Goal: Transaction & Acquisition: Book appointment/travel/reservation

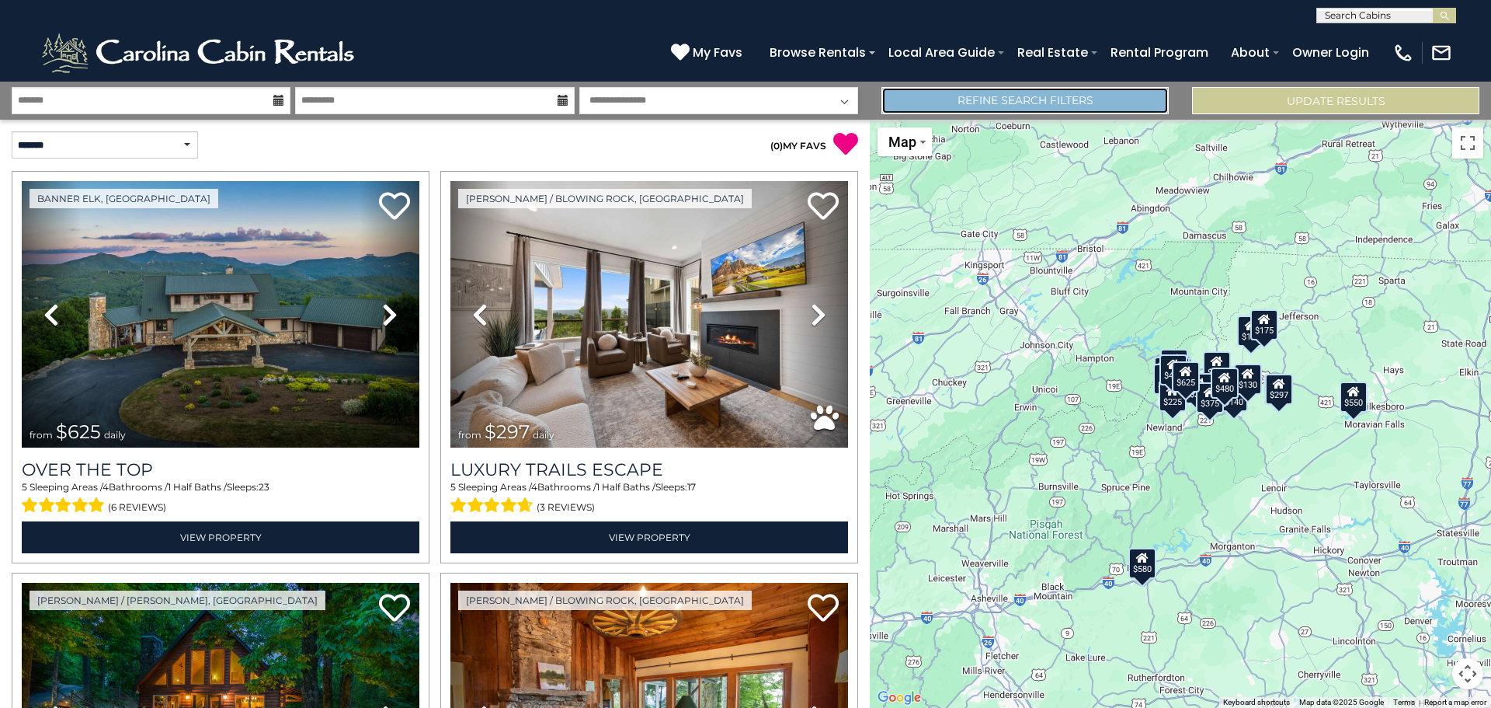
click at [1000, 103] on link "Refine Search Filters" at bounding box center [1025, 100] width 287 height 27
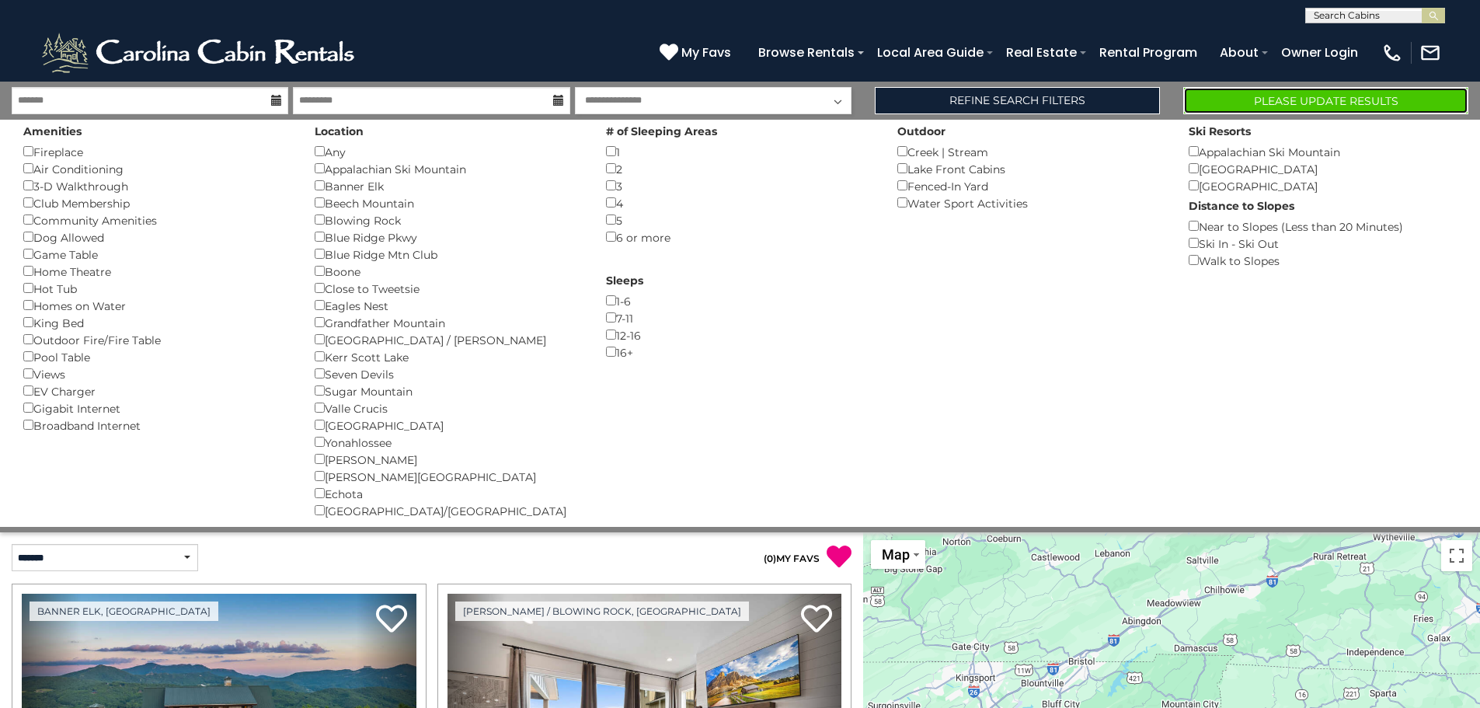
click at [1287, 97] on button "Please Update Results" at bounding box center [1325, 100] width 285 height 27
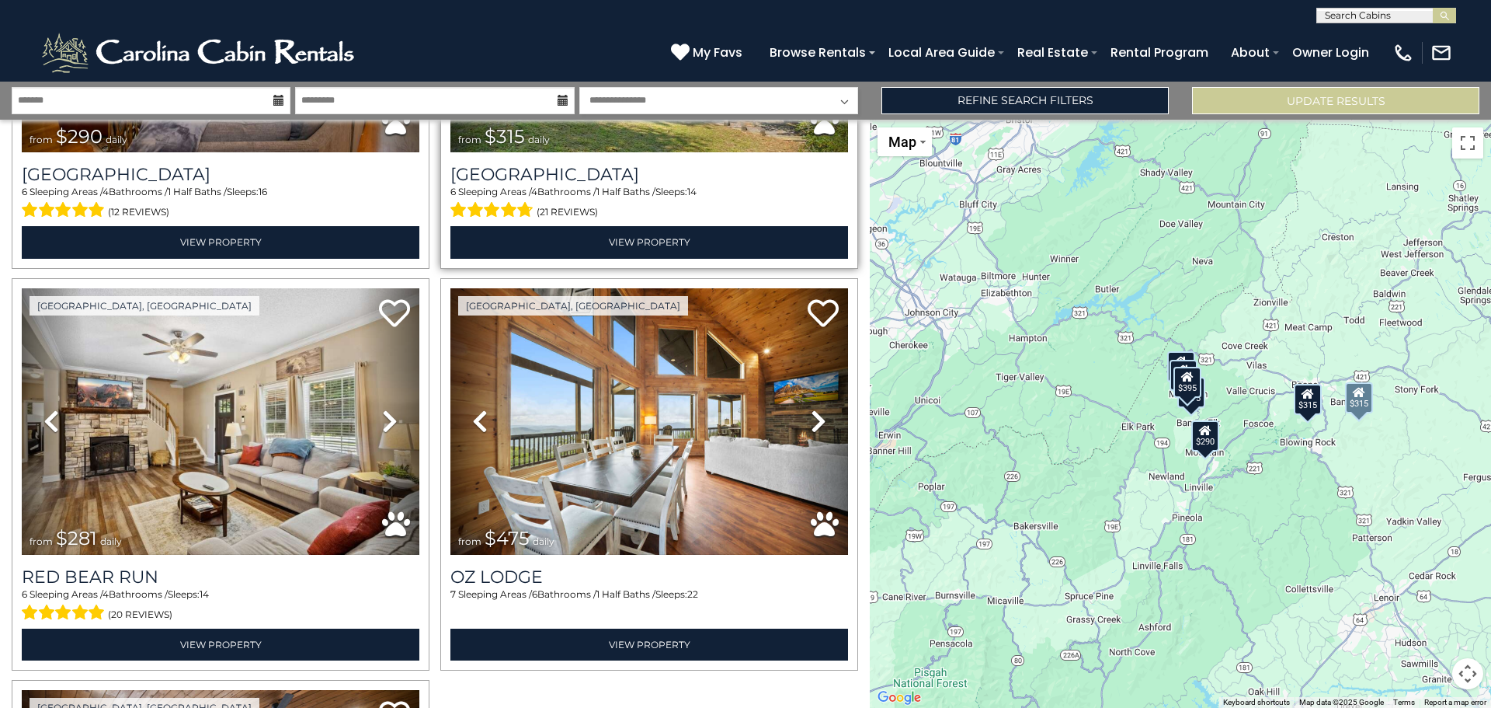
scroll to position [697, 0]
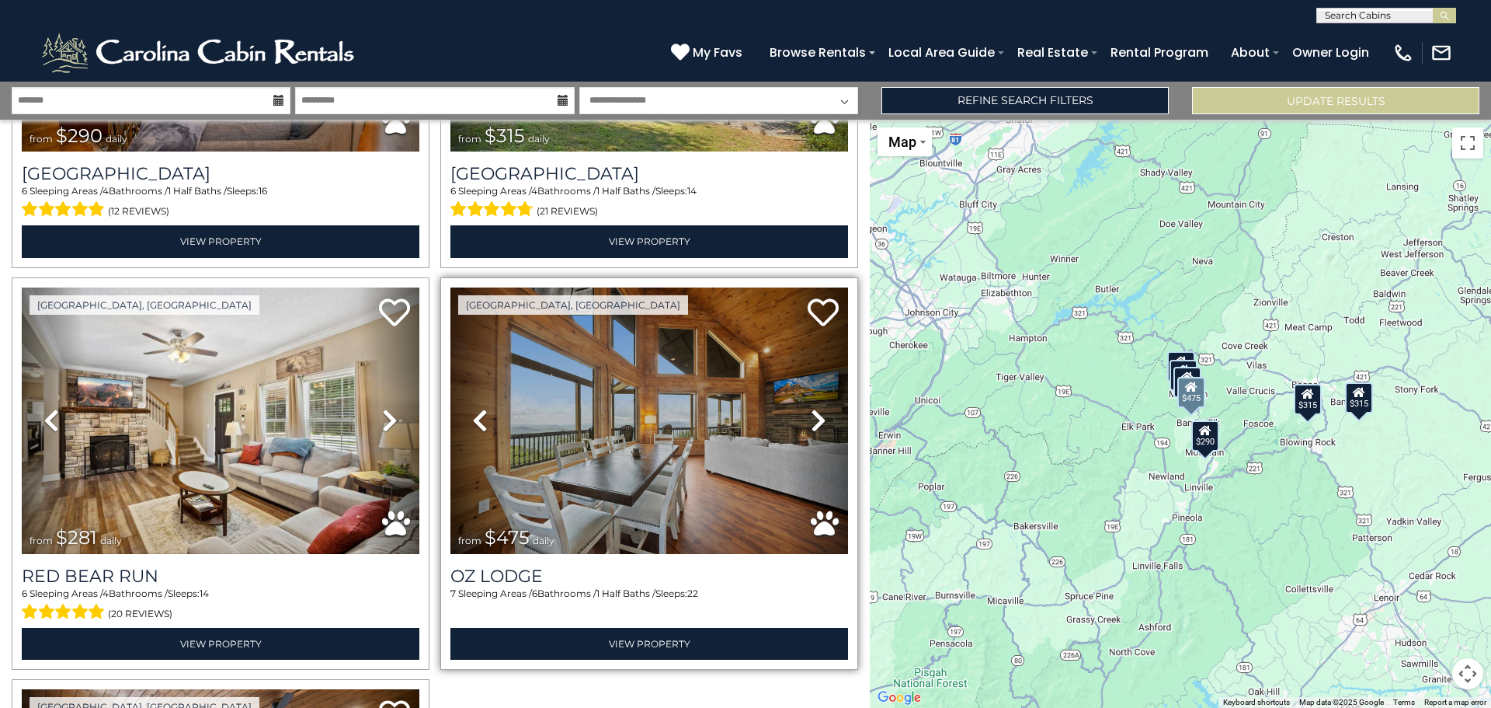
click at [811, 416] on icon at bounding box center [819, 420] width 16 height 25
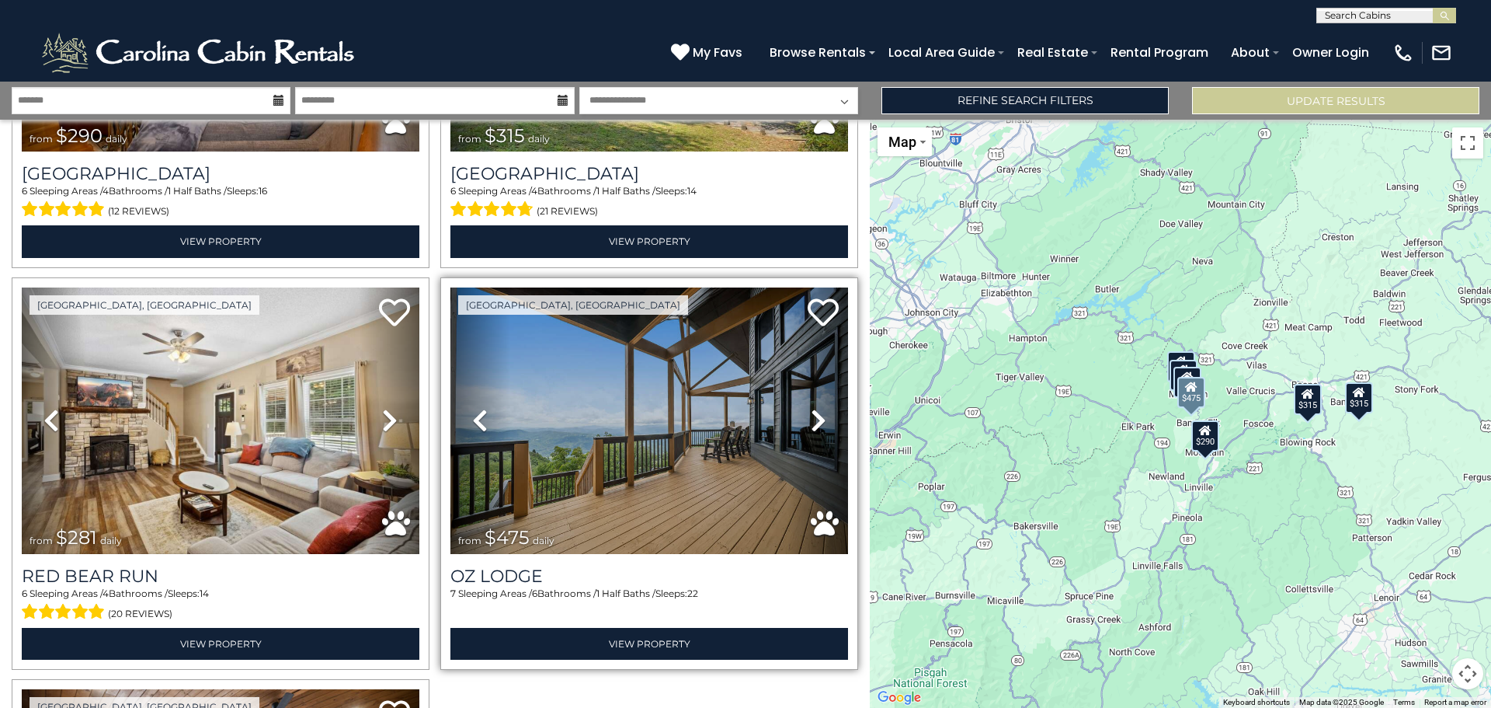
click at [811, 416] on icon at bounding box center [819, 420] width 16 height 25
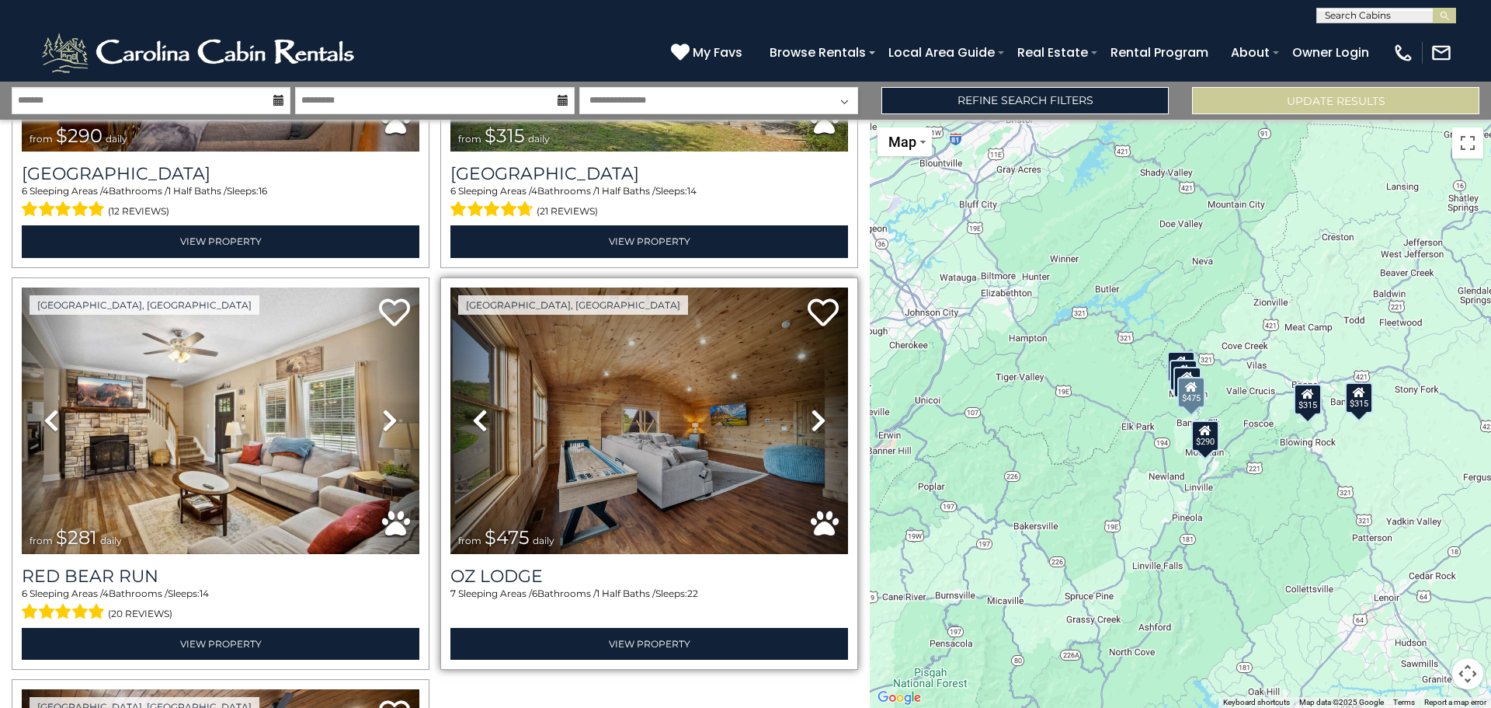
click at [811, 416] on icon at bounding box center [819, 420] width 16 height 25
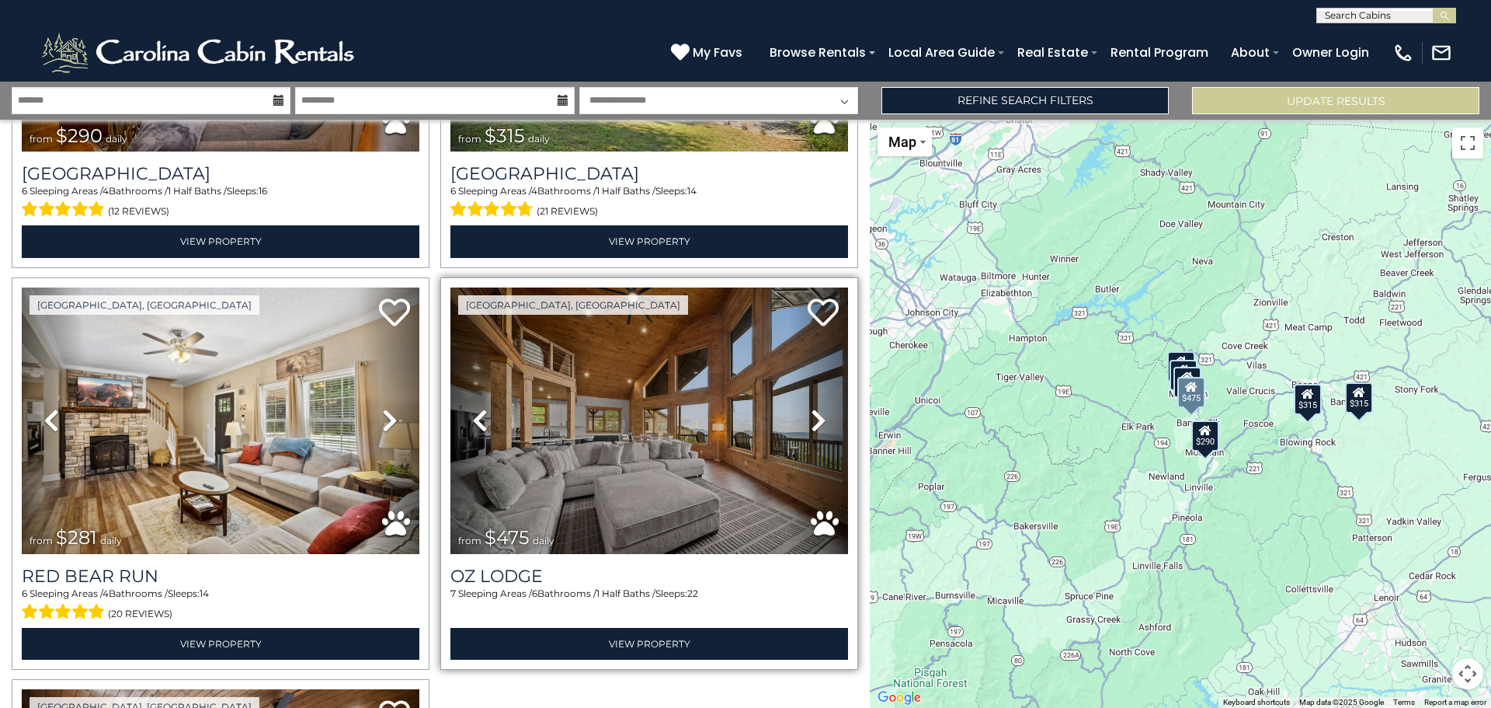
click at [811, 416] on icon at bounding box center [819, 420] width 16 height 25
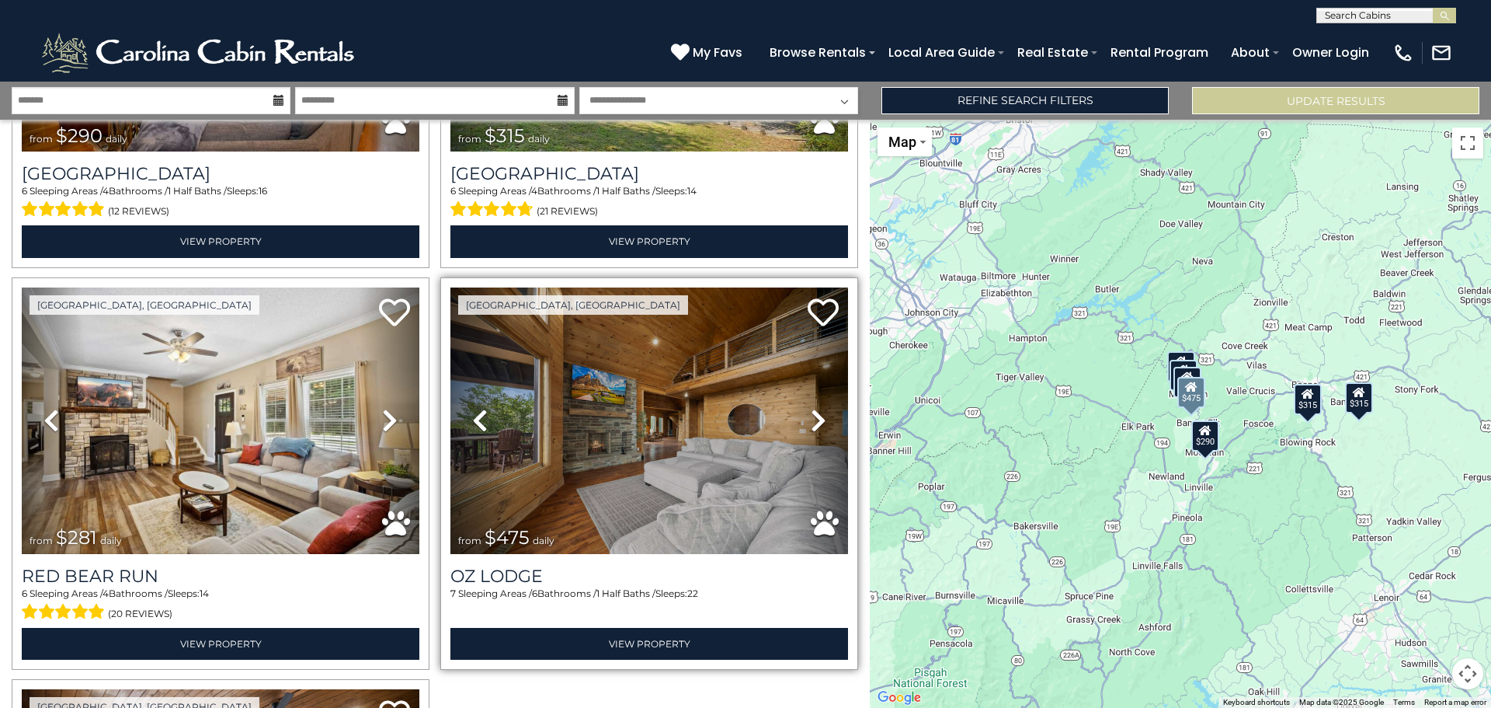
click at [811, 416] on icon at bounding box center [819, 420] width 16 height 25
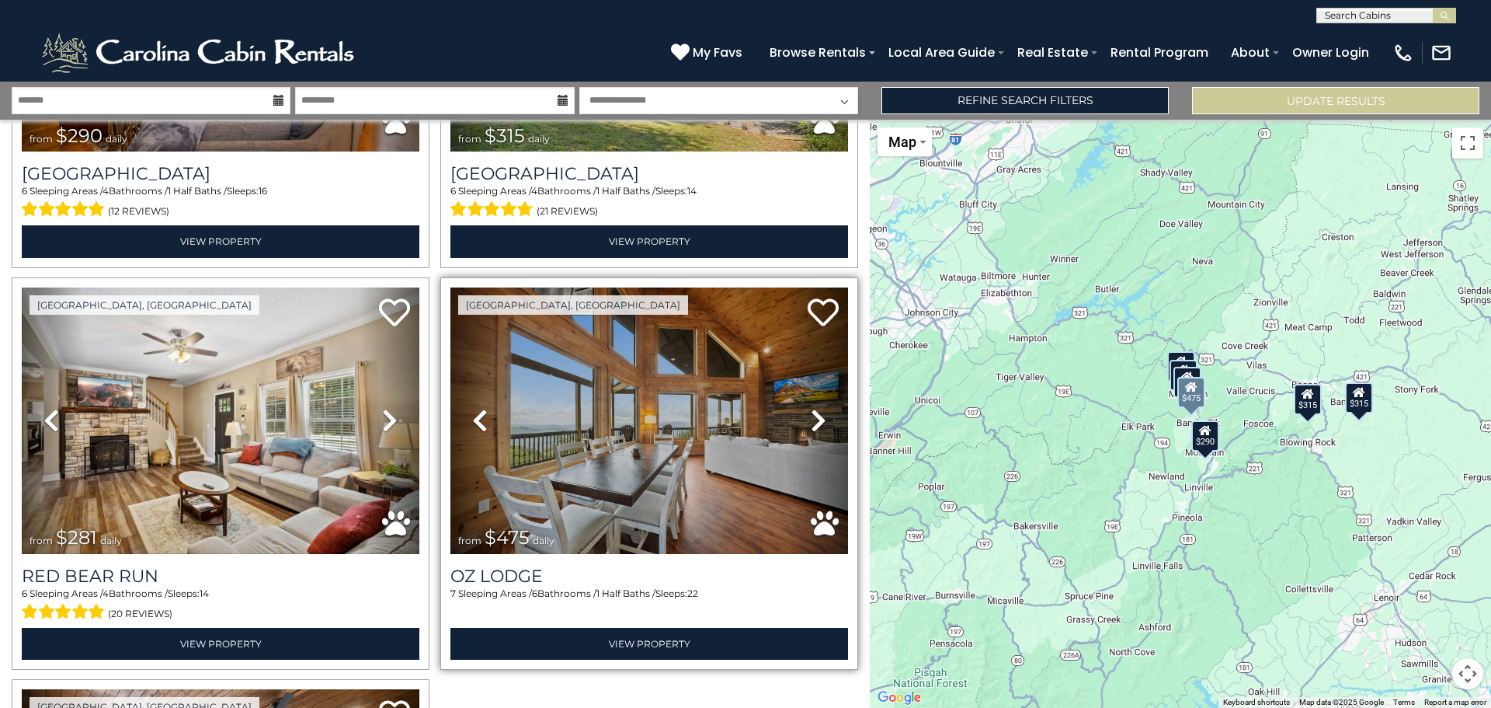
click at [811, 416] on icon at bounding box center [819, 420] width 16 height 25
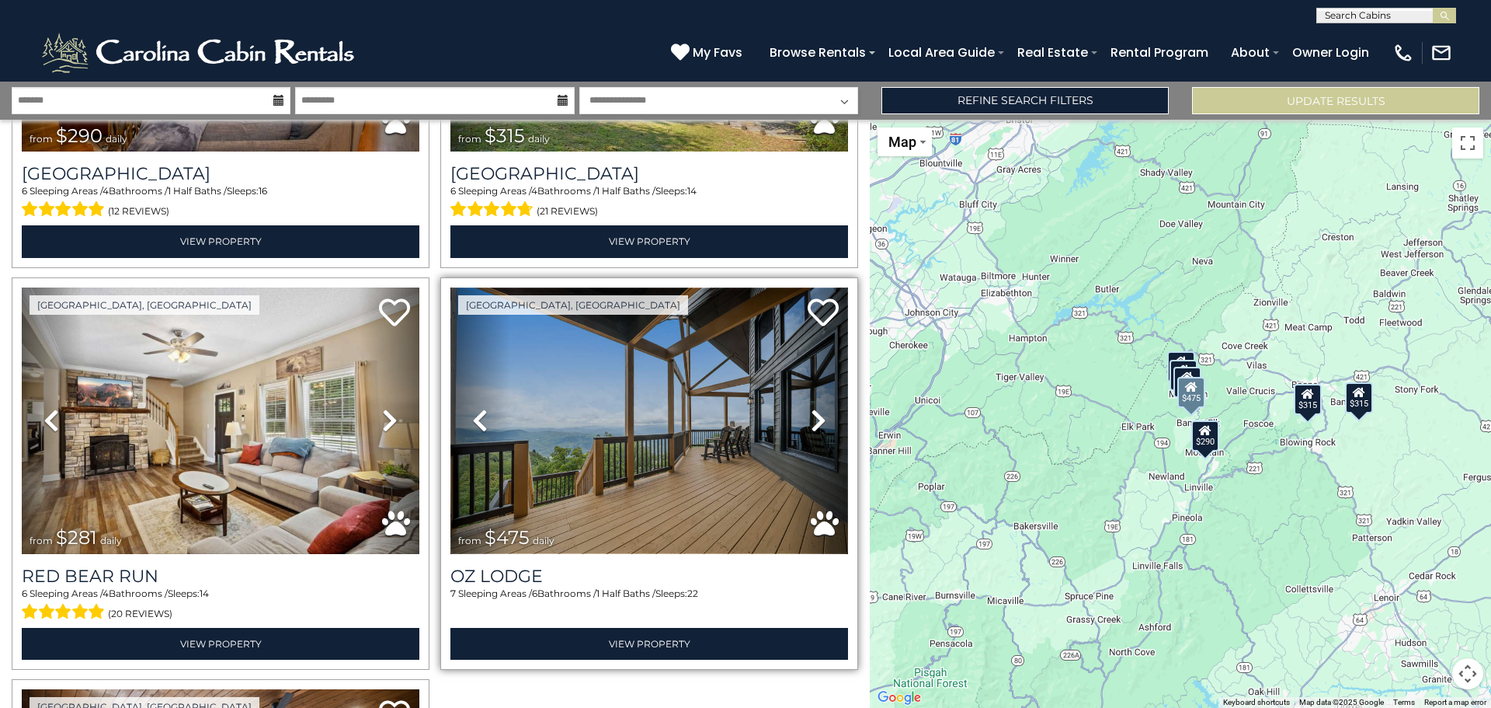
click at [689, 410] on img at bounding box center [649, 420] width 398 height 266
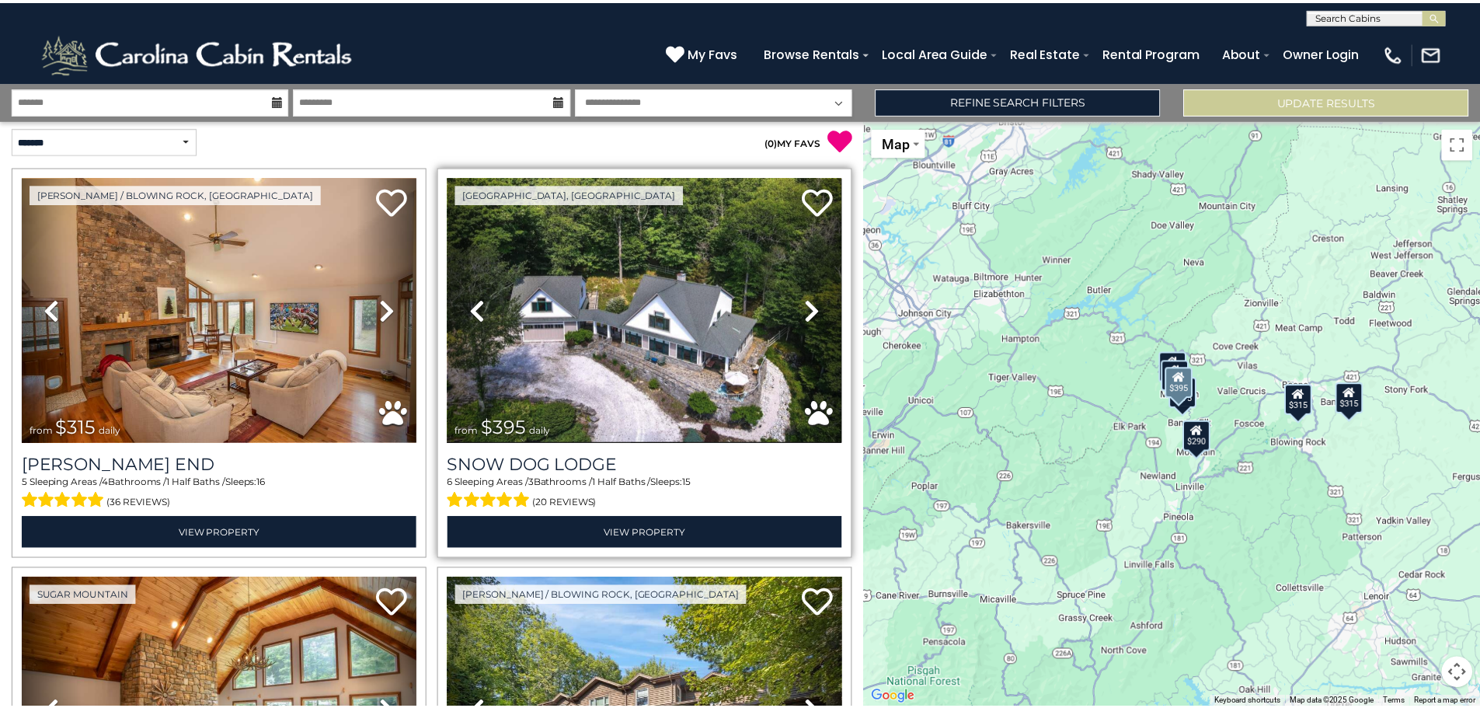
scroll to position [0, 0]
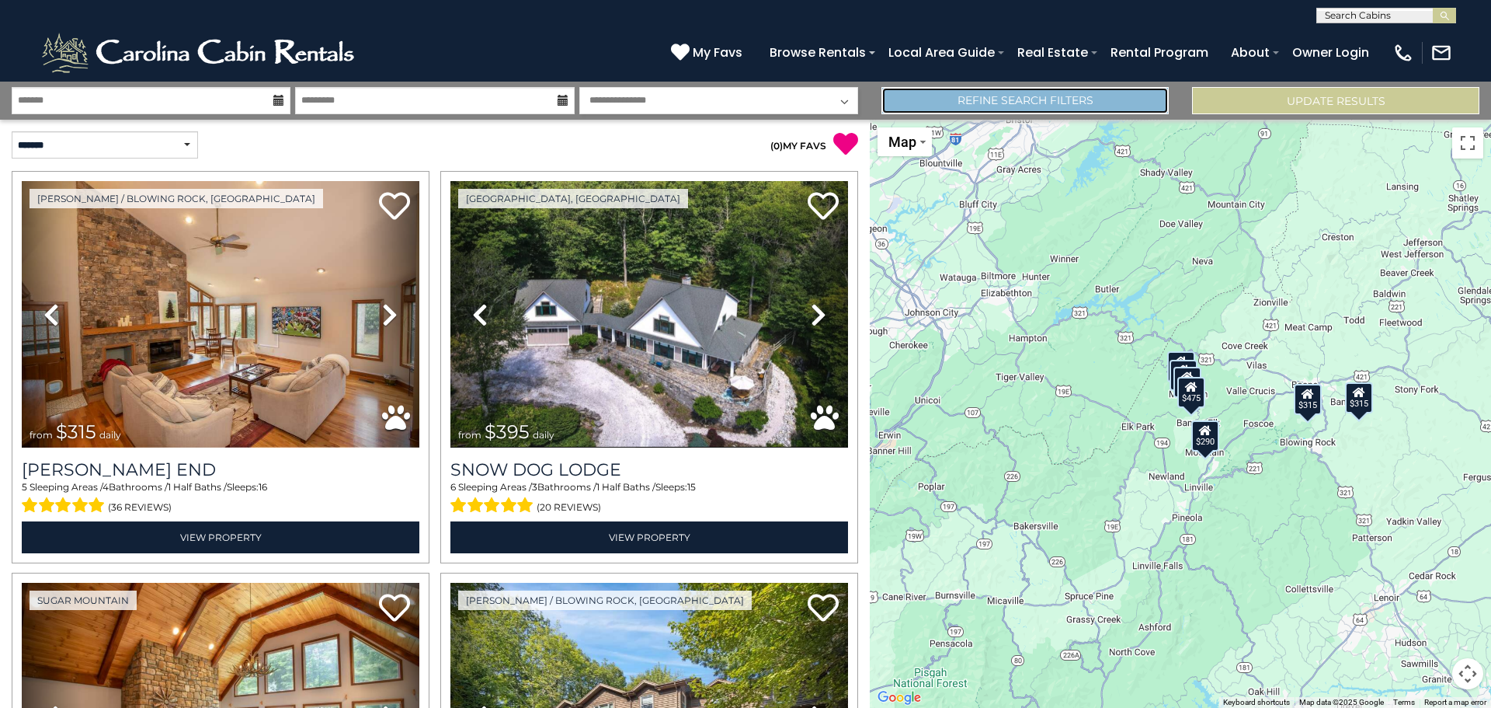
click at [1003, 103] on link "Refine Search Filters" at bounding box center [1025, 100] width 287 height 27
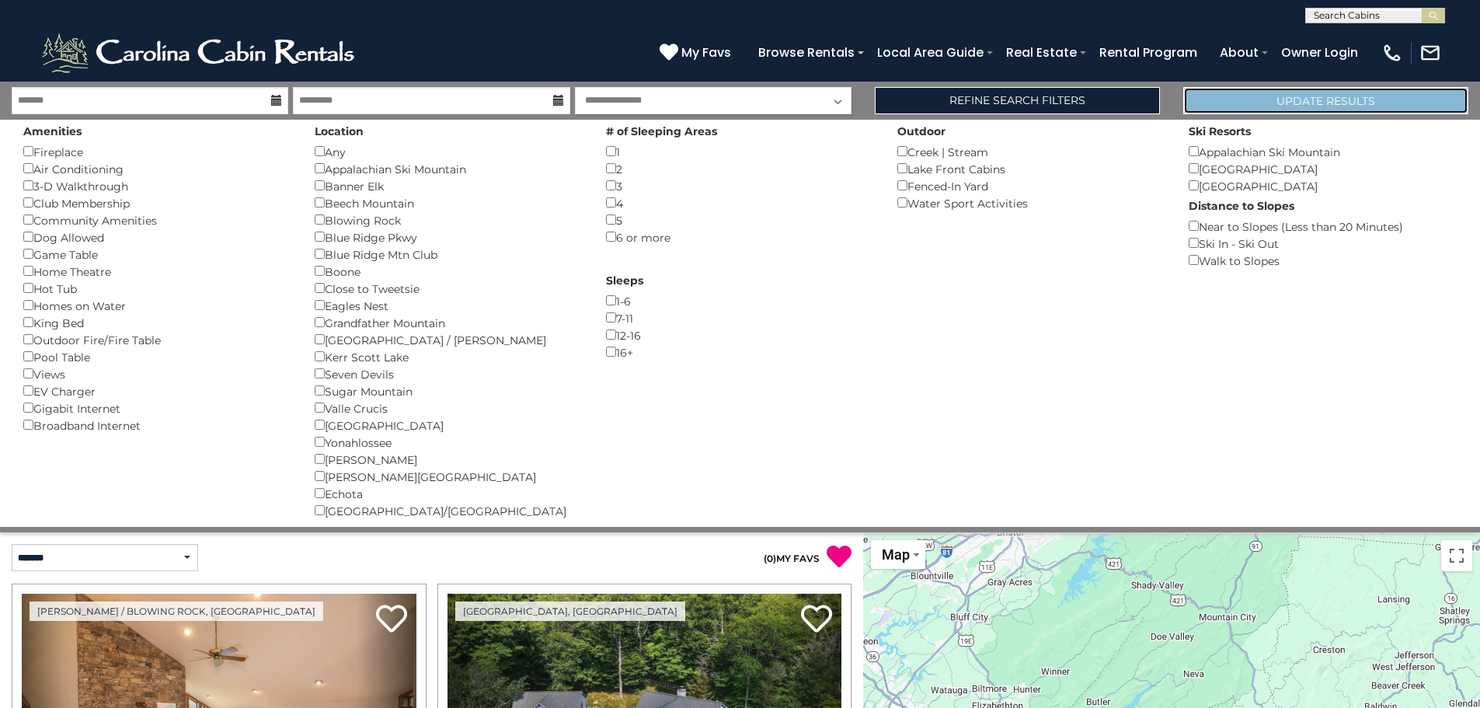
click at [1341, 93] on button "Update Results" at bounding box center [1325, 100] width 285 height 27
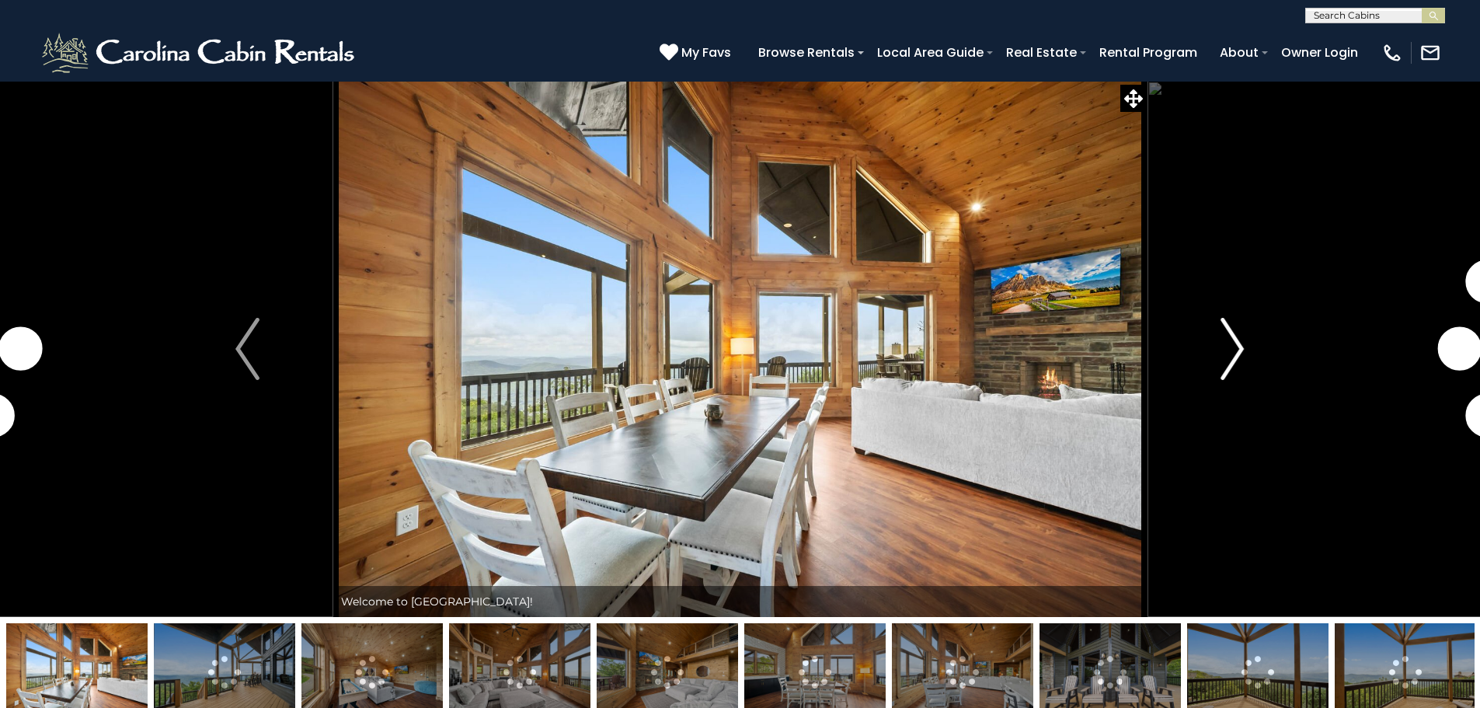
click at [1237, 357] on img "Next" at bounding box center [1231, 349] width 23 height 62
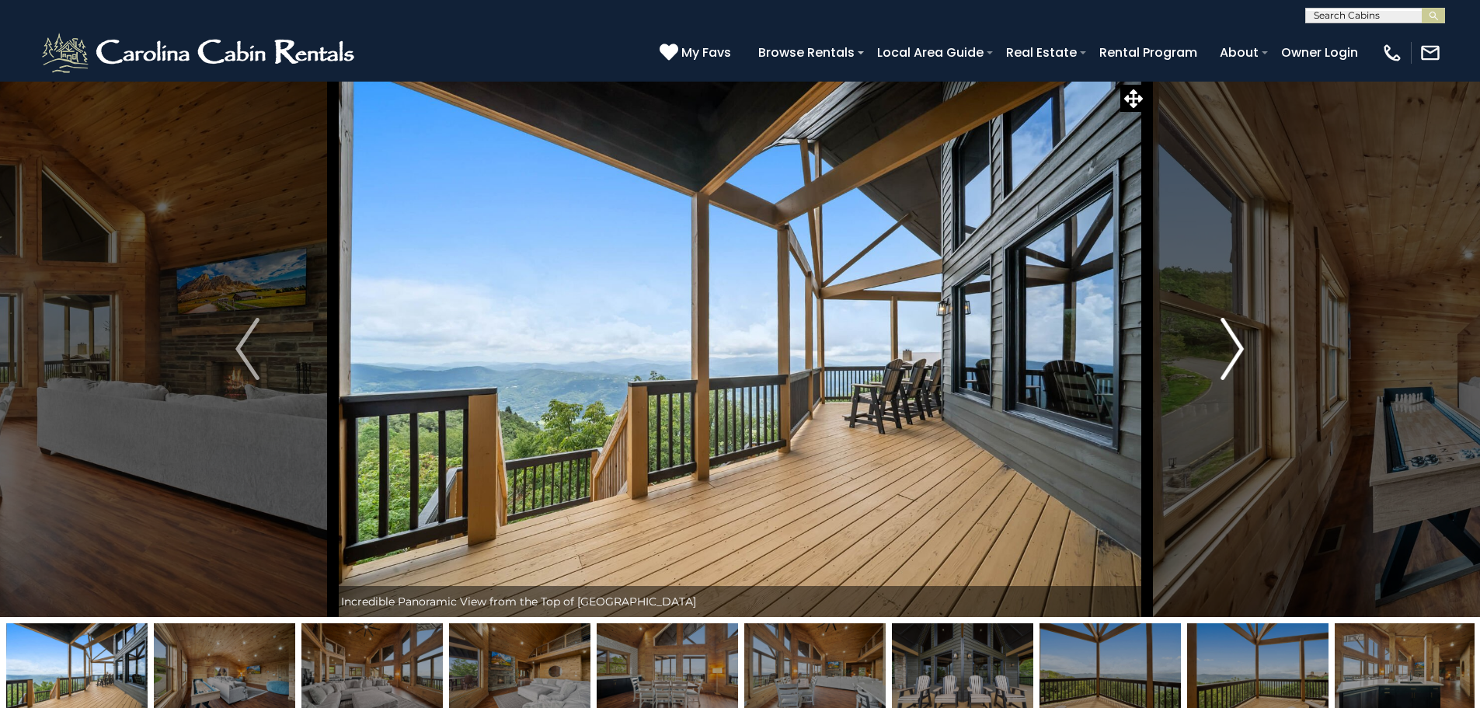
click at [1237, 357] on img "Next" at bounding box center [1231, 349] width 23 height 62
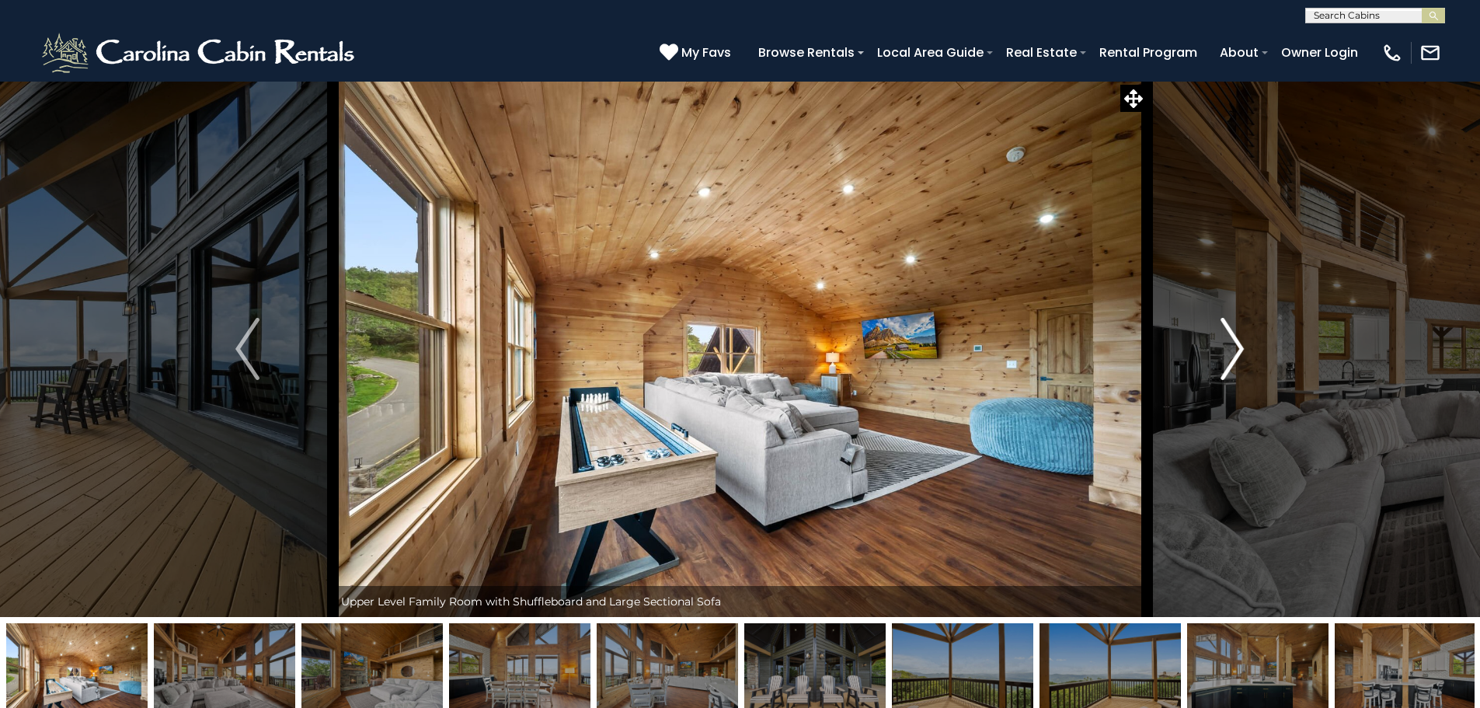
click at [1237, 357] on img "Next" at bounding box center [1231, 349] width 23 height 62
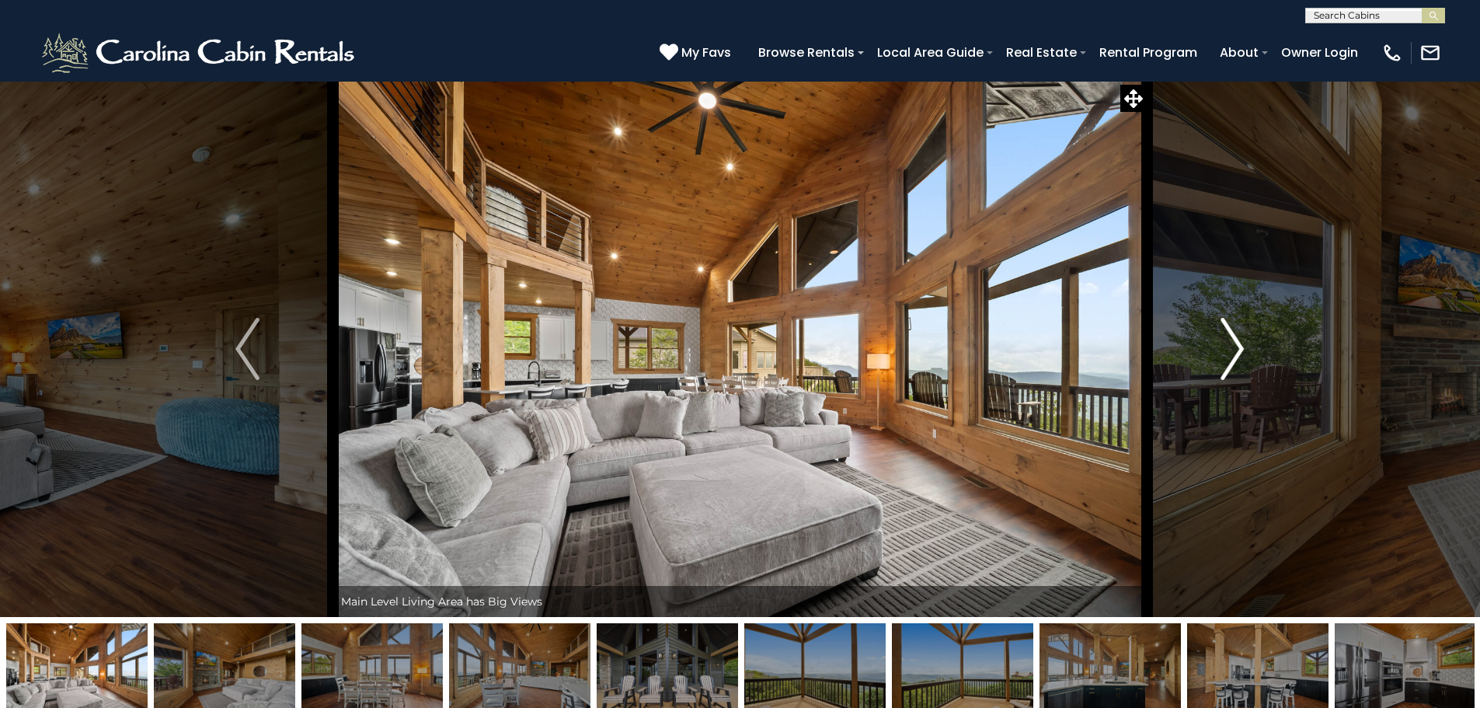
click at [1236, 357] on img "Next" at bounding box center [1231, 349] width 23 height 62
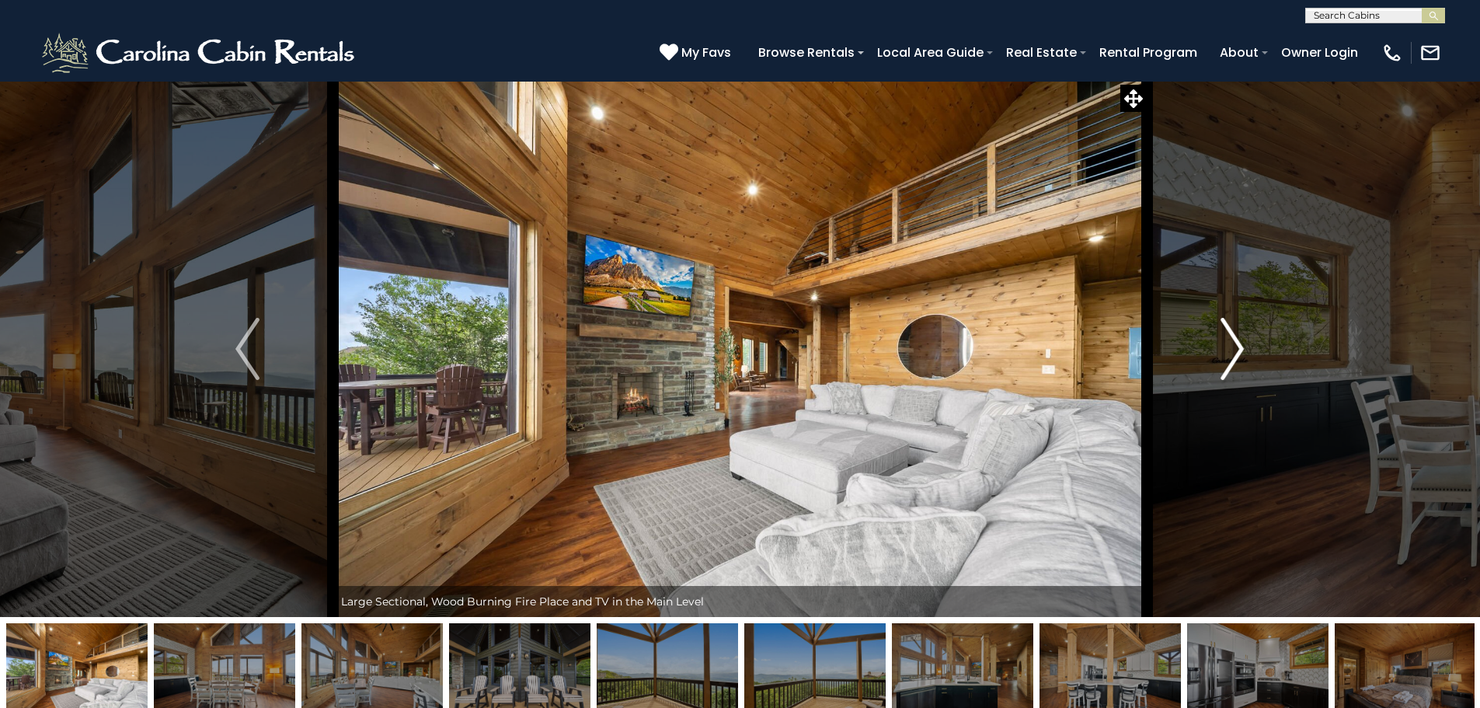
click at [1236, 357] on img "Next" at bounding box center [1231, 349] width 23 height 62
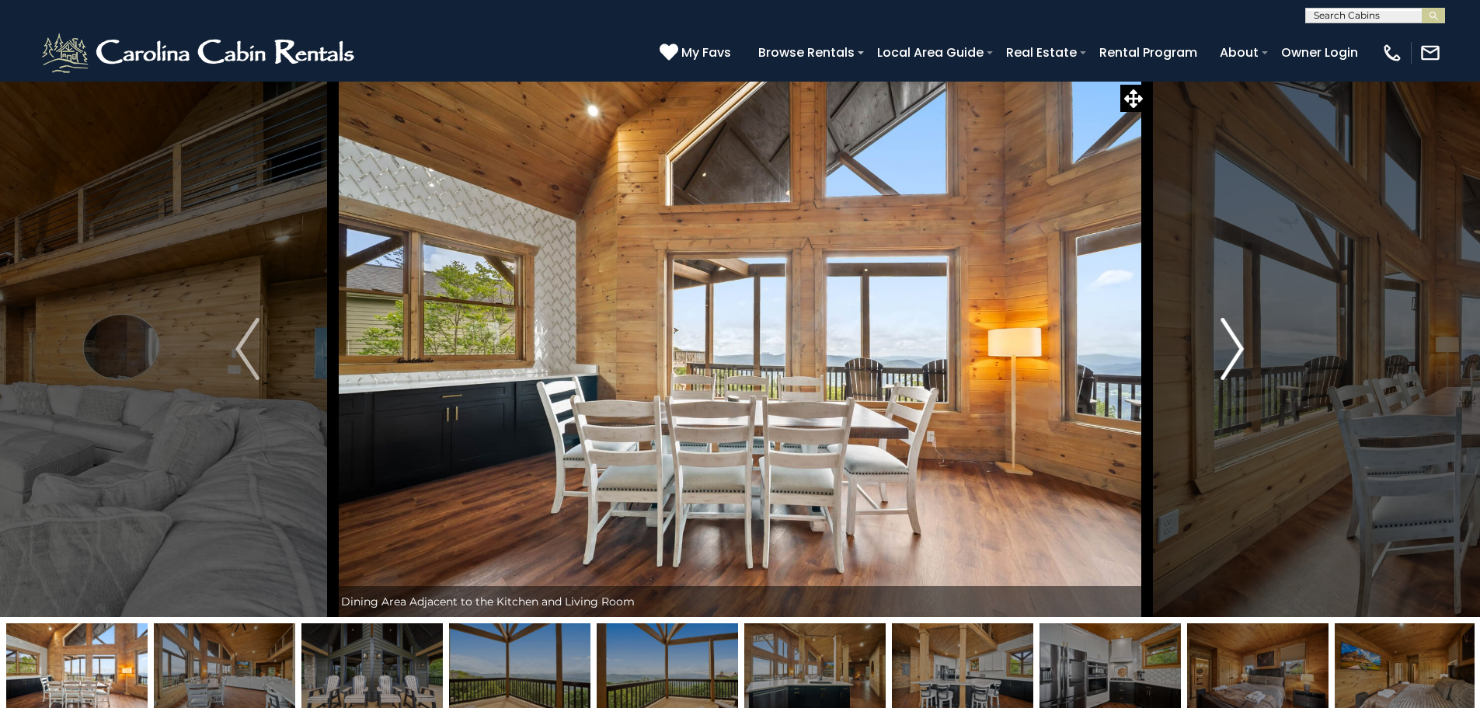
click at [1236, 357] on img "Next" at bounding box center [1231, 349] width 23 height 62
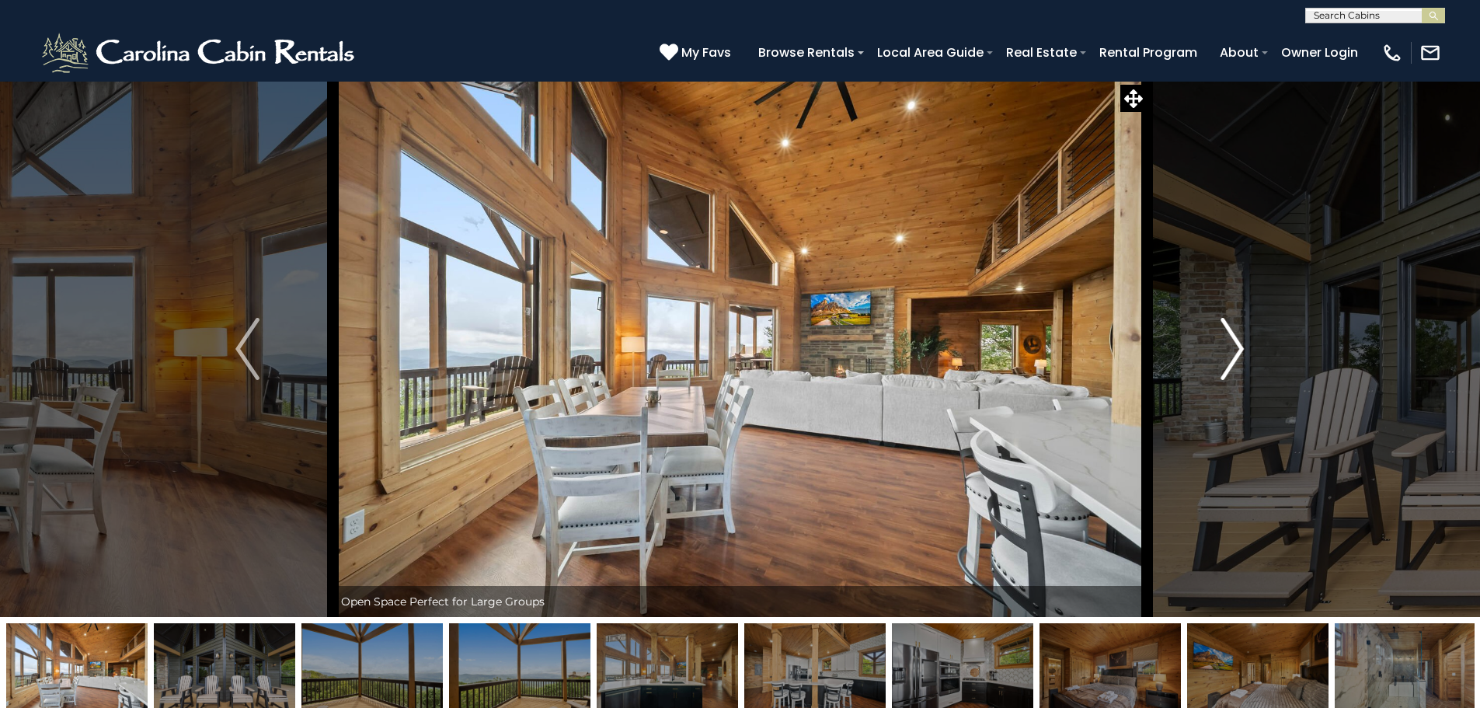
click at [1236, 357] on img "Next" at bounding box center [1231, 349] width 23 height 62
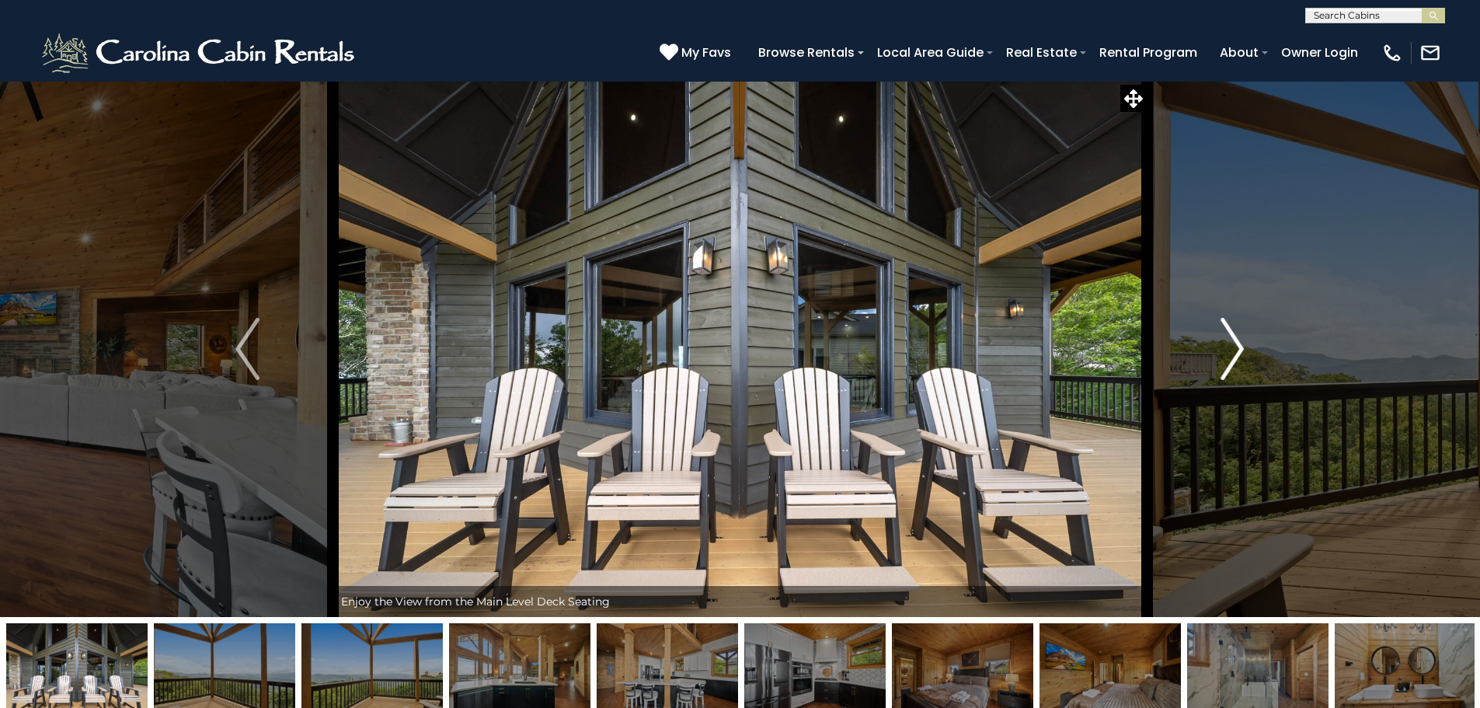
click at [1236, 357] on img "Next" at bounding box center [1231, 349] width 23 height 62
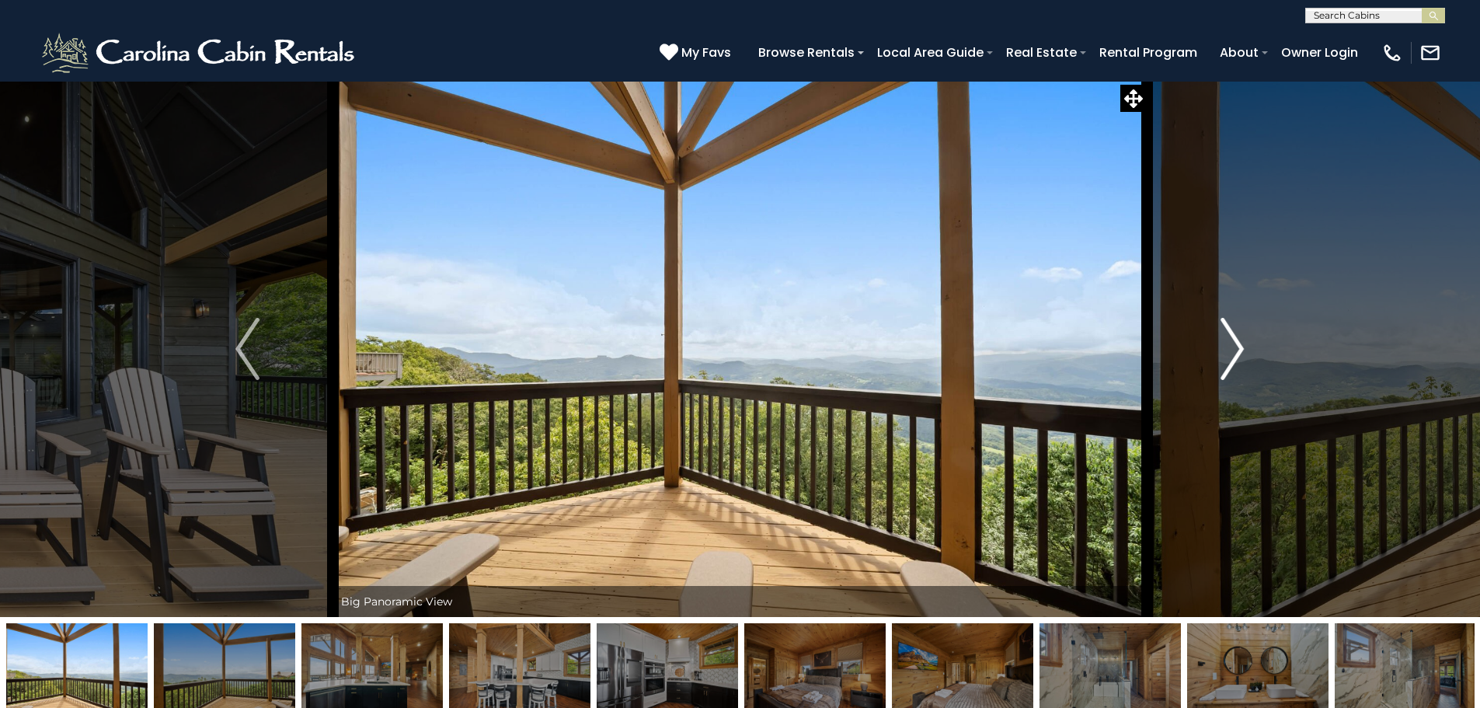
click at [1236, 357] on img "Next" at bounding box center [1231, 349] width 23 height 62
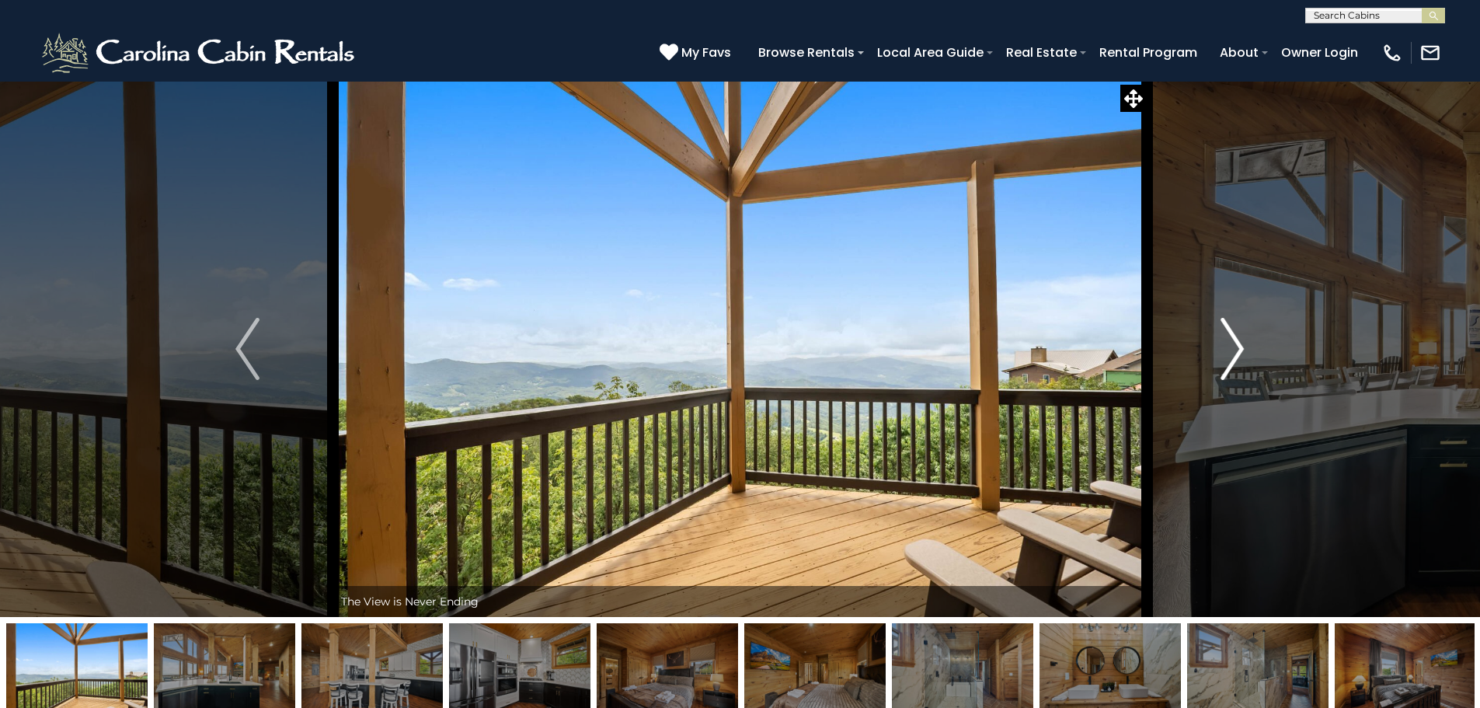
click at [1236, 357] on img "Next" at bounding box center [1231, 349] width 23 height 62
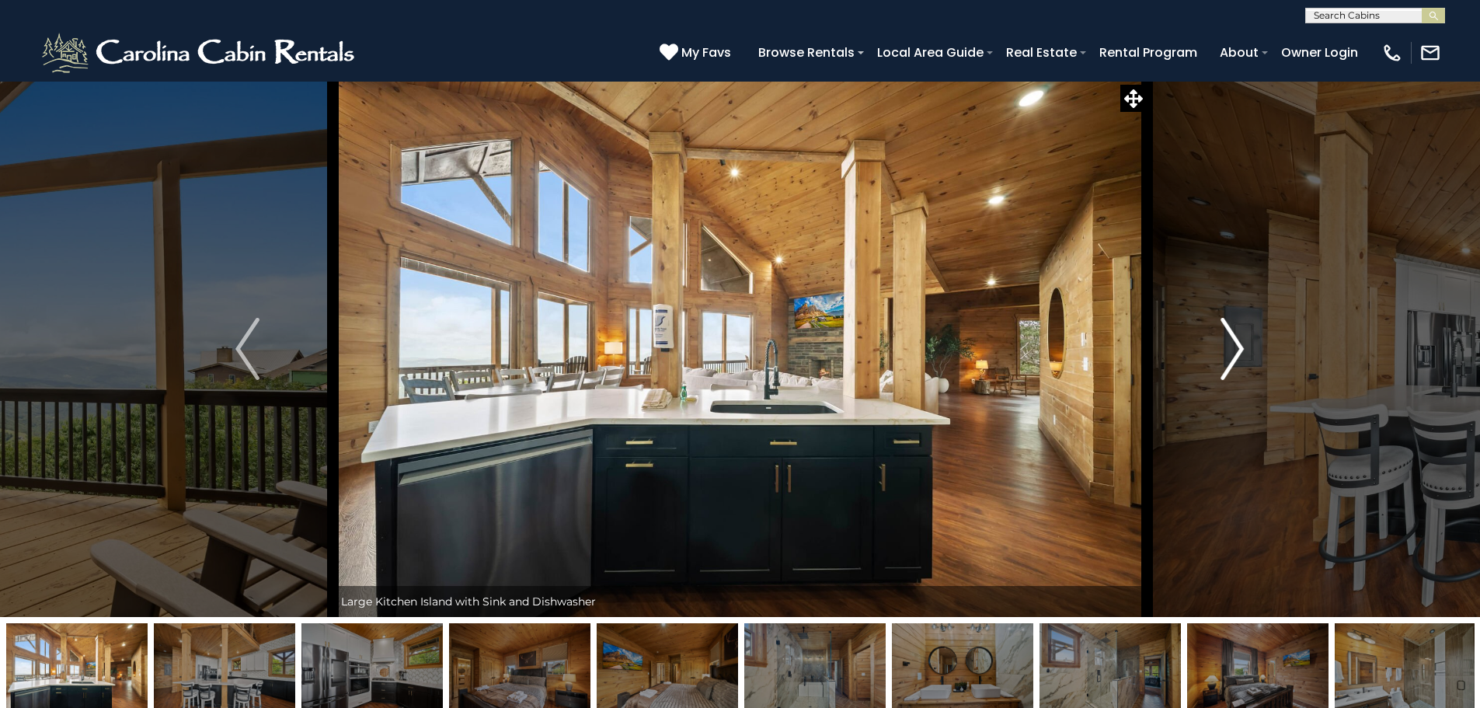
click at [1236, 357] on img "Next" at bounding box center [1231, 349] width 23 height 62
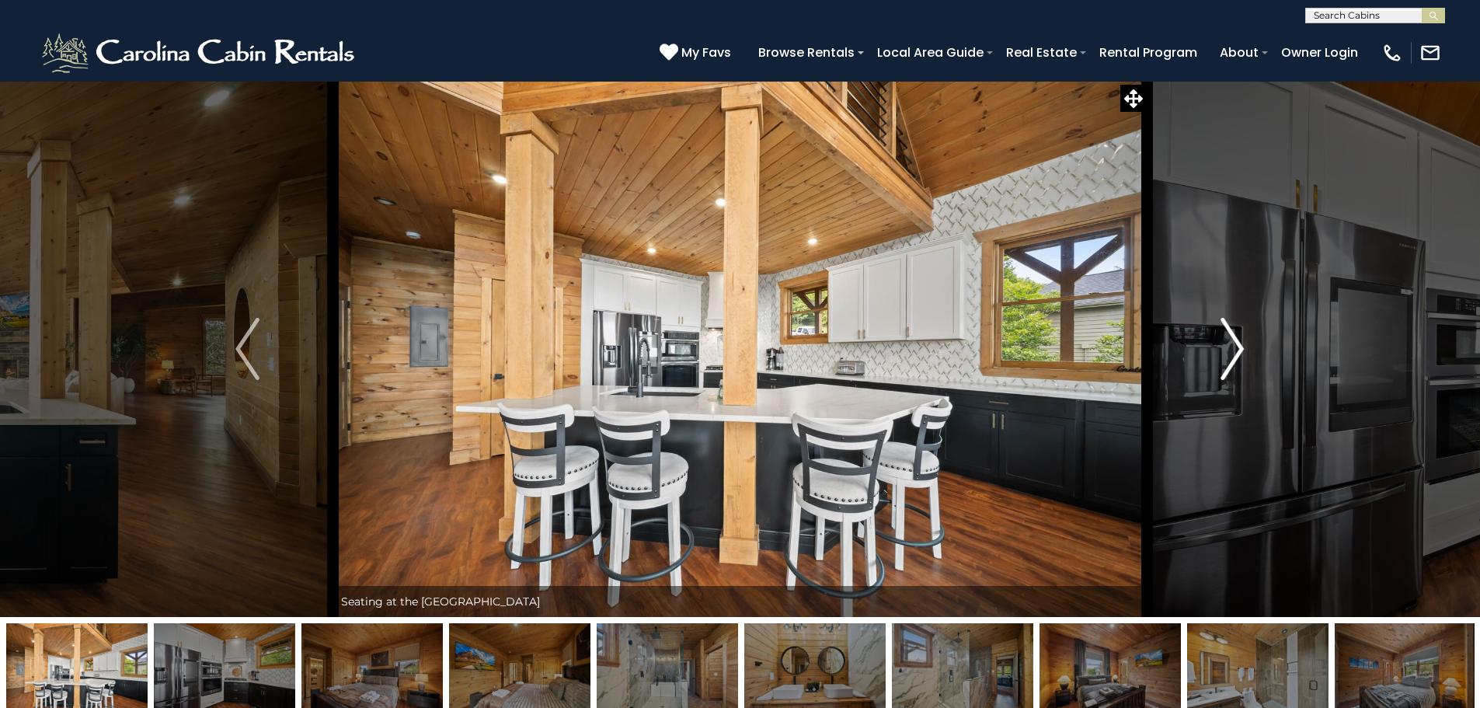
click at [1236, 357] on img "Next" at bounding box center [1231, 349] width 23 height 62
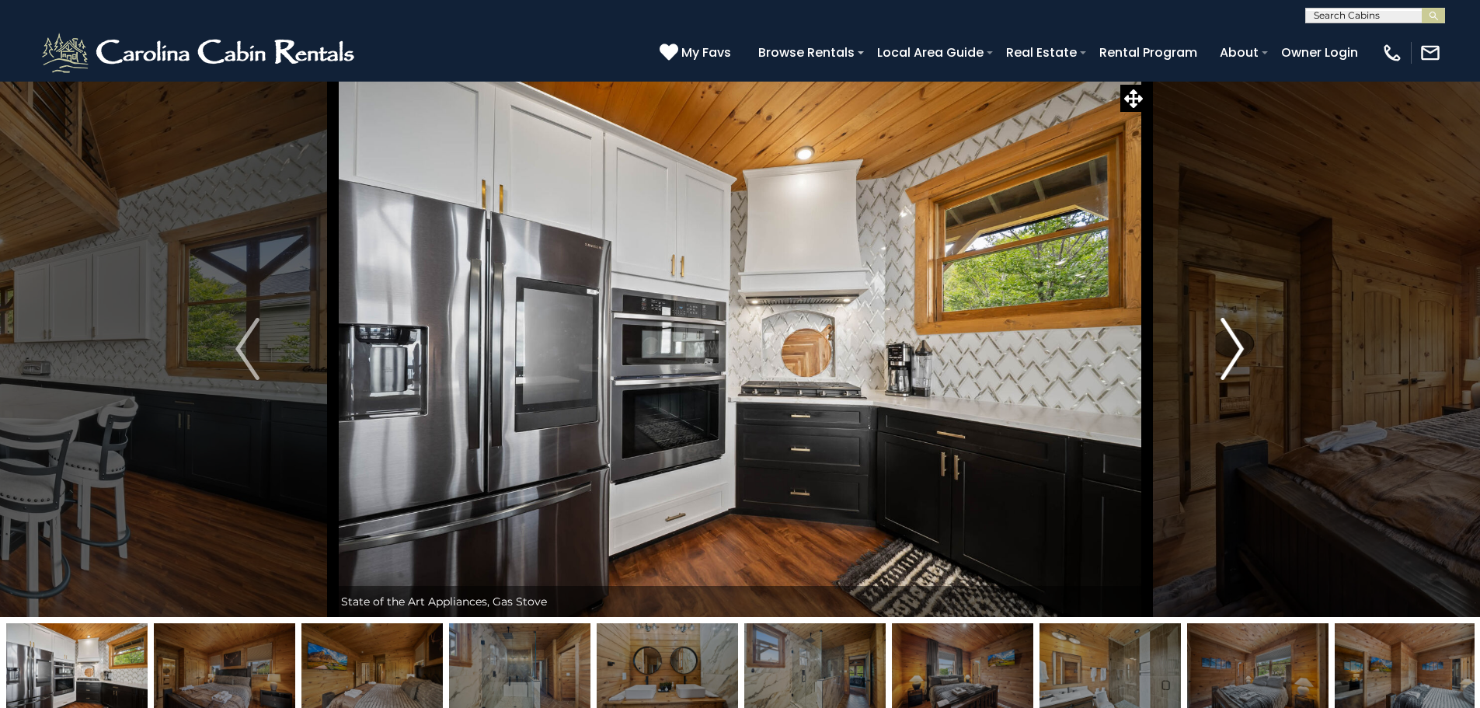
click at [1236, 357] on img "Next" at bounding box center [1231, 349] width 23 height 62
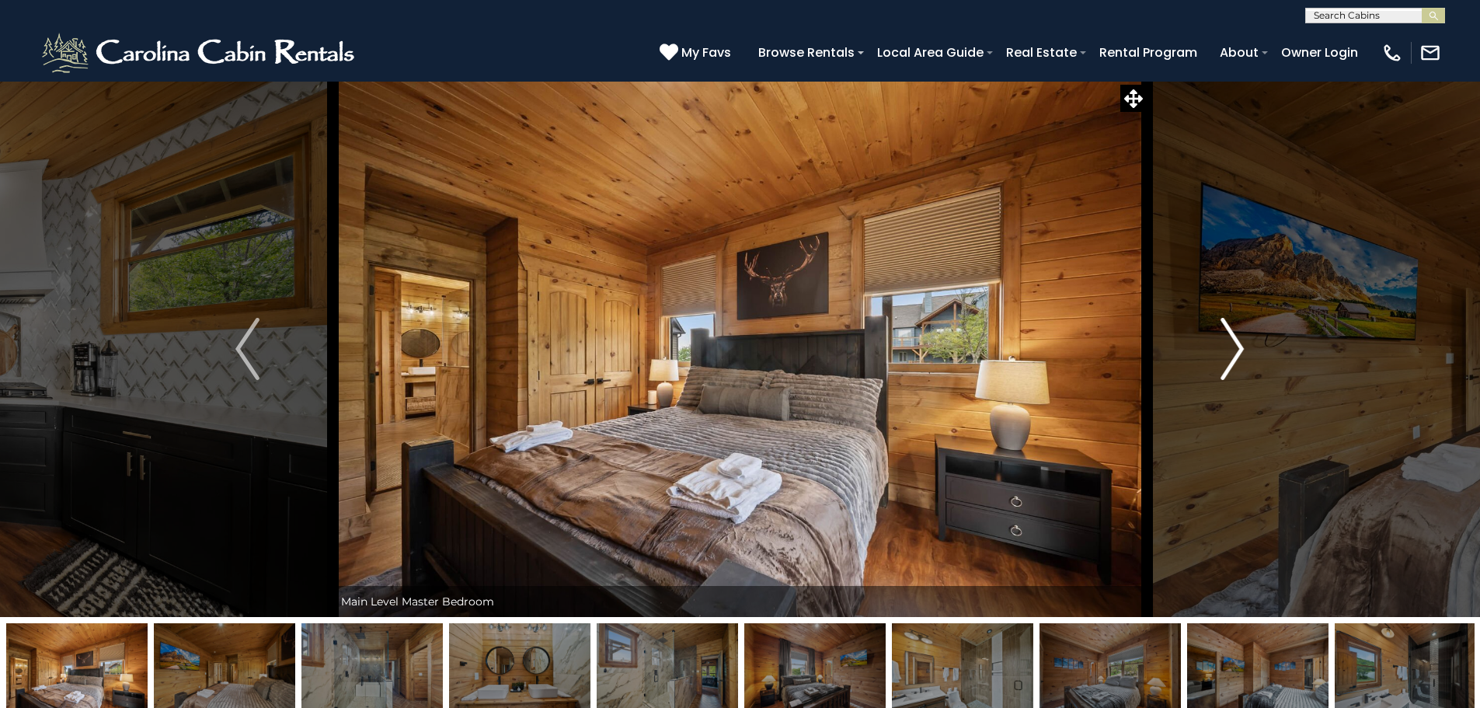
click at [1236, 357] on img "Next" at bounding box center [1231, 349] width 23 height 62
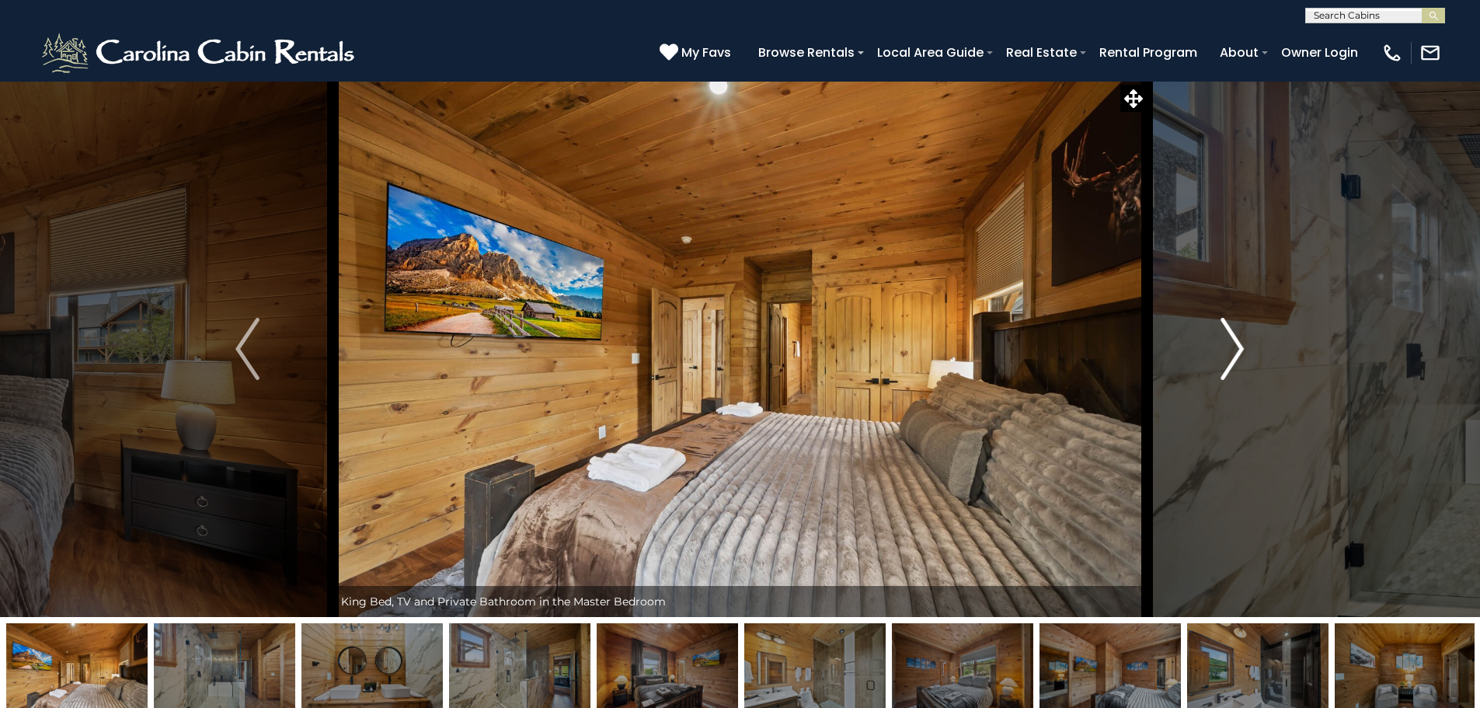
click at [1236, 357] on img "Next" at bounding box center [1231, 349] width 23 height 62
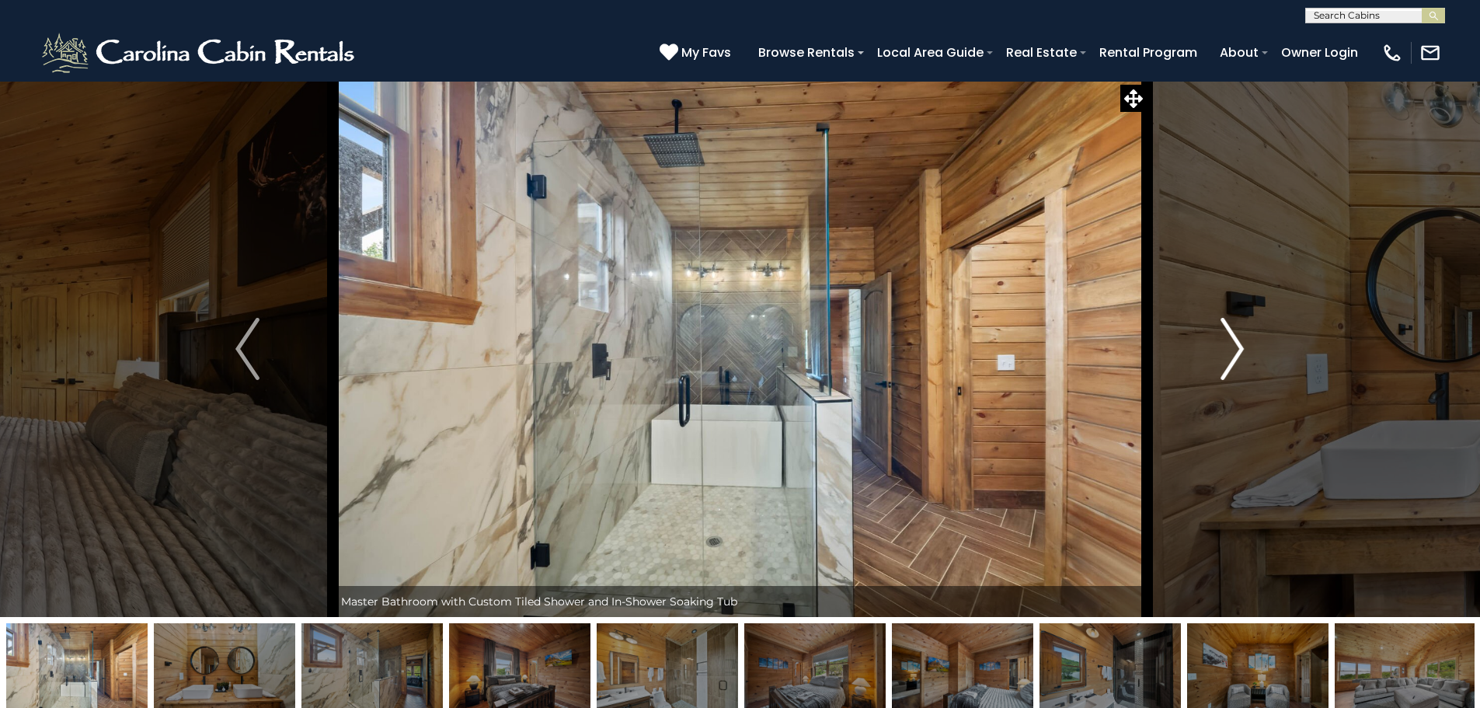
click at [1236, 357] on img "Next" at bounding box center [1231, 349] width 23 height 62
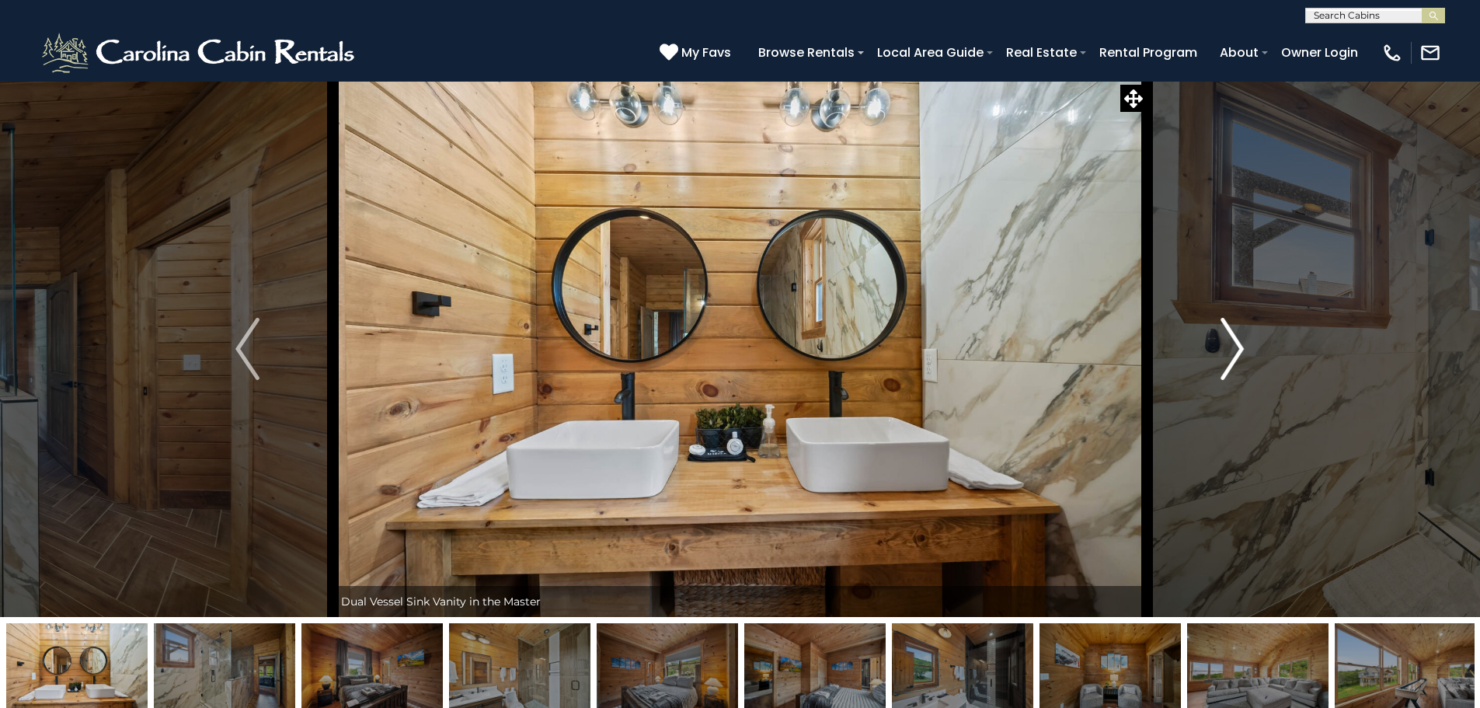
click at [1236, 357] on img "Next" at bounding box center [1231, 349] width 23 height 62
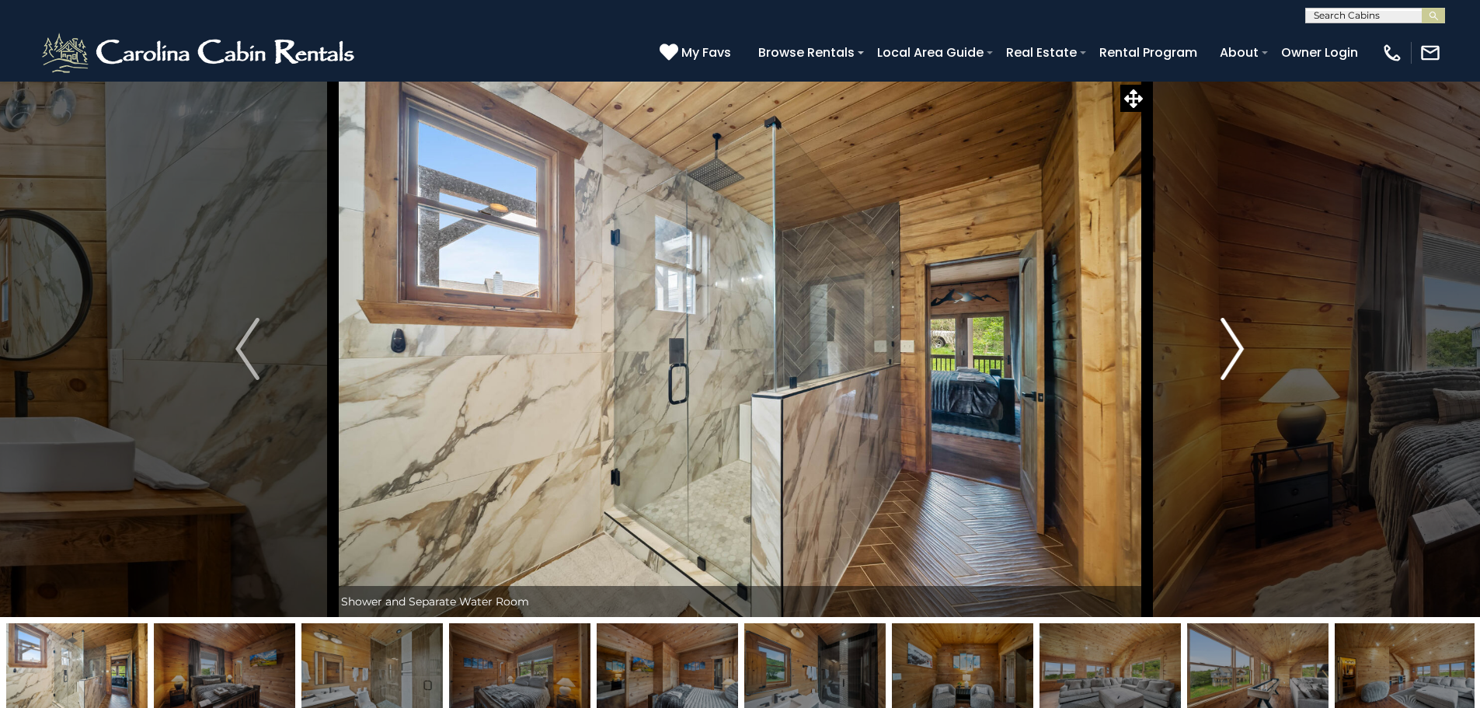
click at [1236, 357] on img "Next" at bounding box center [1231, 349] width 23 height 62
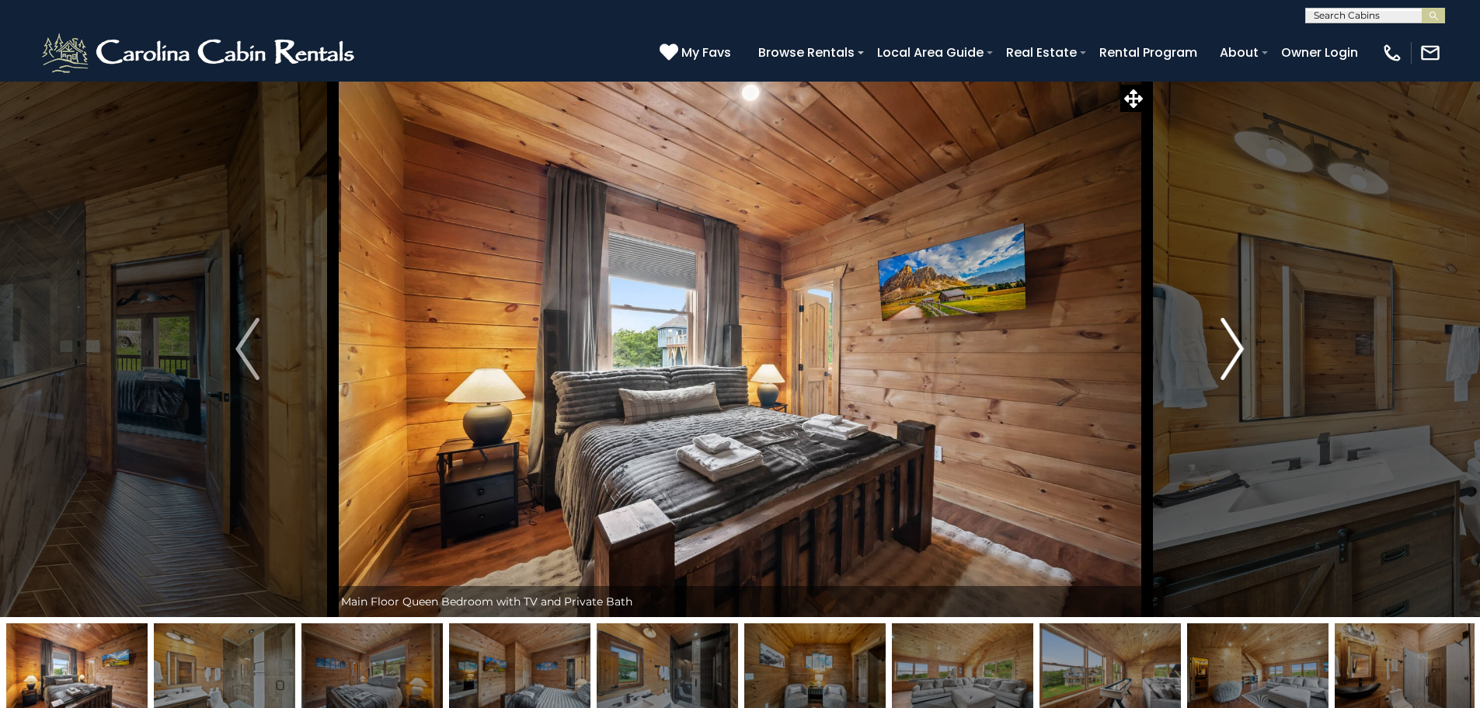
click at [1236, 357] on img "Next" at bounding box center [1231, 349] width 23 height 62
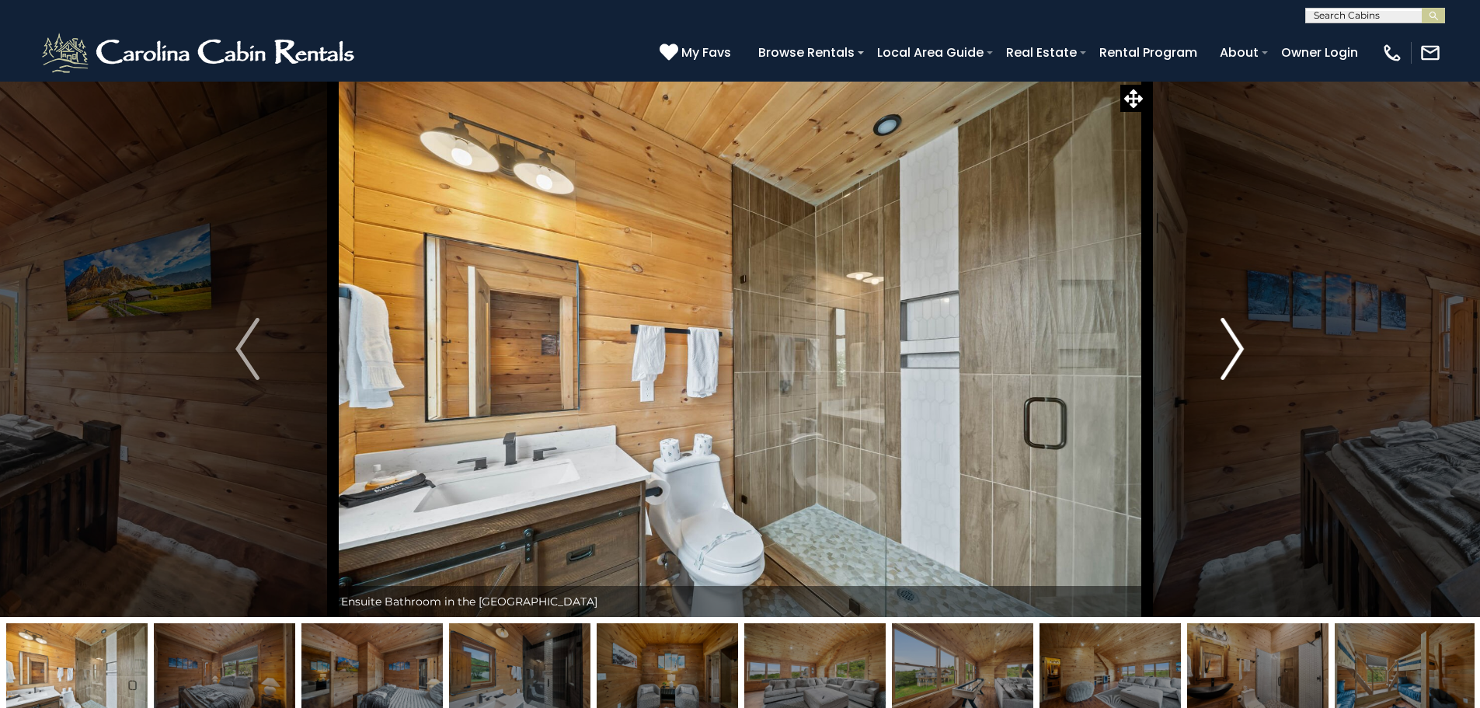
click at [1236, 357] on img "Next" at bounding box center [1231, 349] width 23 height 62
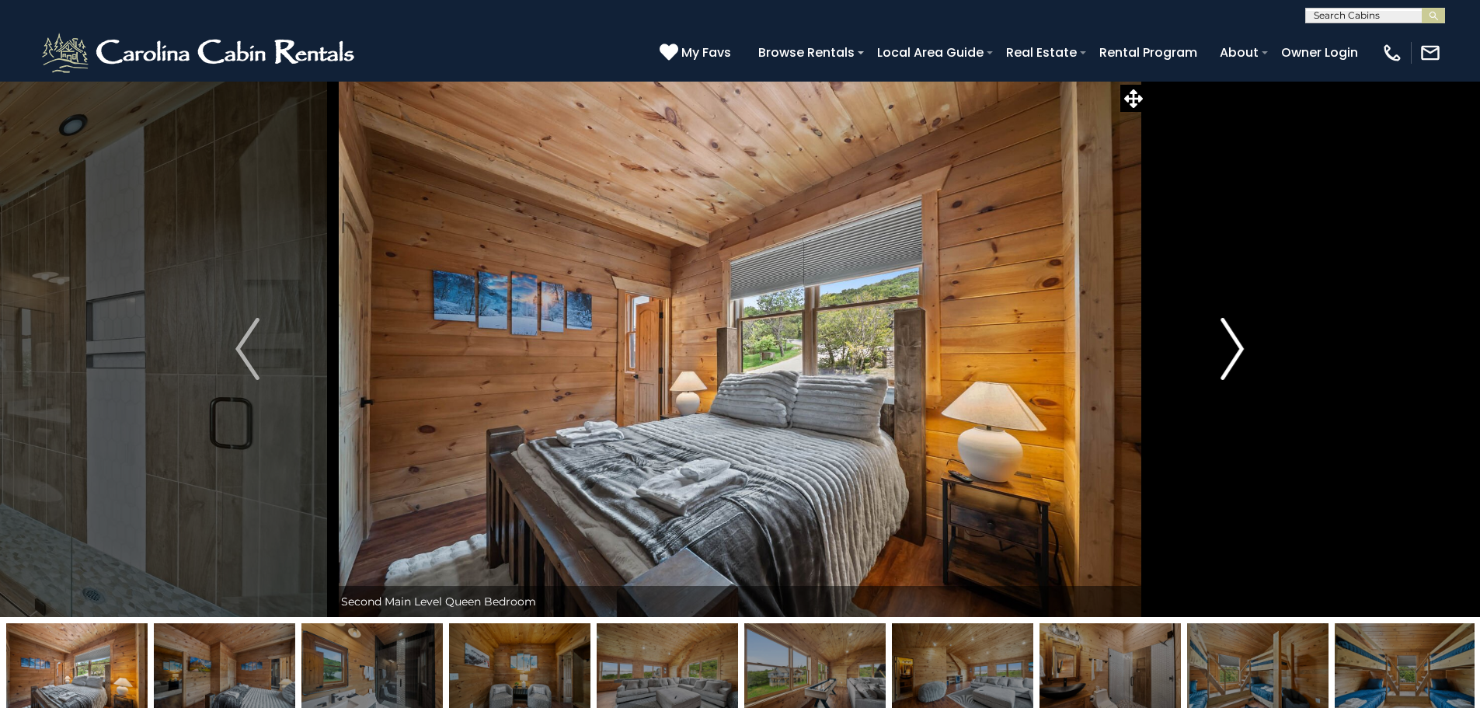
click at [1236, 357] on img "Next" at bounding box center [1231, 349] width 23 height 62
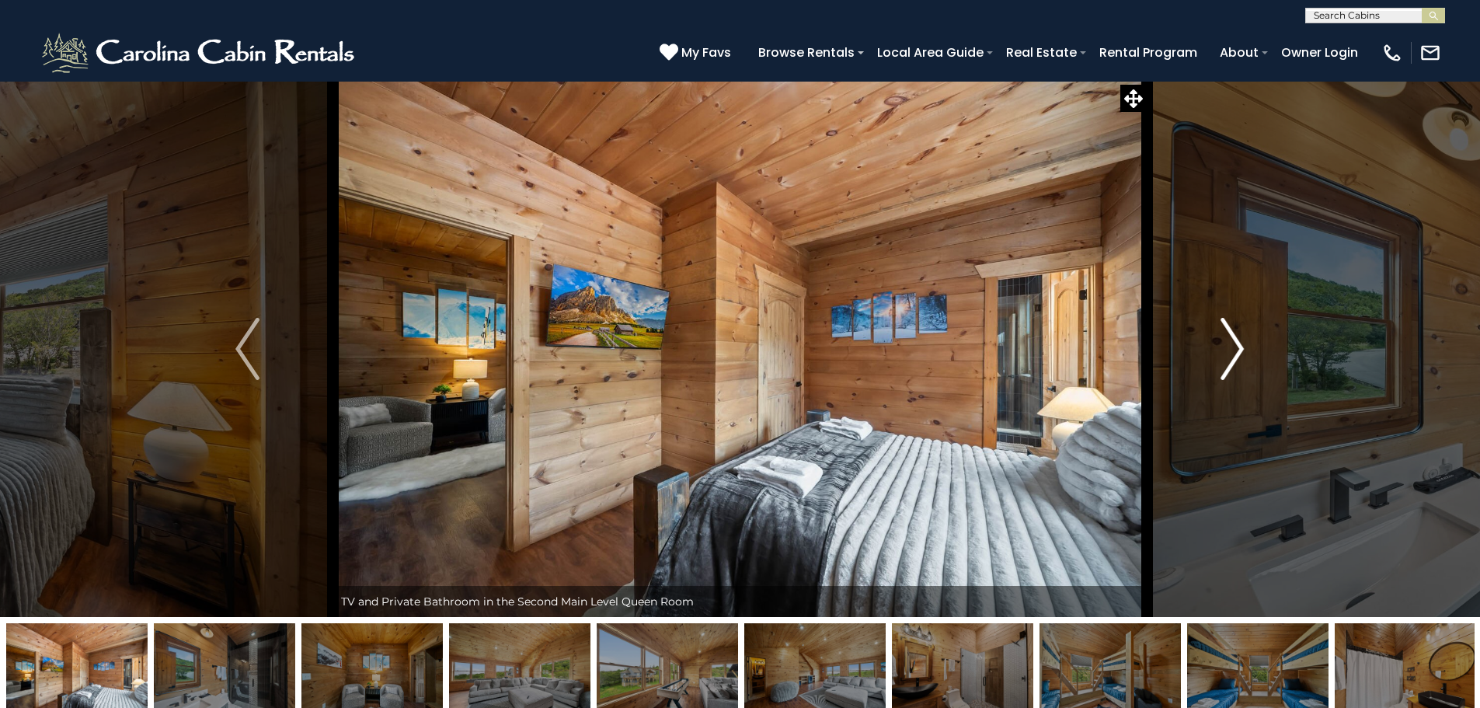
click at [1236, 357] on img "Next" at bounding box center [1231, 349] width 23 height 62
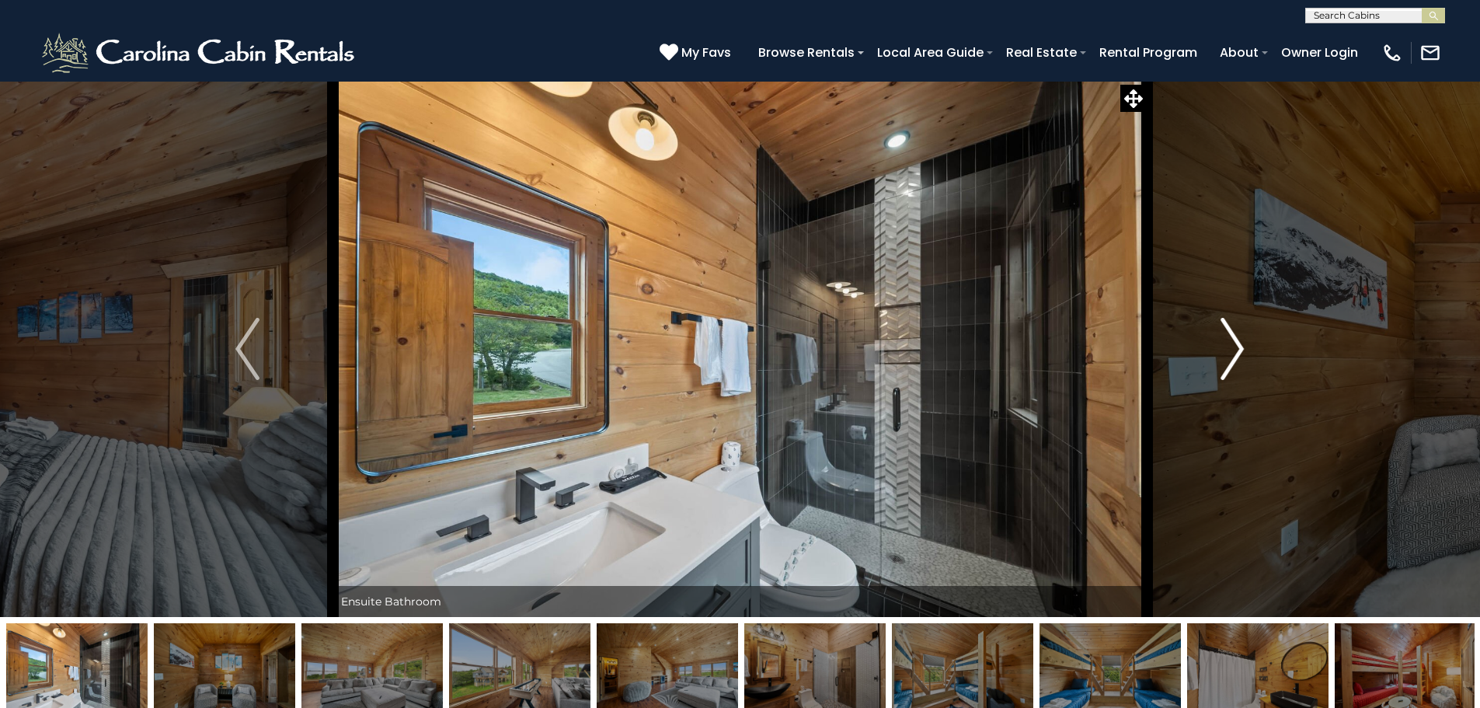
click at [1236, 357] on img "Next" at bounding box center [1231, 349] width 23 height 62
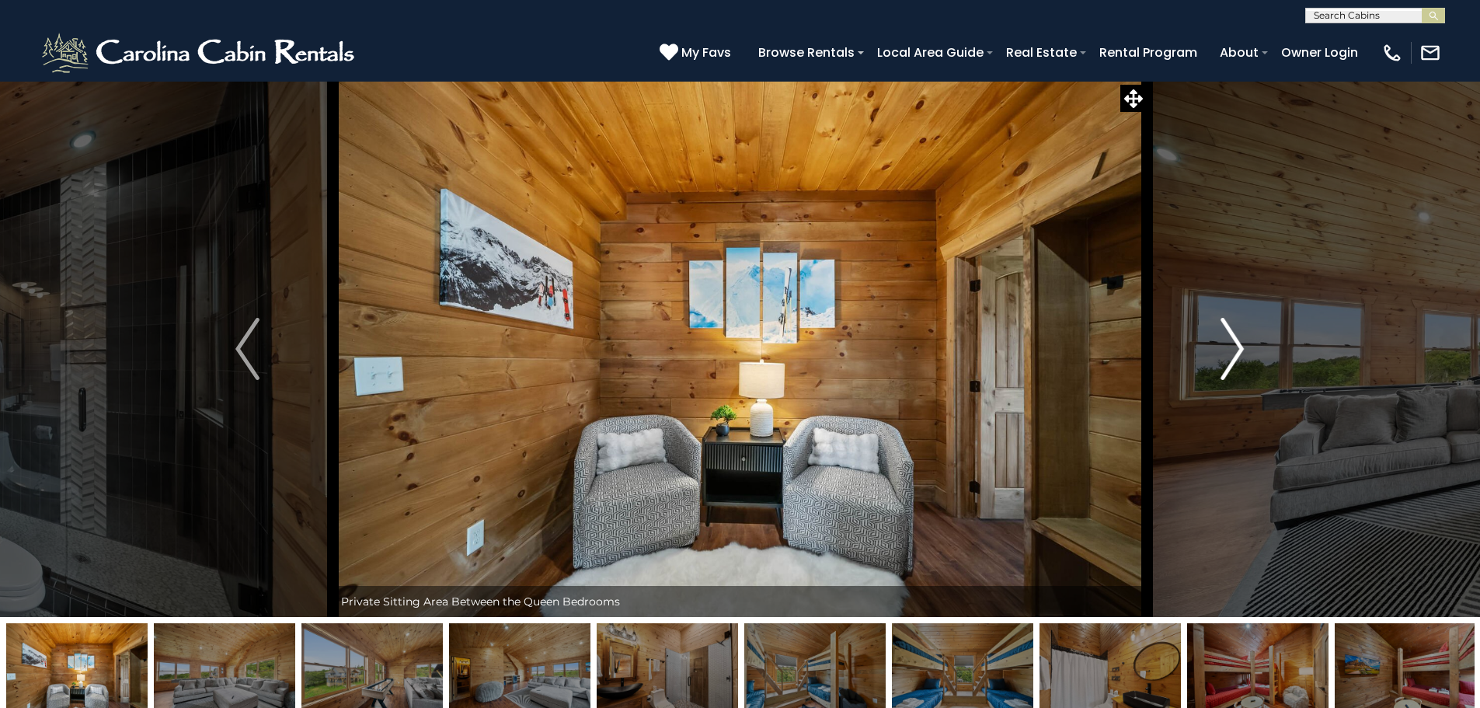
click at [1236, 357] on img "Next" at bounding box center [1231, 349] width 23 height 62
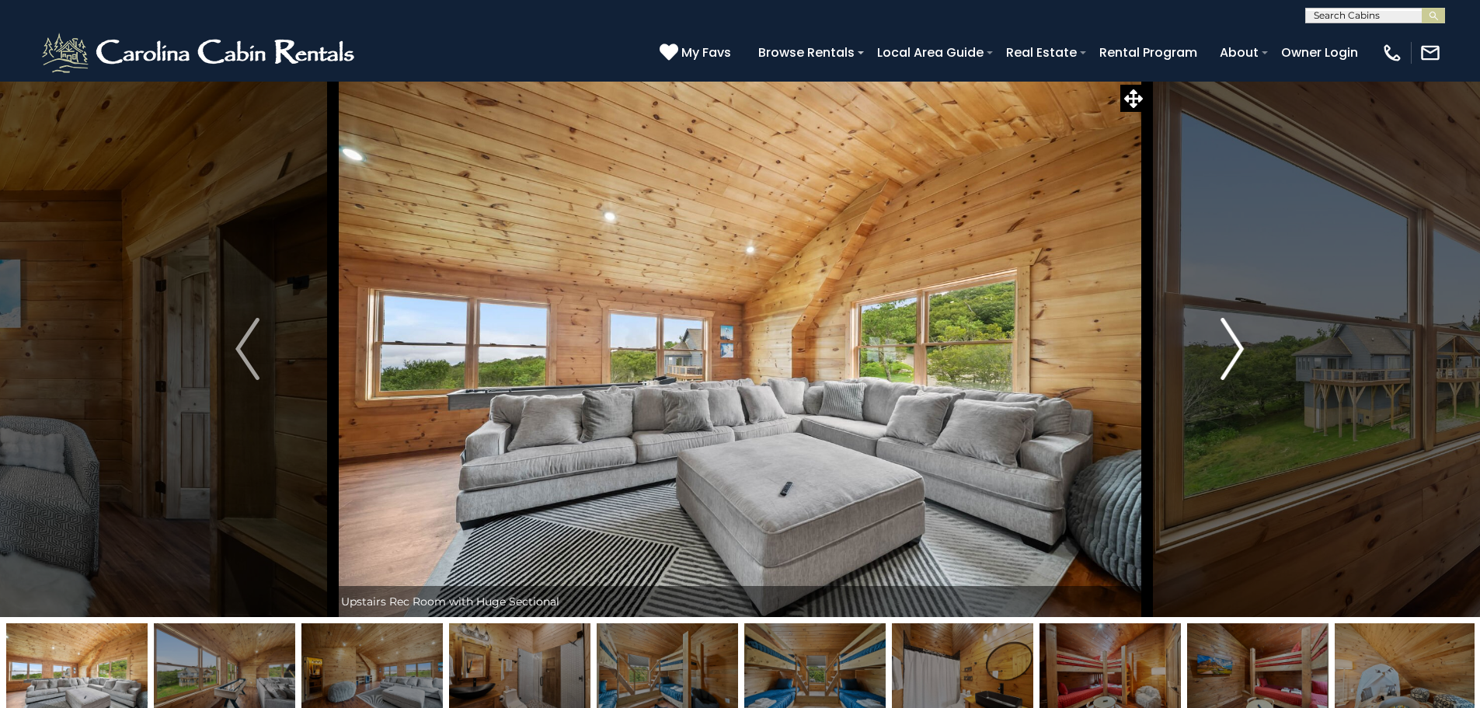
click at [1236, 357] on img "Next" at bounding box center [1231, 349] width 23 height 62
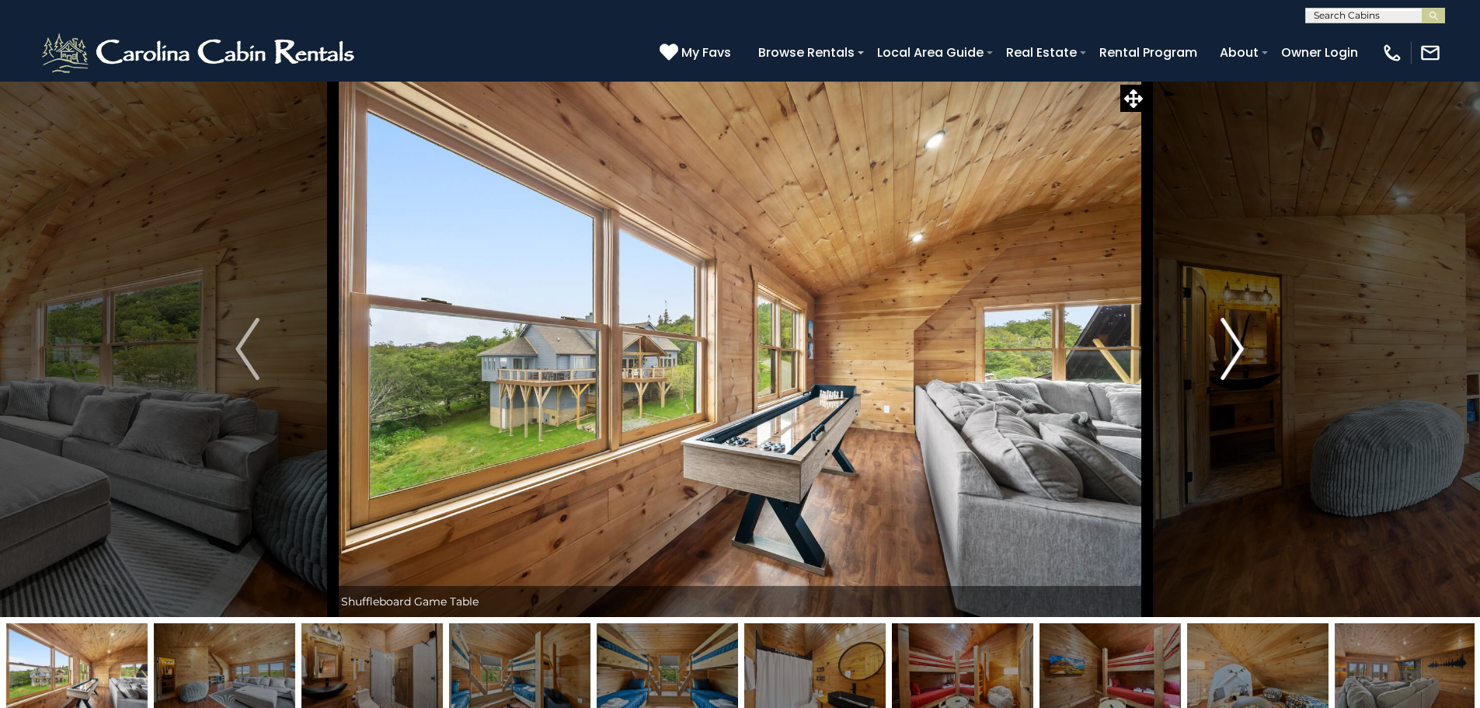
click at [1236, 357] on img "Next" at bounding box center [1231, 349] width 23 height 62
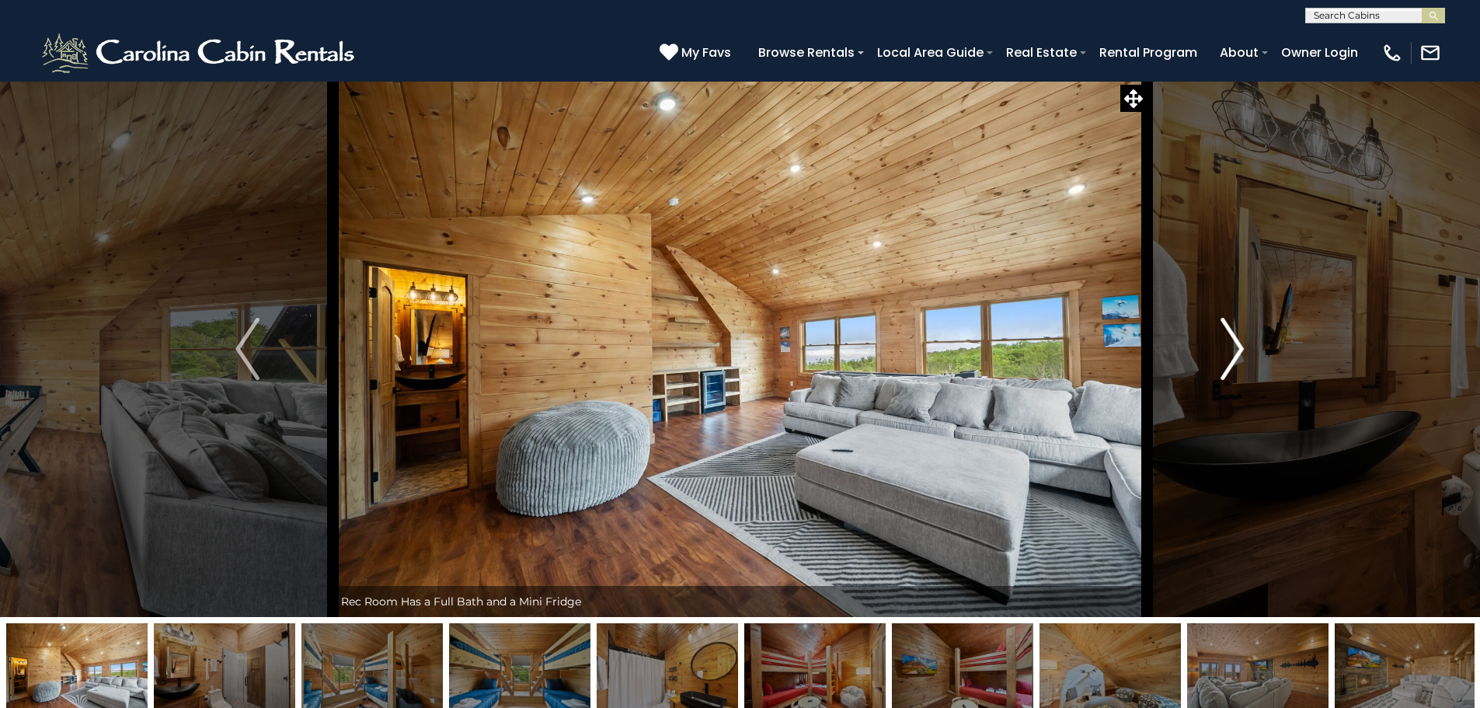
click at [1236, 357] on img "Next" at bounding box center [1231, 349] width 23 height 62
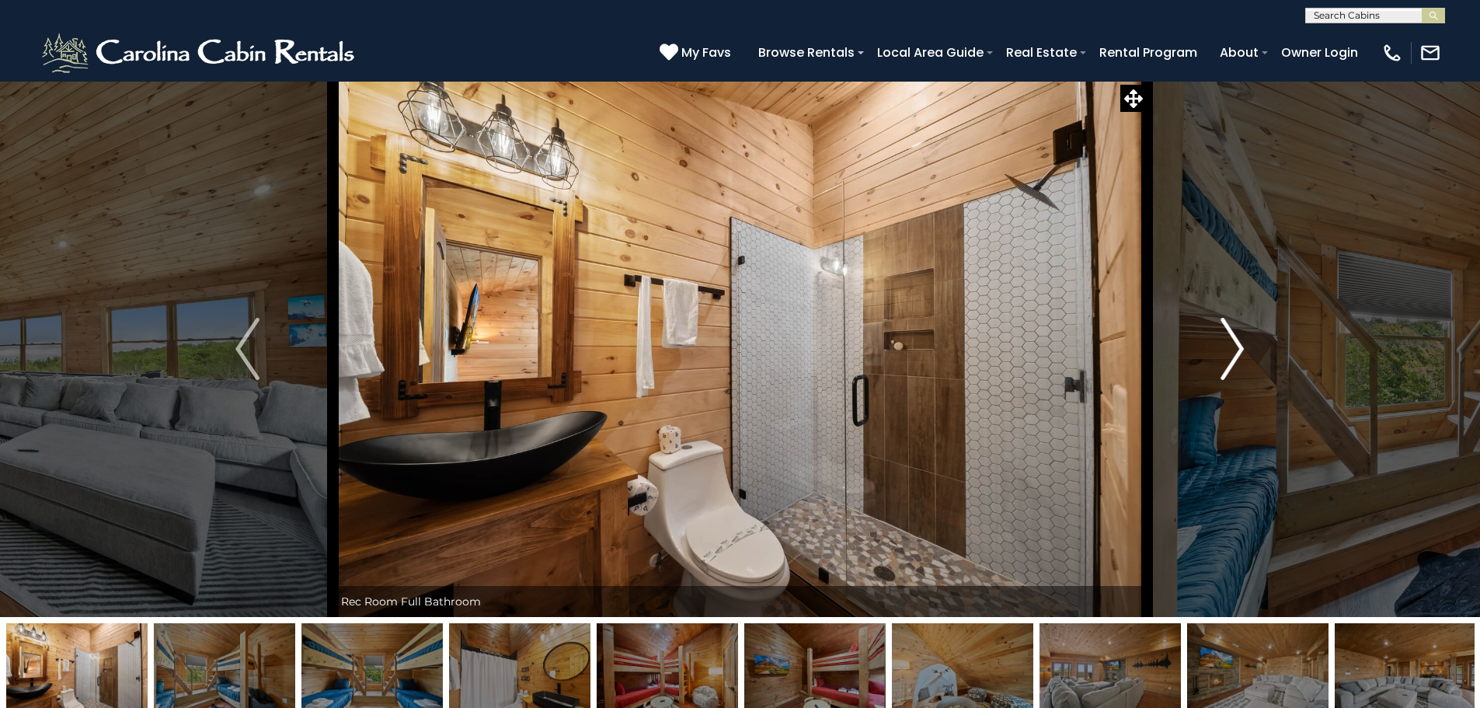
click at [1236, 357] on img "Next" at bounding box center [1231, 349] width 23 height 62
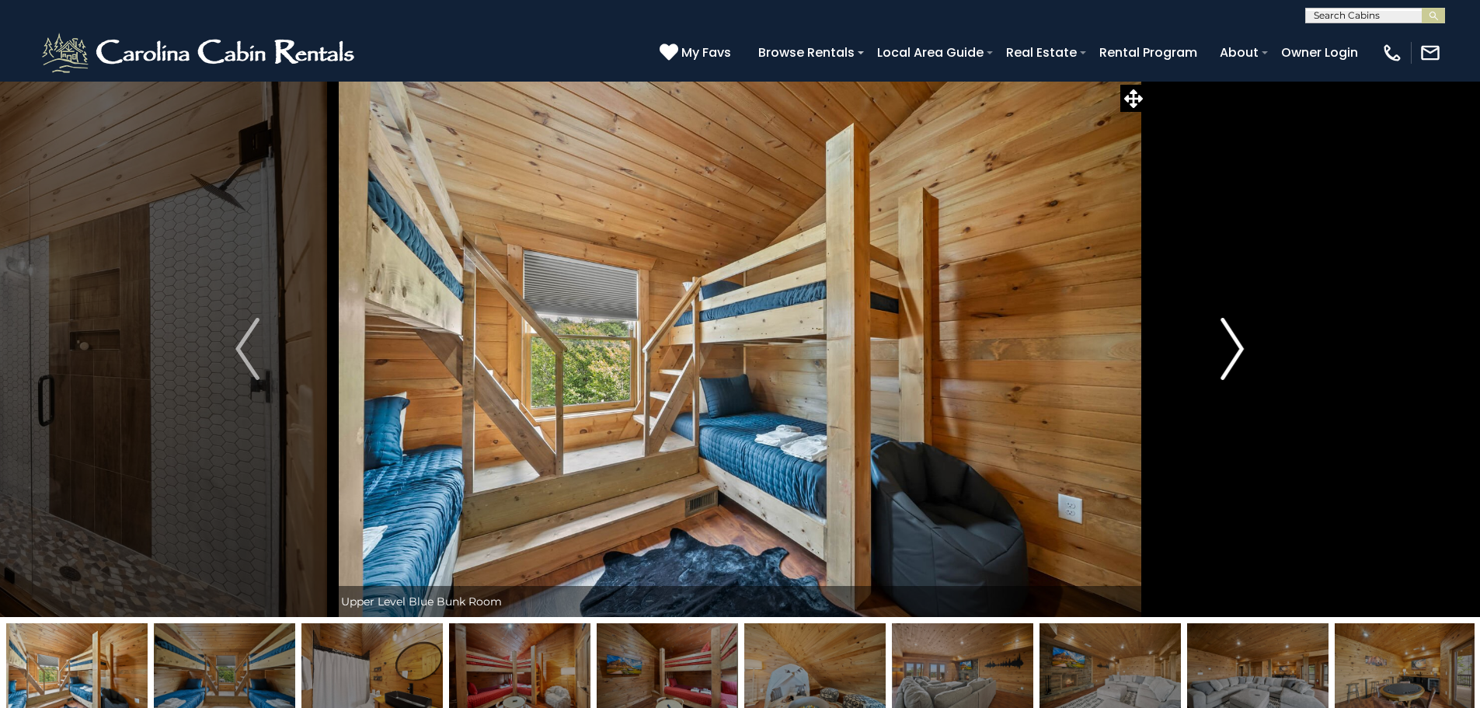
click at [1236, 357] on img "Next" at bounding box center [1231, 349] width 23 height 62
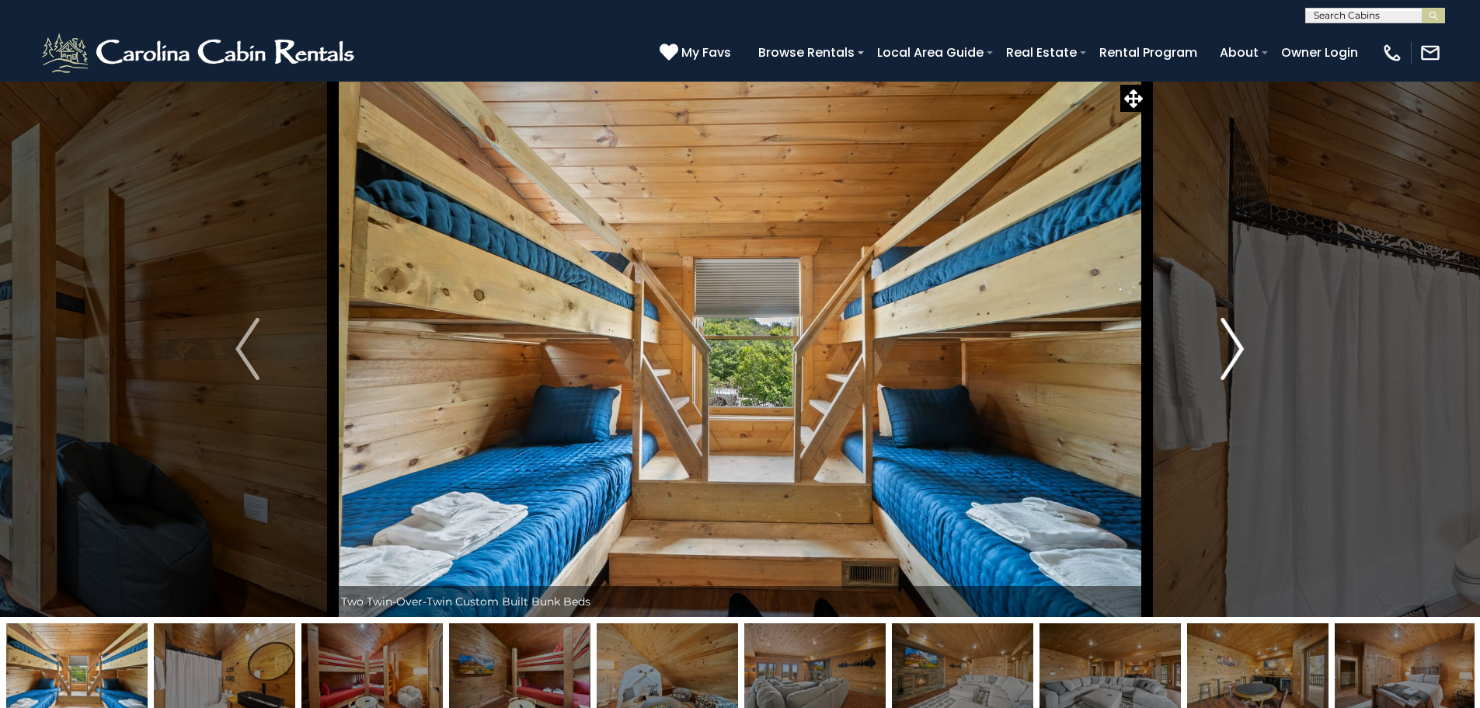
click at [1236, 357] on img "Next" at bounding box center [1231, 349] width 23 height 62
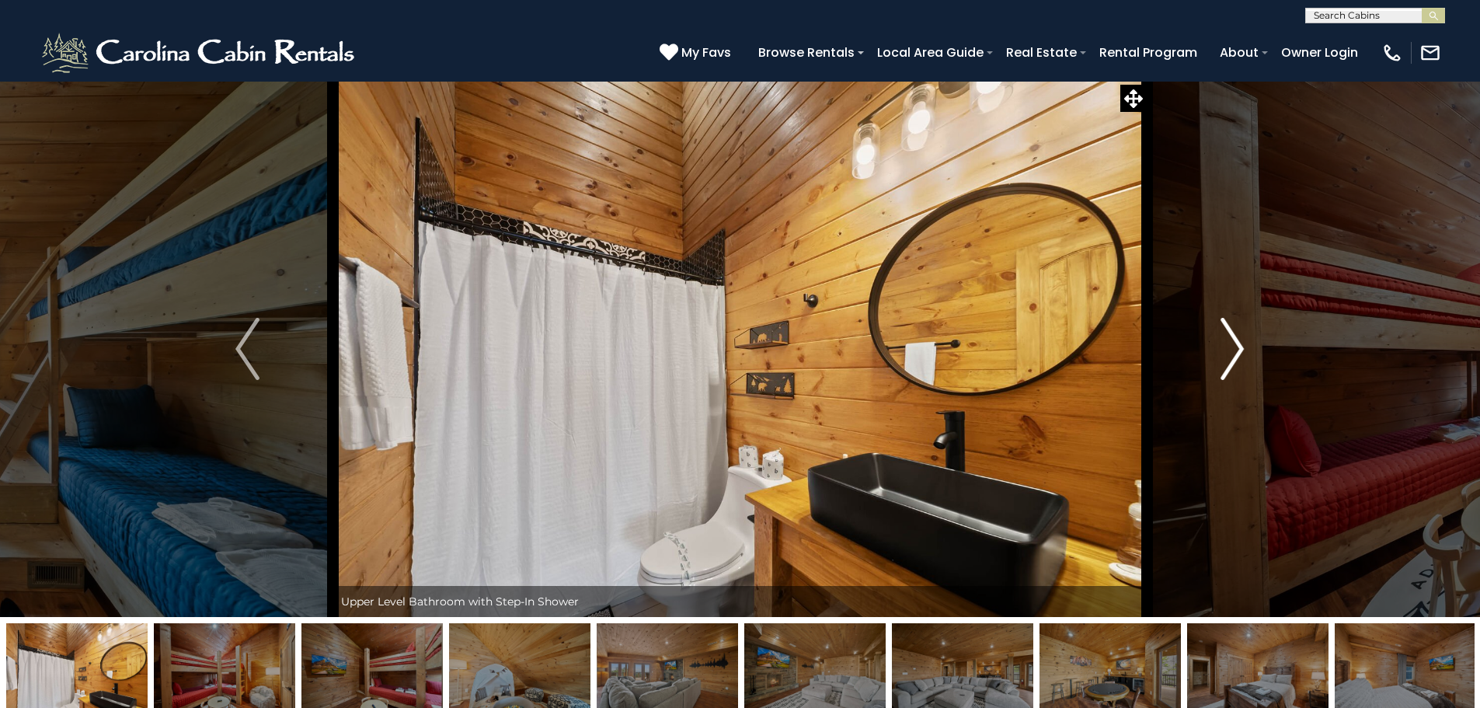
click at [1236, 357] on img "Next" at bounding box center [1231, 349] width 23 height 62
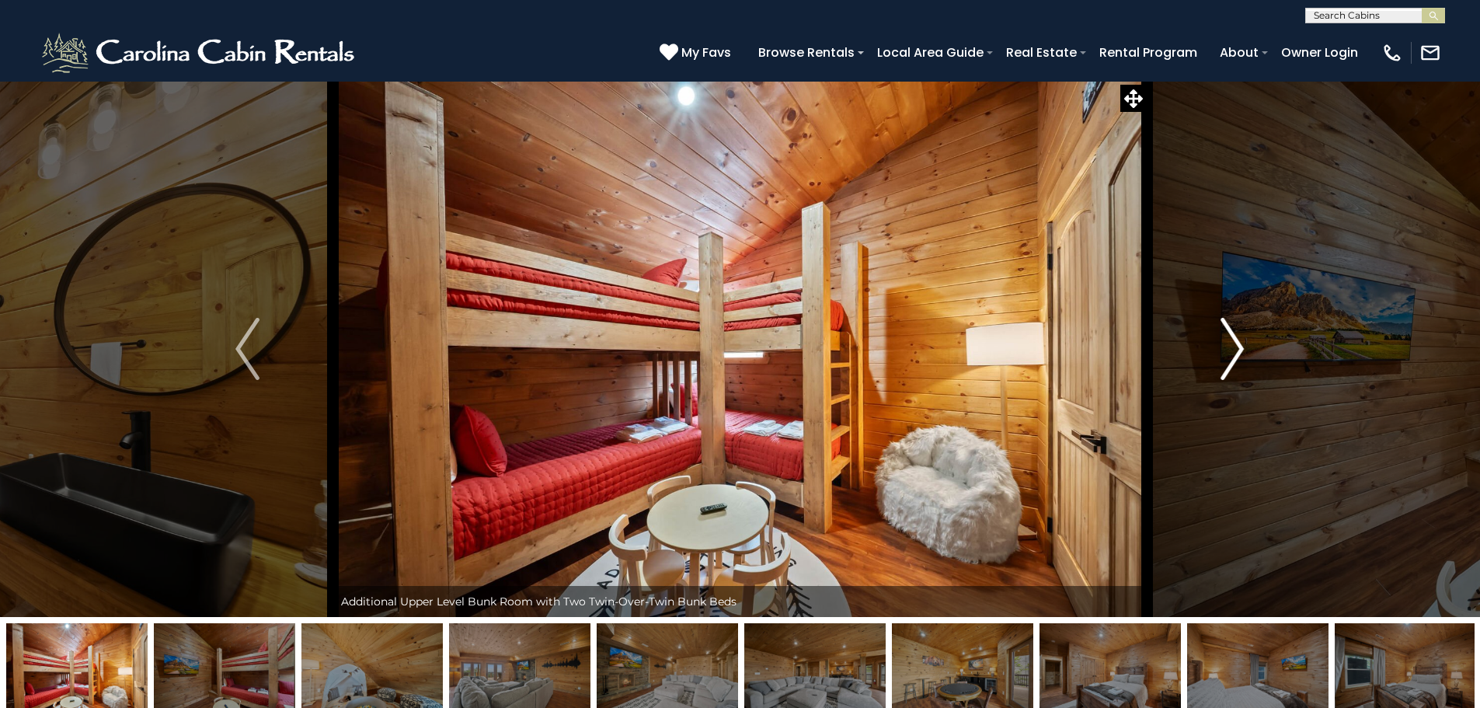
click at [1236, 357] on img "Next" at bounding box center [1231, 349] width 23 height 62
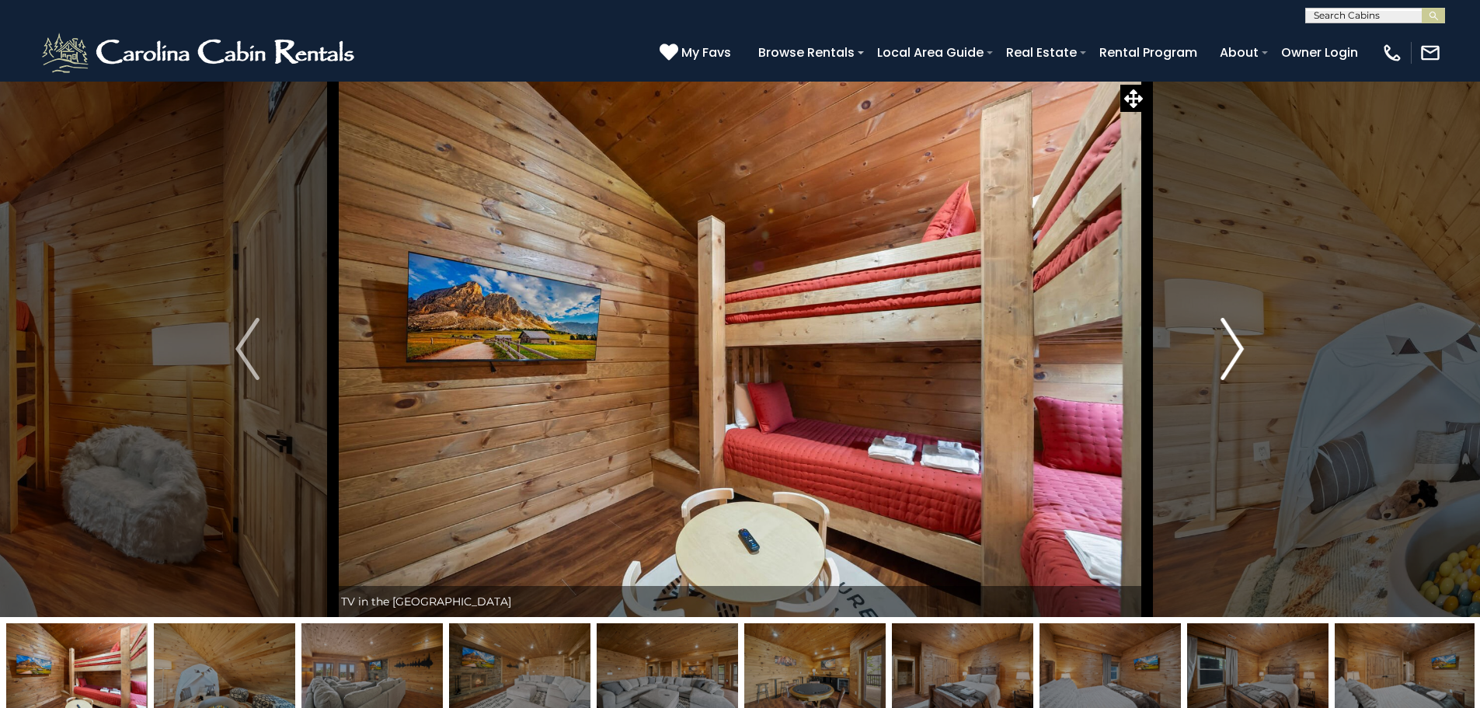
click at [1236, 357] on img "Next" at bounding box center [1231, 349] width 23 height 62
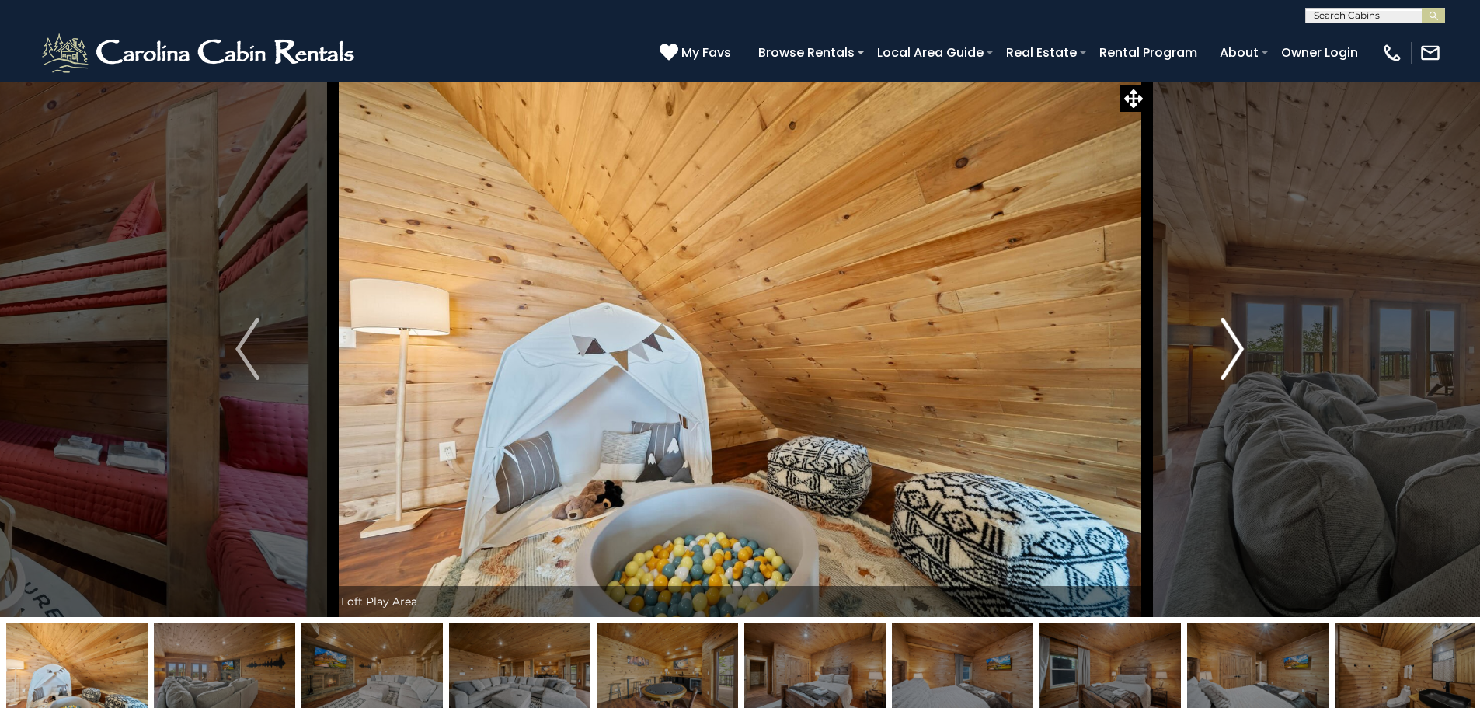
click at [1236, 357] on img "Next" at bounding box center [1231, 349] width 23 height 62
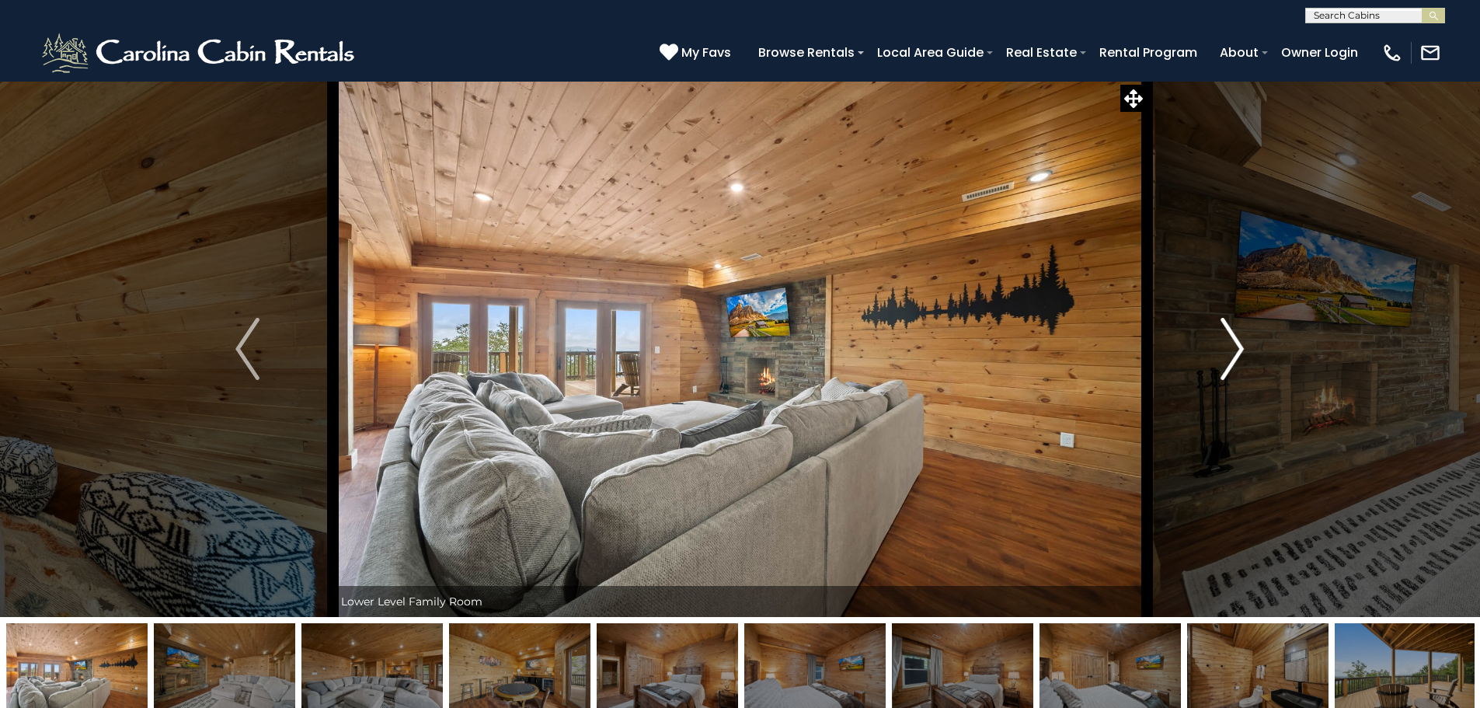
click at [1236, 357] on img "Next" at bounding box center [1231, 349] width 23 height 62
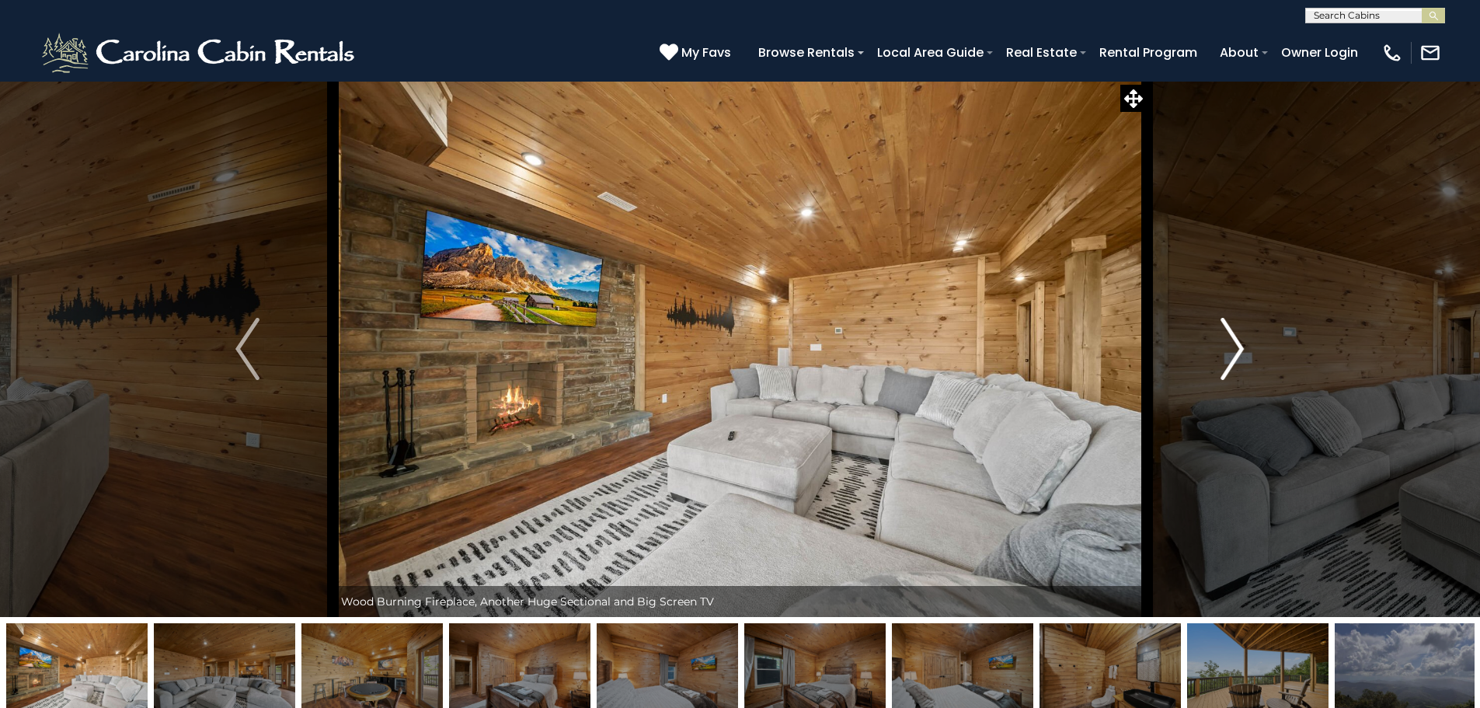
click at [1236, 357] on img "Next" at bounding box center [1231, 349] width 23 height 62
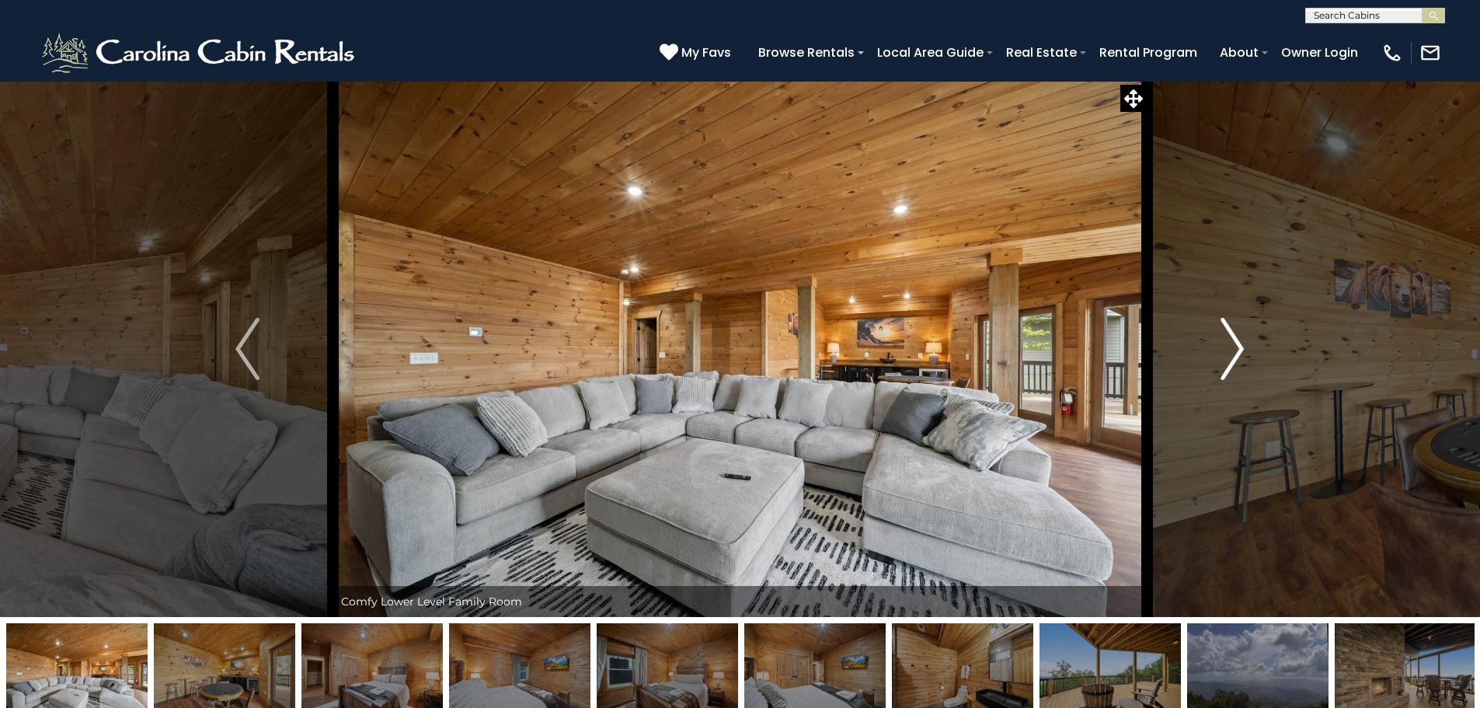
click at [1236, 357] on img "Next" at bounding box center [1231, 349] width 23 height 62
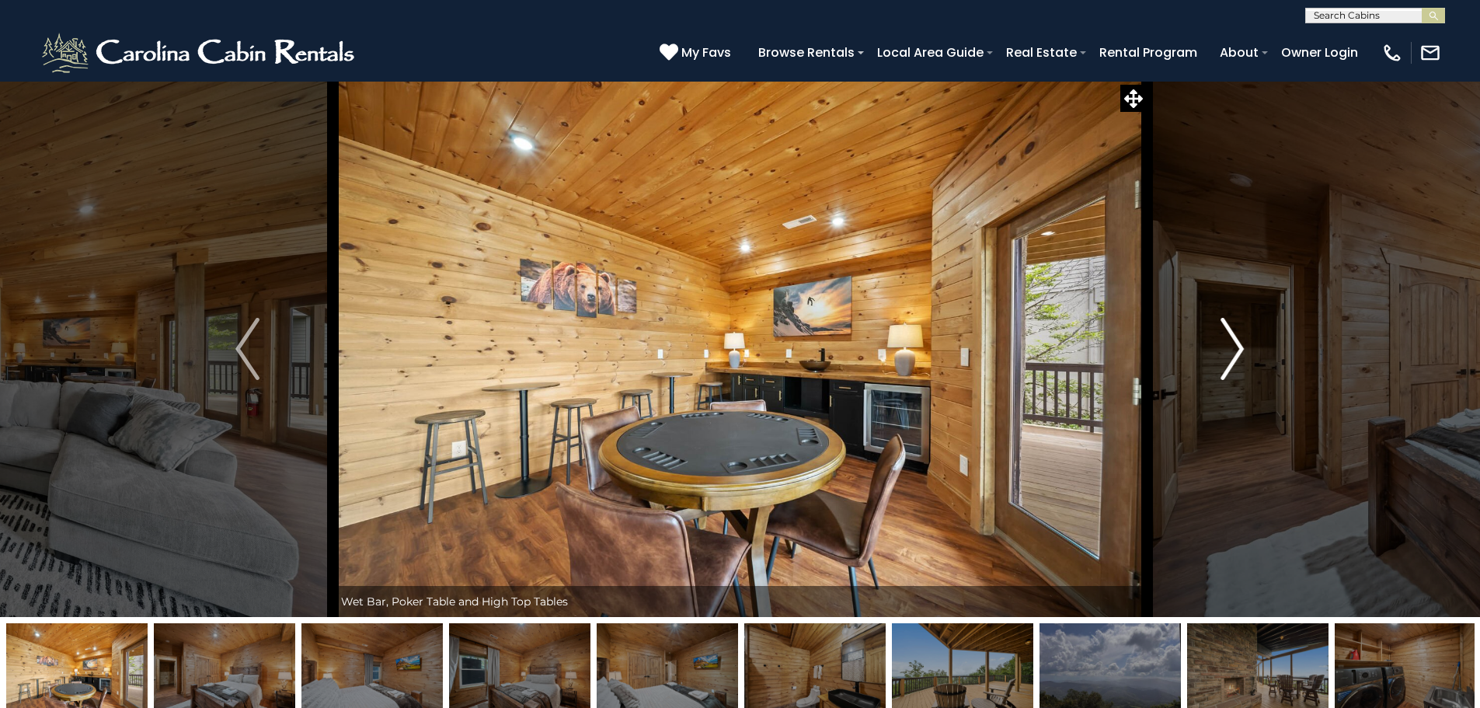
click at [1236, 357] on img "Next" at bounding box center [1231, 349] width 23 height 62
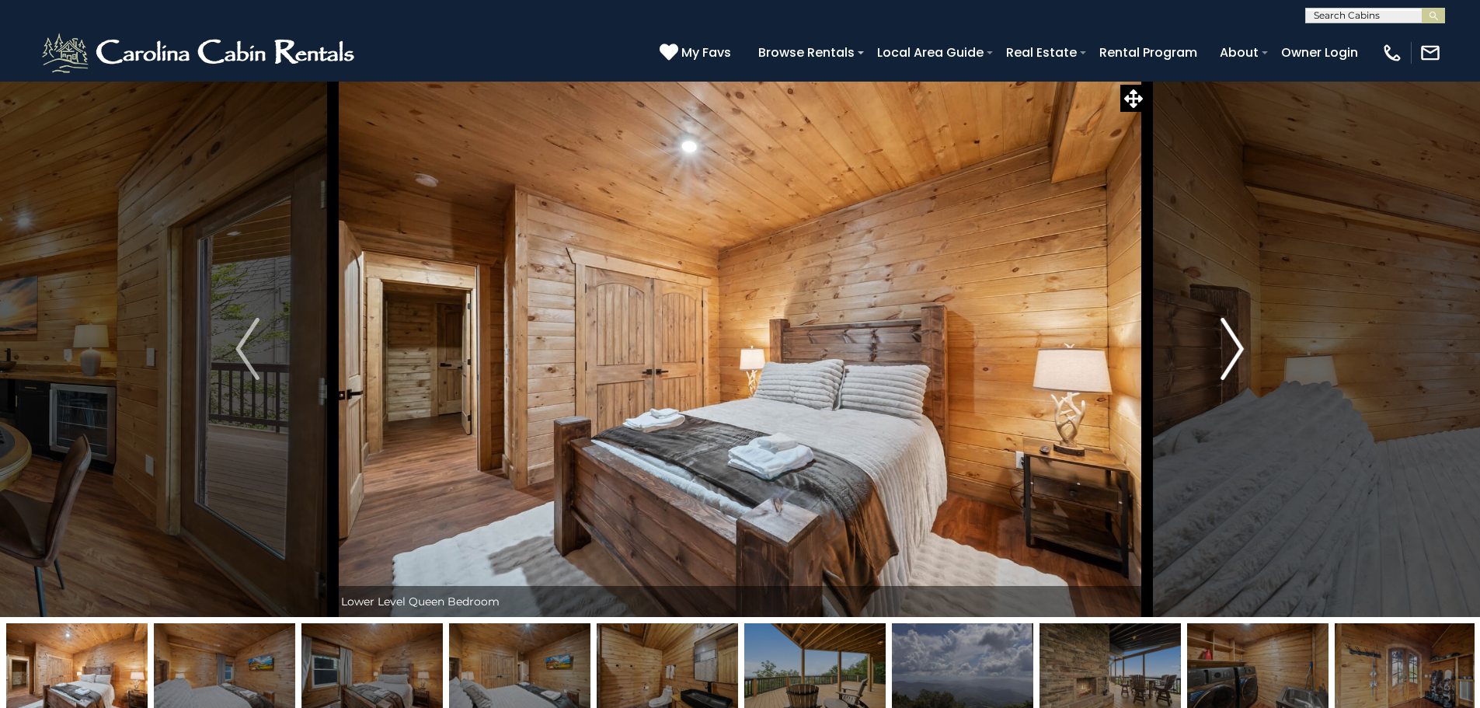
click at [1236, 357] on img "Next" at bounding box center [1231, 349] width 23 height 62
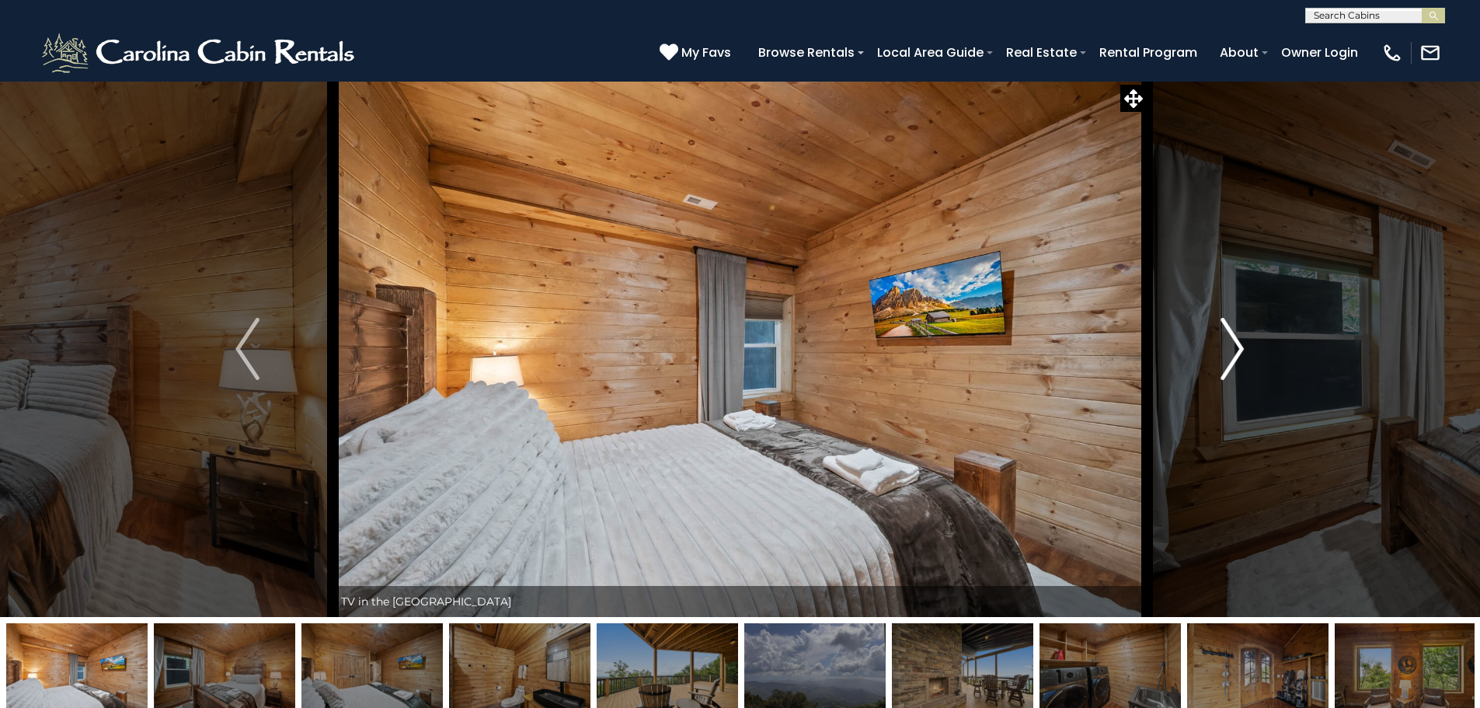
click at [1236, 358] on img "Next" at bounding box center [1231, 349] width 23 height 62
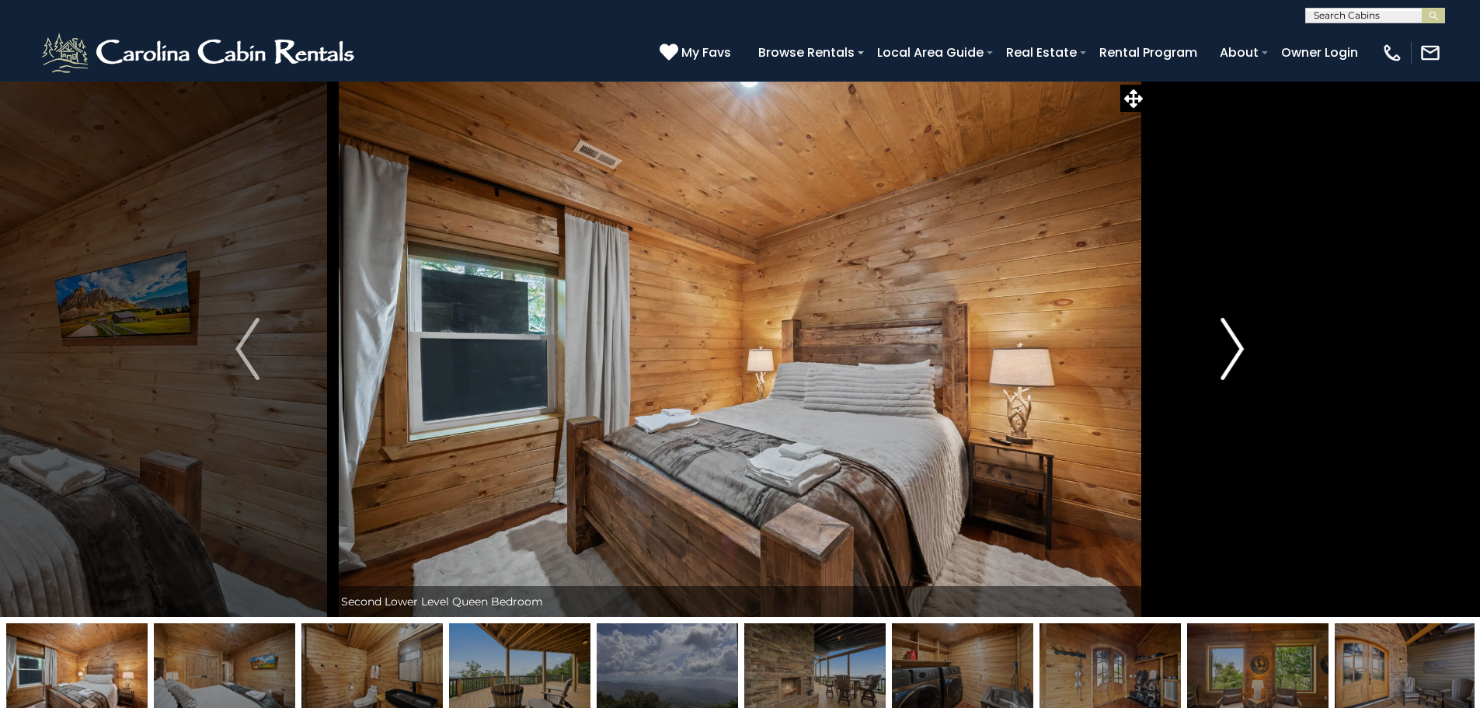
click at [1236, 358] on img "Next" at bounding box center [1231, 349] width 23 height 62
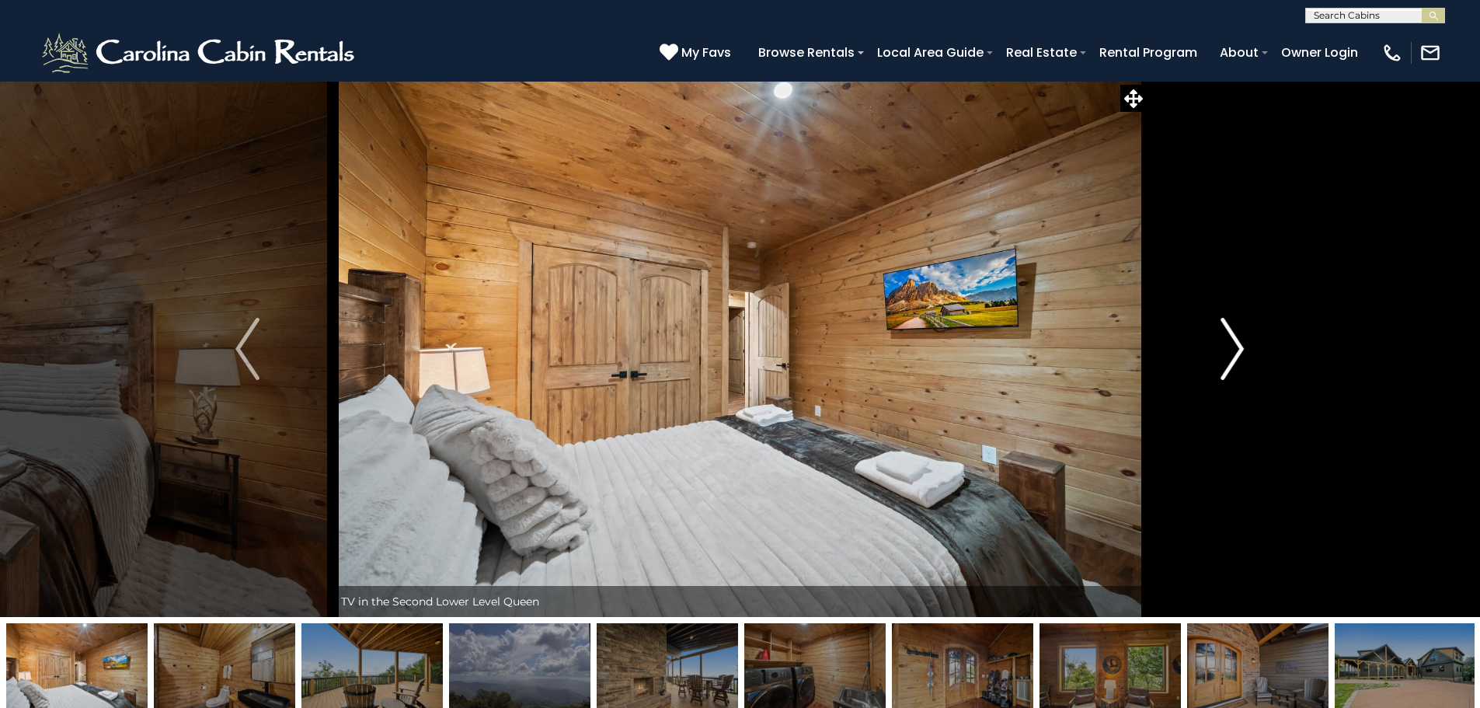
click at [1236, 358] on img "Next" at bounding box center [1231, 349] width 23 height 62
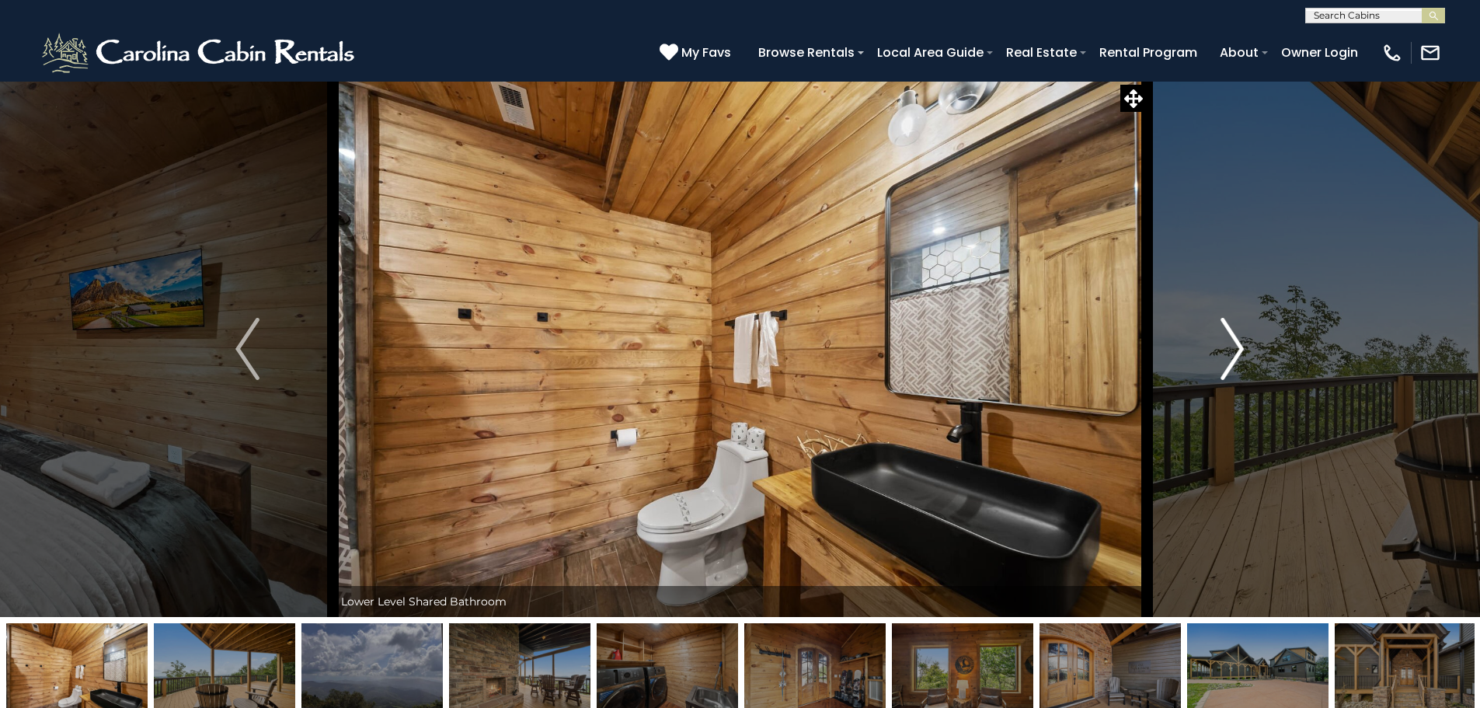
click at [1236, 358] on img "Next" at bounding box center [1231, 349] width 23 height 62
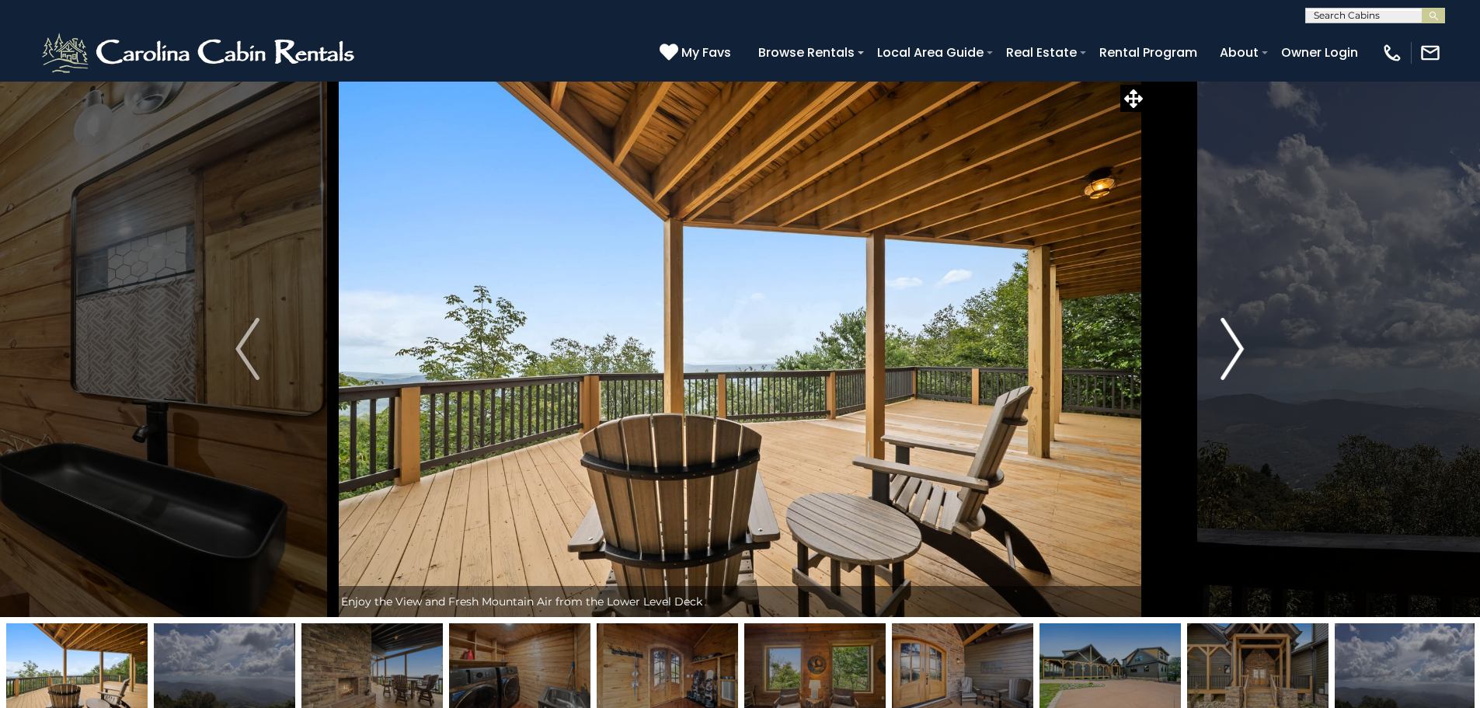
click at [1236, 358] on img "Next" at bounding box center [1231, 349] width 23 height 62
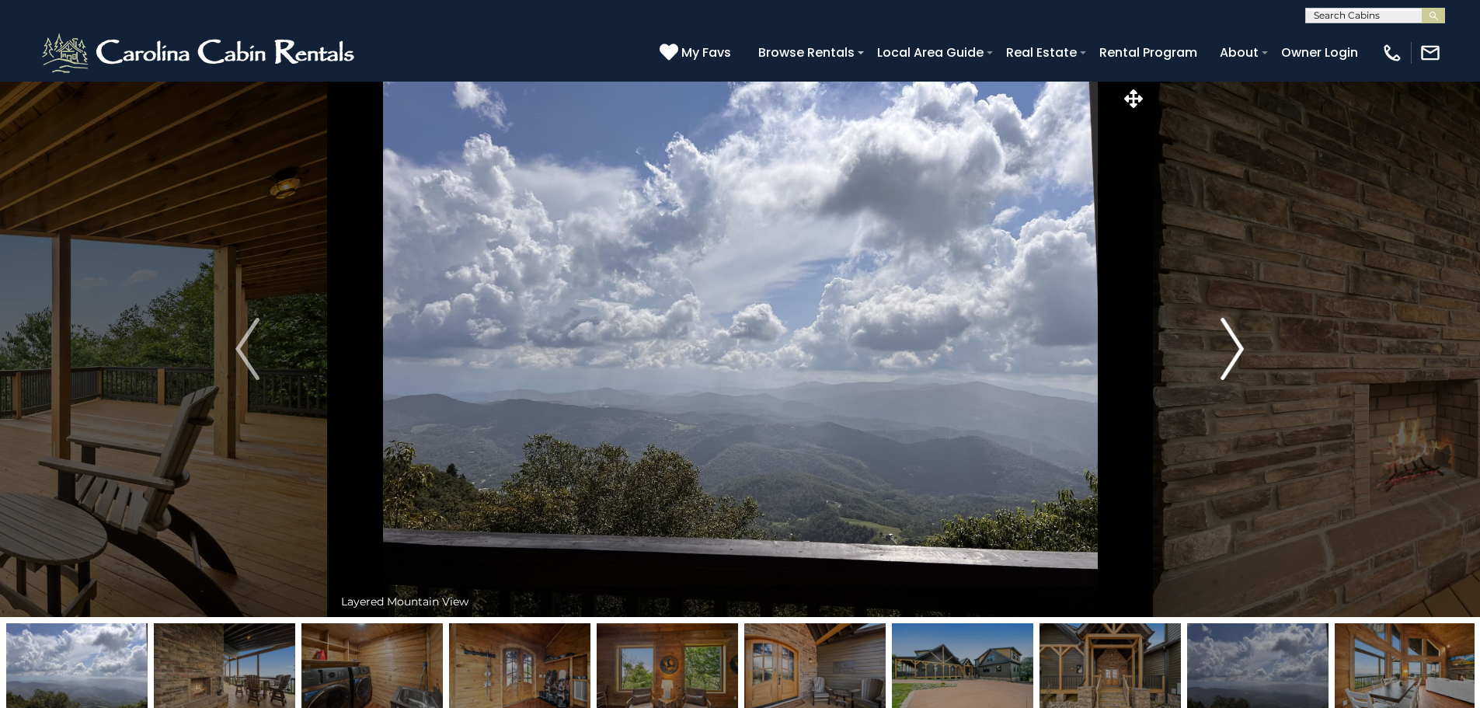
click at [1236, 358] on img "Next" at bounding box center [1231, 349] width 23 height 62
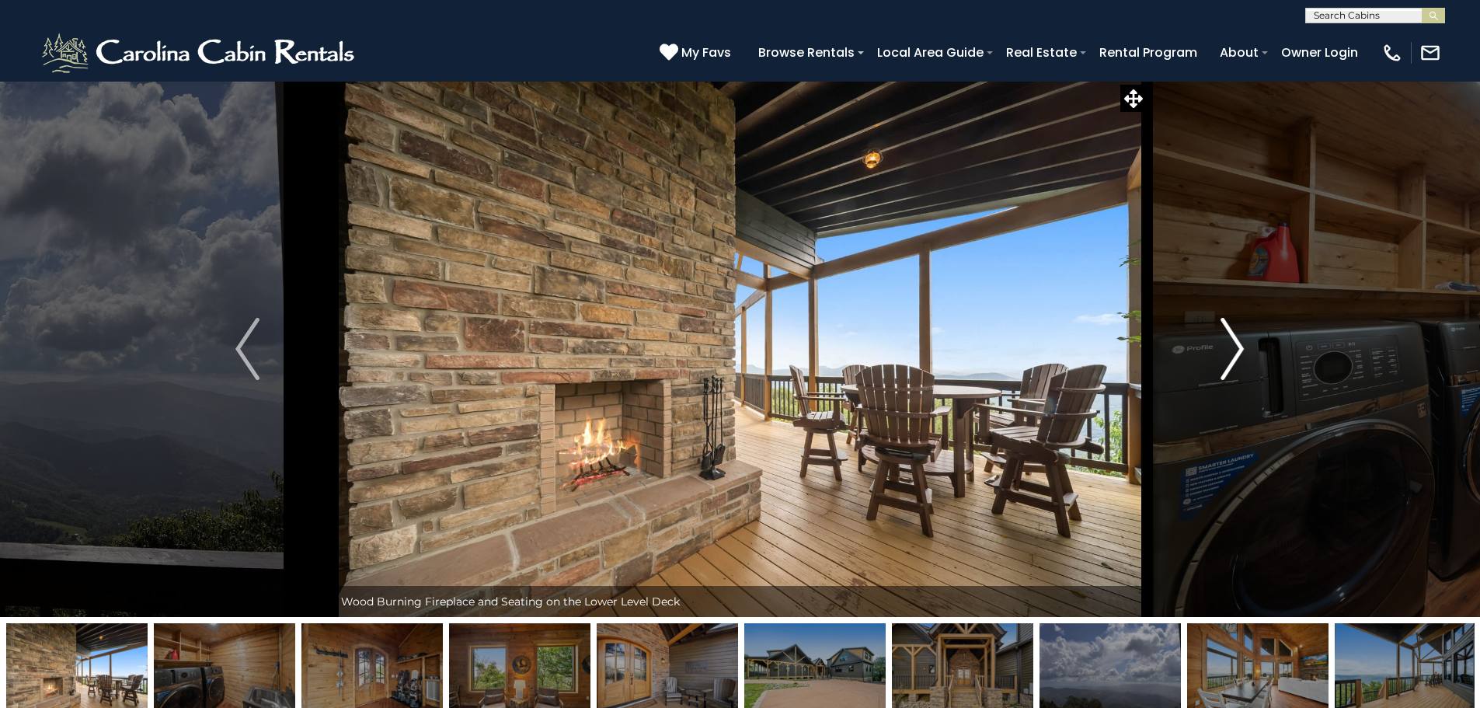
click at [1236, 358] on img "Next" at bounding box center [1231, 349] width 23 height 62
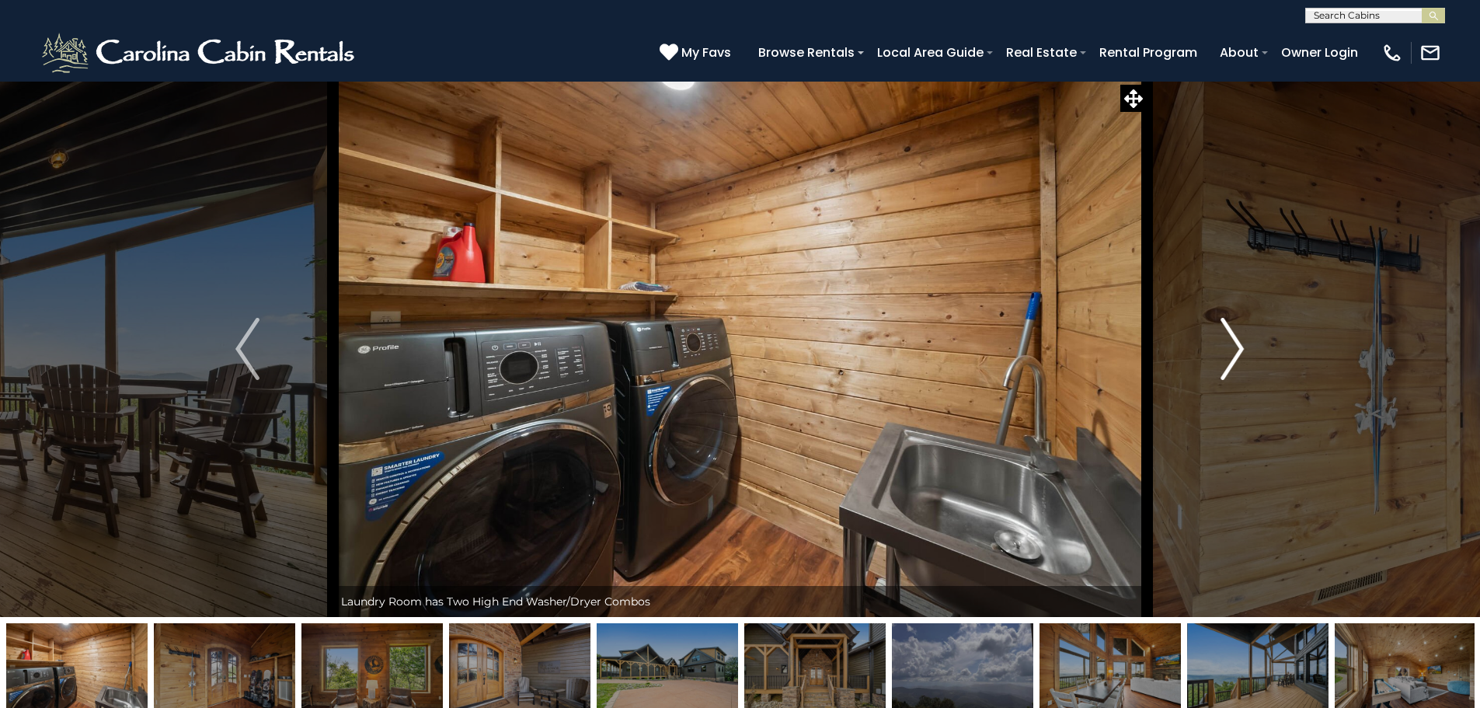
click at [1236, 358] on img "Next" at bounding box center [1231, 349] width 23 height 62
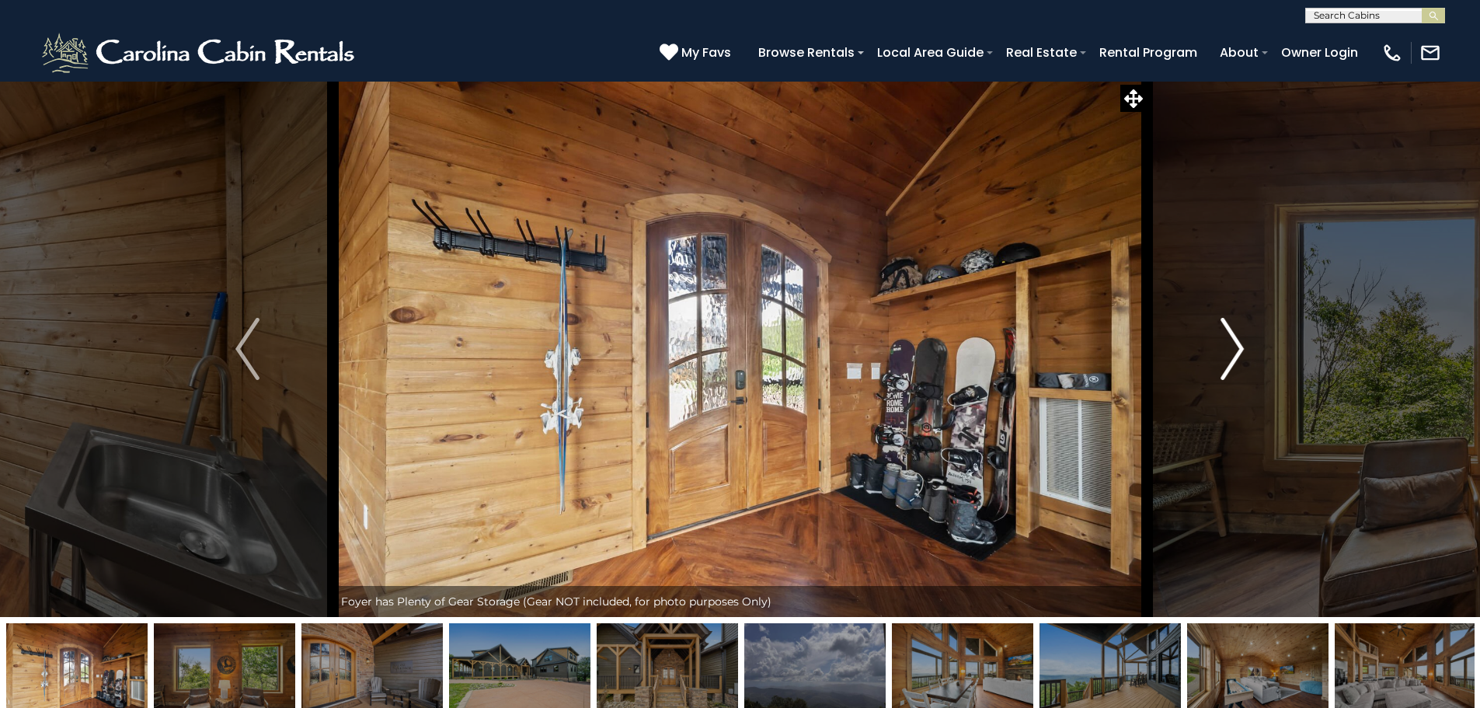
click at [1236, 358] on img "Next" at bounding box center [1231, 349] width 23 height 62
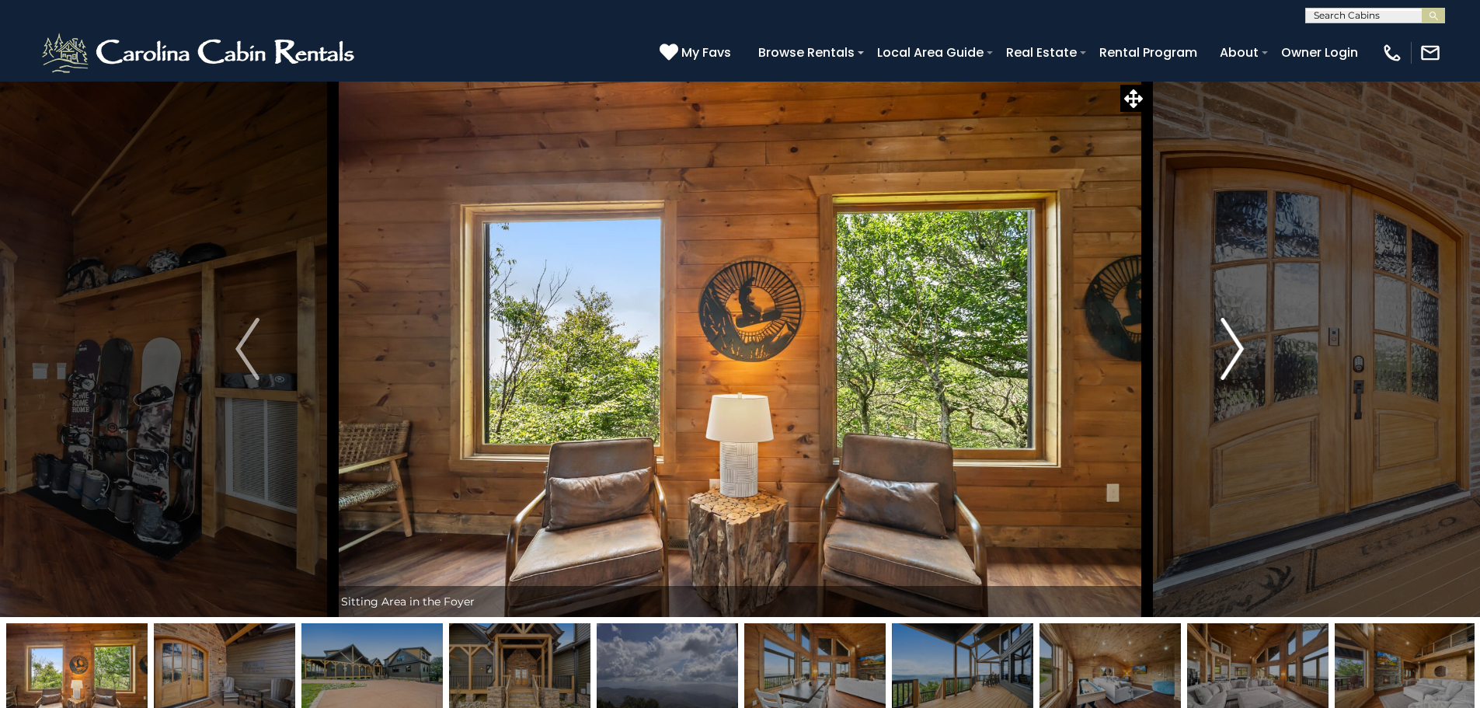
click at [1236, 358] on img "Next" at bounding box center [1231, 349] width 23 height 62
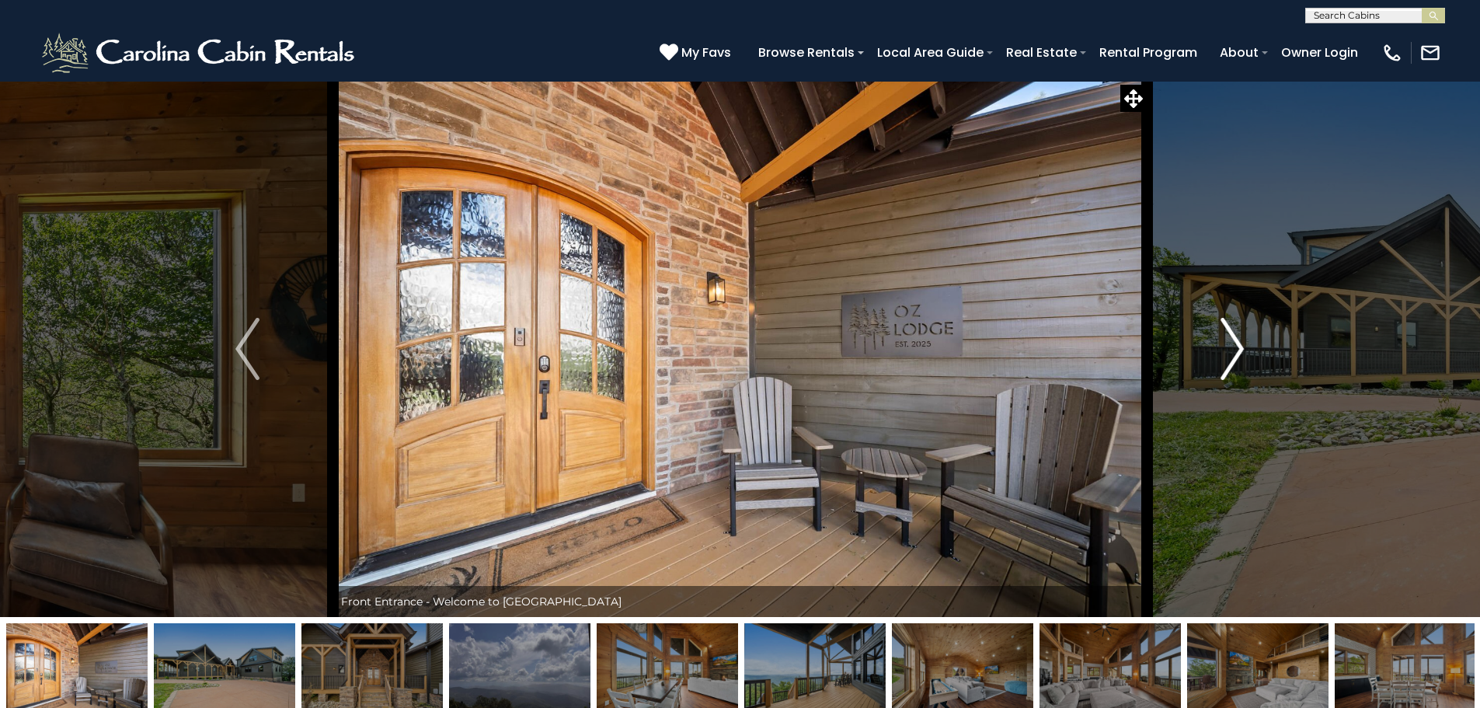
click at [1236, 358] on img "Next" at bounding box center [1231, 349] width 23 height 62
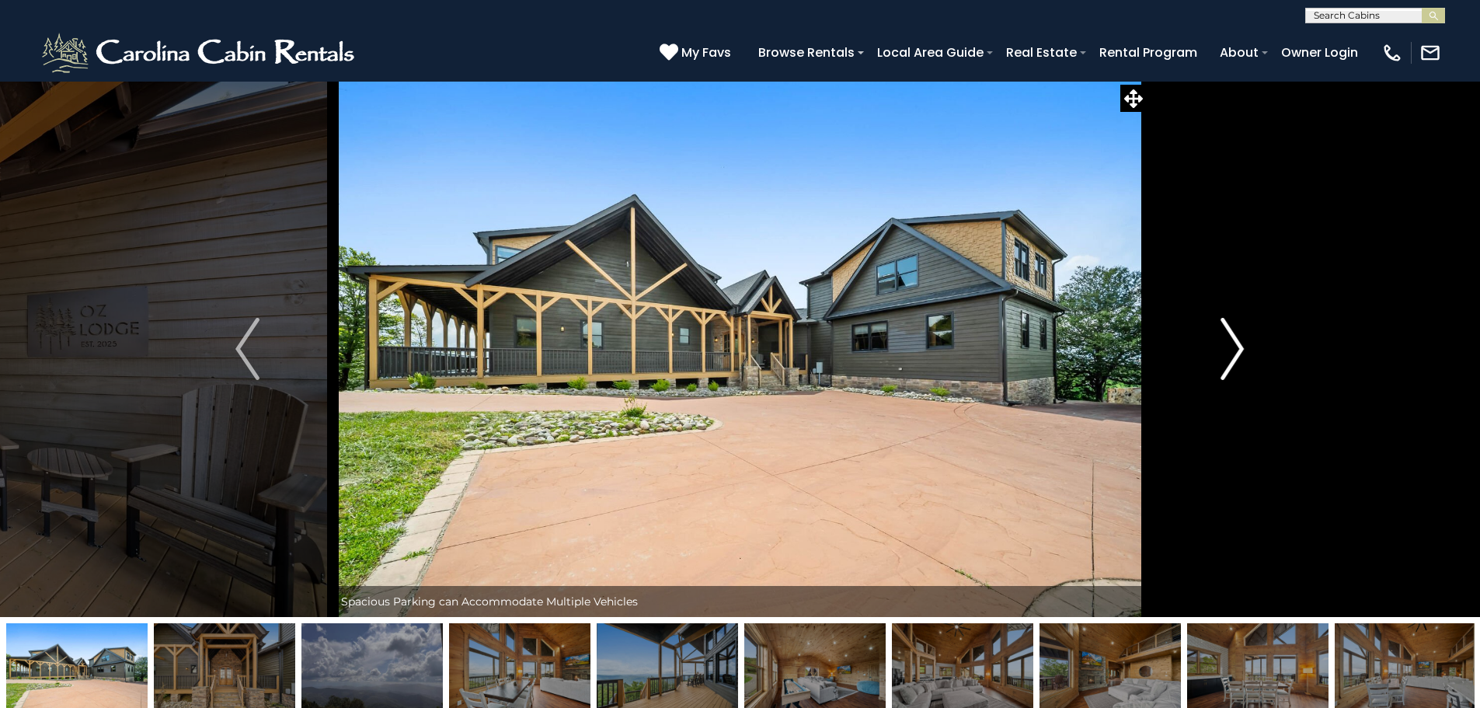
click at [1236, 358] on img "Next" at bounding box center [1231, 349] width 23 height 62
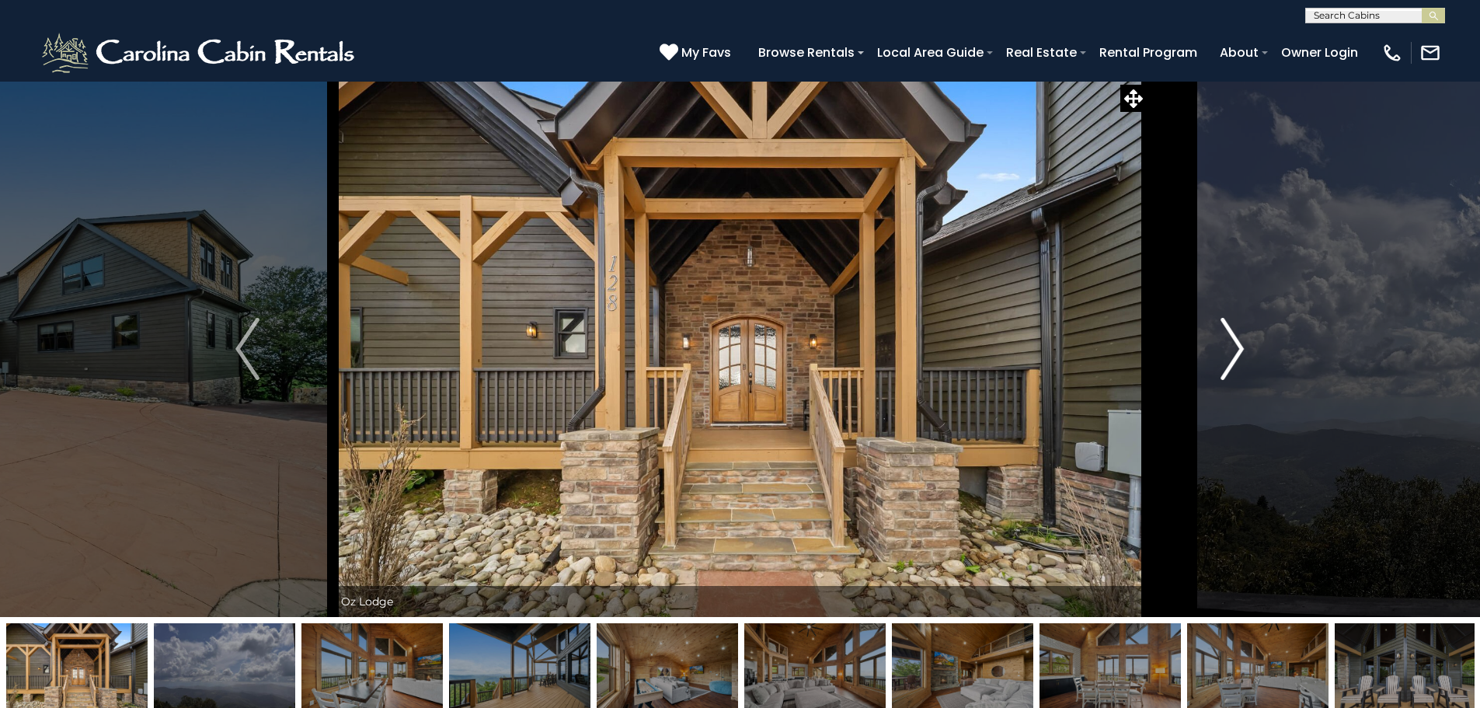
click at [1236, 358] on img "Next" at bounding box center [1231, 349] width 23 height 62
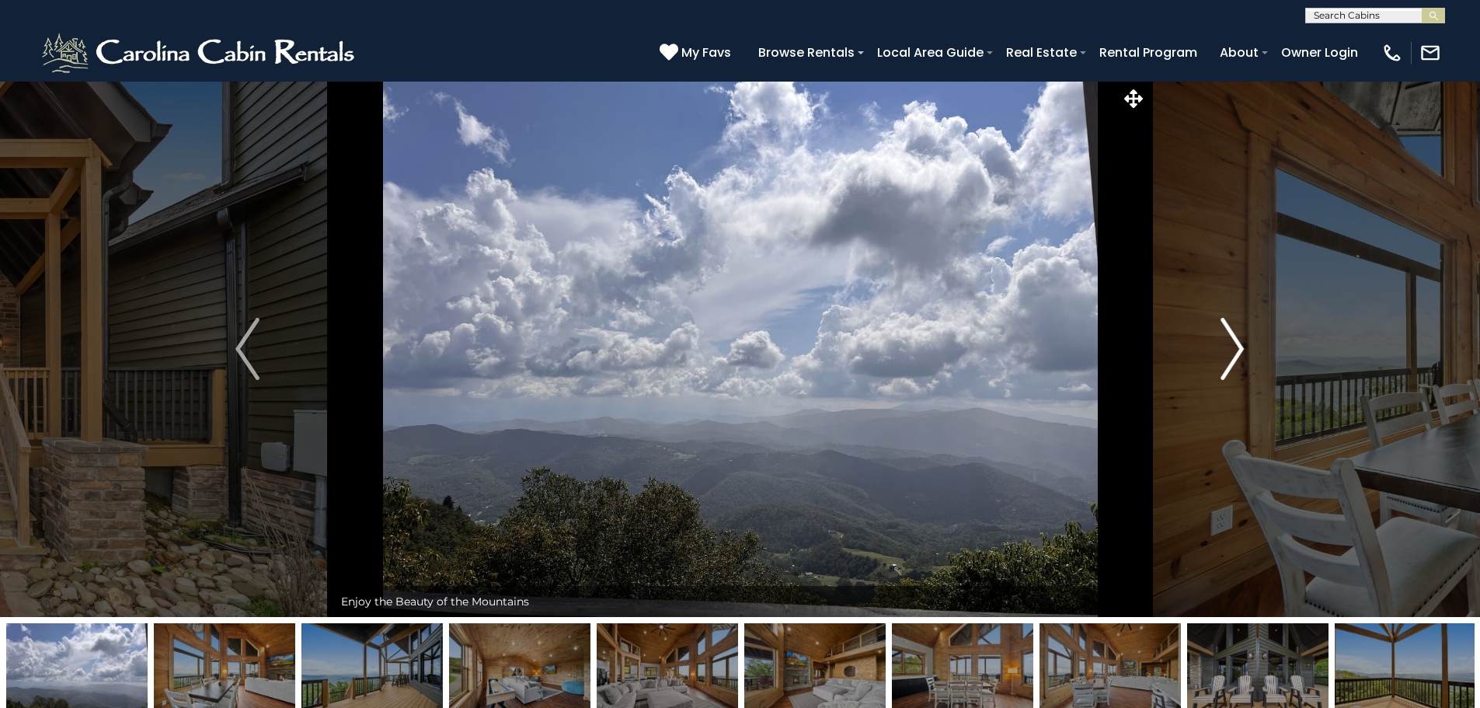
click at [1236, 358] on img "Next" at bounding box center [1231, 349] width 23 height 62
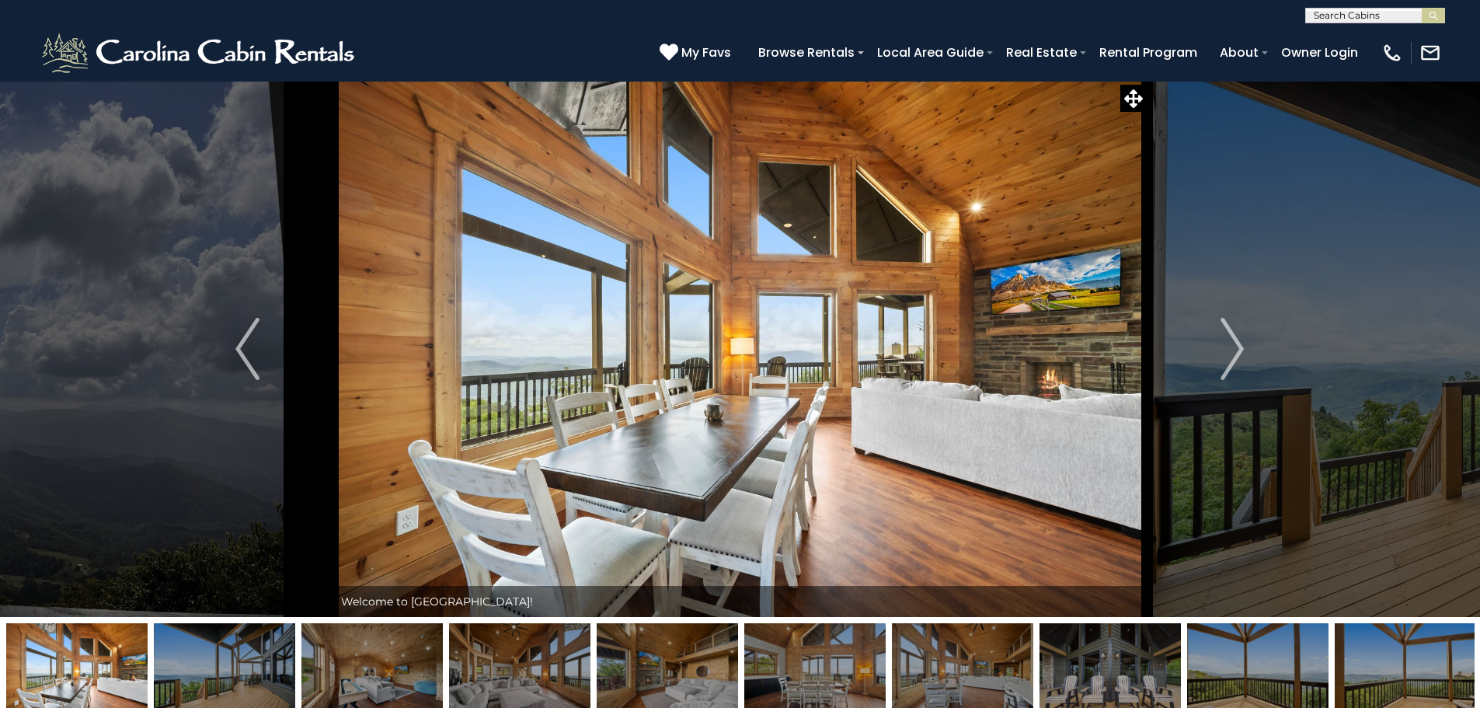
click at [1069, 286] on img at bounding box center [740, 349] width 814 height 536
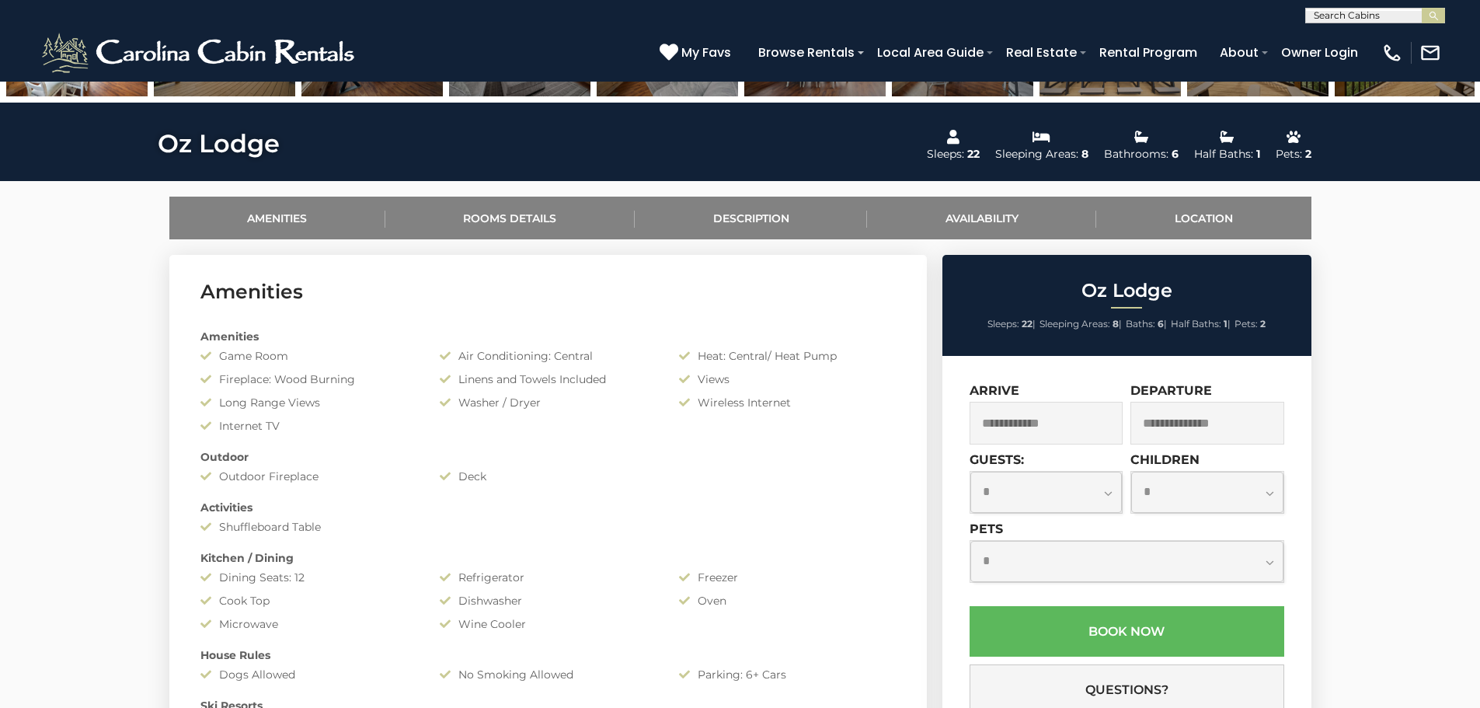
scroll to position [625, 0]
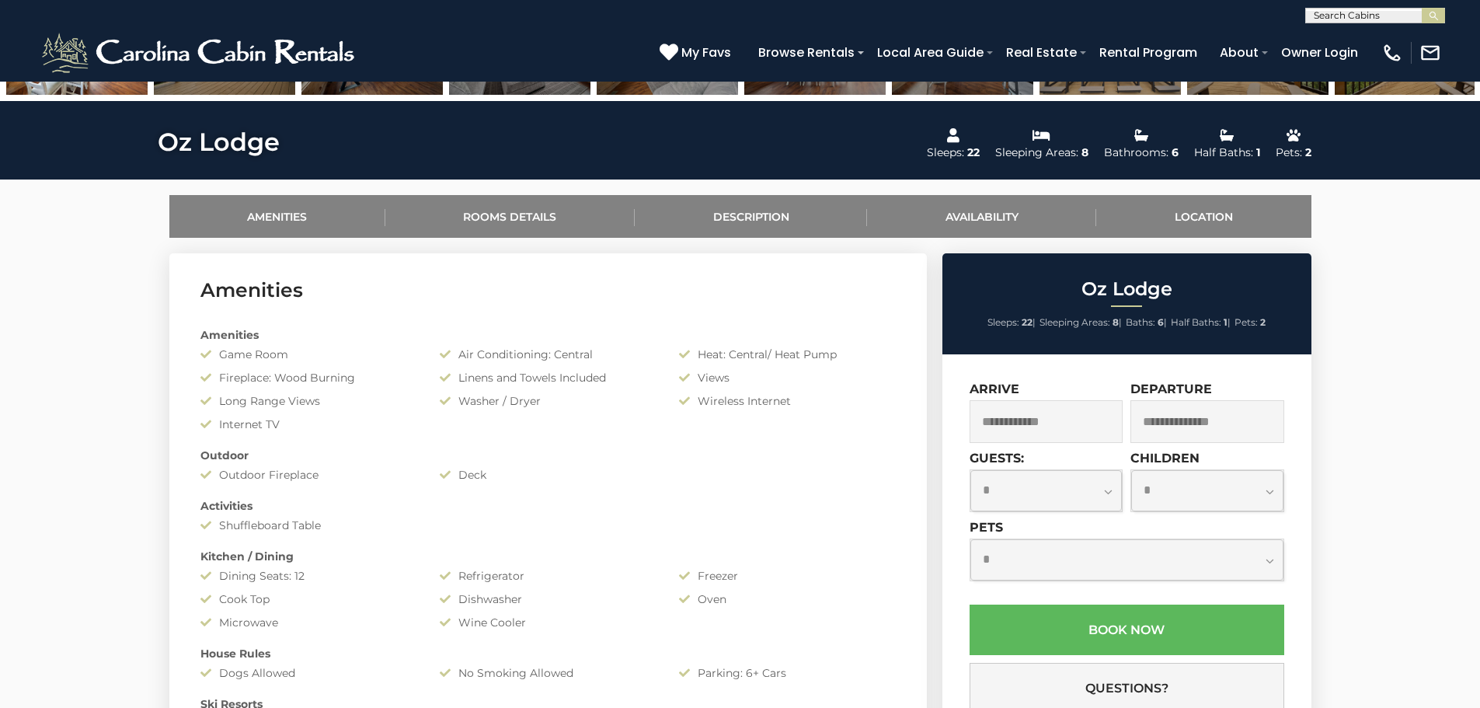
click at [1081, 412] on input "text" at bounding box center [1046, 421] width 154 height 43
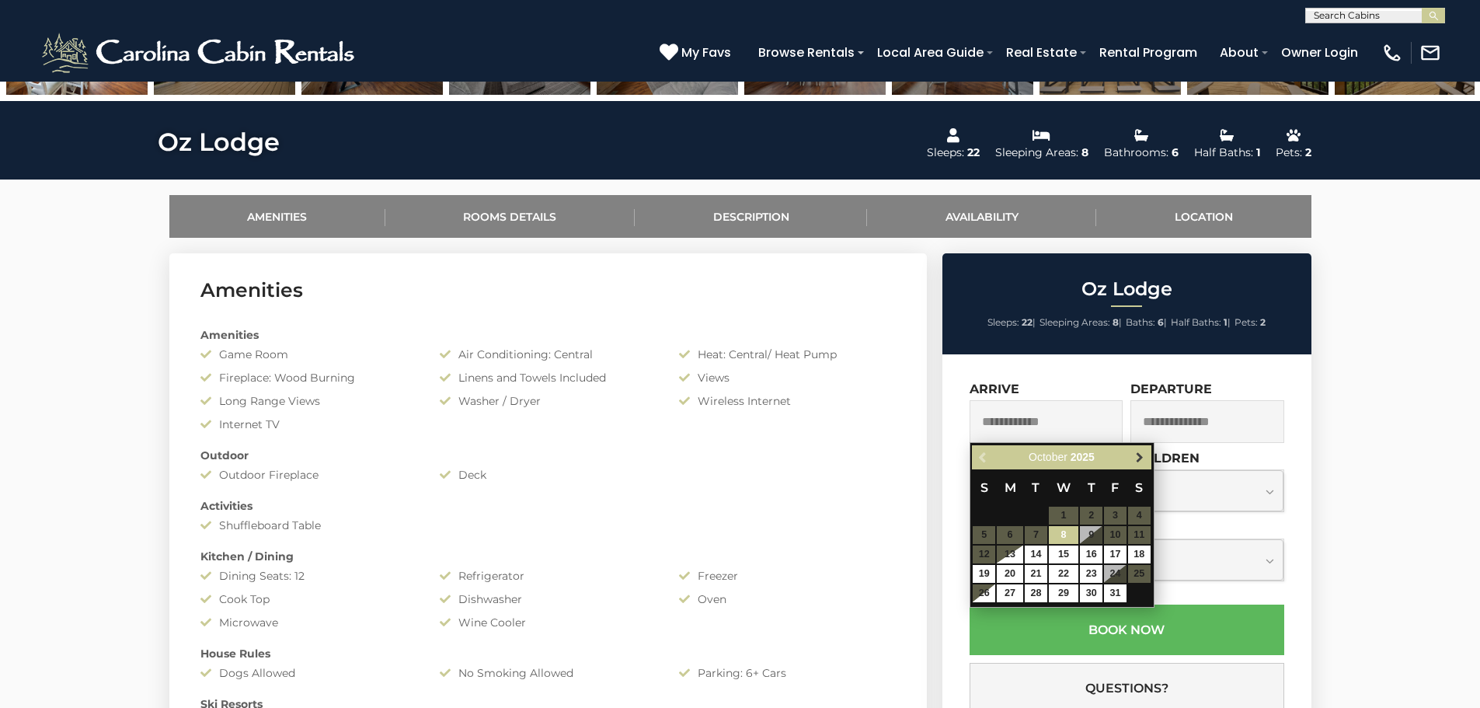
click at [1141, 459] on span "Next" at bounding box center [1139, 457] width 12 height 12
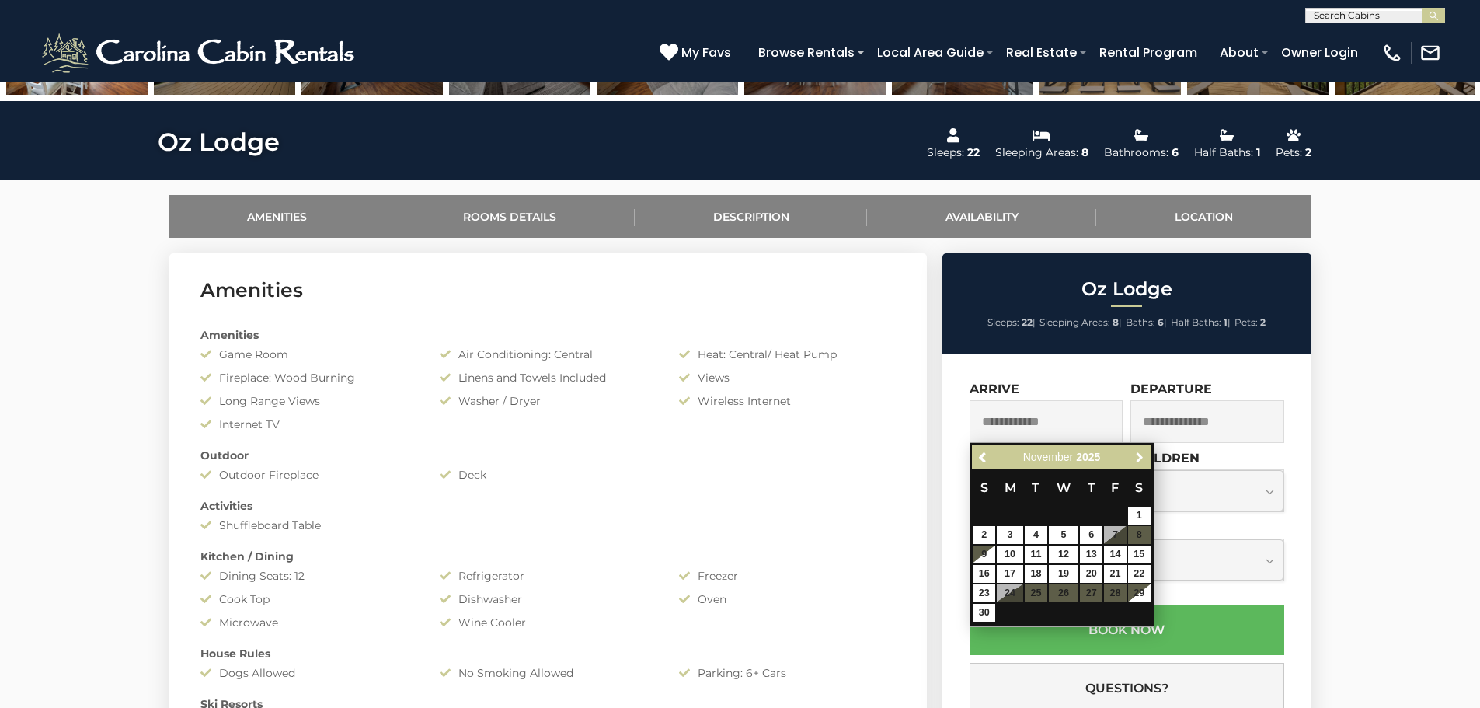
click at [1141, 459] on span "Next" at bounding box center [1139, 457] width 12 height 12
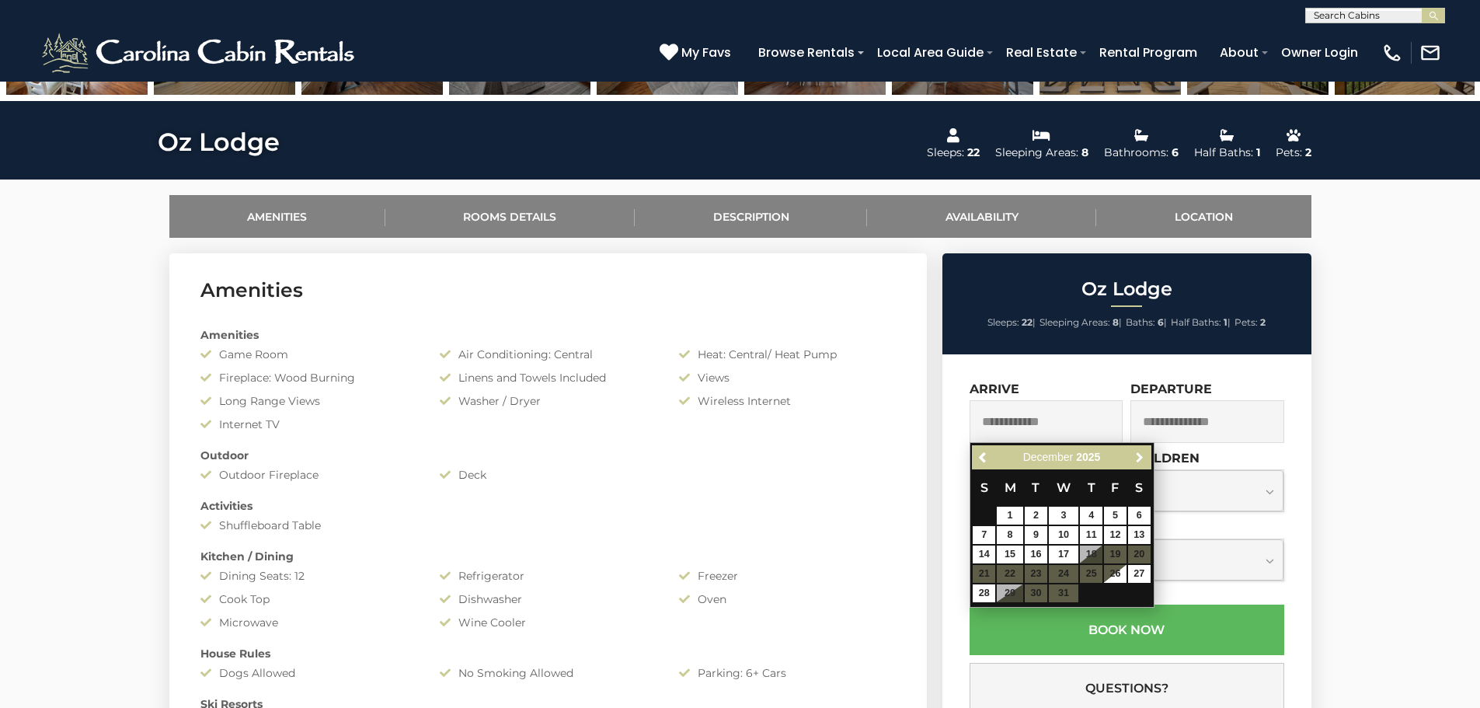
click at [1141, 459] on span "Next" at bounding box center [1139, 457] width 12 height 12
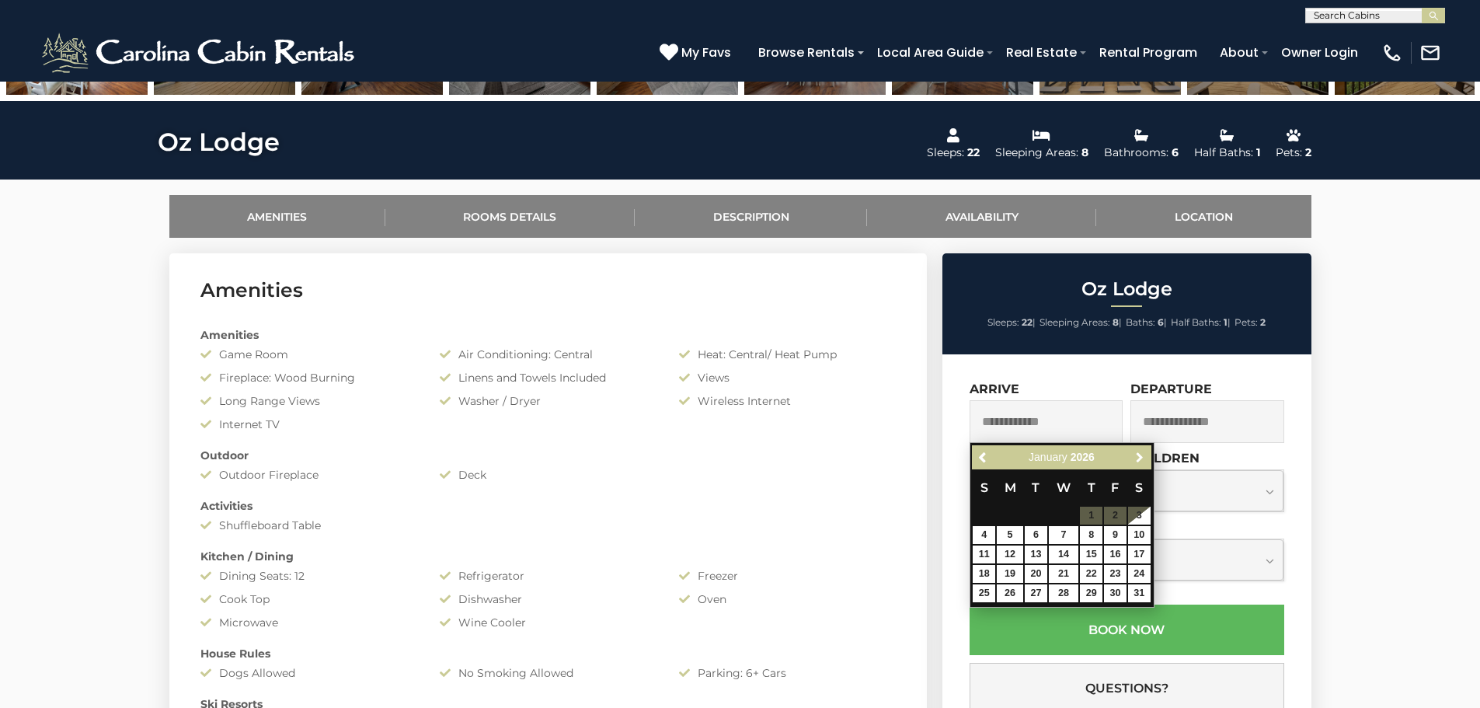
click at [1141, 459] on span "Next" at bounding box center [1139, 457] width 12 height 12
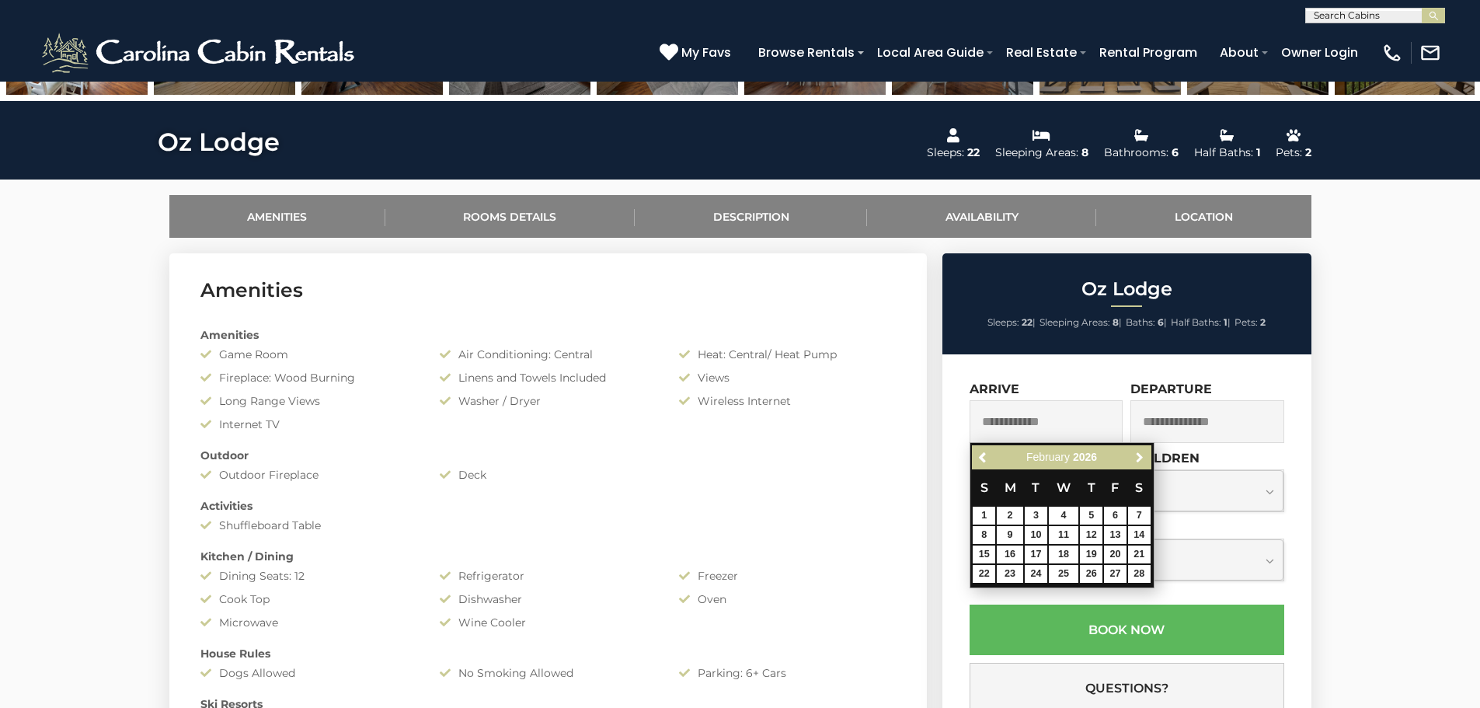
click at [1141, 459] on span "Next" at bounding box center [1139, 457] width 12 height 12
click at [1139, 459] on span "Next" at bounding box center [1139, 457] width 12 height 12
click at [1143, 535] on link "11" at bounding box center [1139, 535] width 23 height 18
type input "**********"
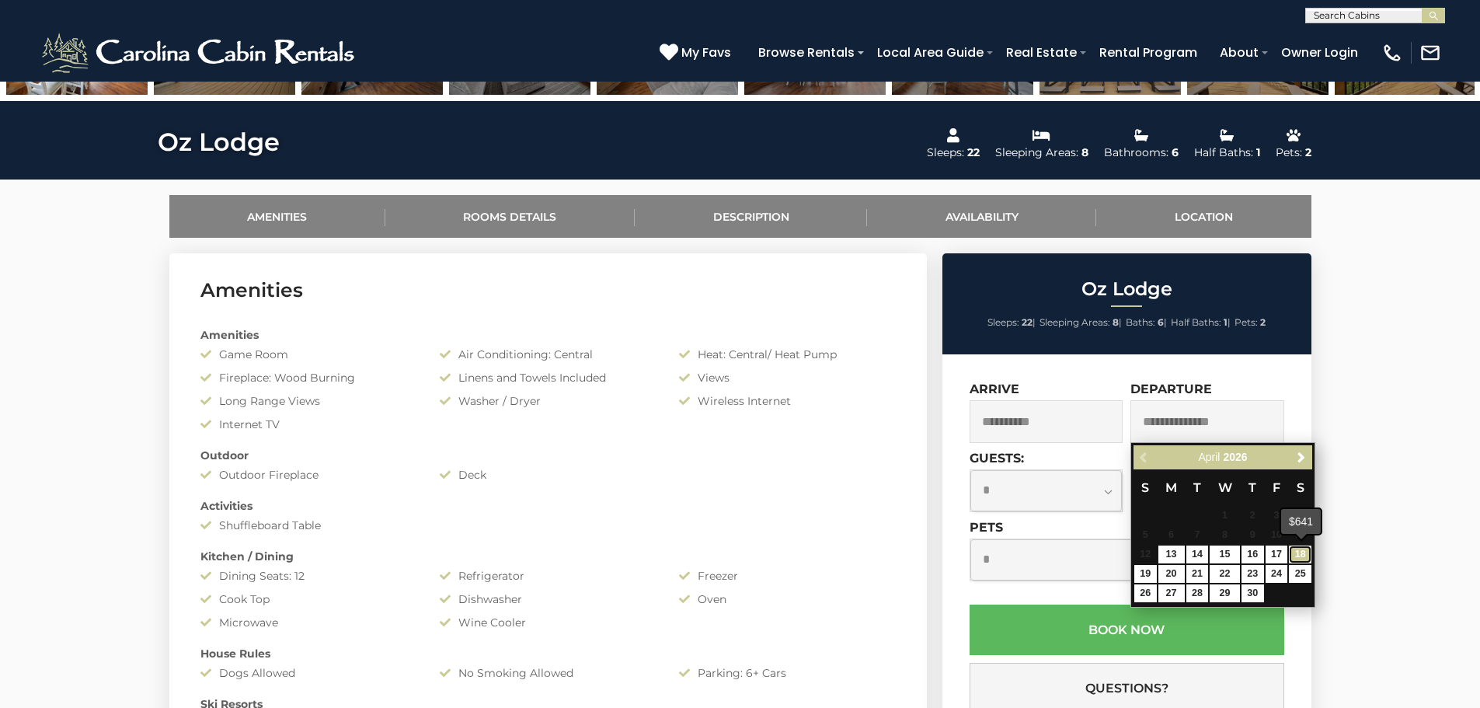
click at [1304, 557] on link "18" at bounding box center [1300, 554] width 23 height 18
type input "**********"
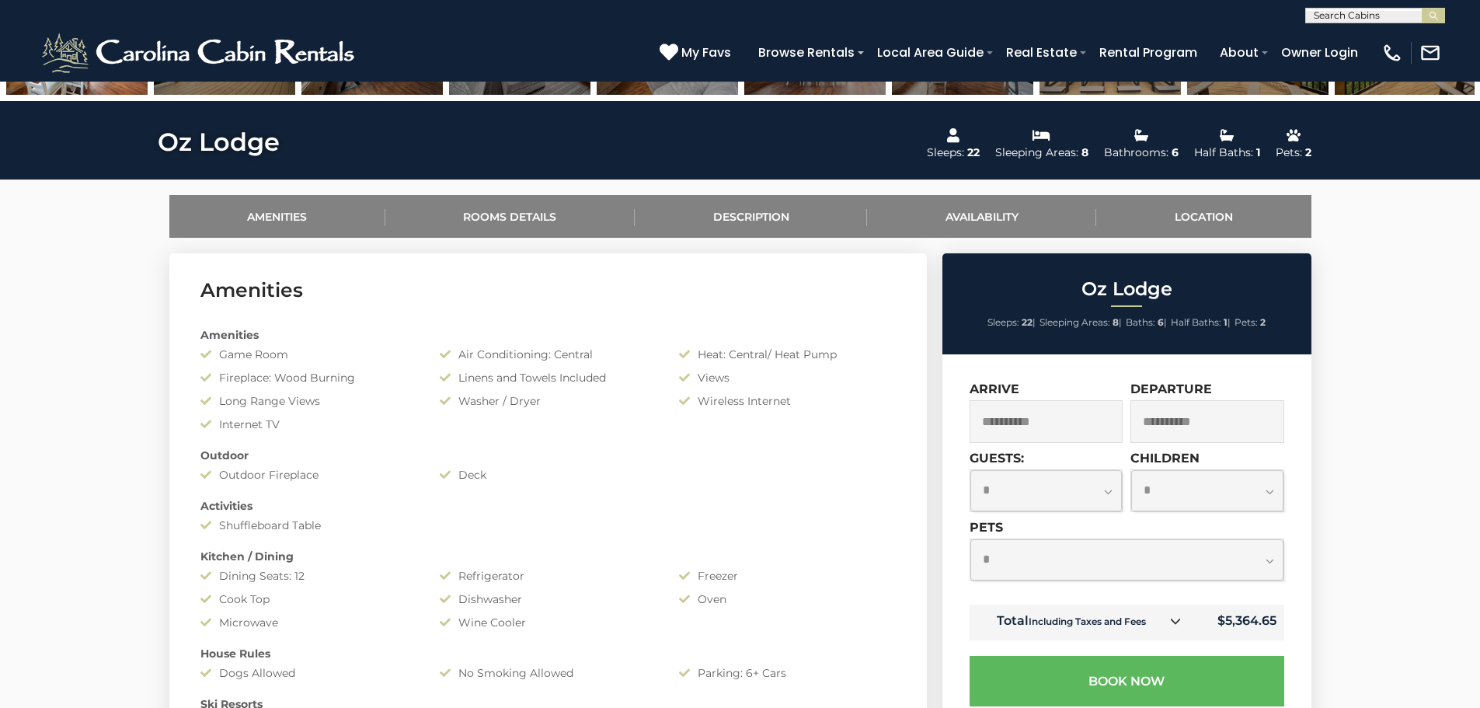
click at [1113, 492] on select "**********" at bounding box center [1046, 490] width 152 height 41
select select "**"
click at [970, 470] on select "**********" at bounding box center [1046, 490] width 152 height 41
click at [1135, 549] on select "**********" at bounding box center [1126, 559] width 313 height 41
select select "*"
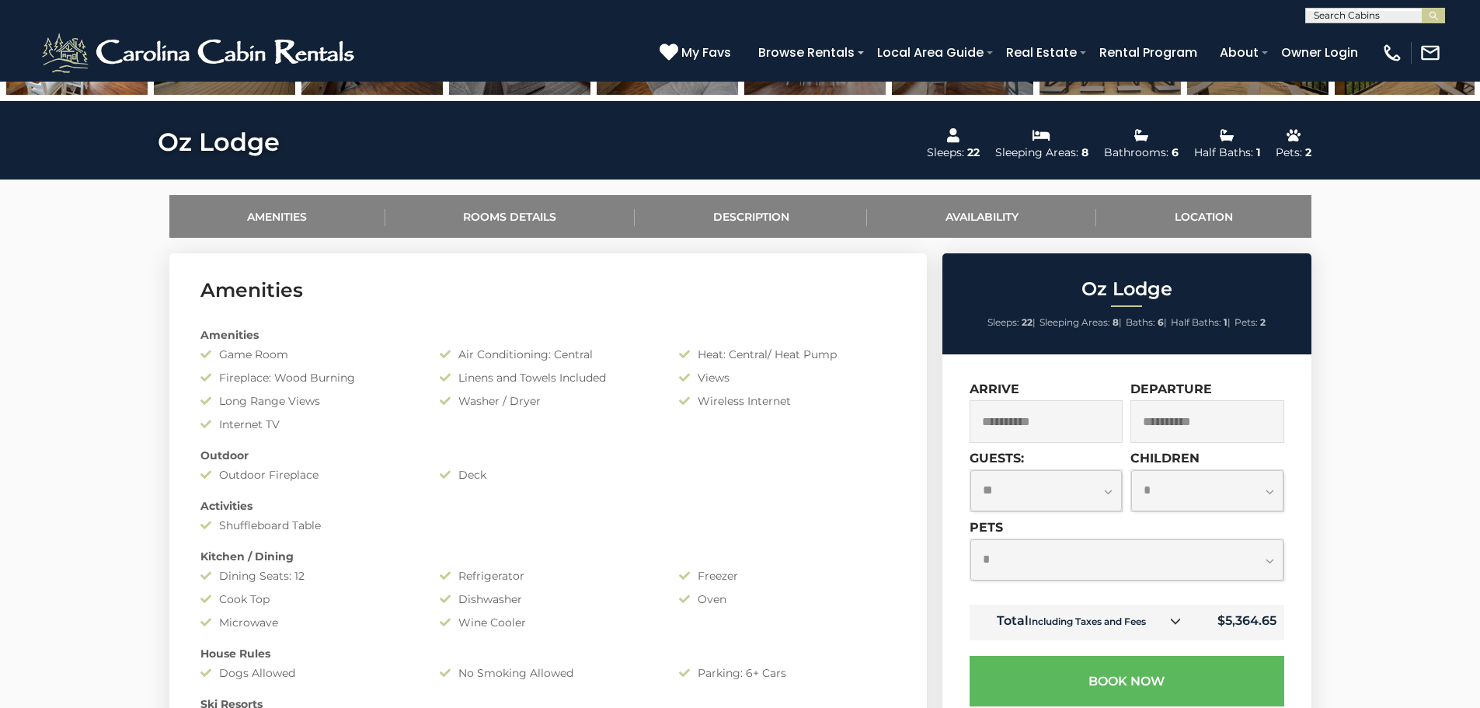
click at [970, 539] on select "**********" at bounding box center [1126, 559] width 313 height 41
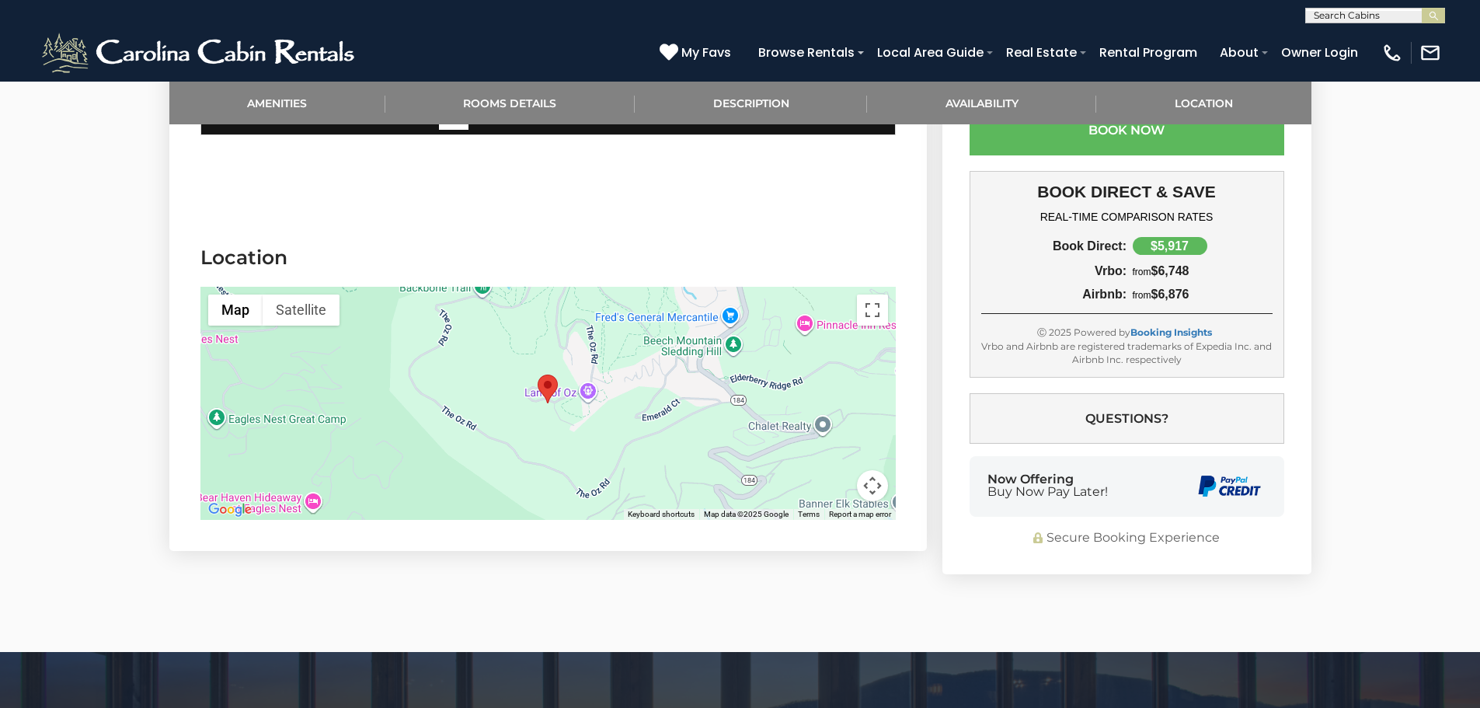
scroll to position [3343, 0]
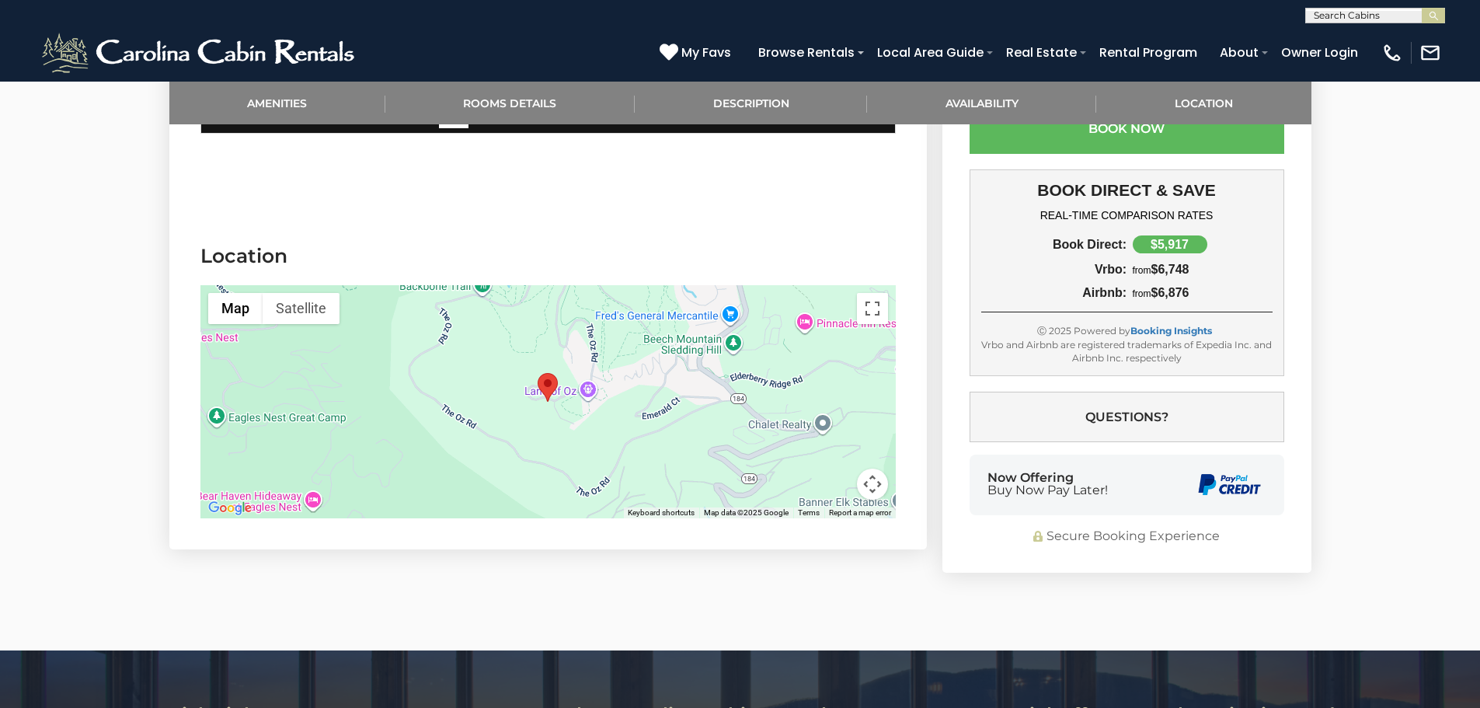
click at [861, 397] on div at bounding box center [547, 401] width 695 height 233
click at [238, 293] on button "Map" at bounding box center [235, 308] width 54 height 31
click at [412, 329] on div at bounding box center [547, 401] width 695 height 233
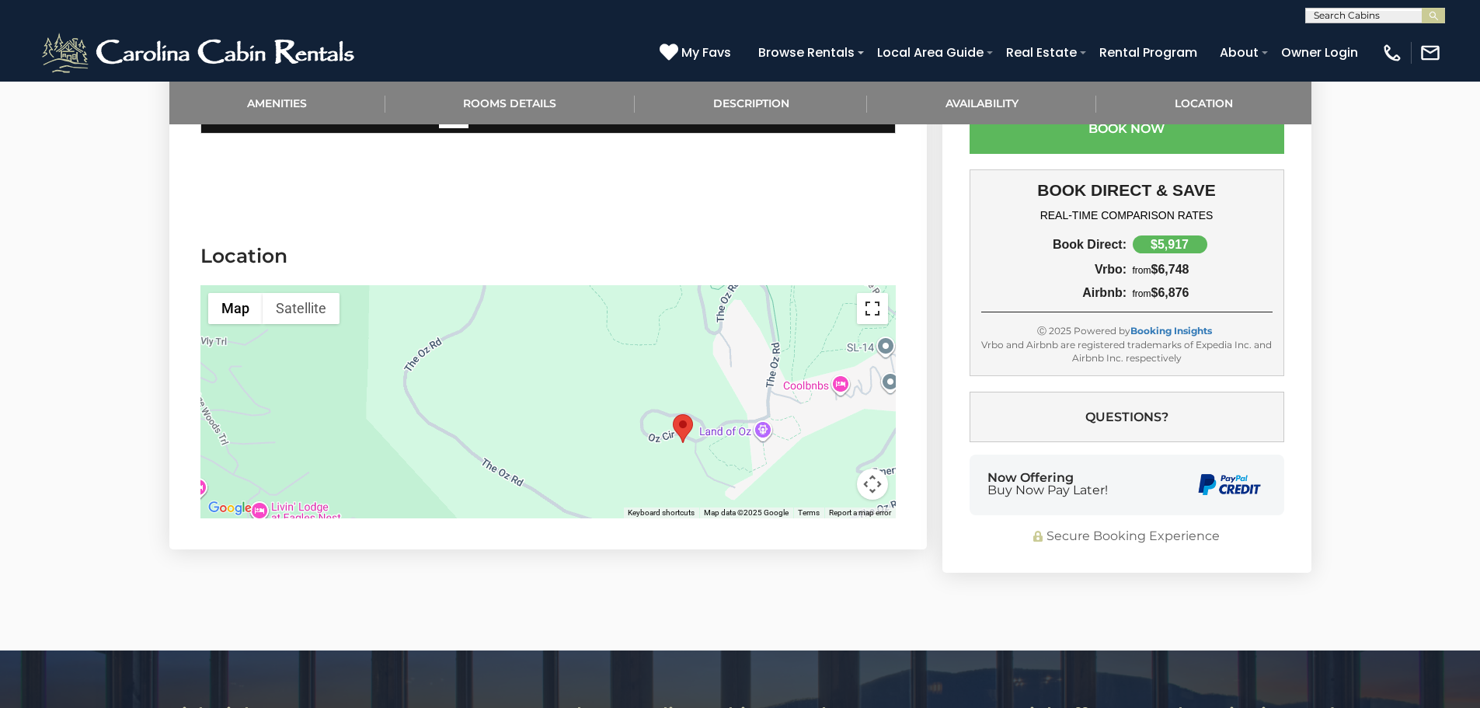
click at [871, 293] on button "Toggle fullscreen view" at bounding box center [872, 308] width 31 height 31
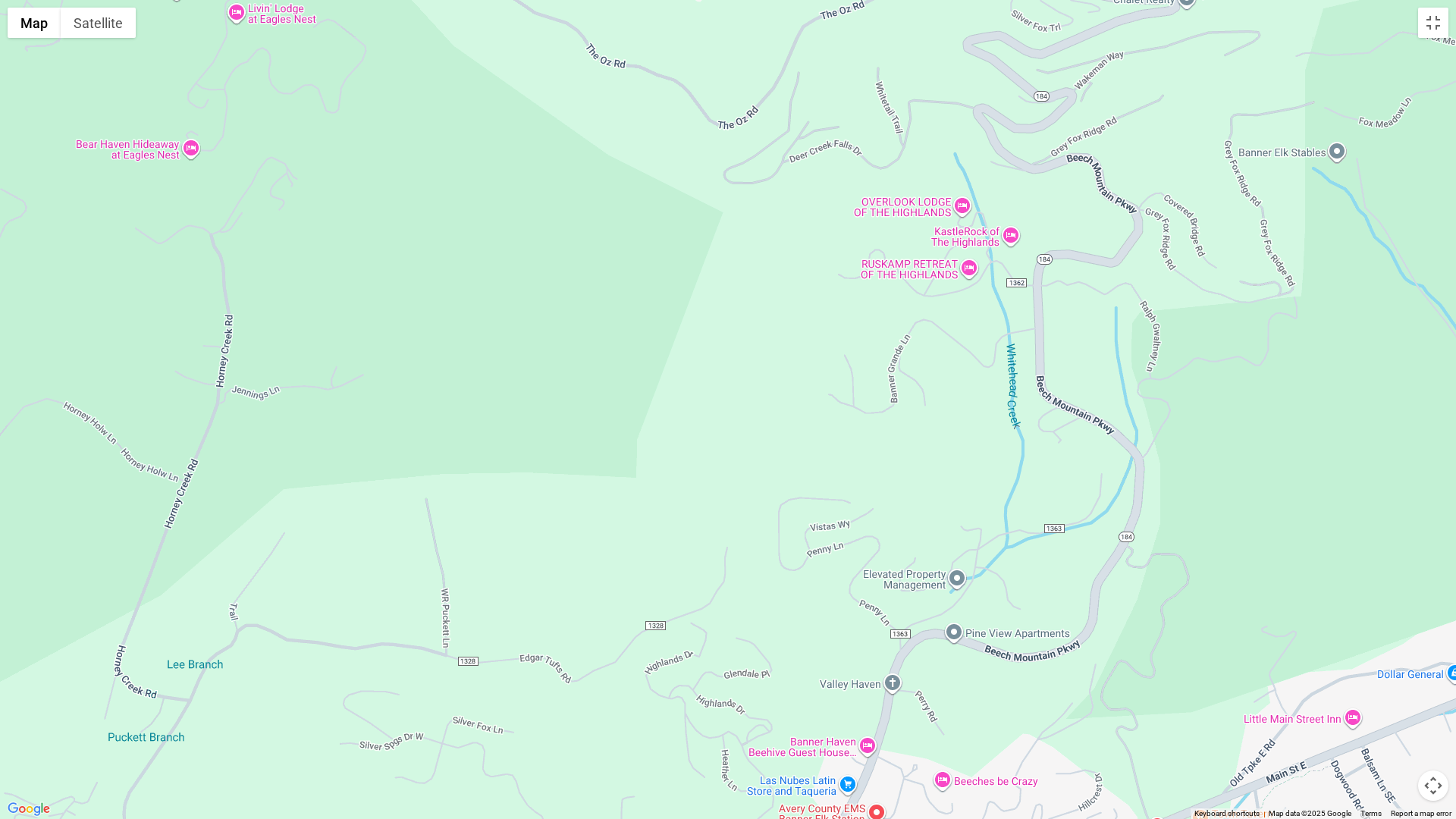
drag, startPoint x: 892, startPoint y: 505, endPoint x: 680, endPoint y: 1, distance: 546.8
click at [680, 1] on div at bounding box center [728, 409] width 1456 height 819
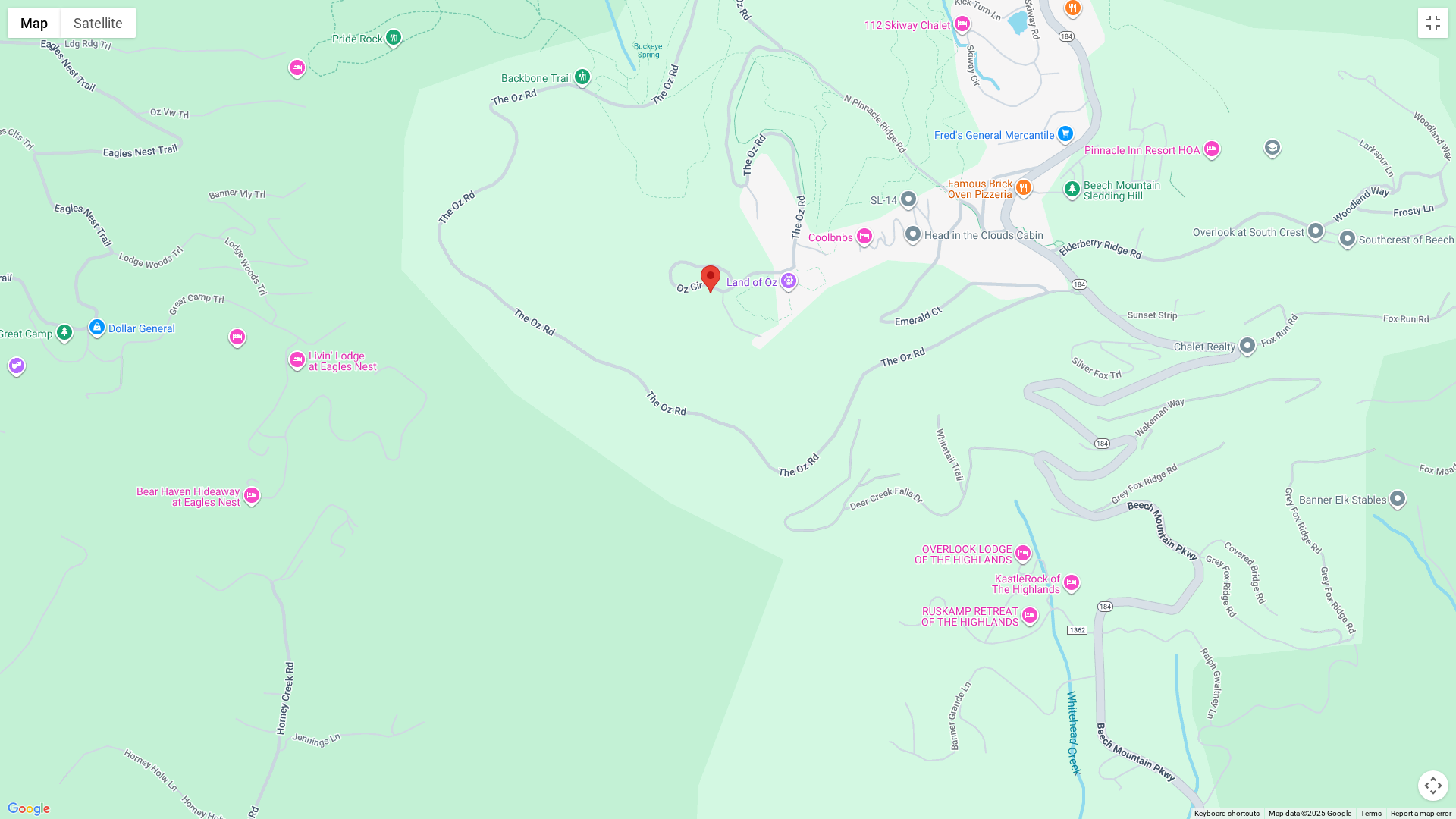
drag, startPoint x: 824, startPoint y: 473, endPoint x: 884, endPoint y: 818, distance: 350.2
click at [884, 690] on div at bounding box center [728, 409] width 1456 height 819
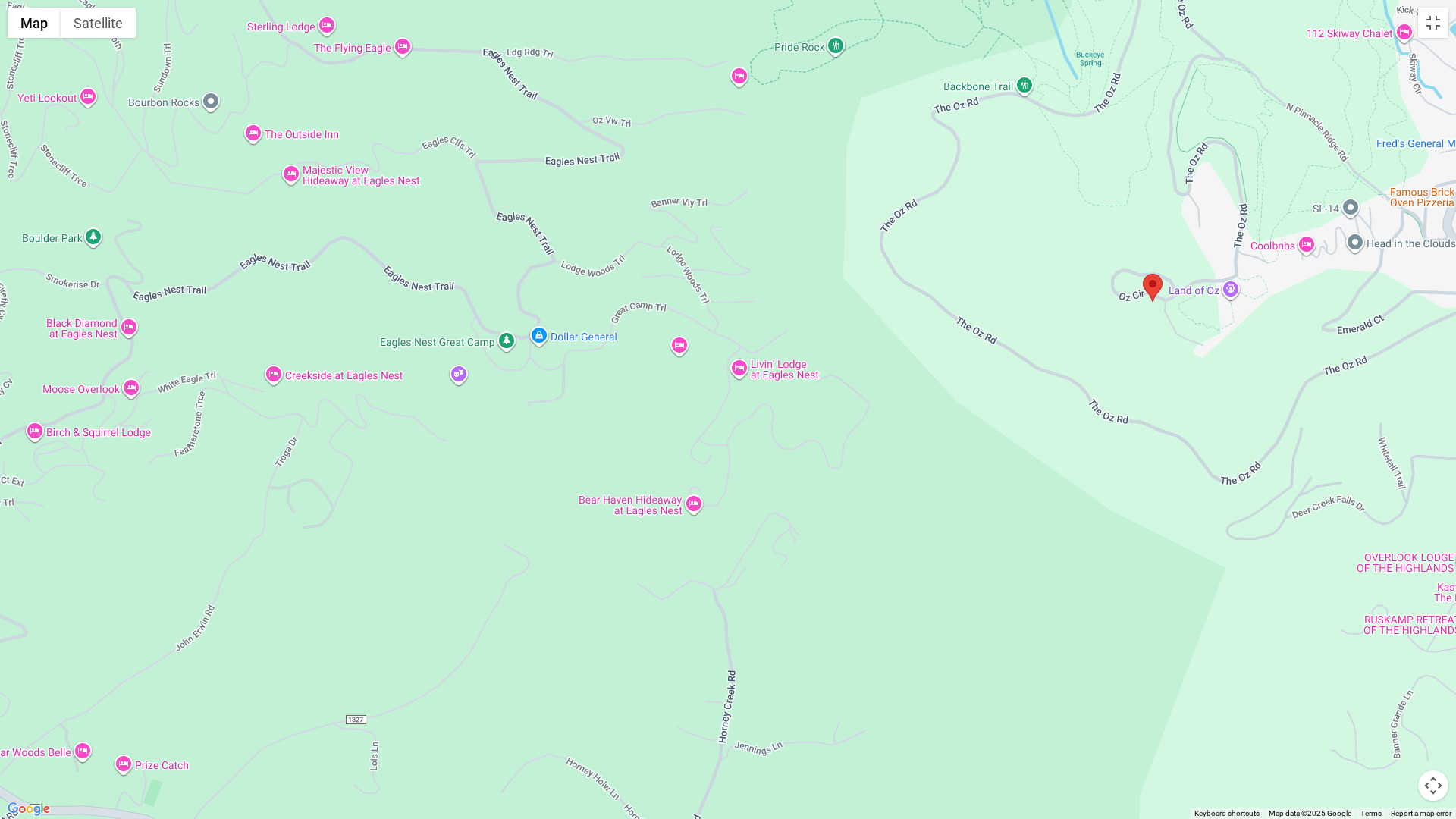
drag, startPoint x: 528, startPoint y: 392, endPoint x: 974, endPoint y: 402, distance: 446.1
click at [974, 402] on div at bounding box center [728, 409] width 1456 height 819
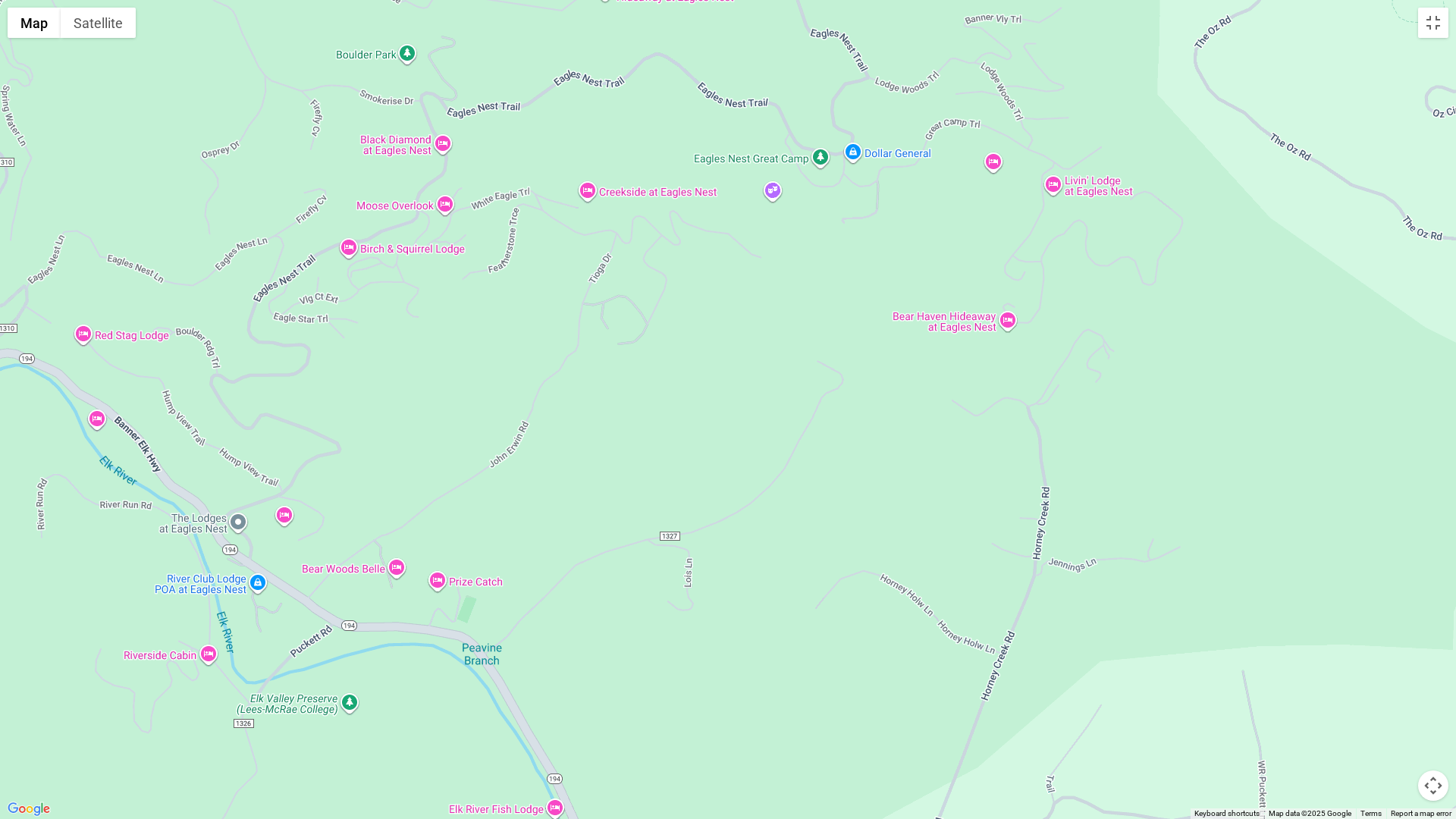
drag, startPoint x: 535, startPoint y: 594, endPoint x: 851, endPoint y: 409, distance: 366.2
click at [851, 409] on div at bounding box center [728, 409] width 1456 height 819
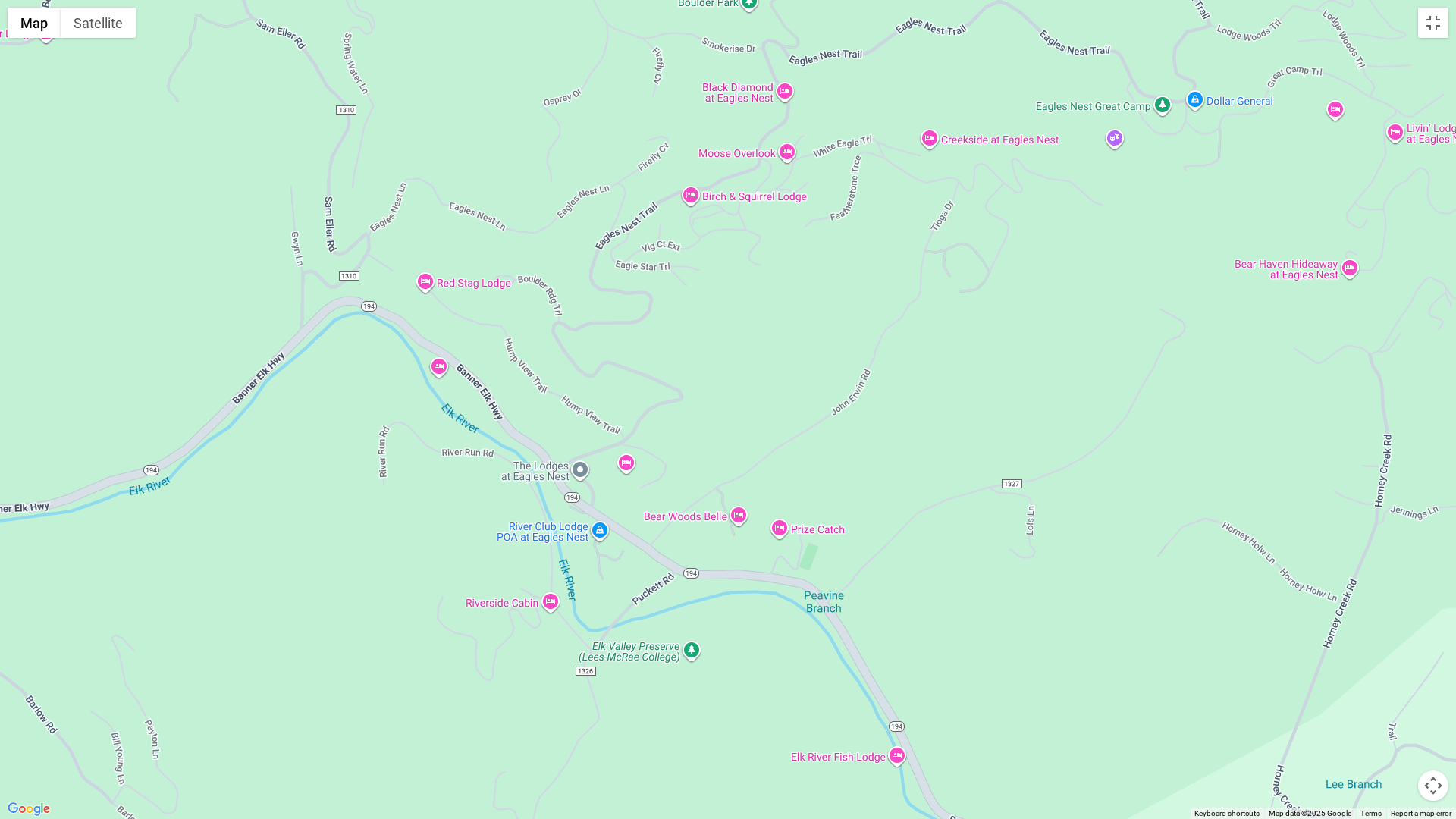
drag, startPoint x: 432, startPoint y: 505, endPoint x: 776, endPoint y: 450, distance: 348.4
click at [776, 450] on div at bounding box center [728, 409] width 1456 height 819
click at [1438, 23] on button "Toggle fullscreen view" at bounding box center [1433, 22] width 30 height 30
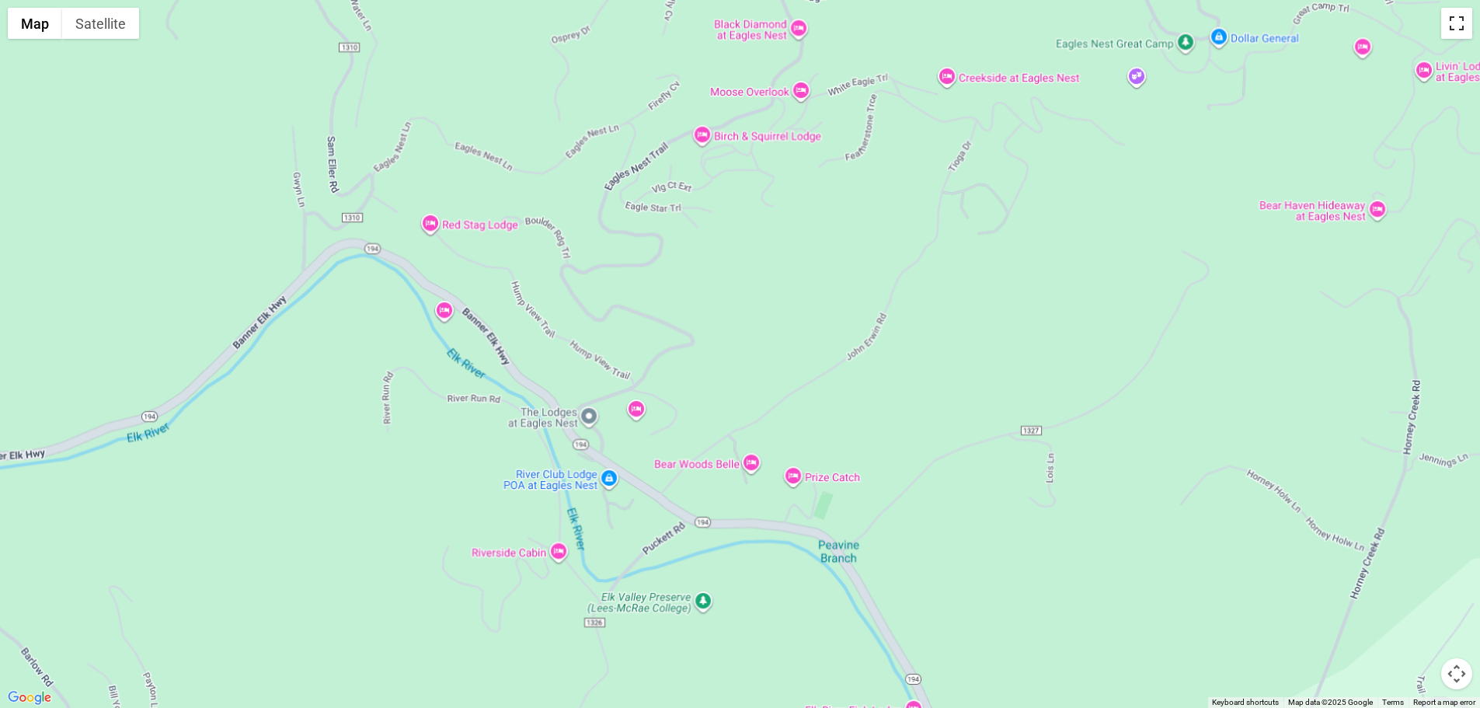
scroll to position [654, 0]
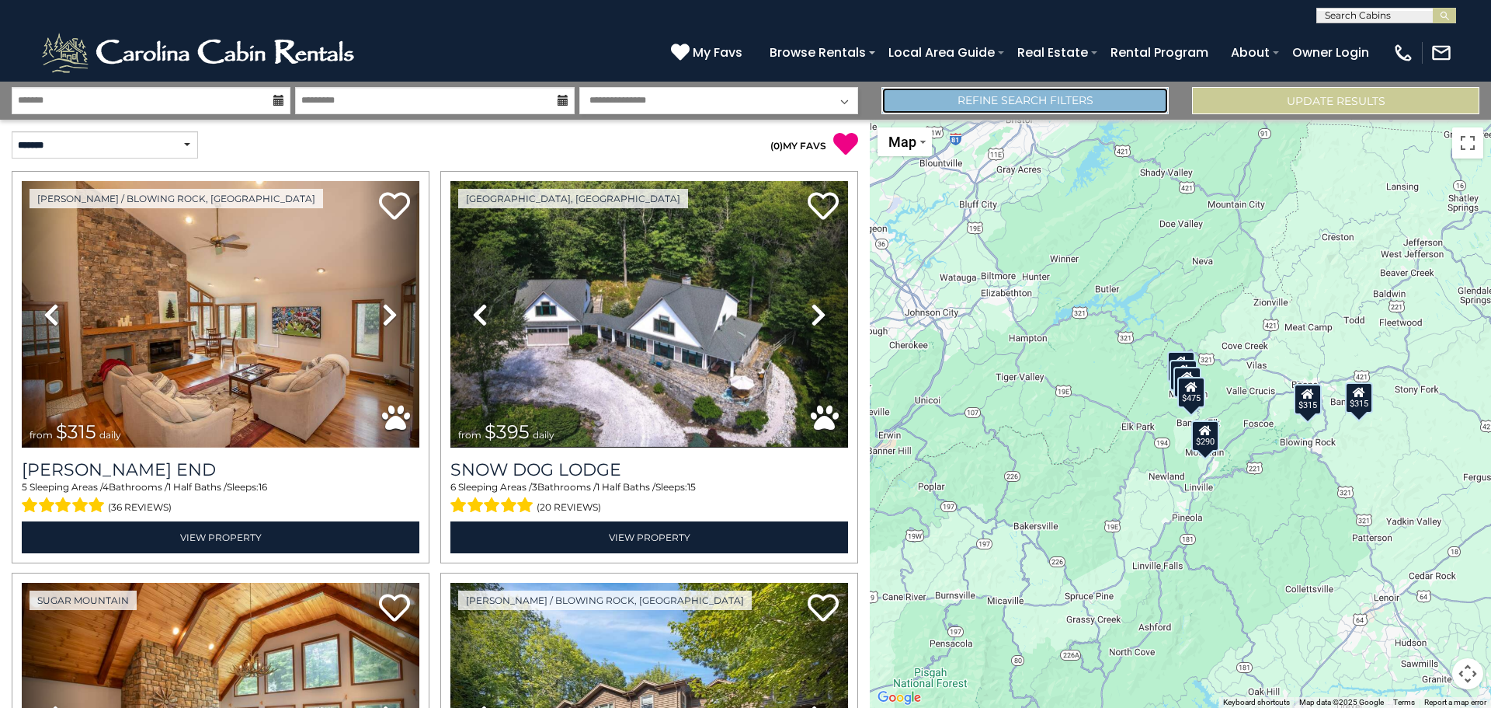
click at [1000, 99] on link "Refine Search Filters" at bounding box center [1025, 100] width 287 height 27
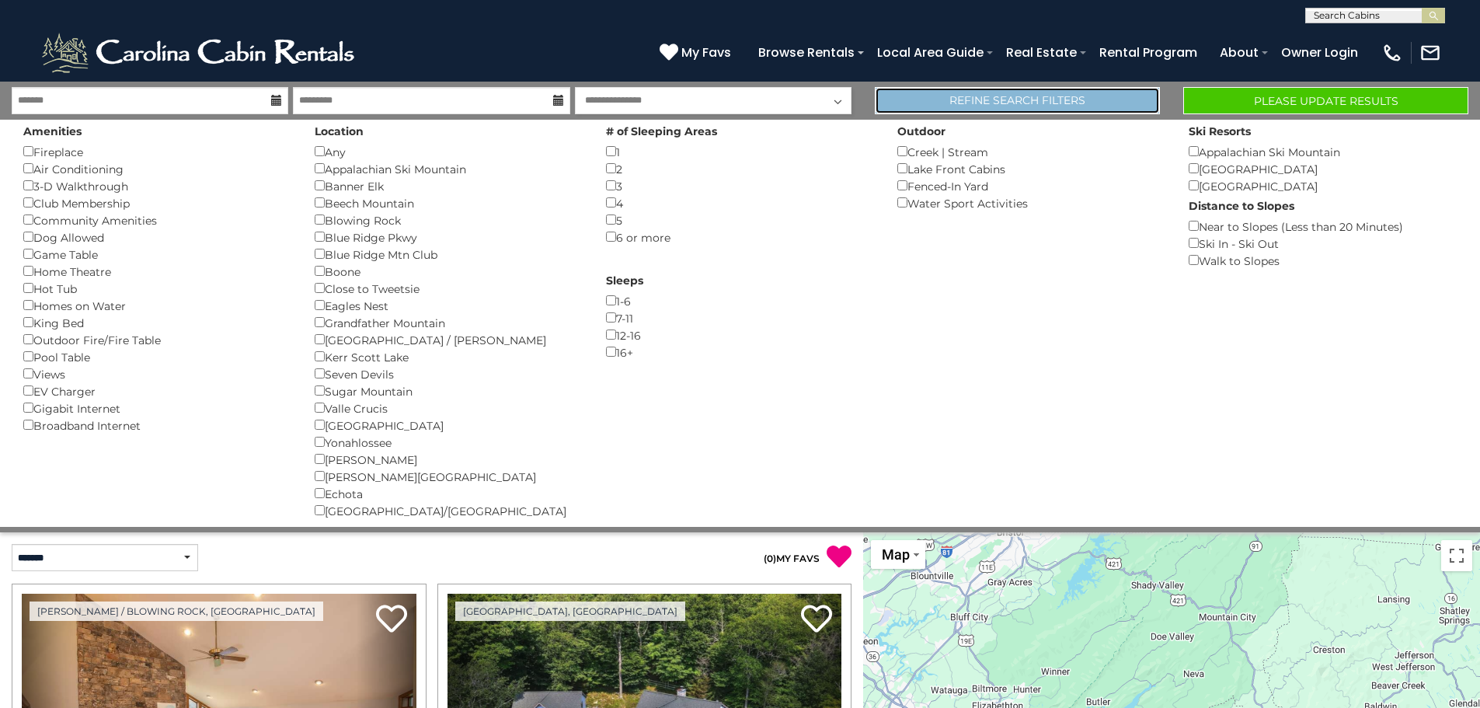
click at [1065, 96] on link "Refine Search Filters" at bounding box center [1017, 100] width 285 height 27
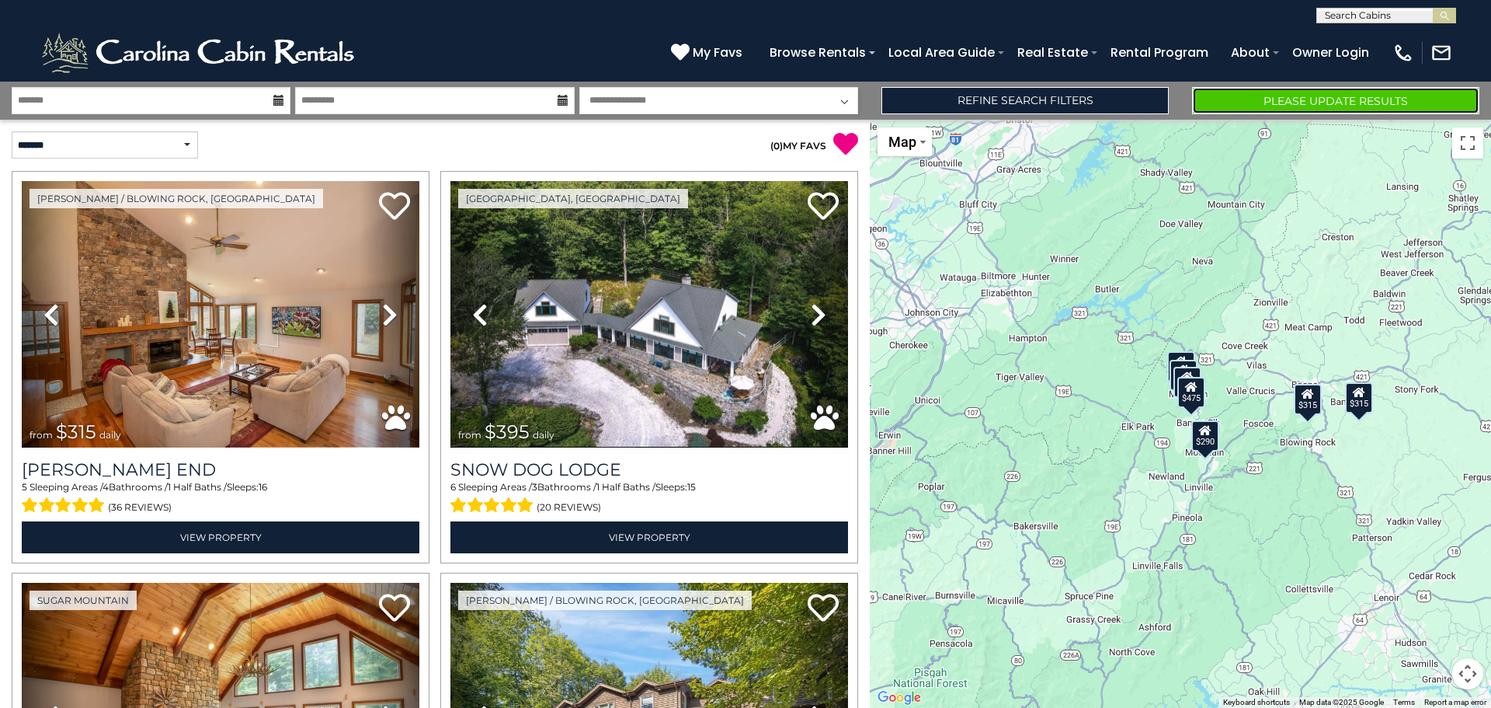
click at [1276, 109] on button "Please Update Results" at bounding box center [1335, 100] width 287 height 27
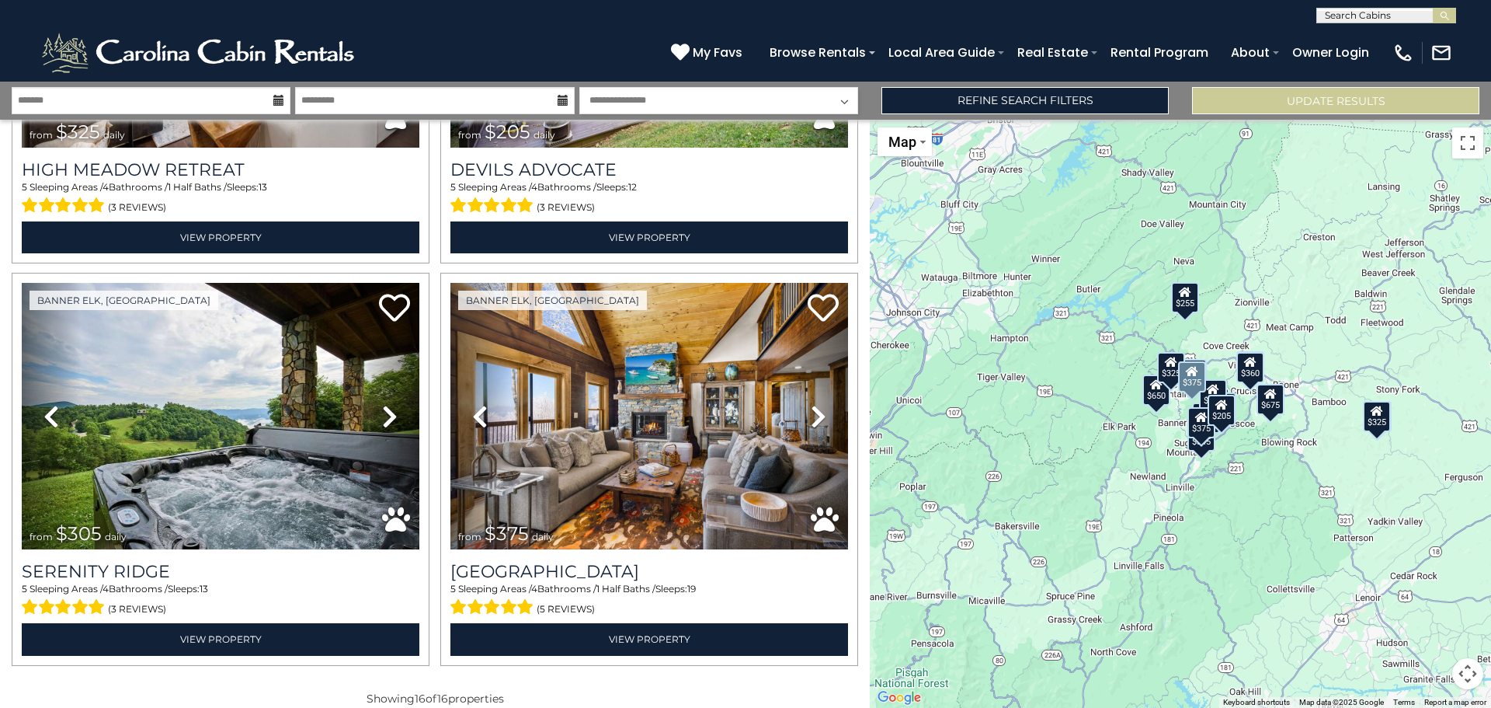
scroll to position [2712, 0]
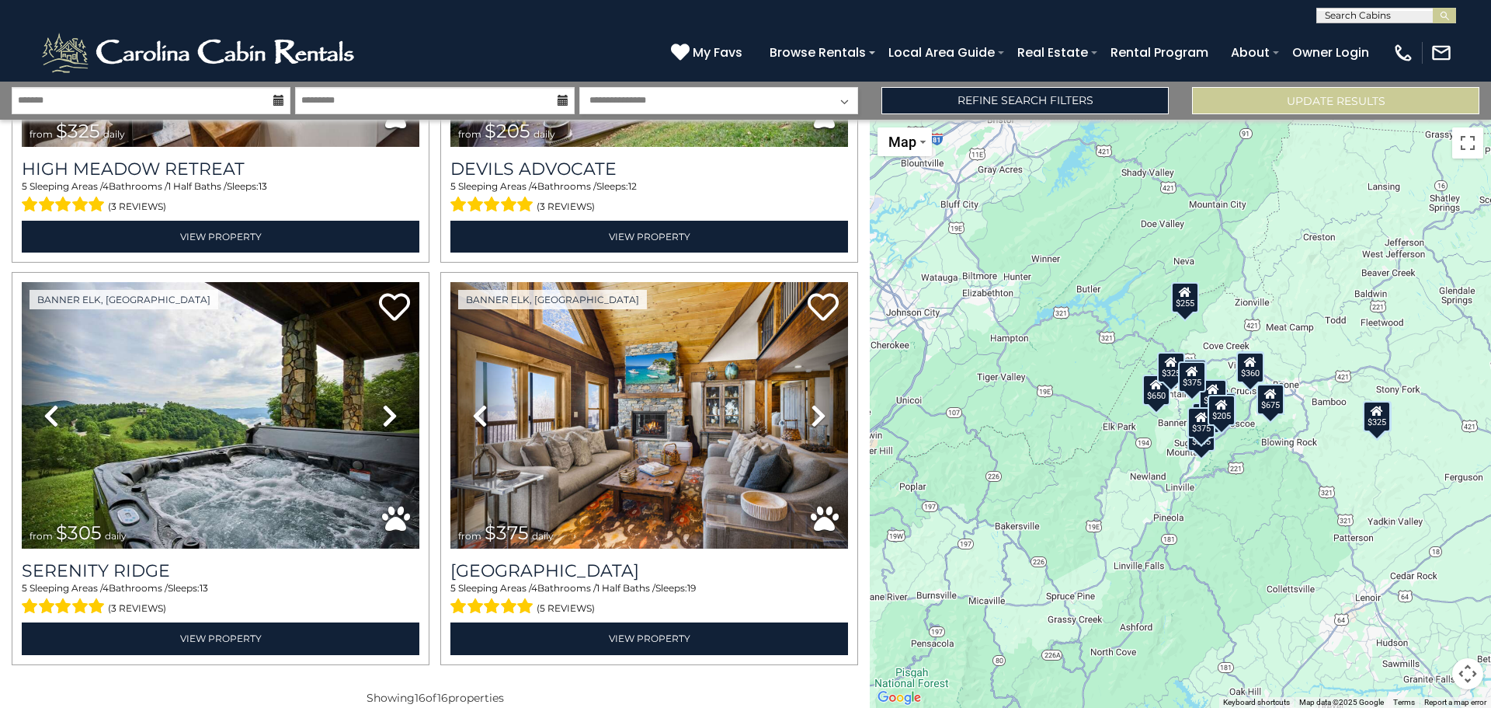
click at [1216, 394] on div "$205" at bounding box center [1222, 409] width 28 height 31
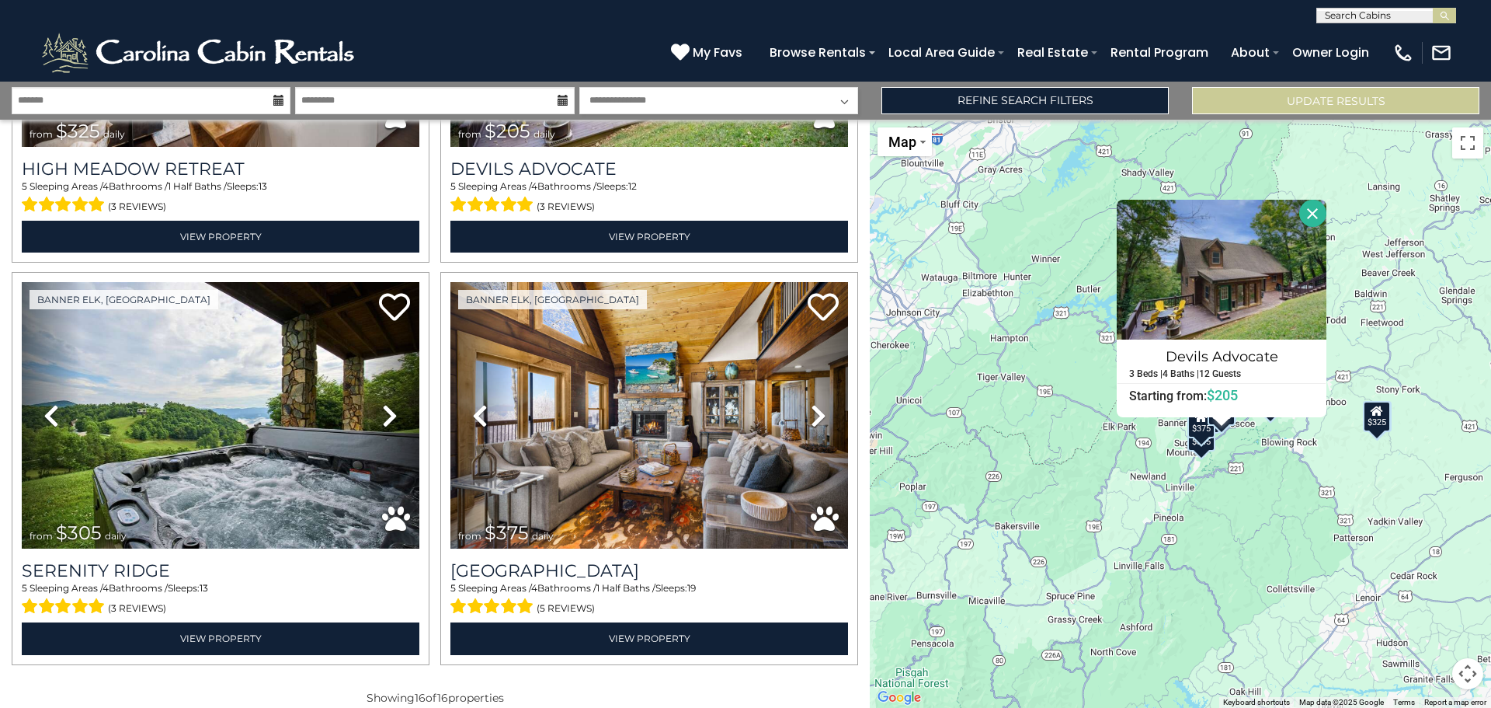
click at [976, 461] on div "$400 $325 $650 $675 $565 $375 $345 $360 $305 $385 $255 $297 $325 $205 $305 $375…" at bounding box center [1180, 414] width 621 height 588
click at [1063, 489] on div "$400 $325 $650 $675 $565 $375 $345 $360 $305 $385 $255 $297 $325 $205 $305 $375…" at bounding box center [1180, 414] width 621 height 588
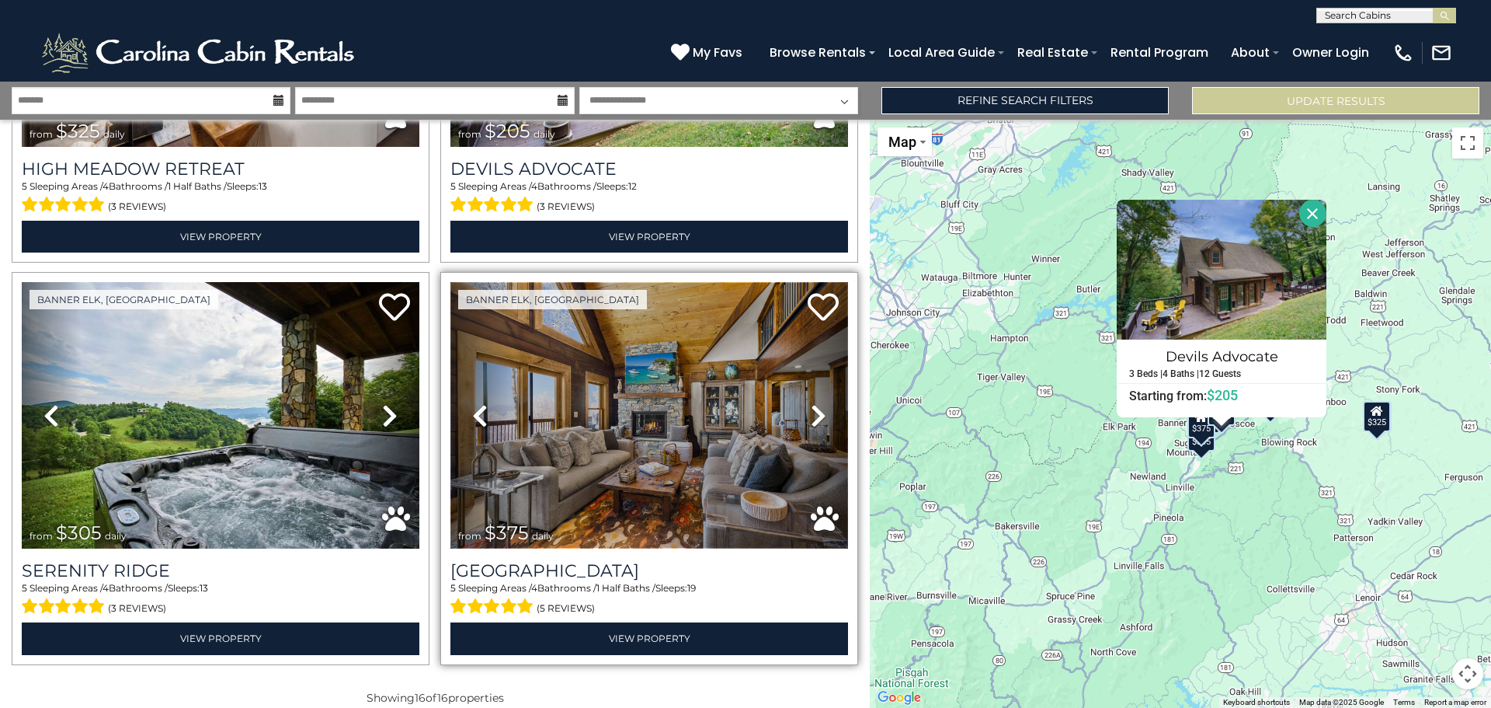
click at [624, 382] on img at bounding box center [649, 415] width 398 height 266
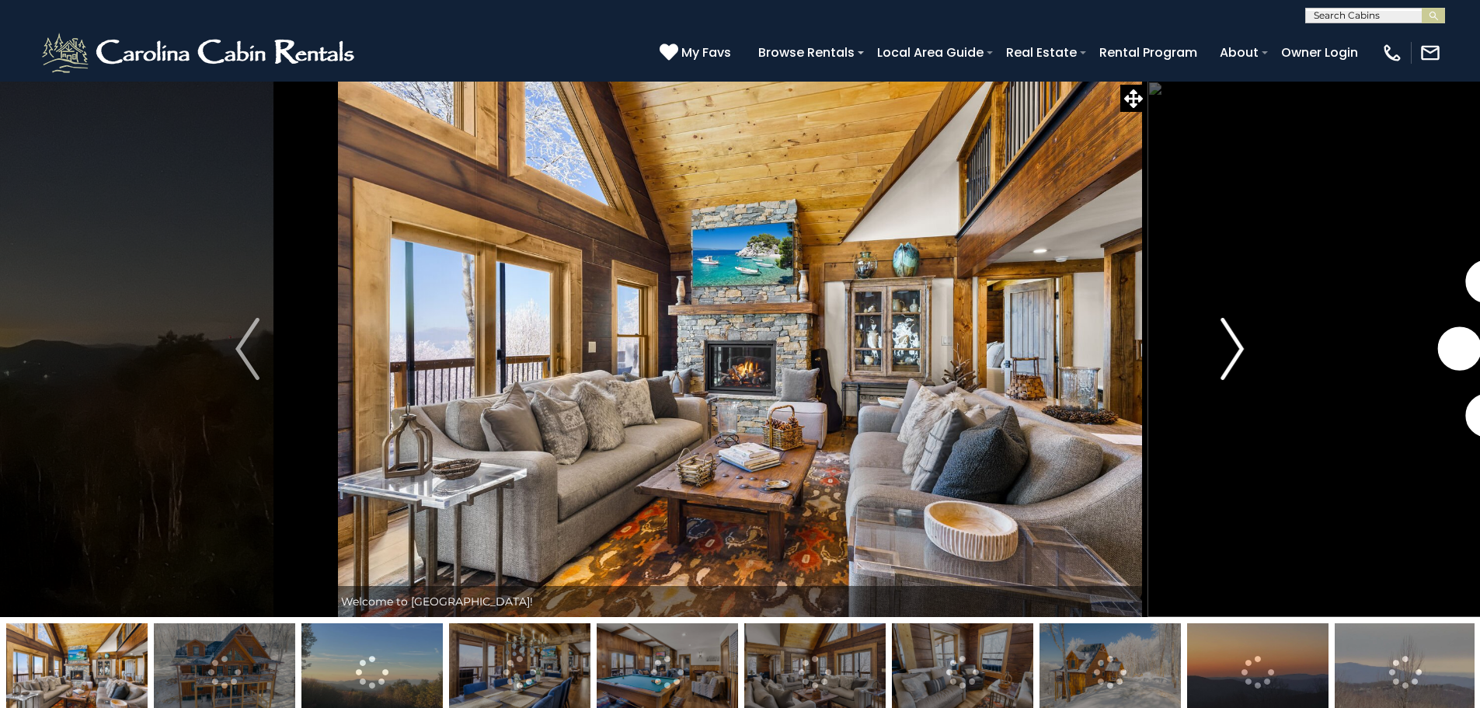
click at [1233, 354] on img "Next" at bounding box center [1231, 349] width 23 height 62
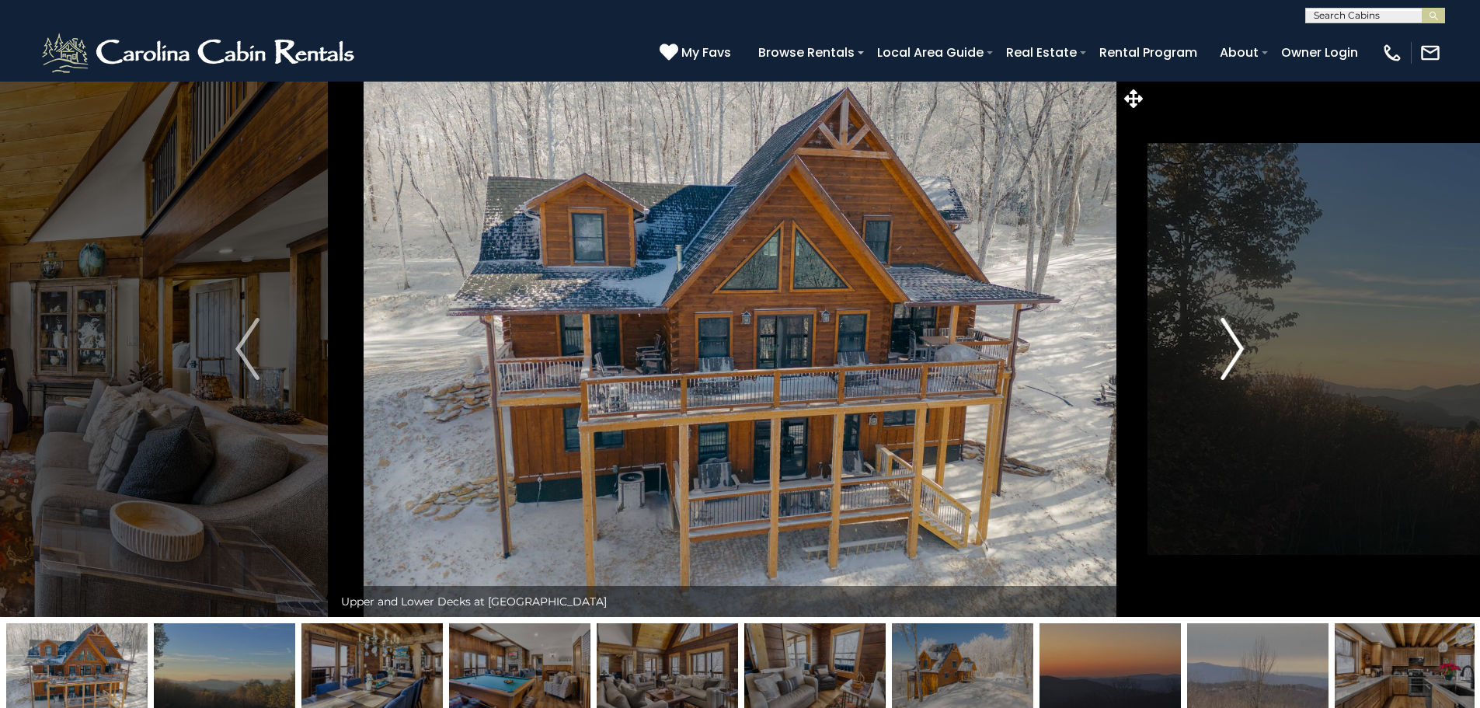
click at [1233, 354] on img "Next" at bounding box center [1231, 349] width 23 height 62
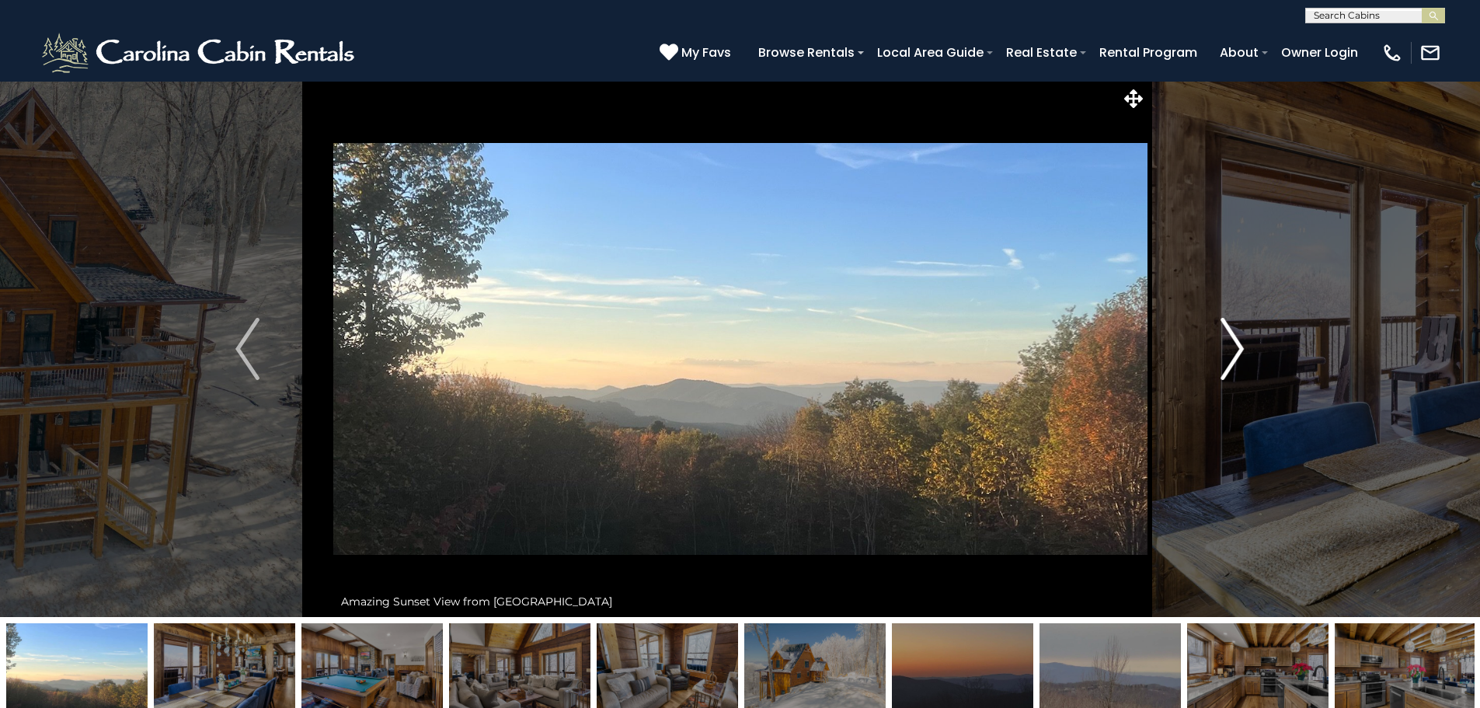
click at [1233, 354] on img "Next" at bounding box center [1231, 349] width 23 height 62
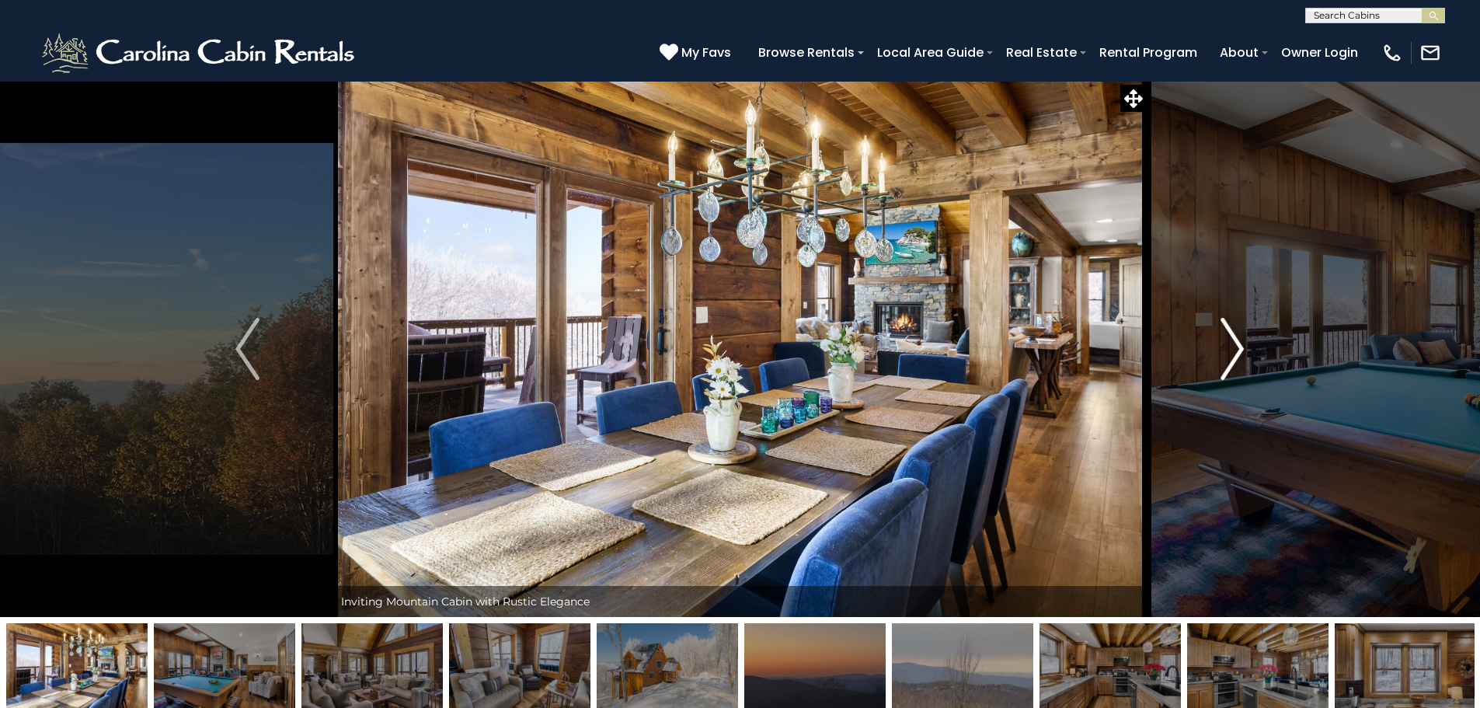
click at [1233, 354] on img "Next" at bounding box center [1231, 349] width 23 height 62
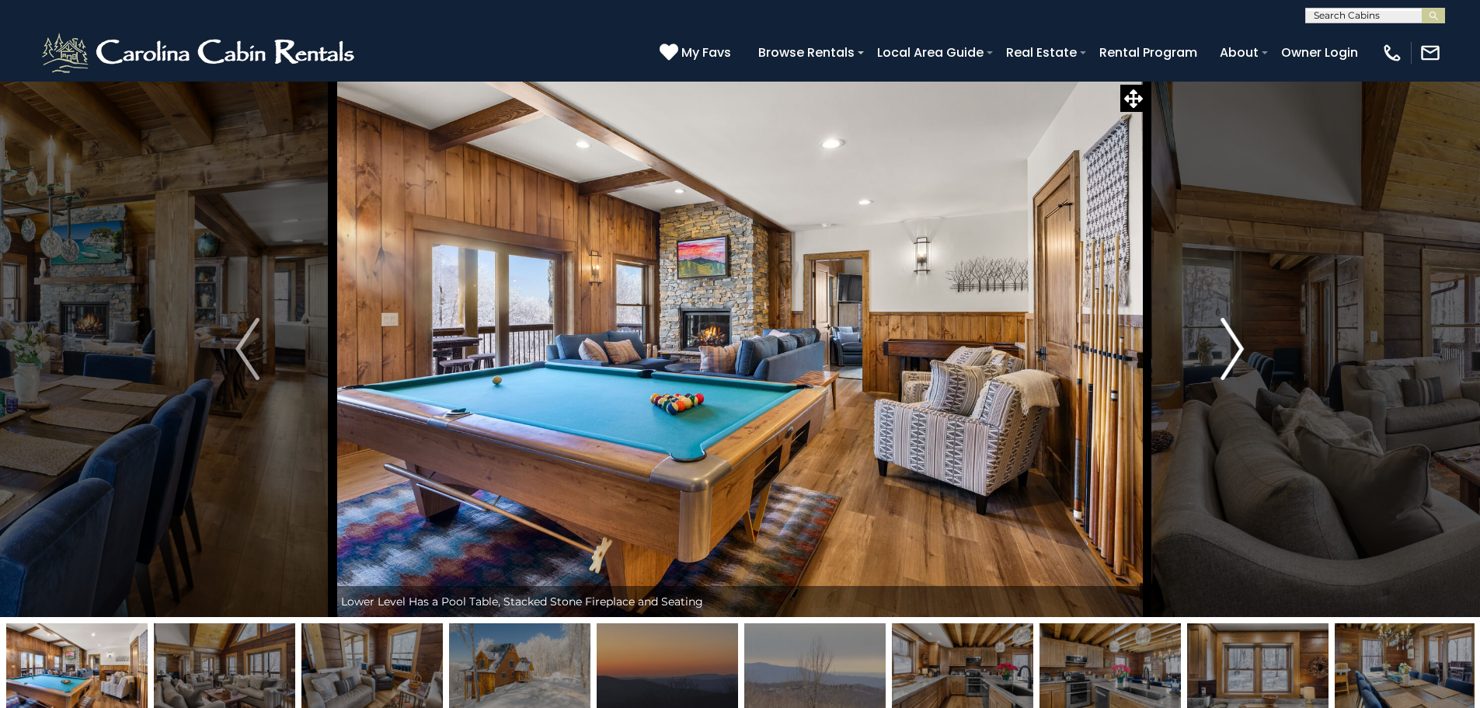
click at [1233, 354] on img "Next" at bounding box center [1231, 349] width 23 height 62
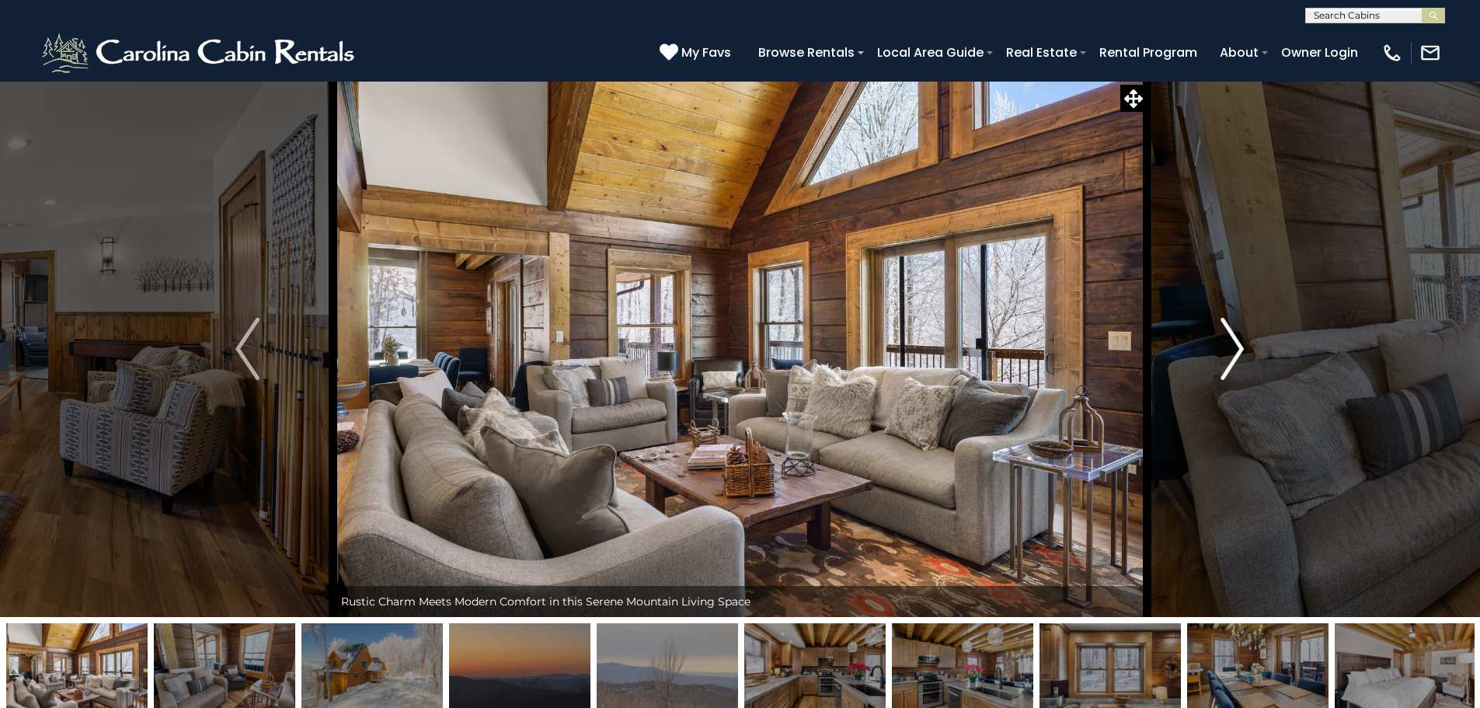
click at [1233, 354] on img "Next" at bounding box center [1231, 349] width 23 height 62
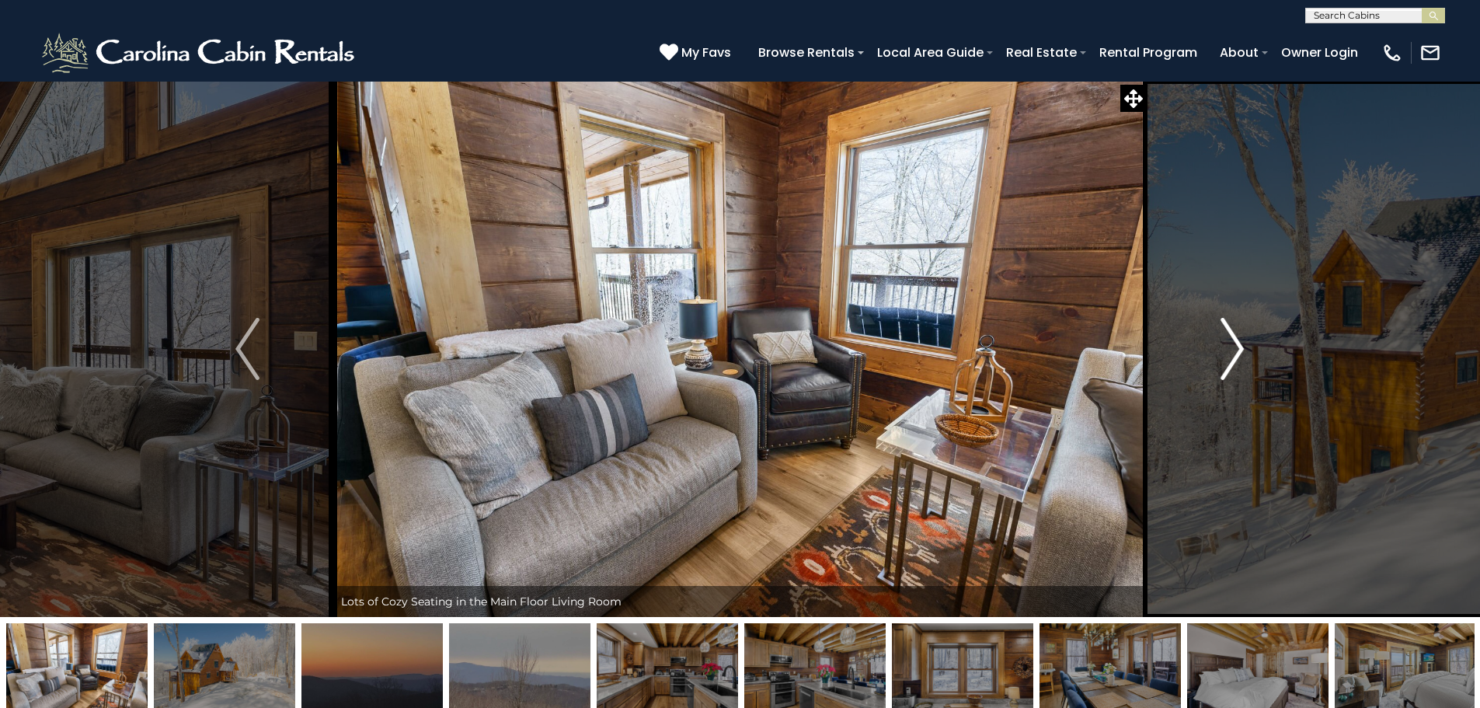
click at [1233, 354] on img "Next" at bounding box center [1231, 349] width 23 height 62
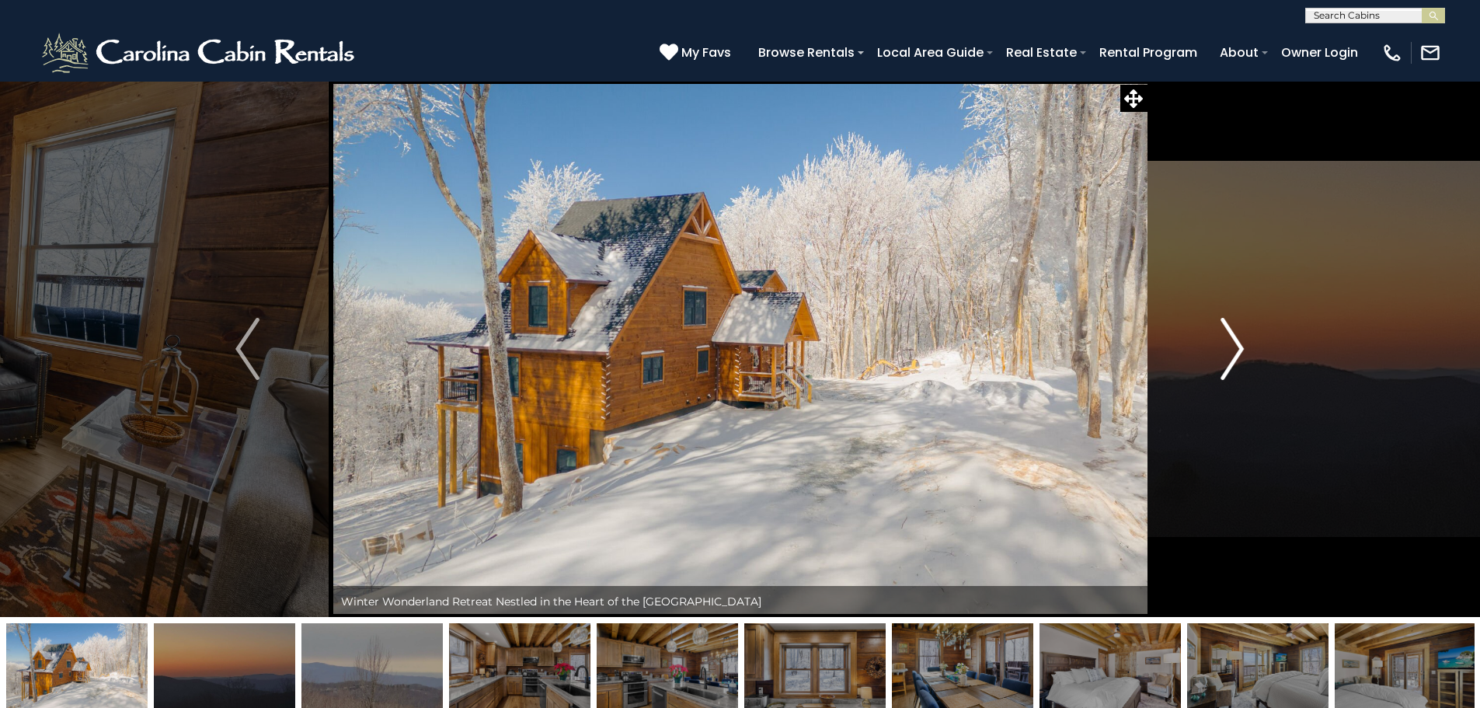
click at [1233, 354] on img "Next" at bounding box center [1231, 349] width 23 height 62
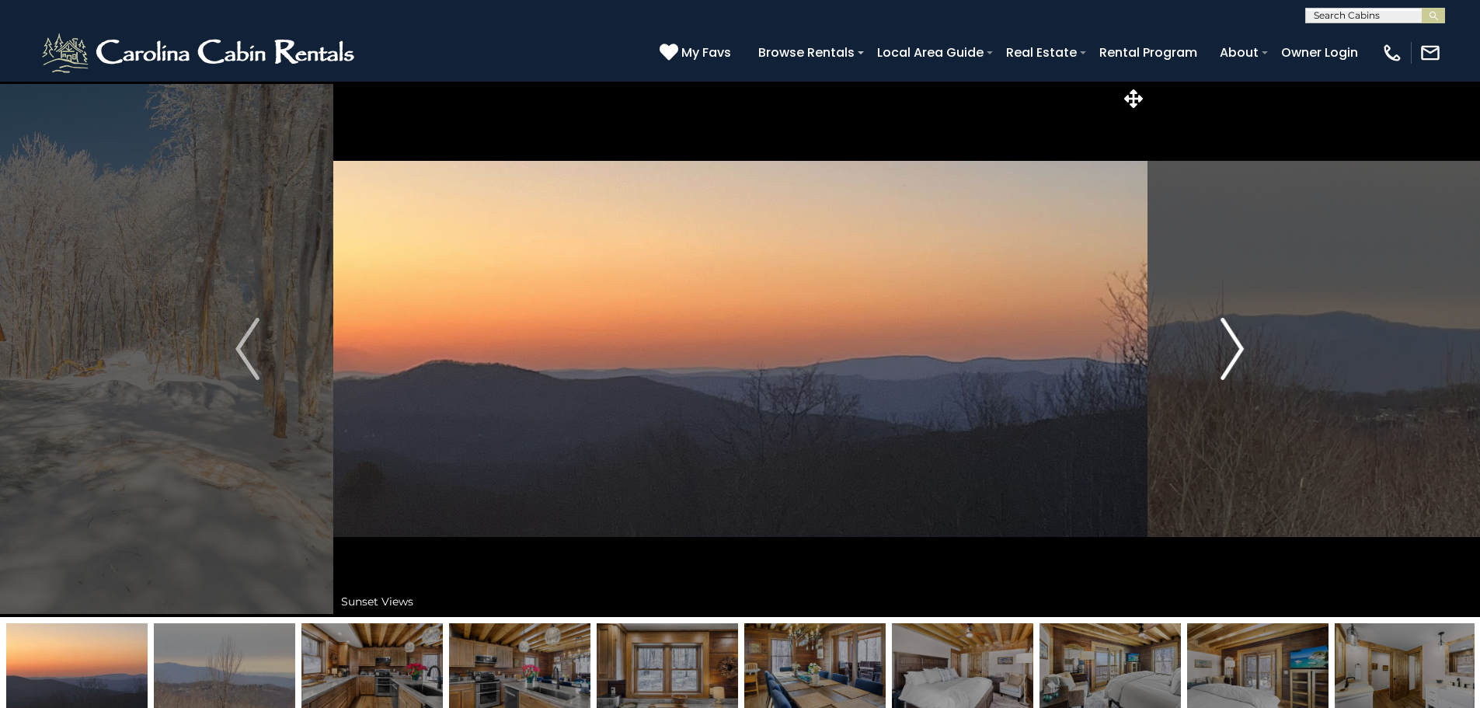
click at [1233, 354] on img "Next" at bounding box center [1231, 349] width 23 height 62
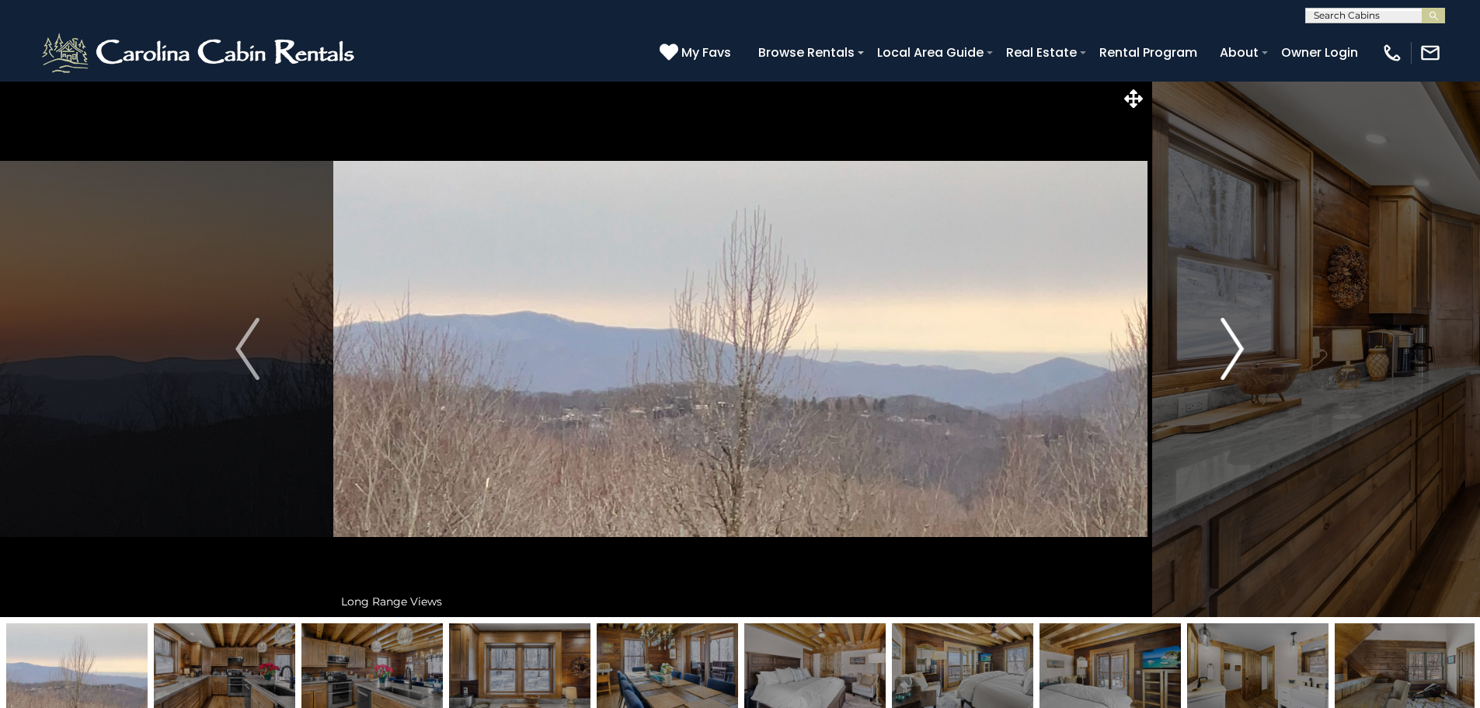
click at [1233, 354] on img "Next" at bounding box center [1231, 349] width 23 height 62
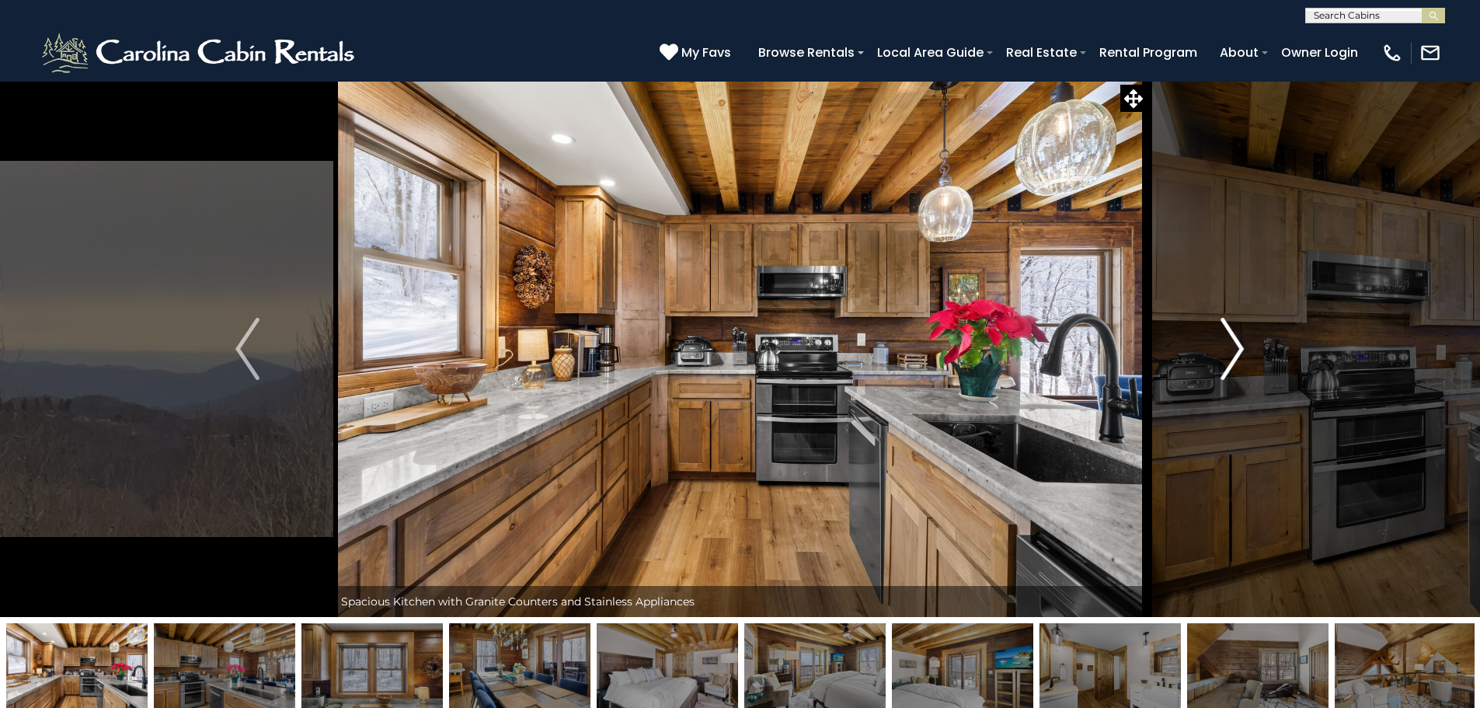
click at [1233, 354] on img "Next" at bounding box center [1231, 349] width 23 height 62
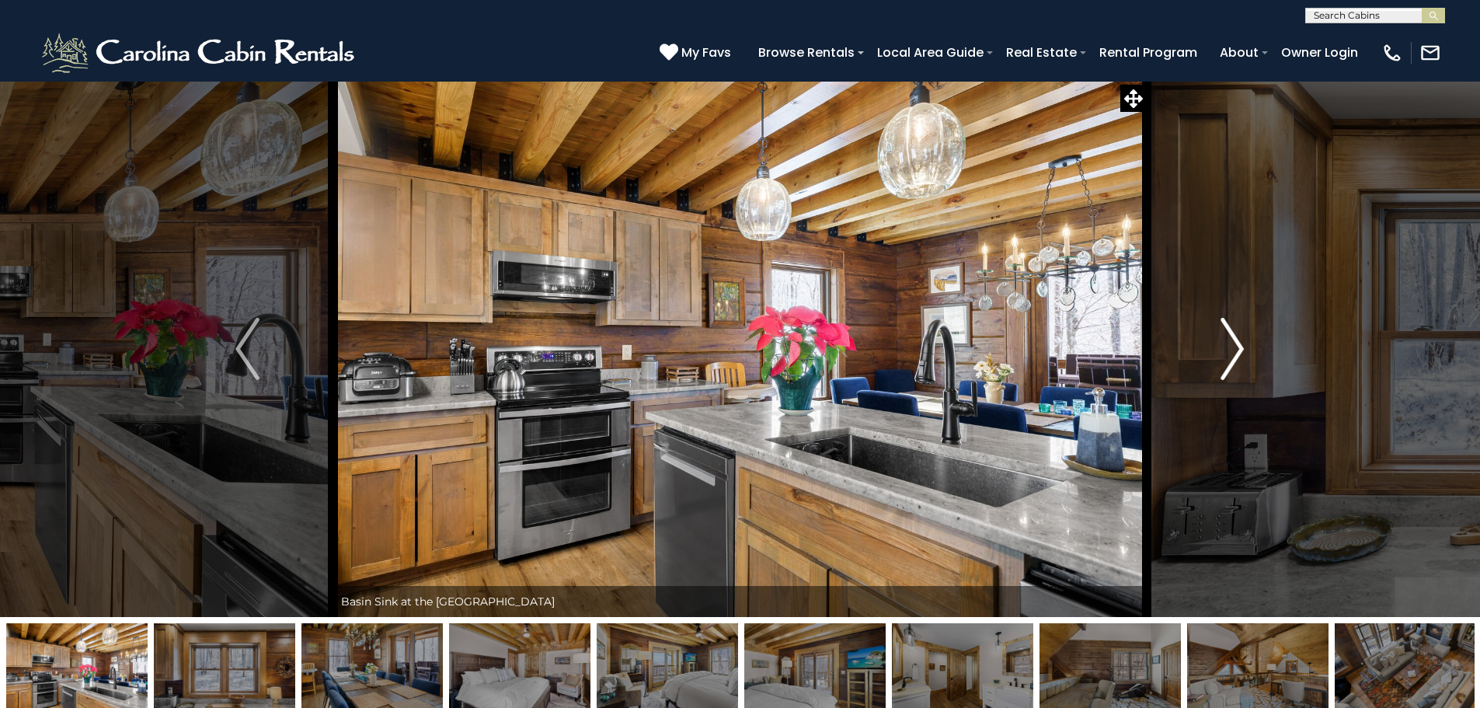
click at [1233, 357] on img "Next" at bounding box center [1231, 349] width 23 height 62
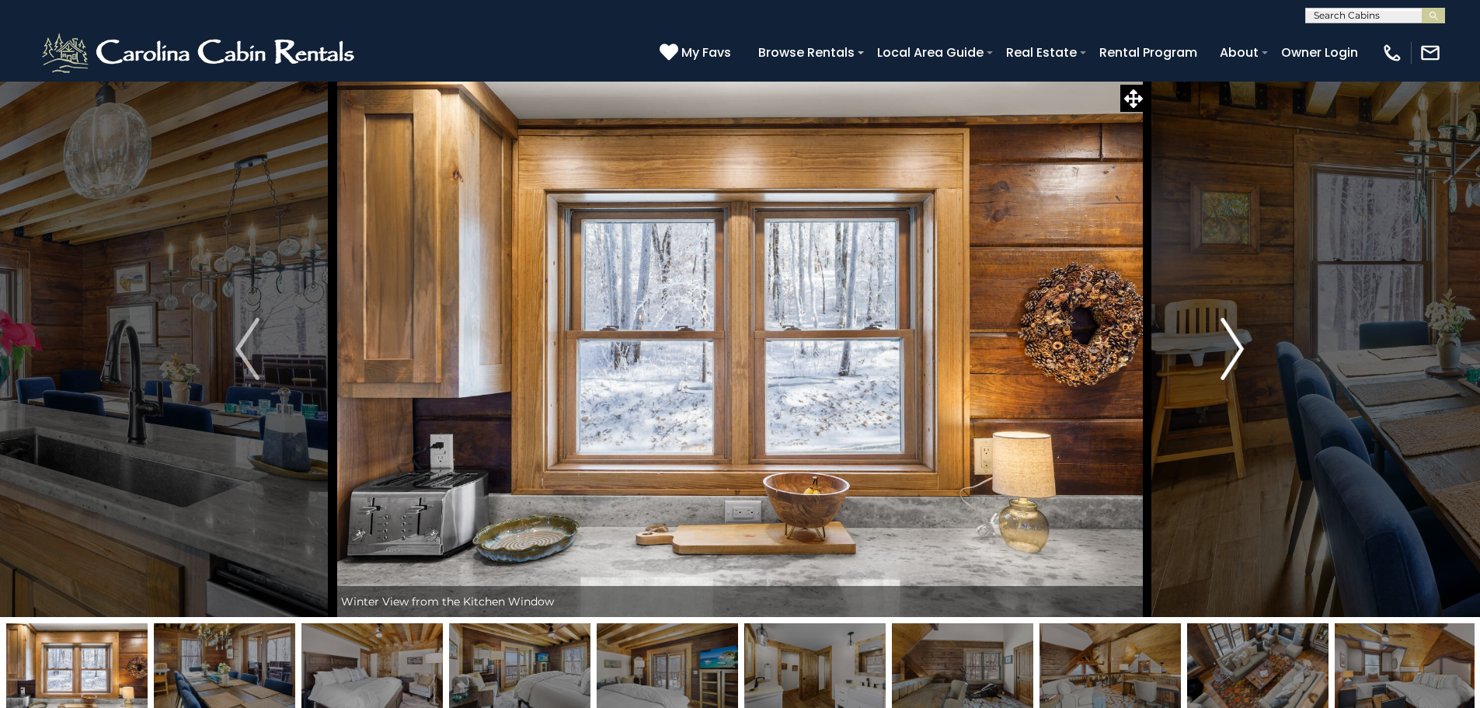
click at [1233, 357] on img "Next" at bounding box center [1231, 349] width 23 height 62
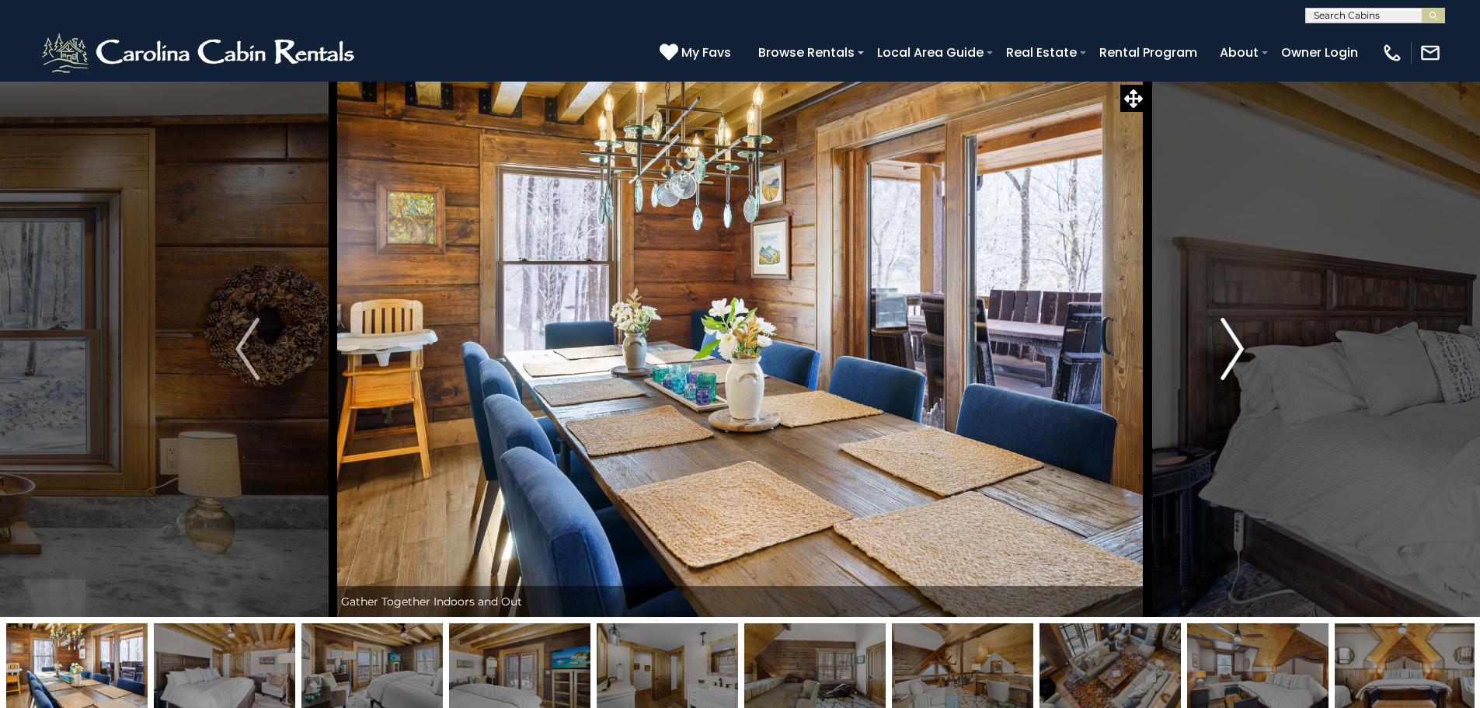
click at [1233, 357] on img "Next" at bounding box center [1231, 349] width 23 height 62
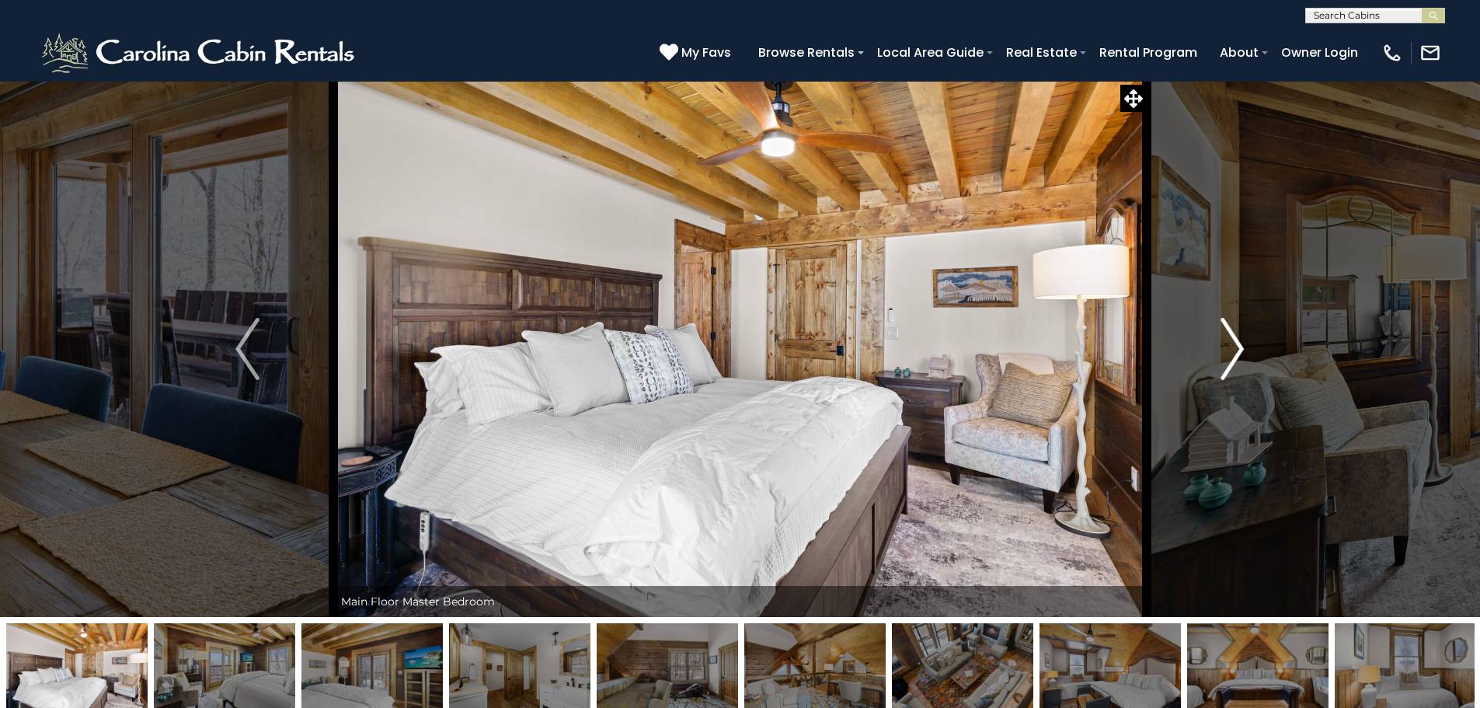
click at [1233, 357] on img "Next" at bounding box center [1231, 349] width 23 height 62
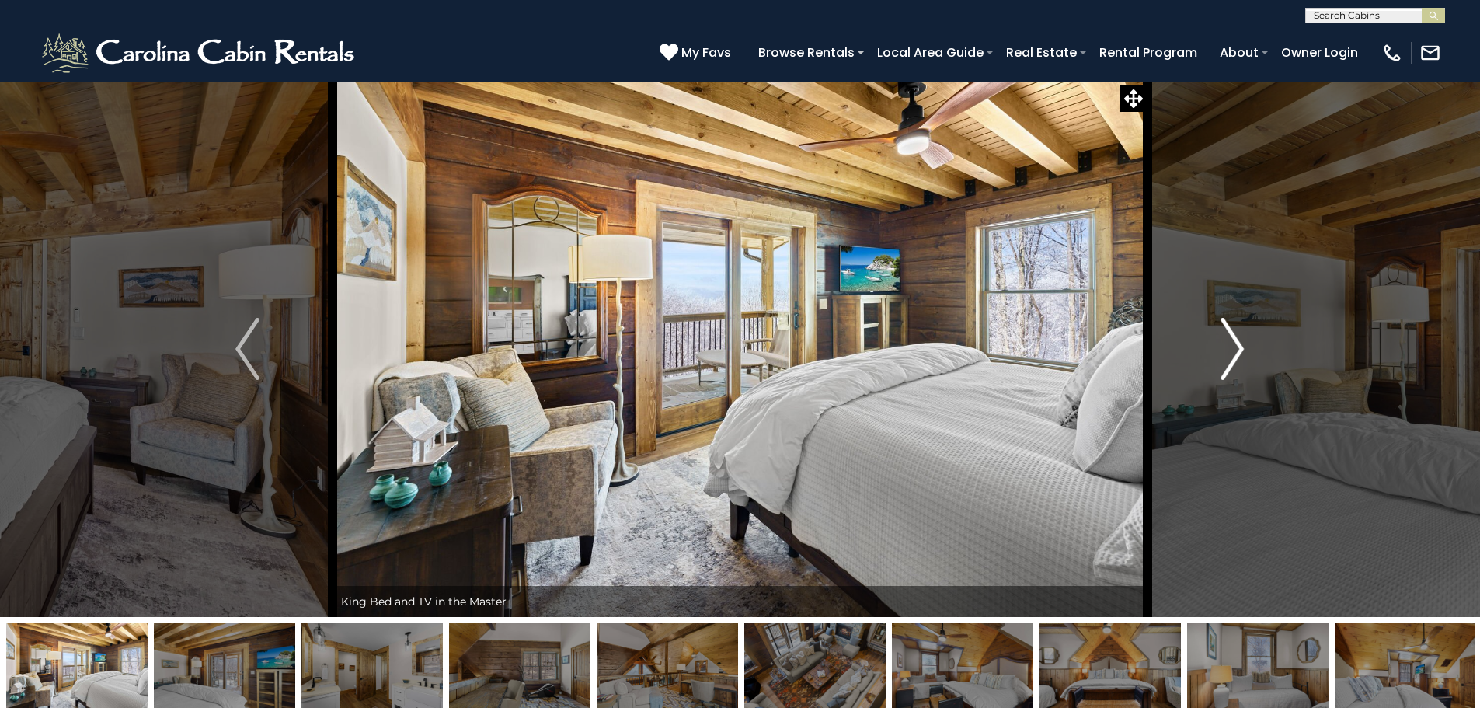
click at [1233, 357] on img "Next" at bounding box center [1231, 349] width 23 height 62
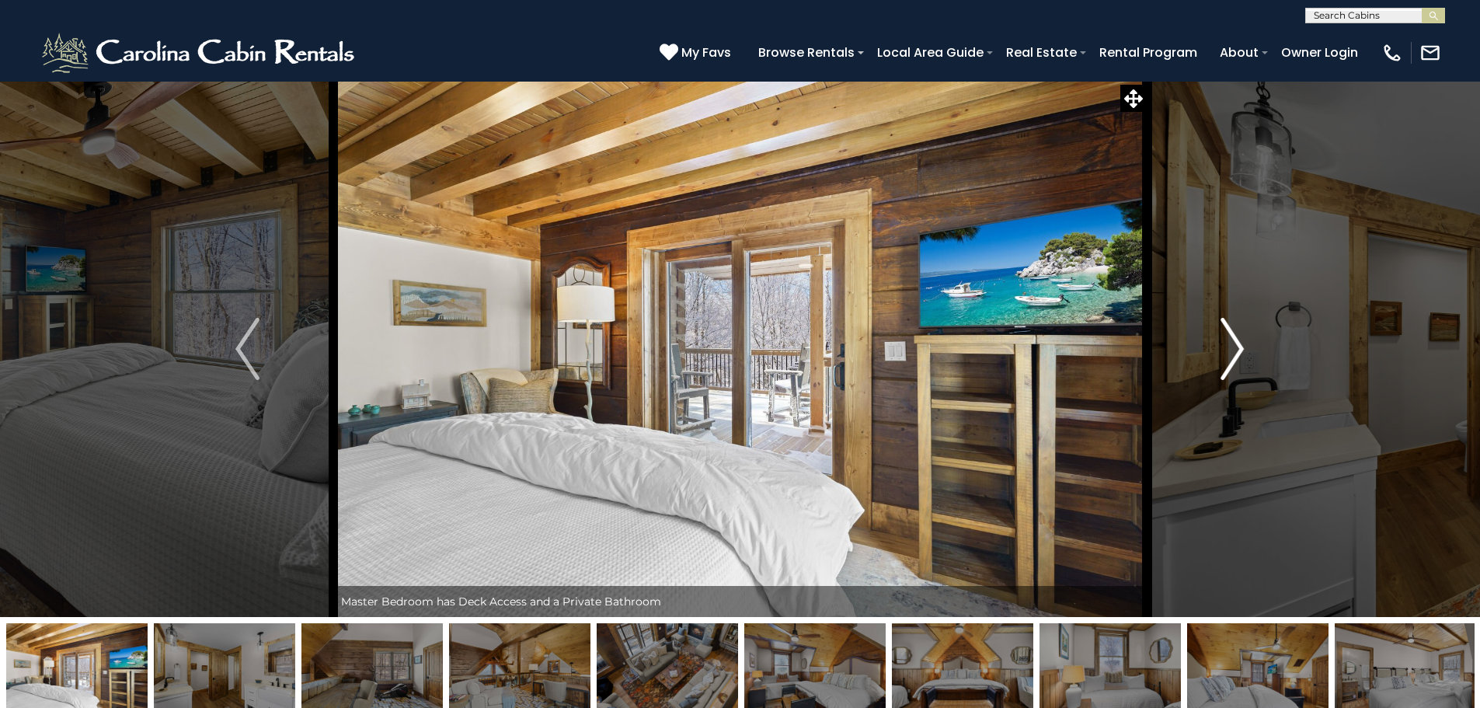
click at [1233, 357] on img "Next" at bounding box center [1231, 349] width 23 height 62
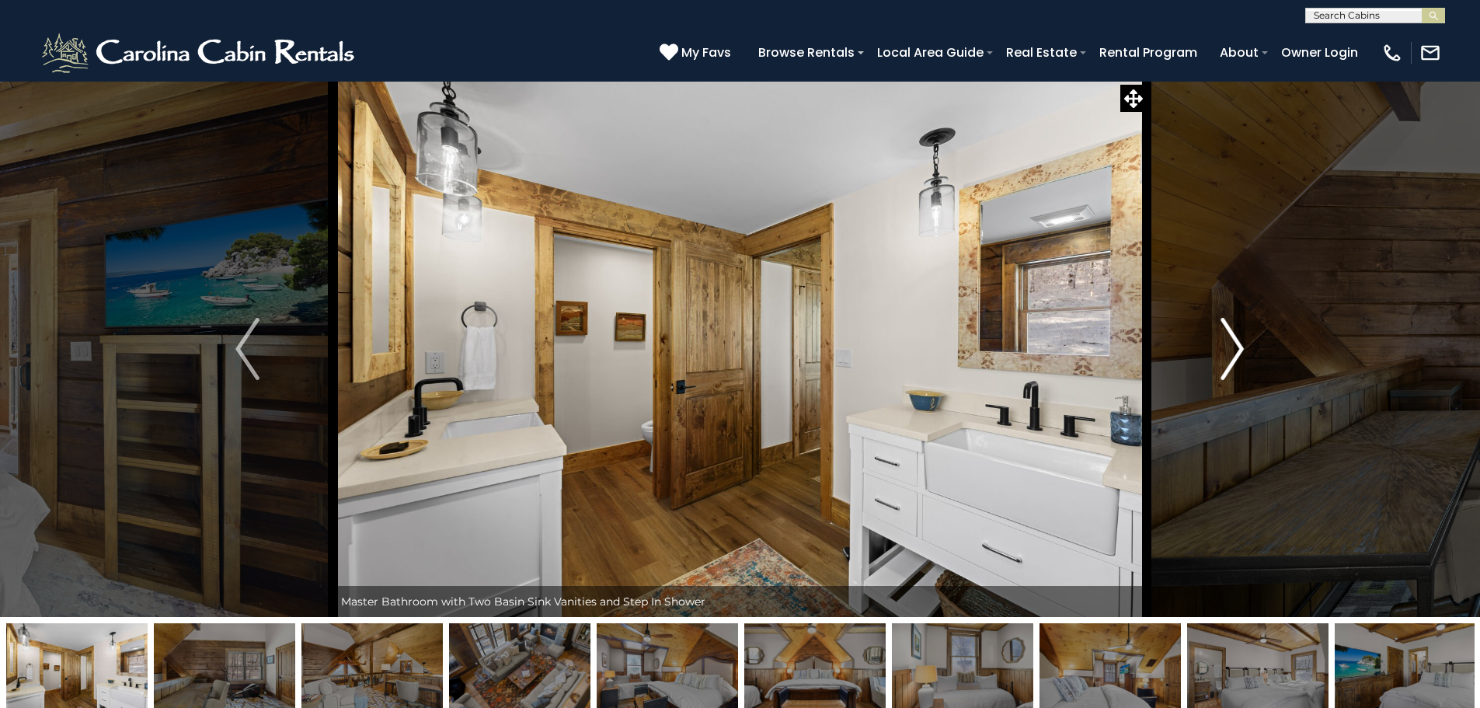
click at [1233, 357] on img "Next" at bounding box center [1231, 349] width 23 height 62
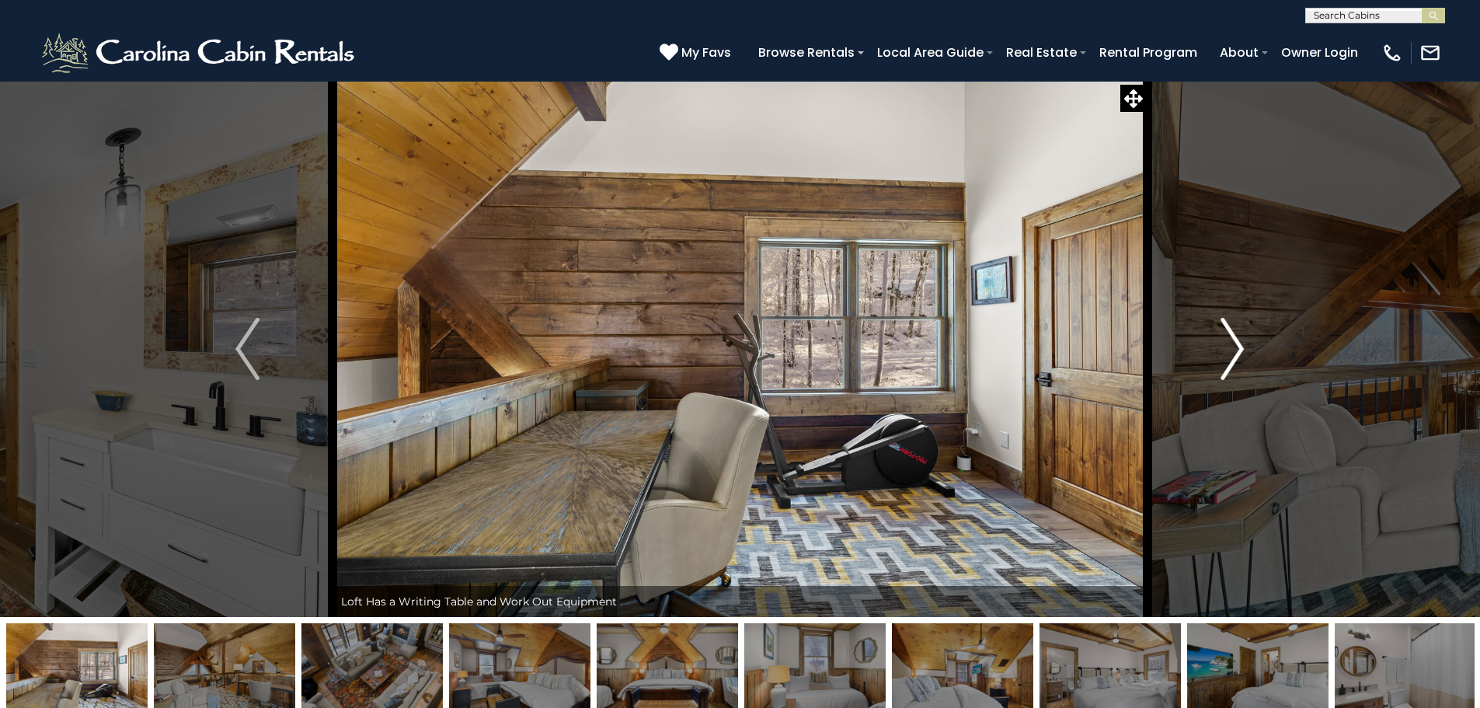
click at [1233, 357] on img "Next" at bounding box center [1231, 349] width 23 height 62
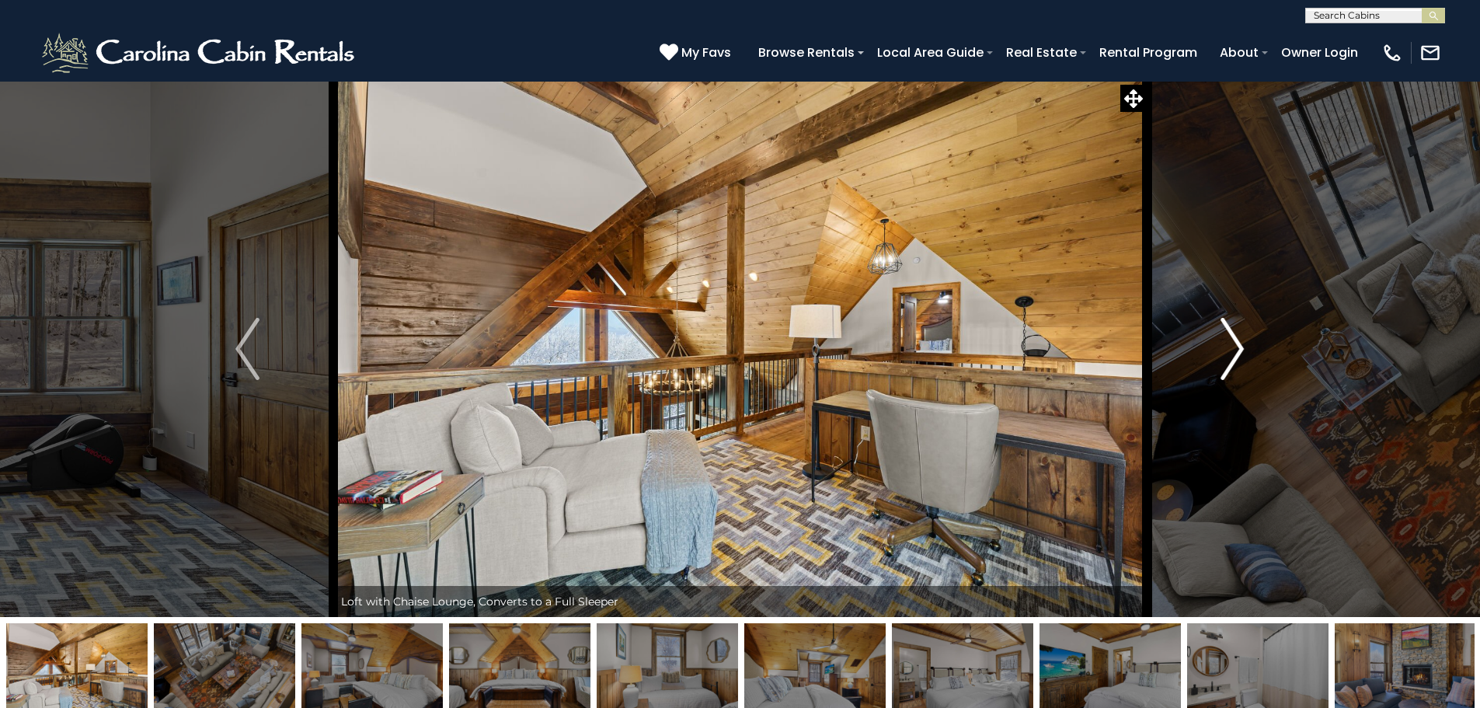
click at [1233, 357] on img "Next" at bounding box center [1231, 349] width 23 height 62
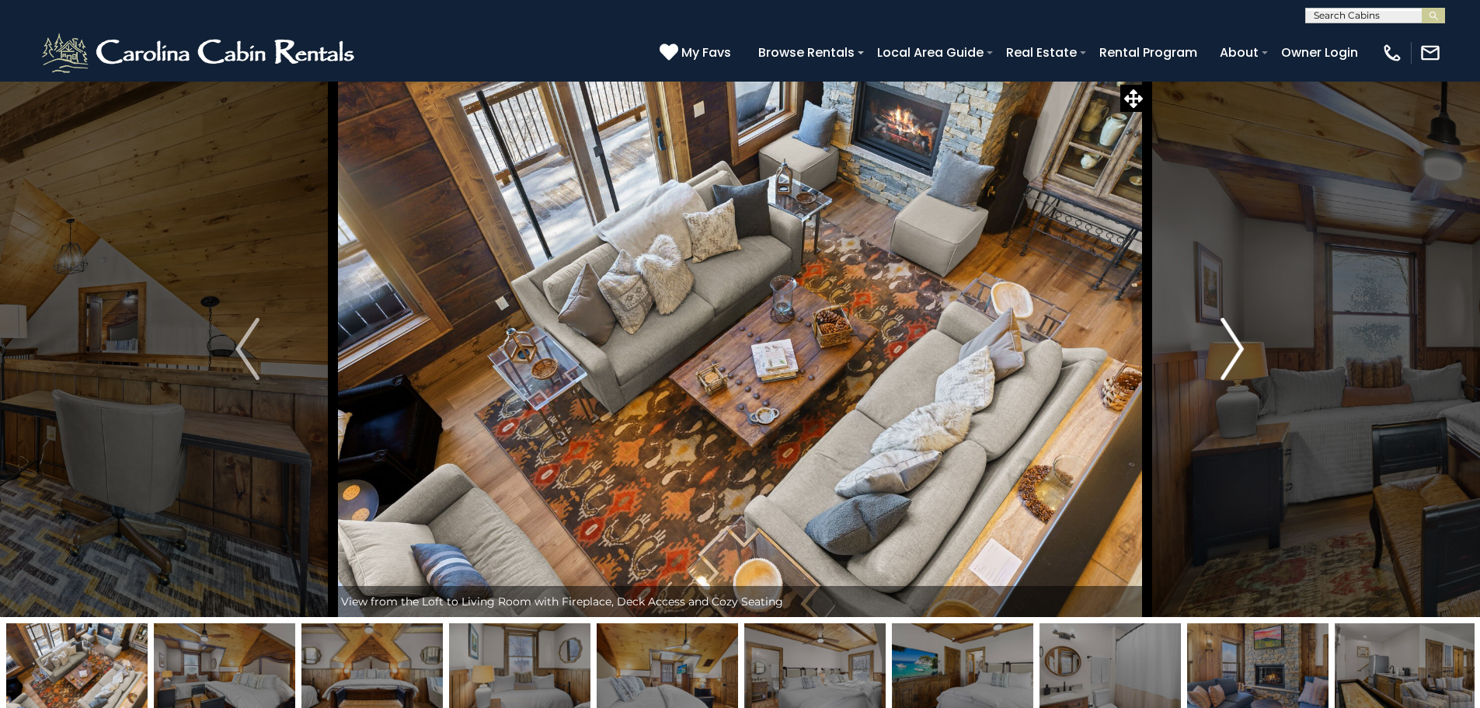
click at [1233, 357] on img "Next" at bounding box center [1231, 349] width 23 height 62
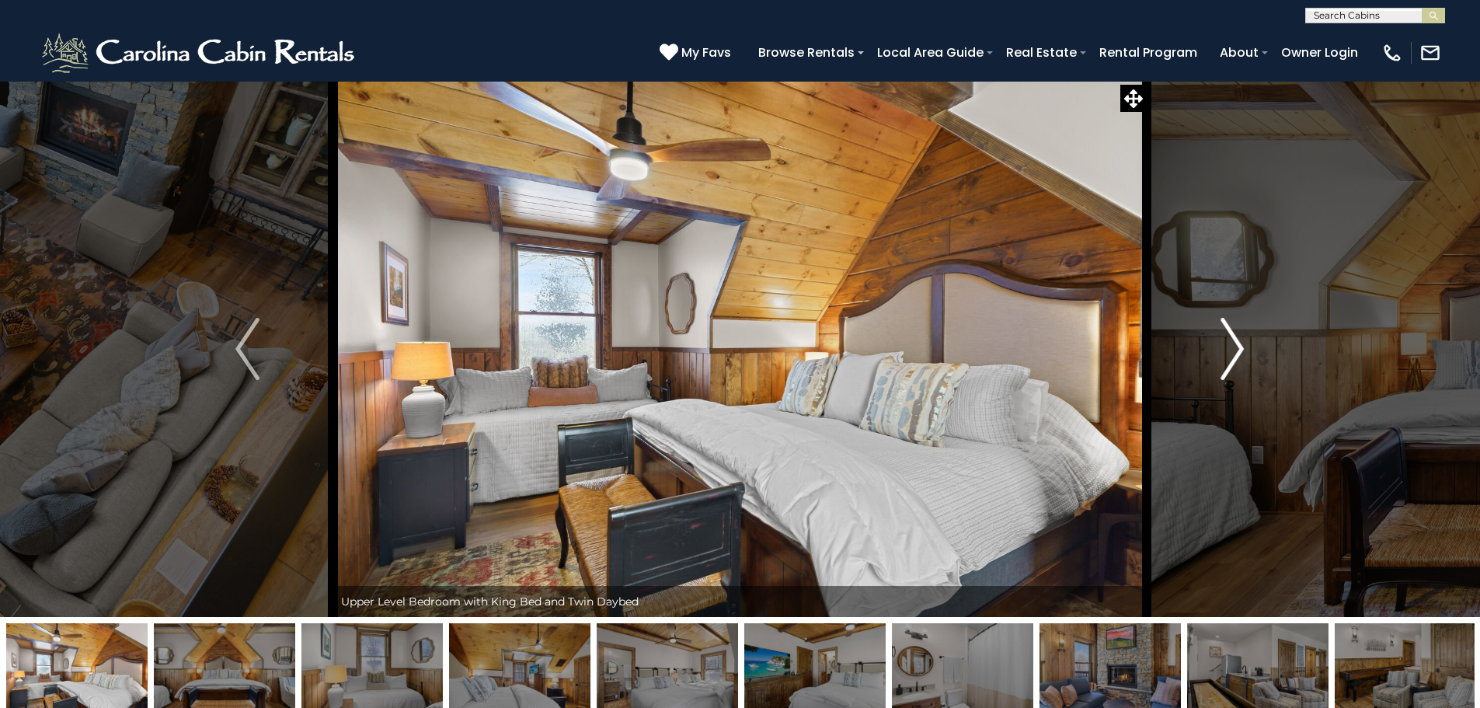
click at [1233, 357] on img "Next" at bounding box center [1231, 349] width 23 height 62
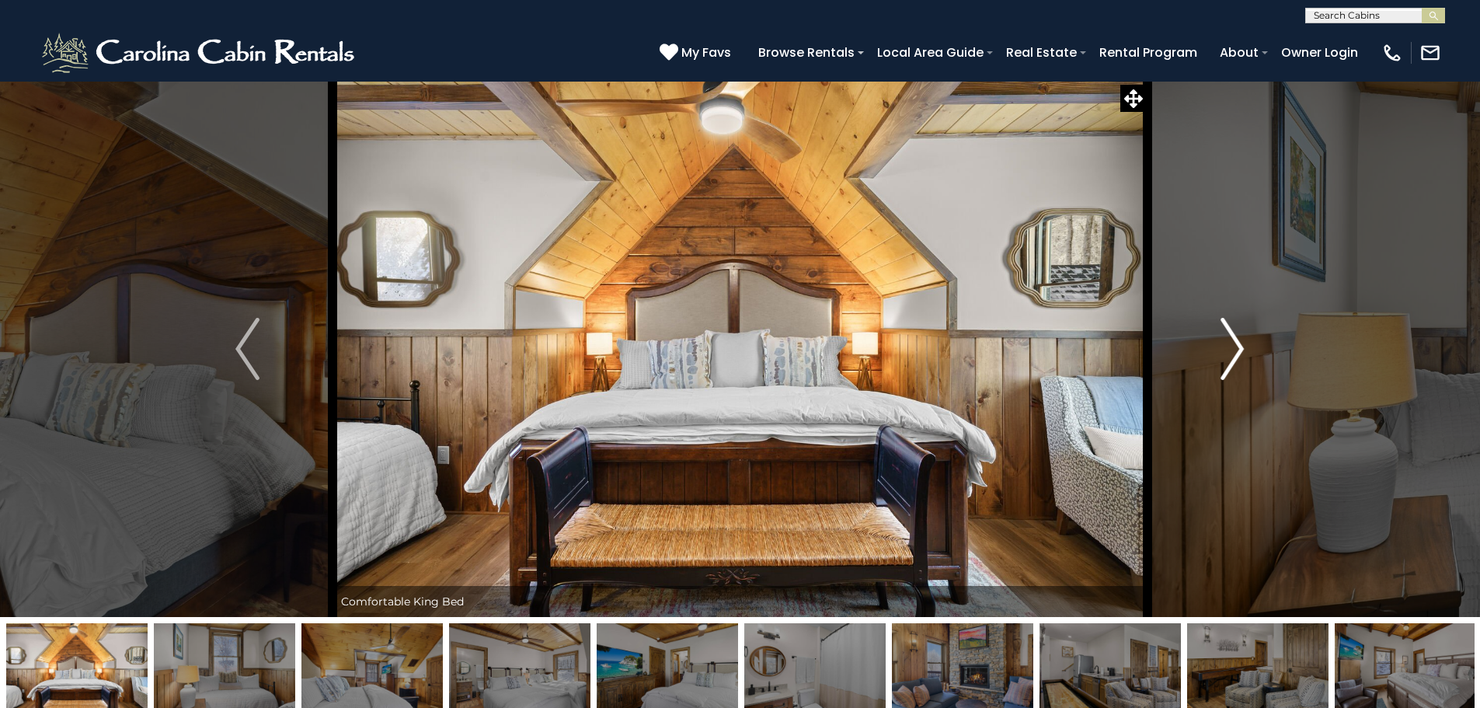
click at [1233, 357] on img "Next" at bounding box center [1231, 349] width 23 height 62
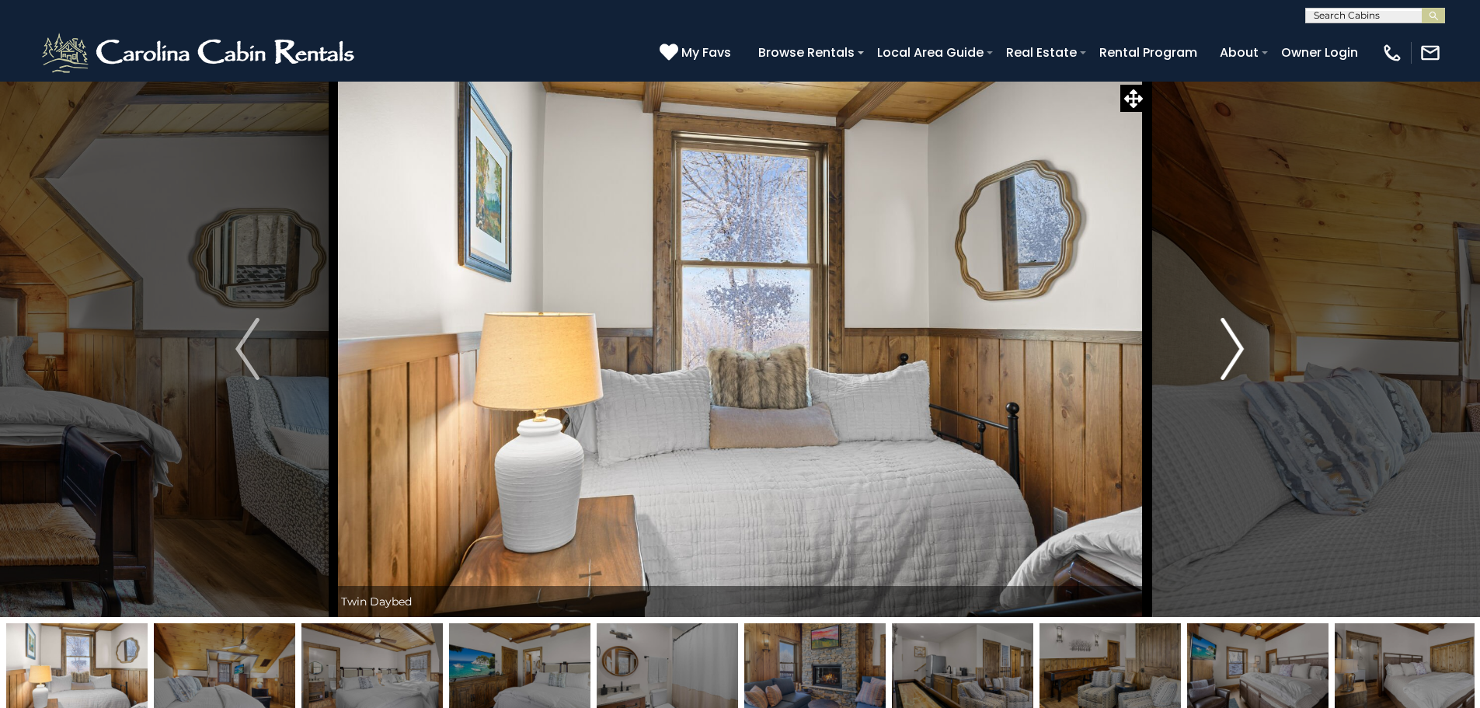
click at [1233, 357] on img "Next" at bounding box center [1231, 349] width 23 height 62
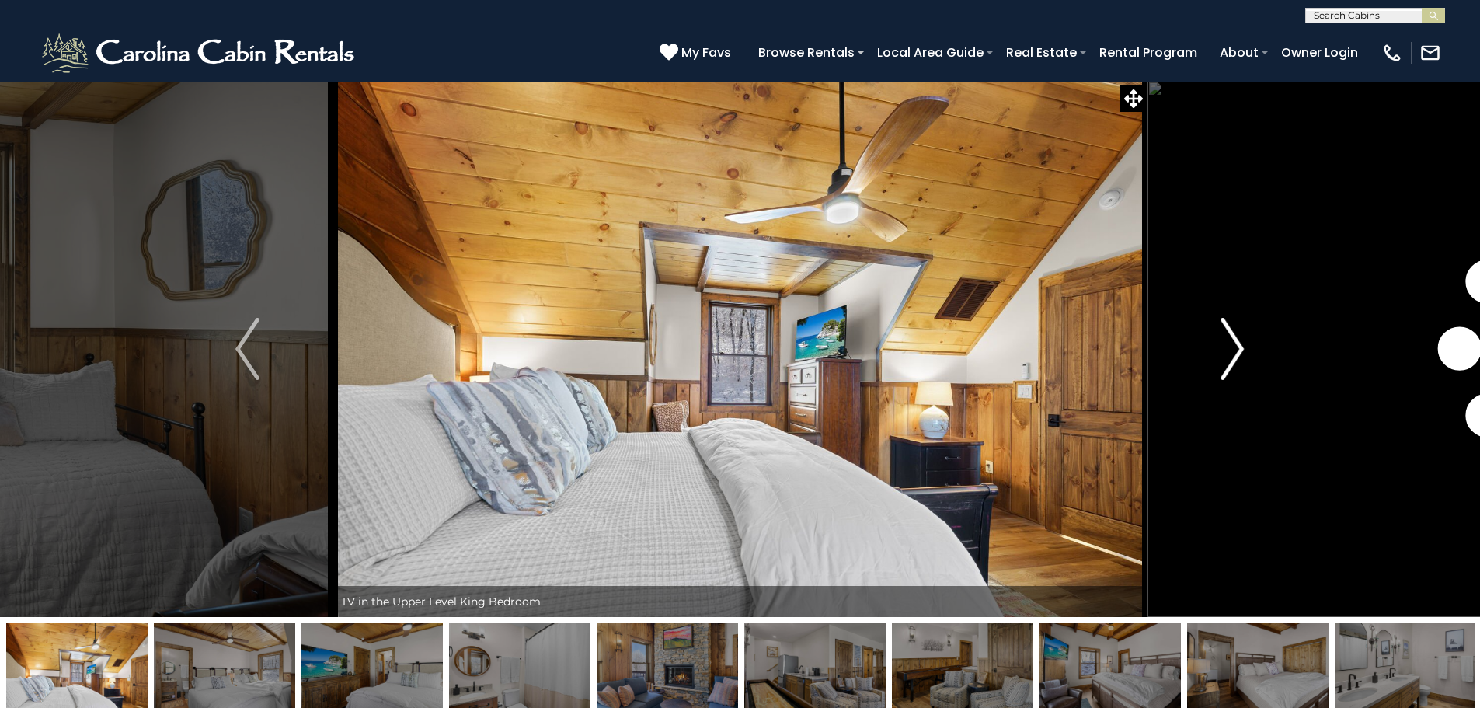
click at [1233, 357] on img "Next" at bounding box center [1231, 349] width 23 height 62
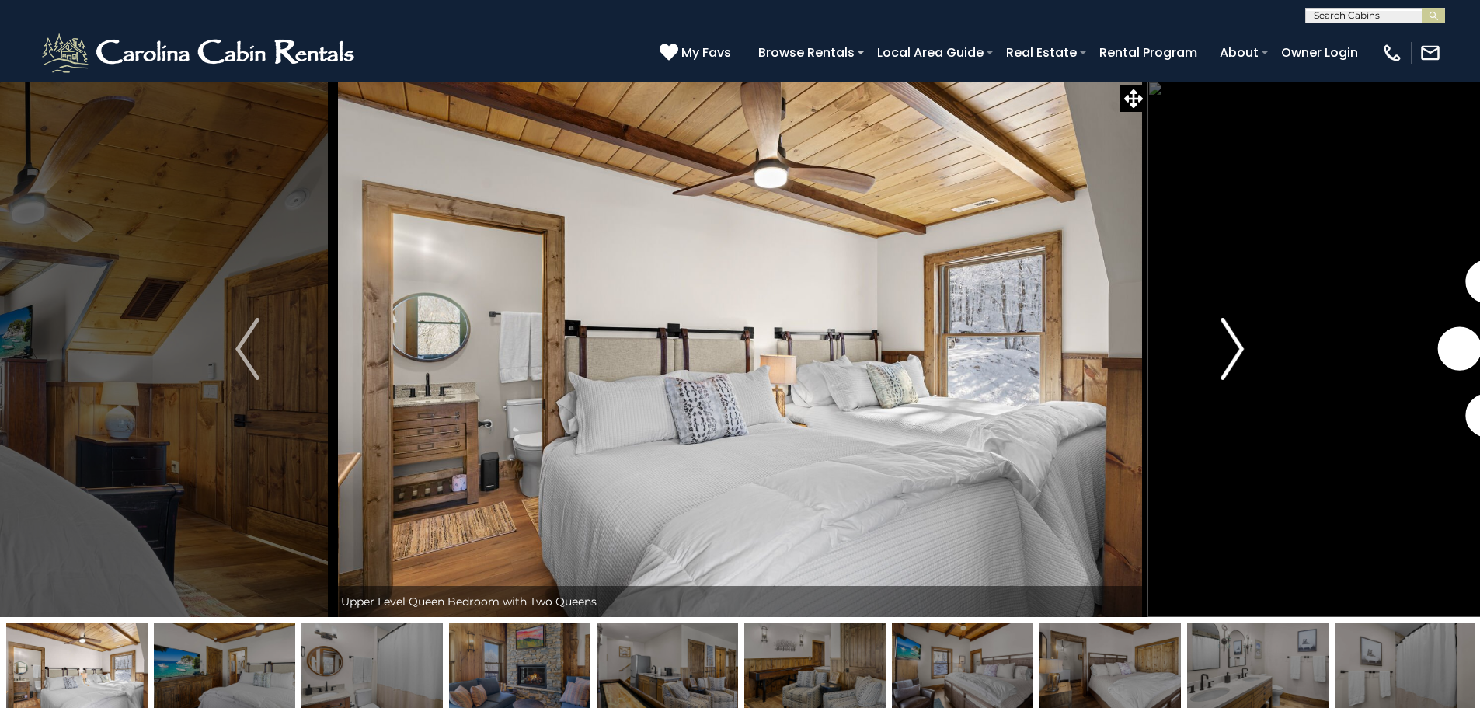
click at [1233, 357] on img "Next" at bounding box center [1231, 349] width 23 height 62
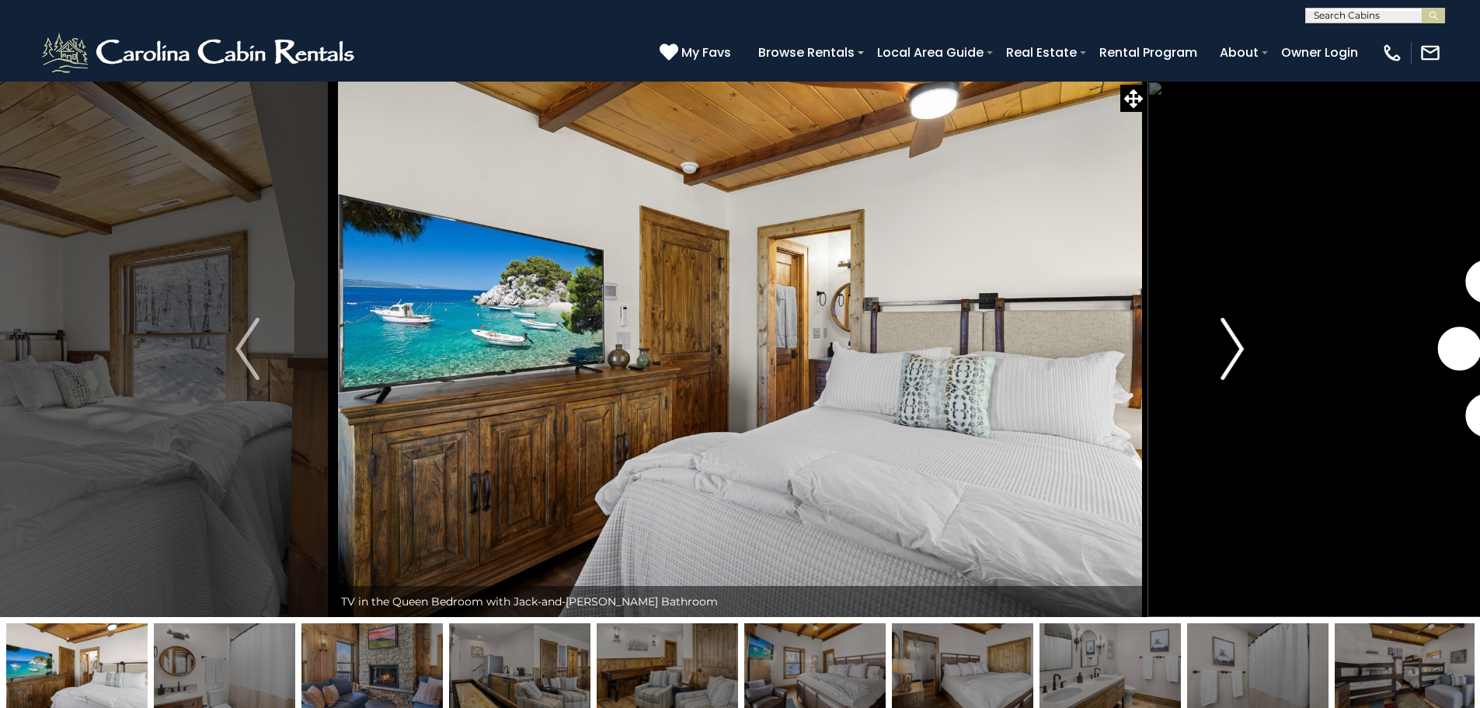
click at [1233, 357] on img "Next" at bounding box center [1231, 349] width 23 height 62
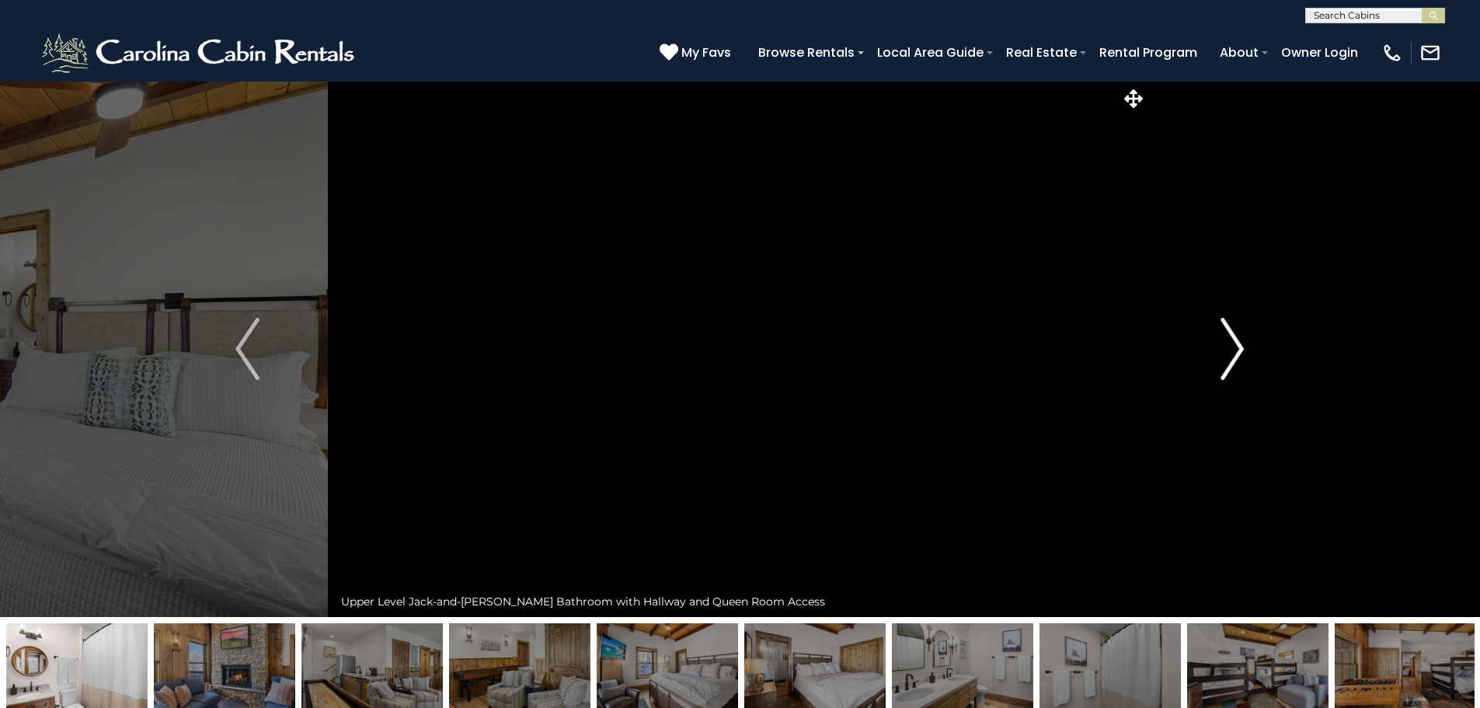
click at [1233, 357] on img "Next" at bounding box center [1231, 349] width 23 height 62
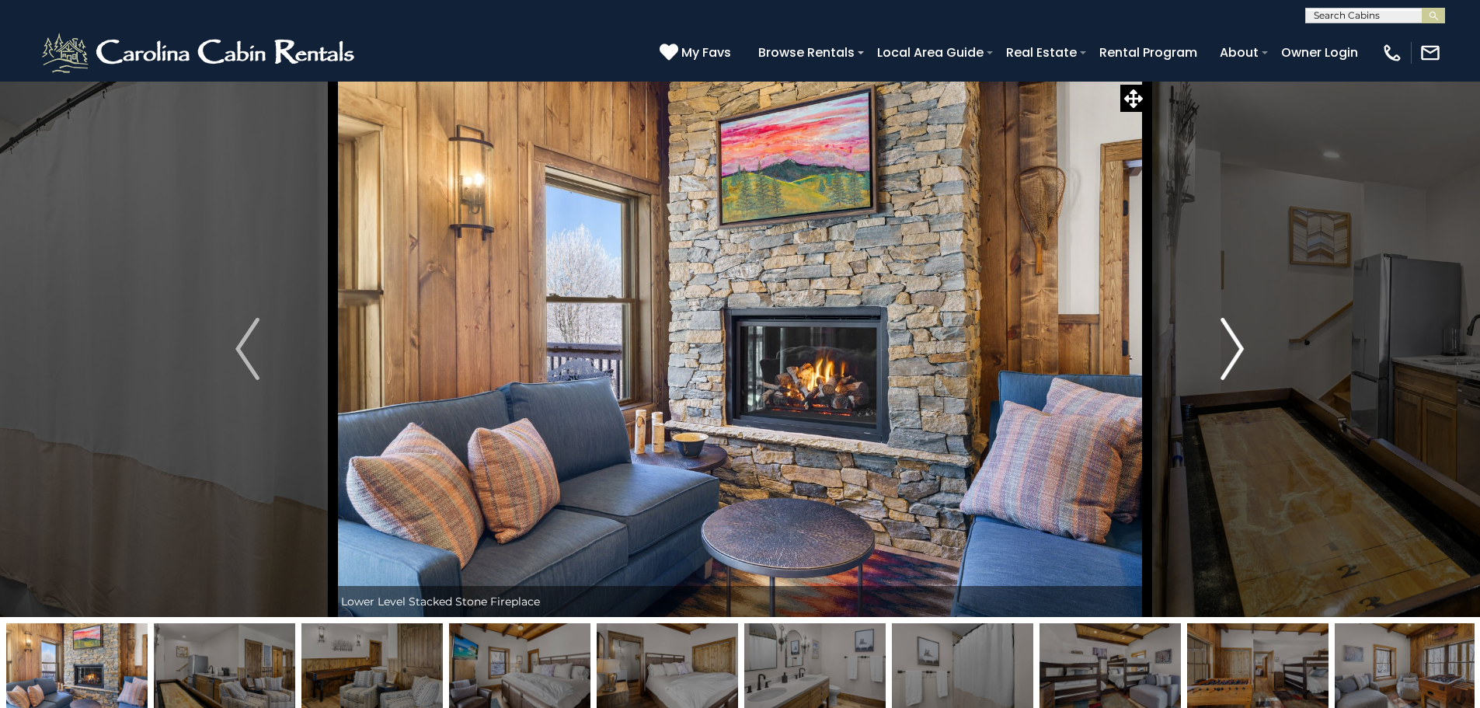
click at [1233, 357] on img "Next" at bounding box center [1231, 349] width 23 height 62
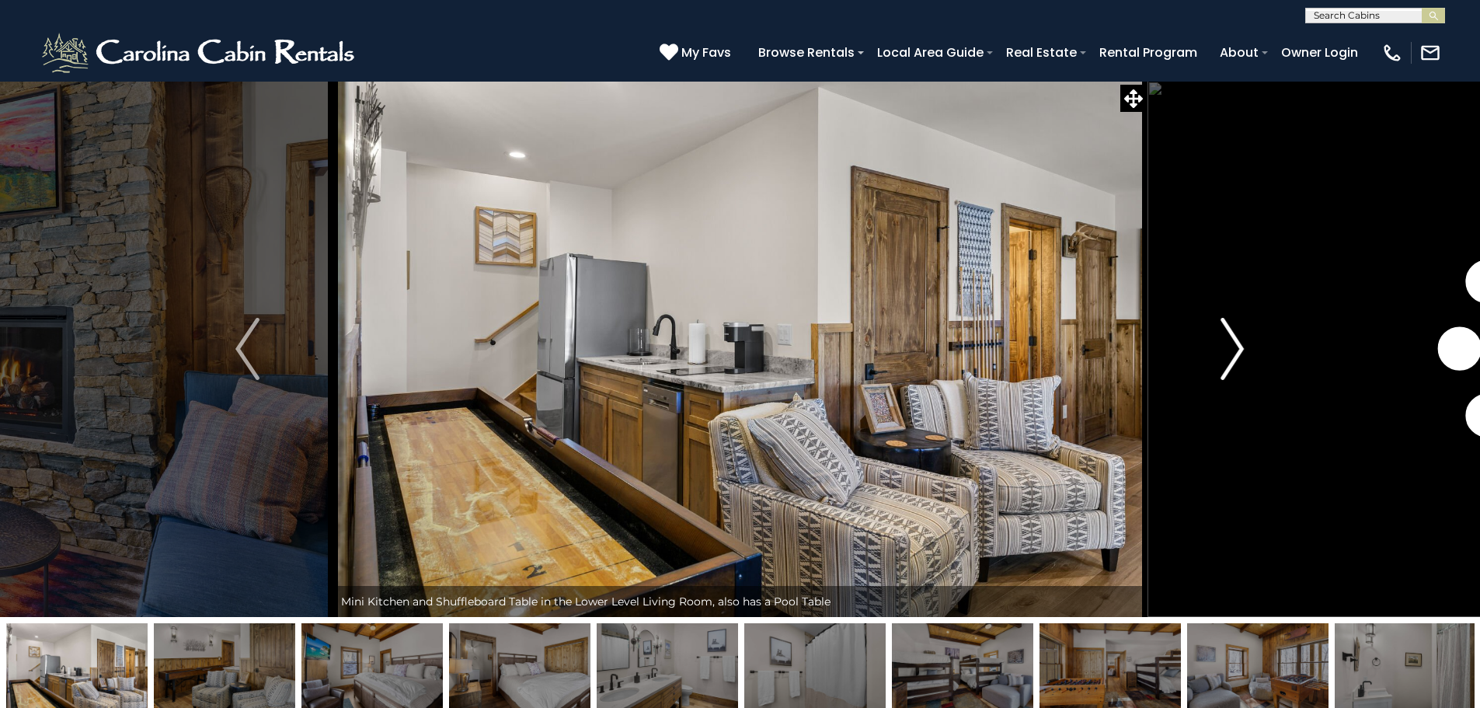
click at [1233, 357] on img "Next" at bounding box center [1231, 349] width 23 height 62
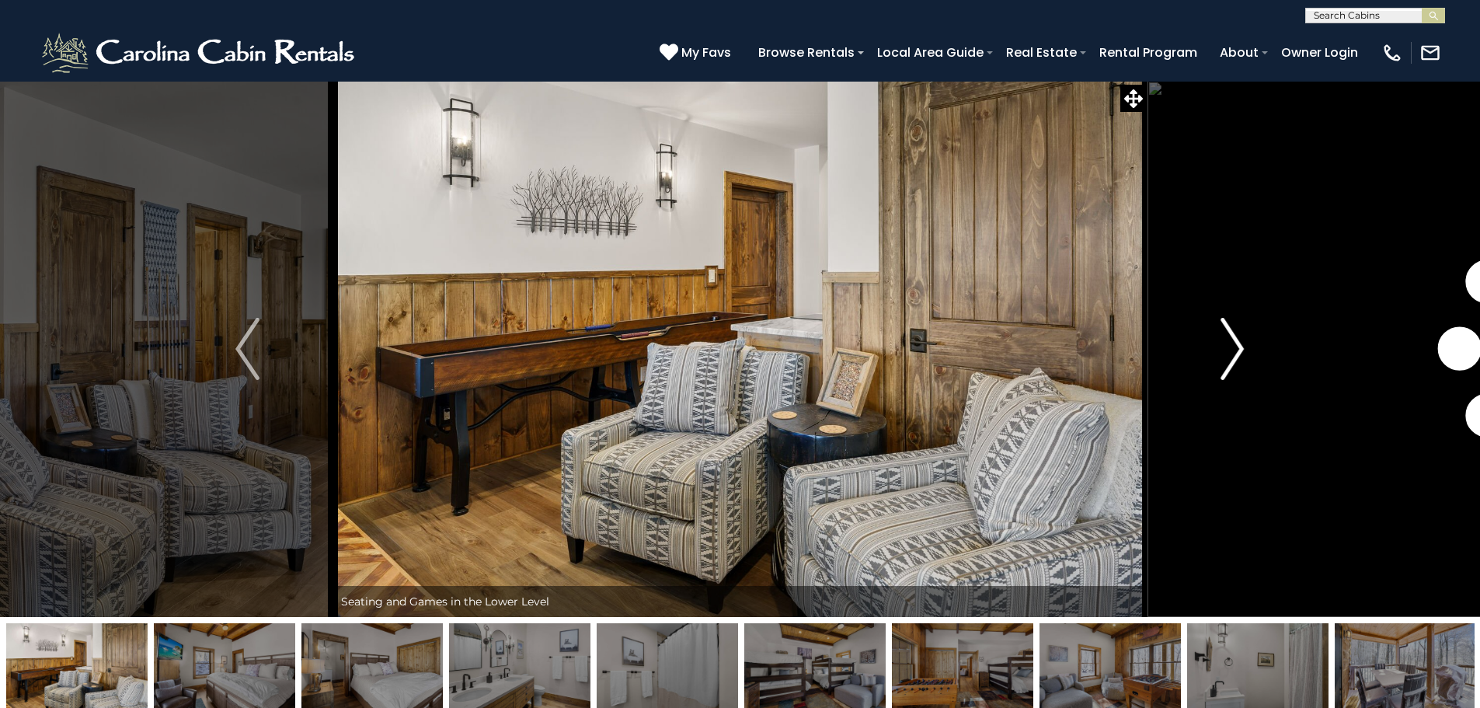
click at [1233, 357] on img "Next" at bounding box center [1231, 349] width 23 height 62
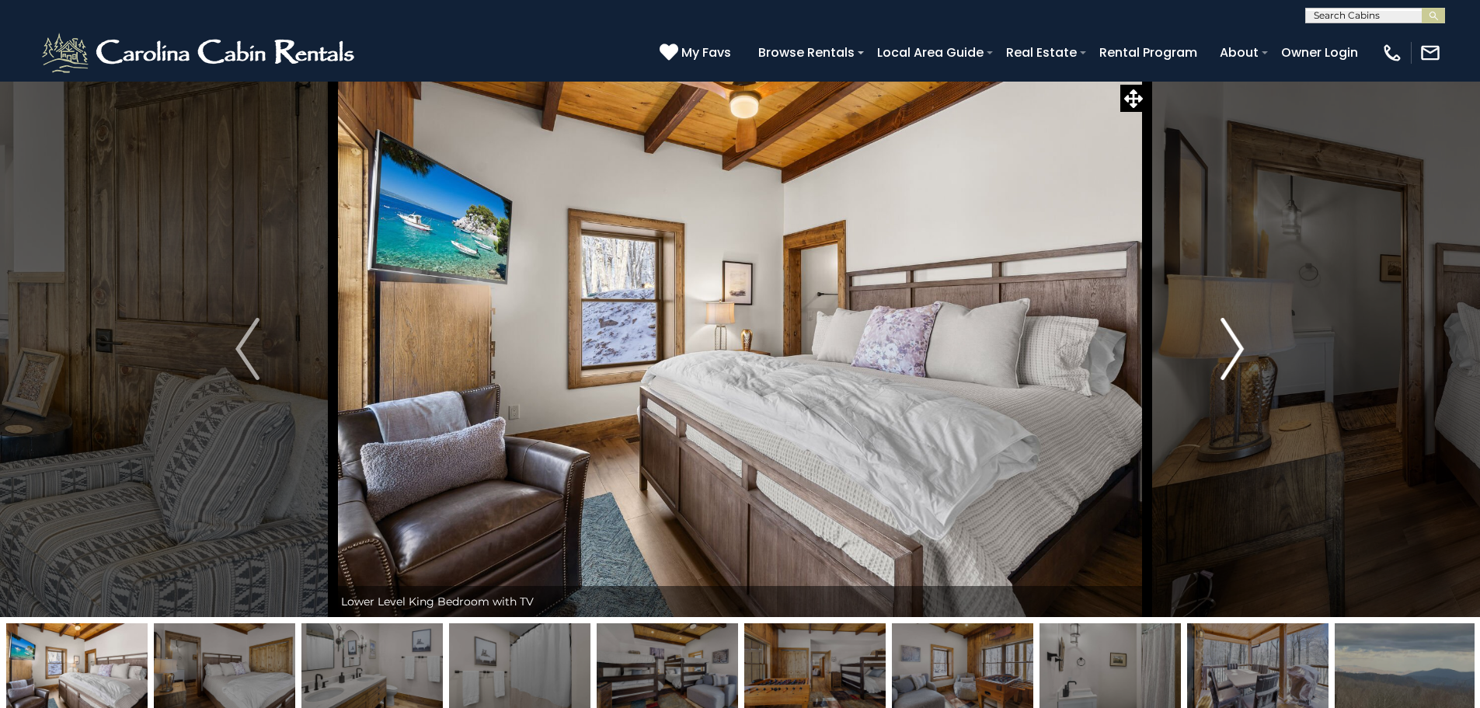
click at [1233, 357] on img "Next" at bounding box center [1231, 349] width 23 height 62
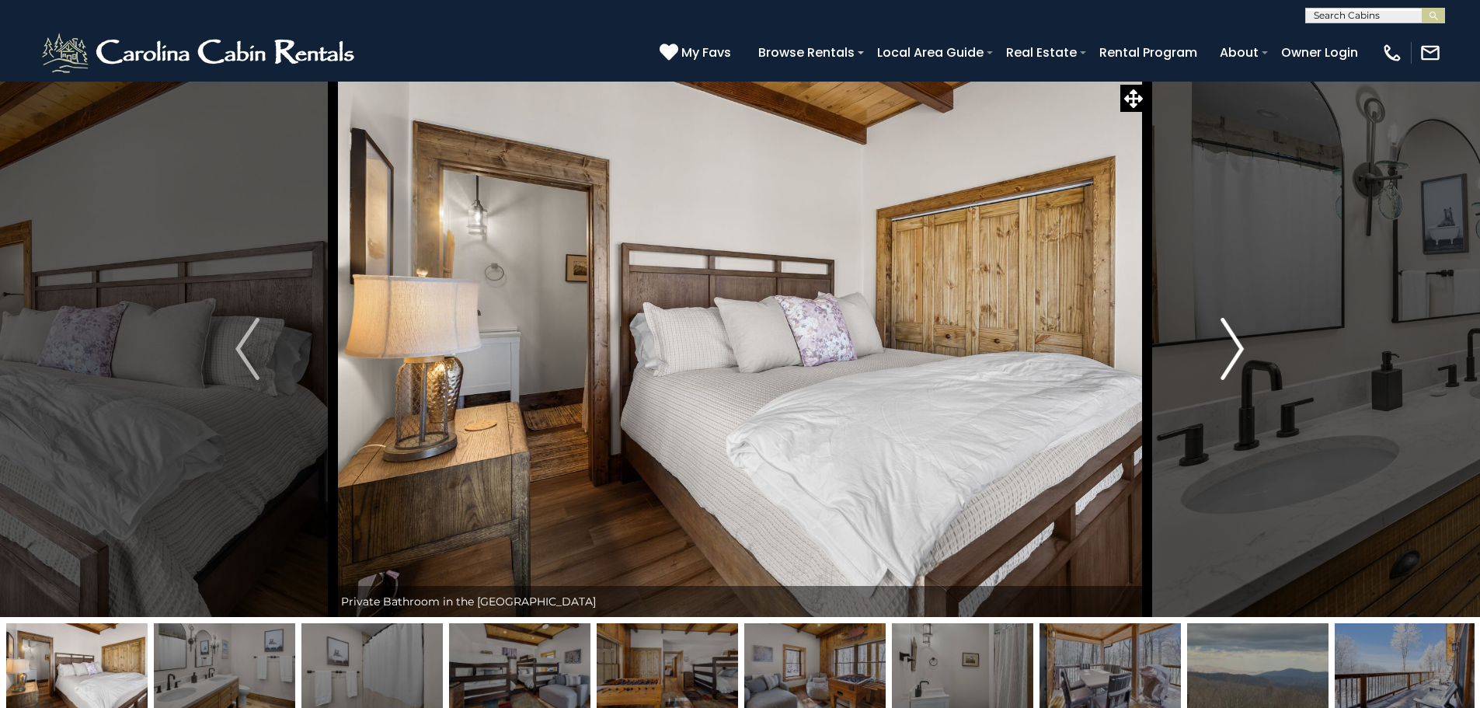
click at [1233, 357] on img "Next" at bounding box center [1231, 349] width 23 height 62
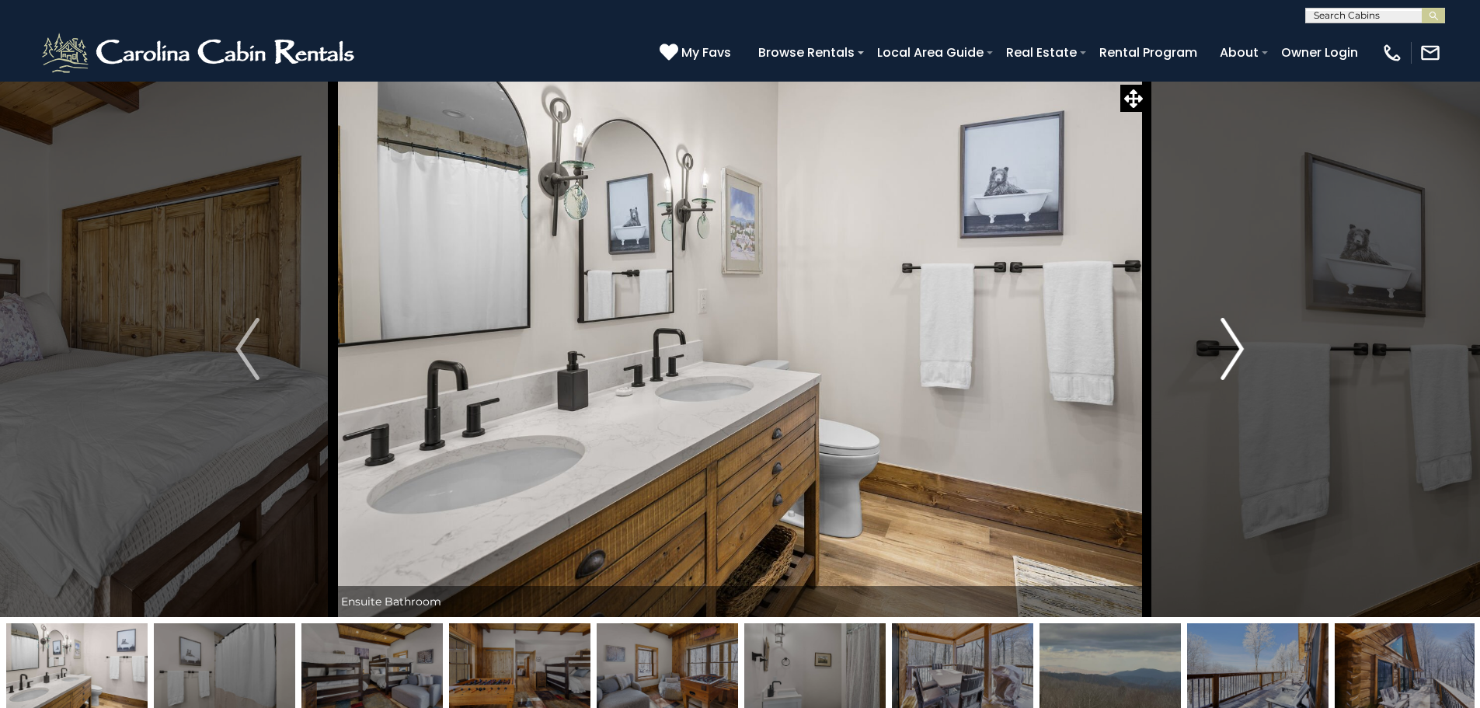
click at [1233, 357] on img "Next" at bounding box center [1231, 349] width 23 height 62
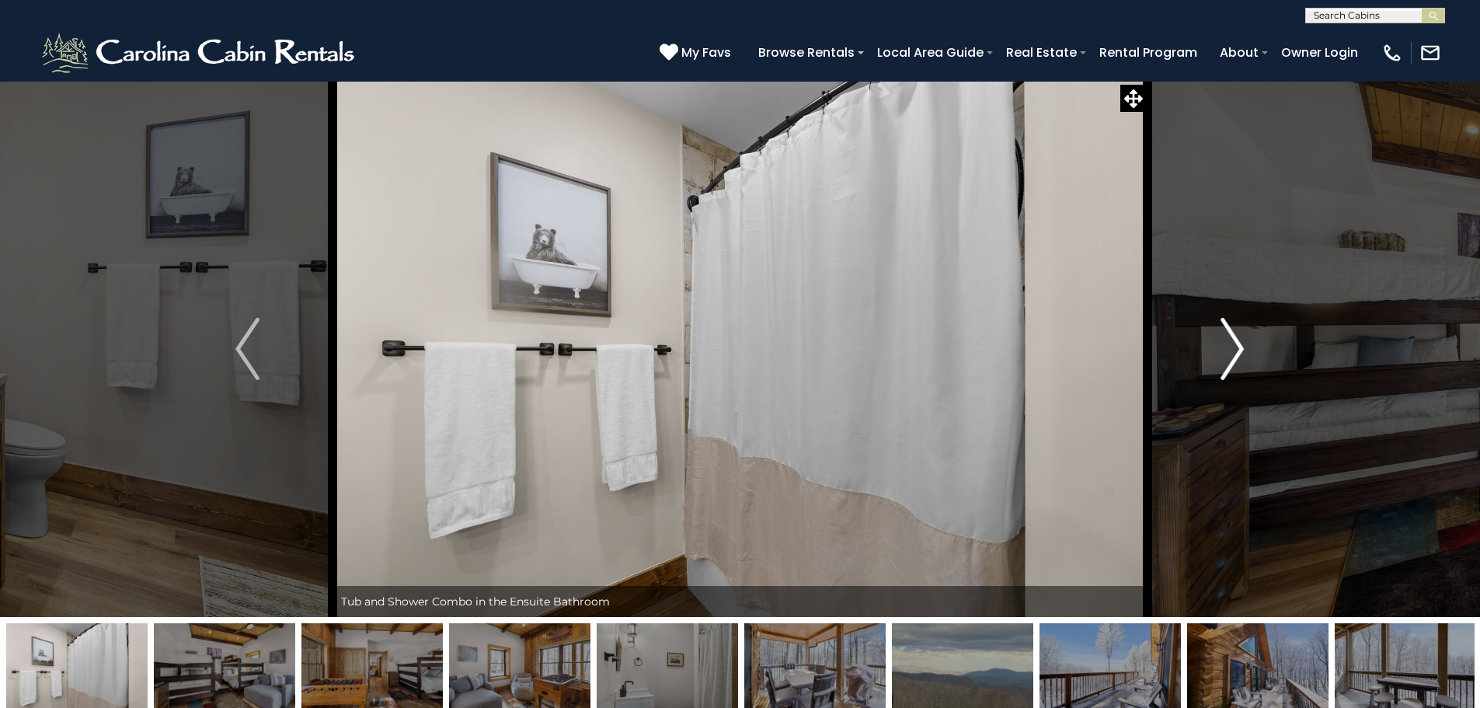
click at [1233, 357] on img "Next" at bounding box center [1231, 349] width 23 height 62
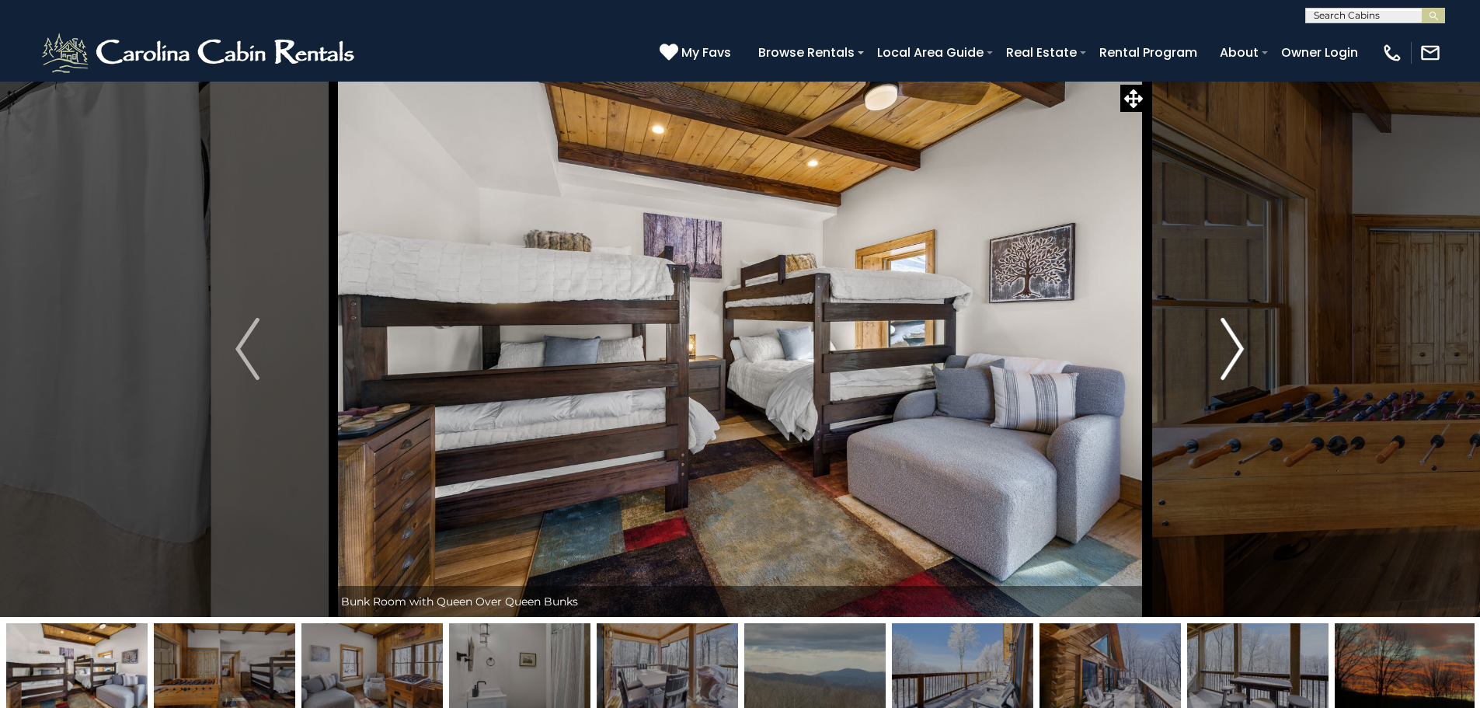
click at [1233, 357] on img "Next" at bounding box center [1231, 349] width 23 height 62
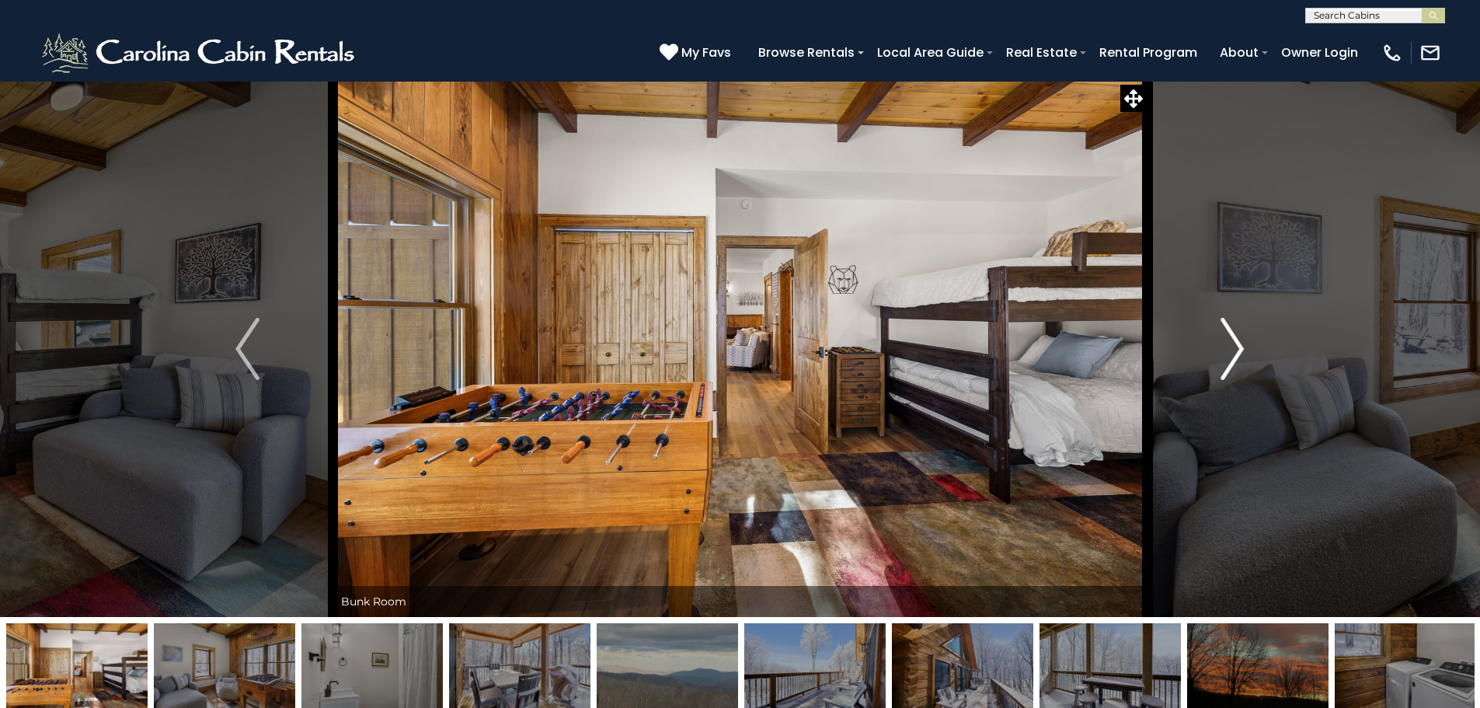
click at [1233, 357] on img "Next" at bounding box center [1231, 349] width 23 height 62
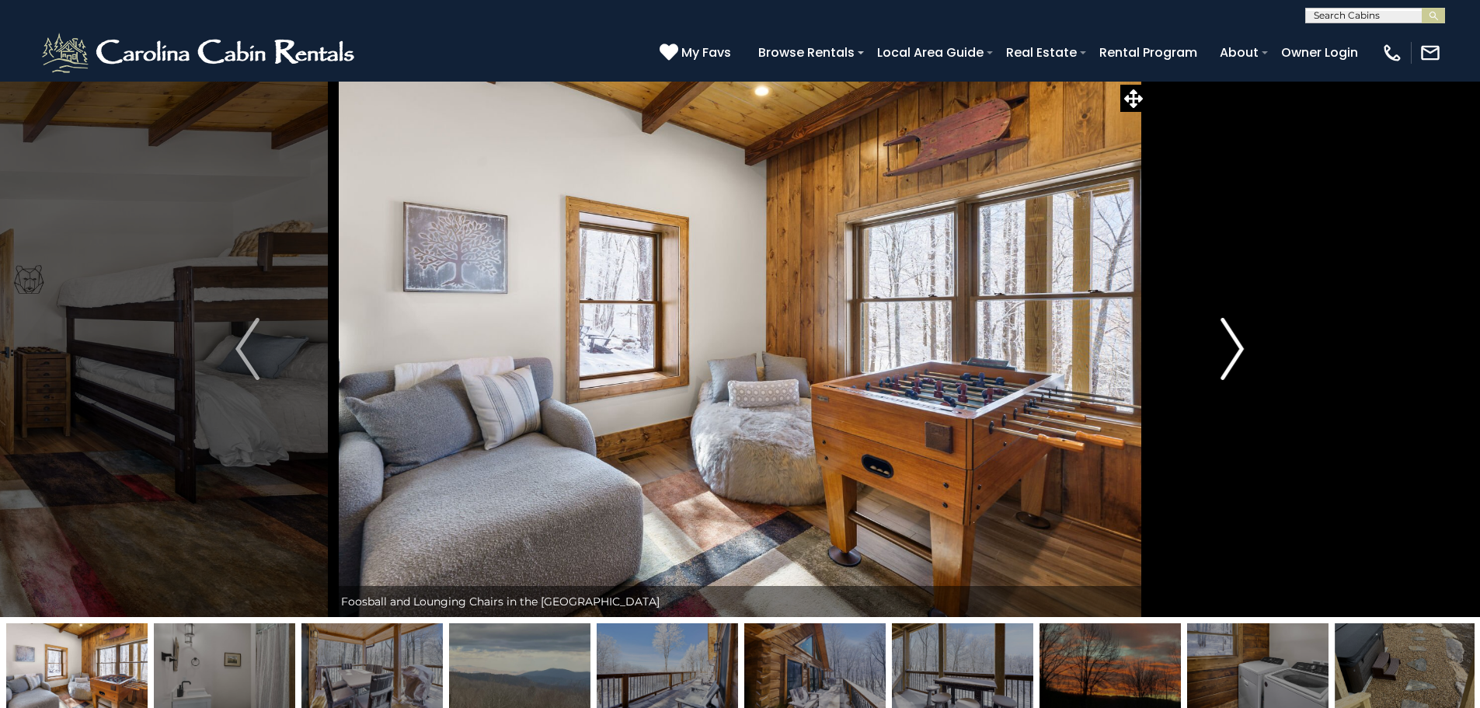
click at [1233, 357] on img "Next" at bounding box center [1231, 349] width 23 height 62
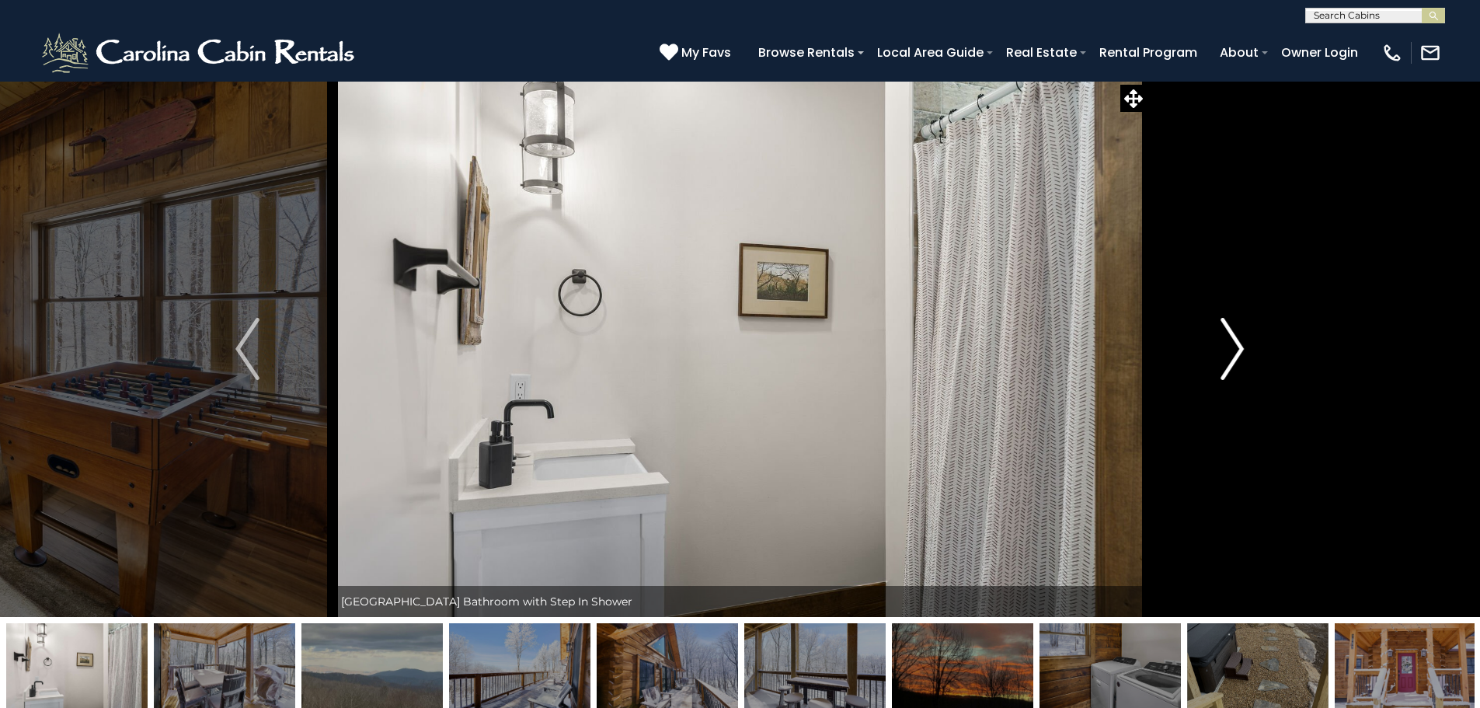
click at [1233, 357] on img "Next" at bounding box center [1231, 349] width 23 height 62
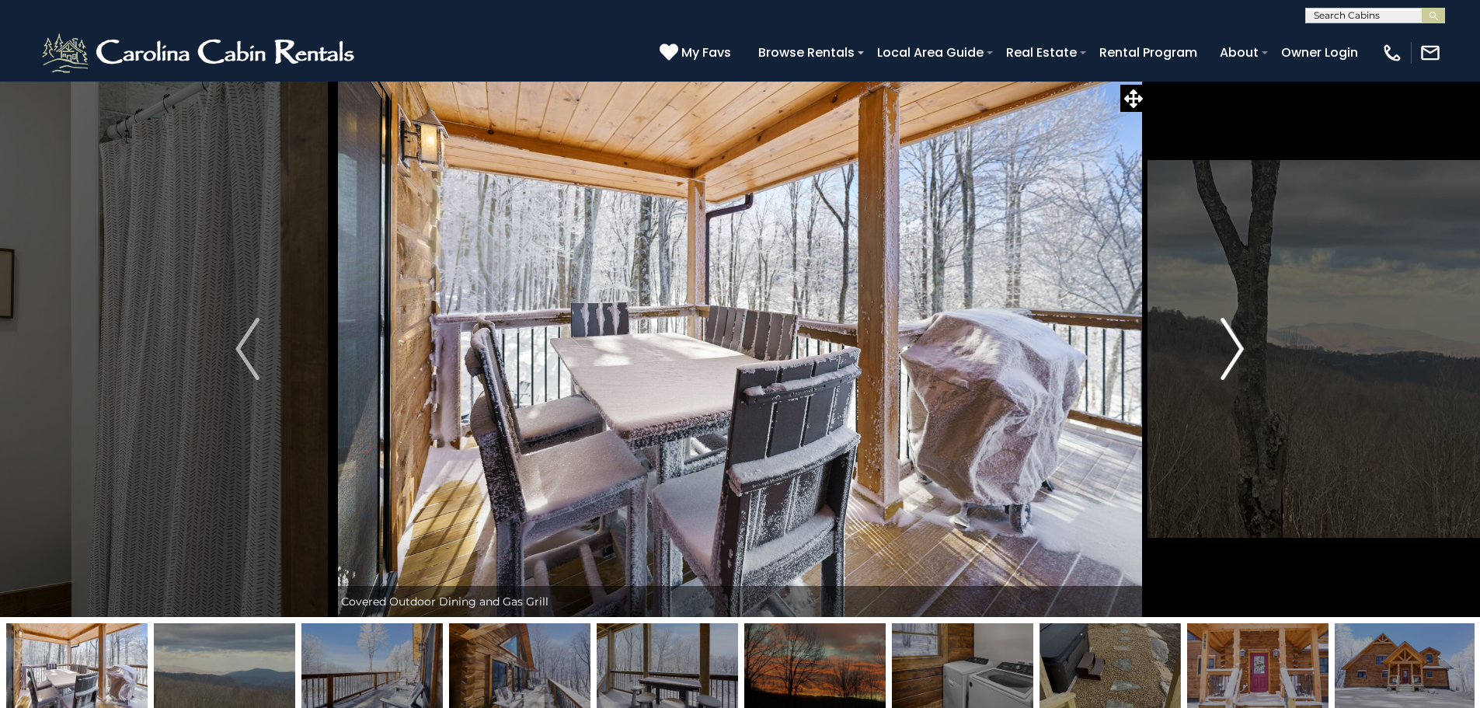
click at [1233, 357] on img "Next" at bounding box center [1231, 349] width 23 height 62
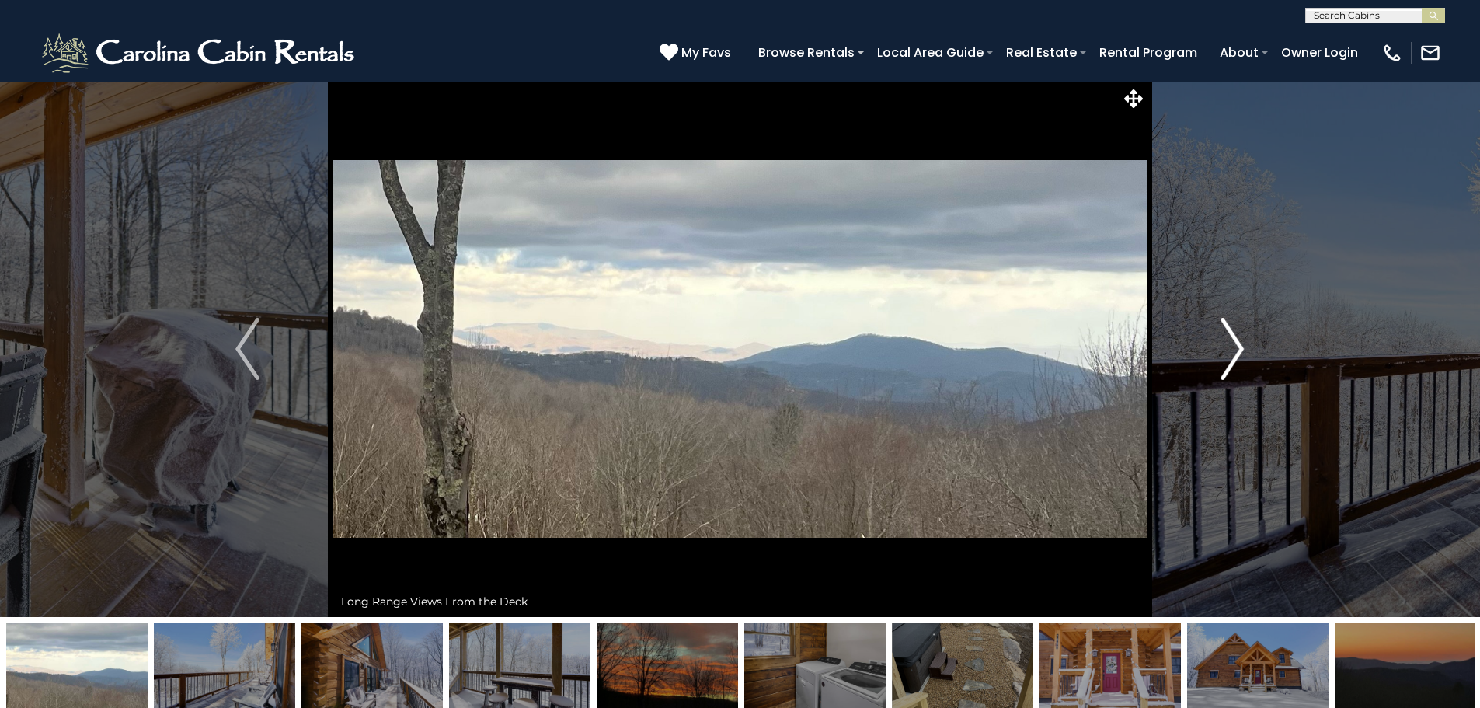
click at [1233, 357] on img "Next" at bounding box center [1231, 349] width 23 height 62
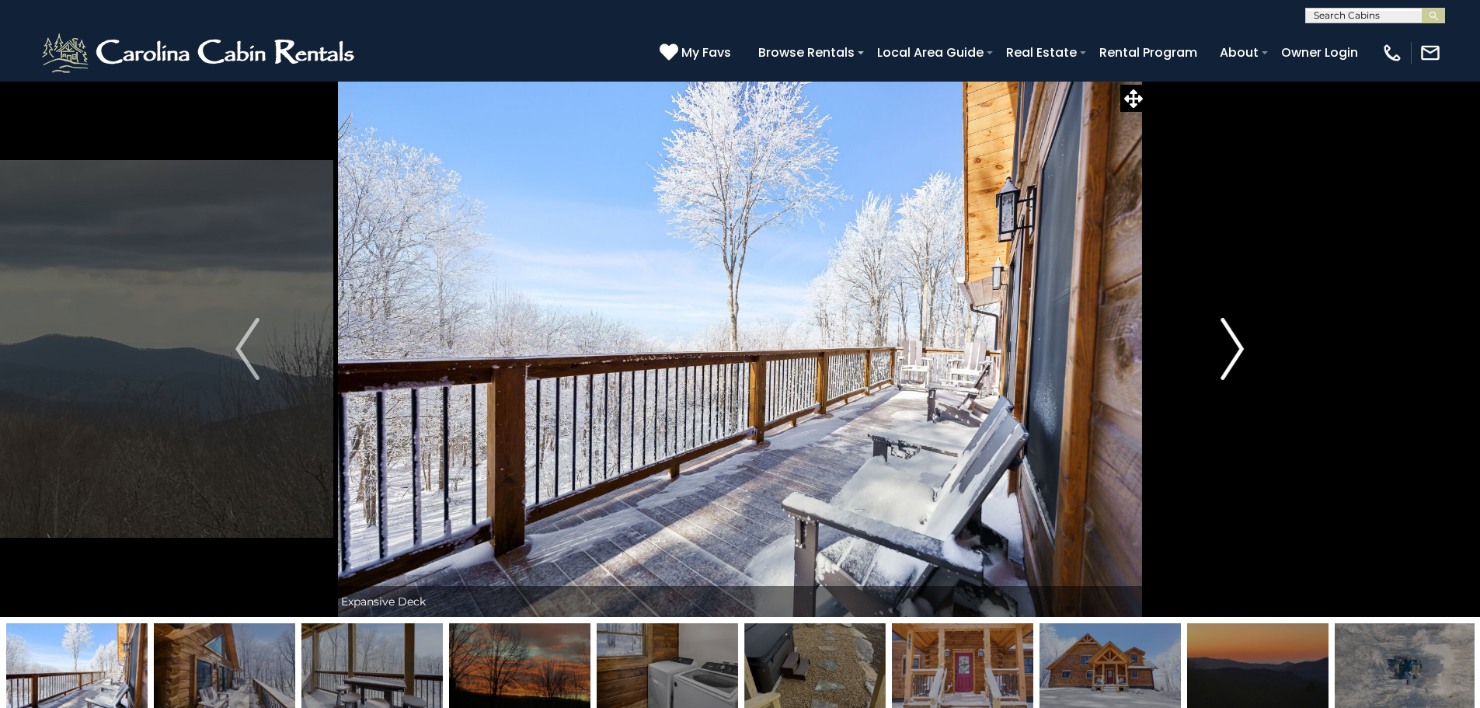
click at [1233, 357] on img "Next" at bounding box center [1231, 349] width 23 height 62
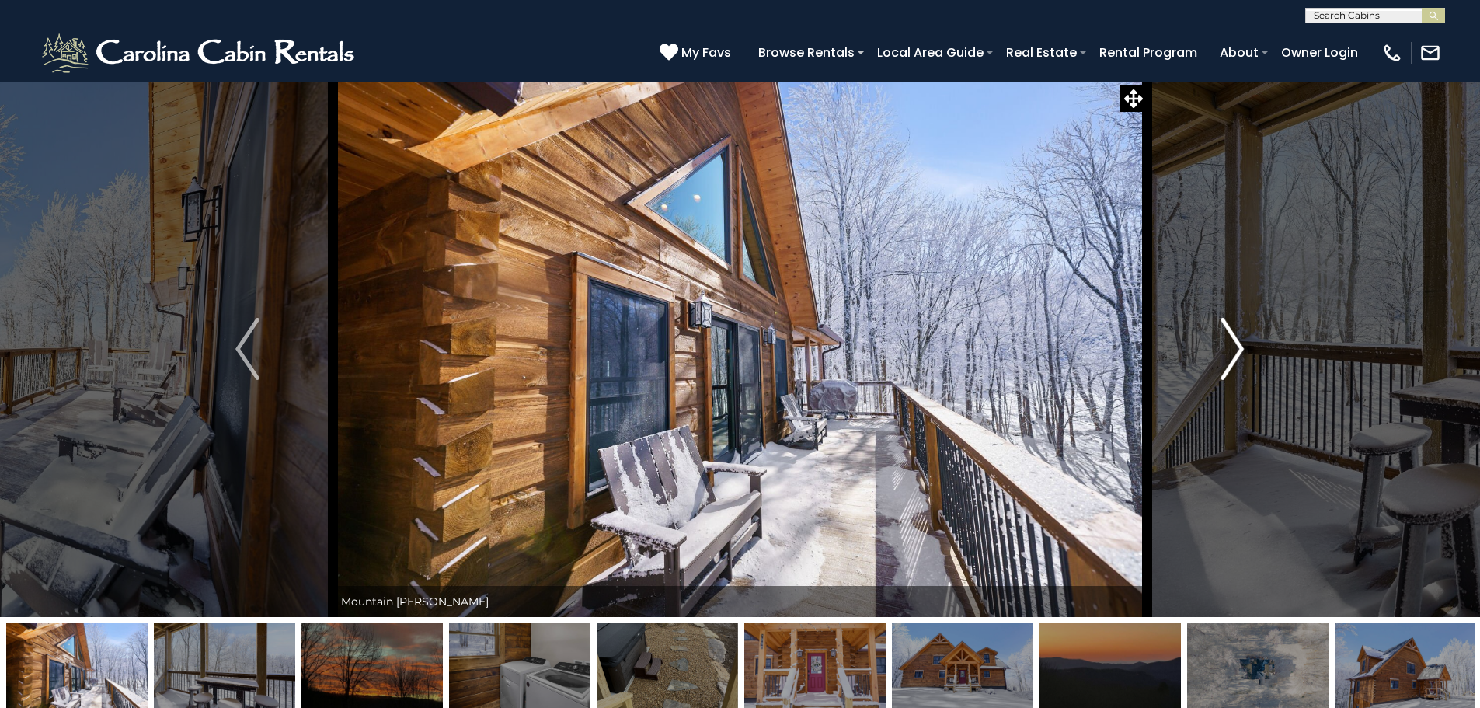
click at [1233, 357] on img "Next" at bounding box center [1231, 349] width 23 height 62
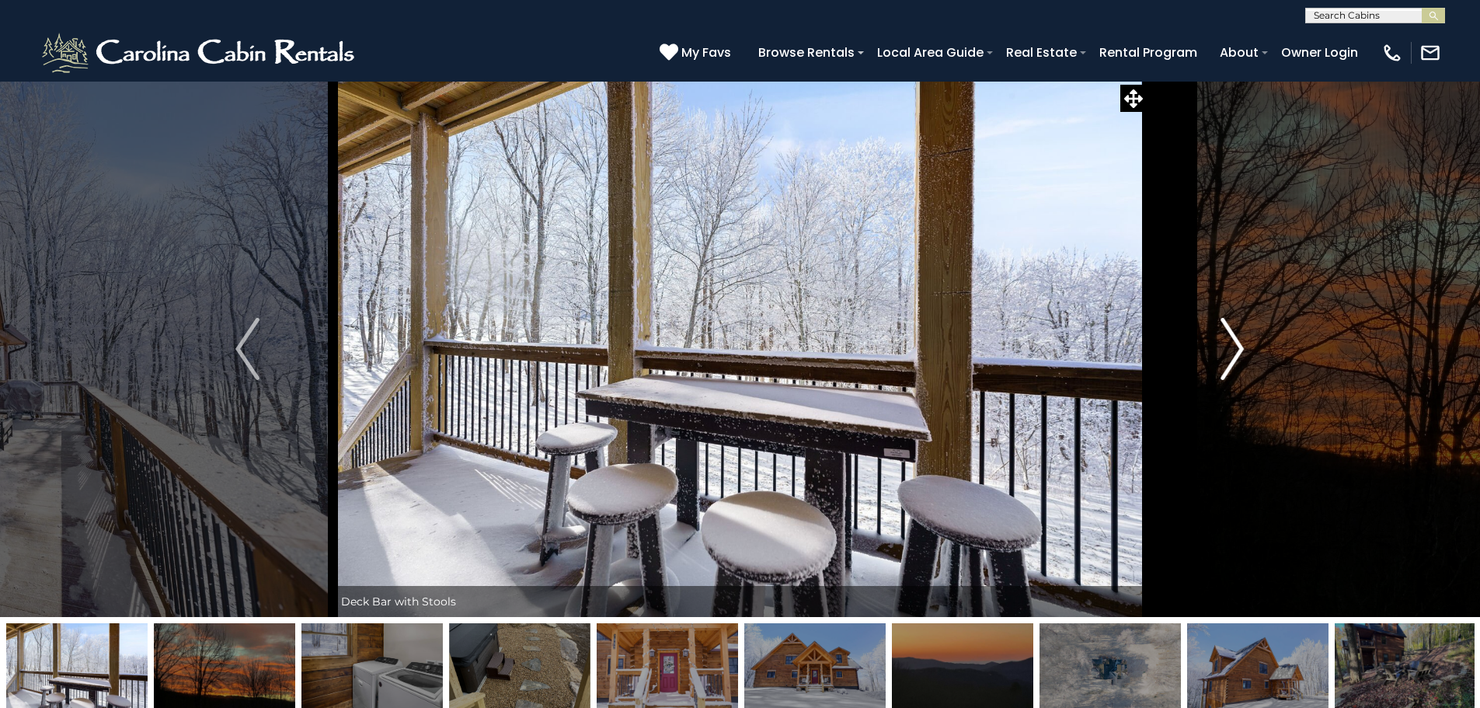
click at [1233, 357] on img "Next" at bounding box center [1231, 349] width 23 height 62
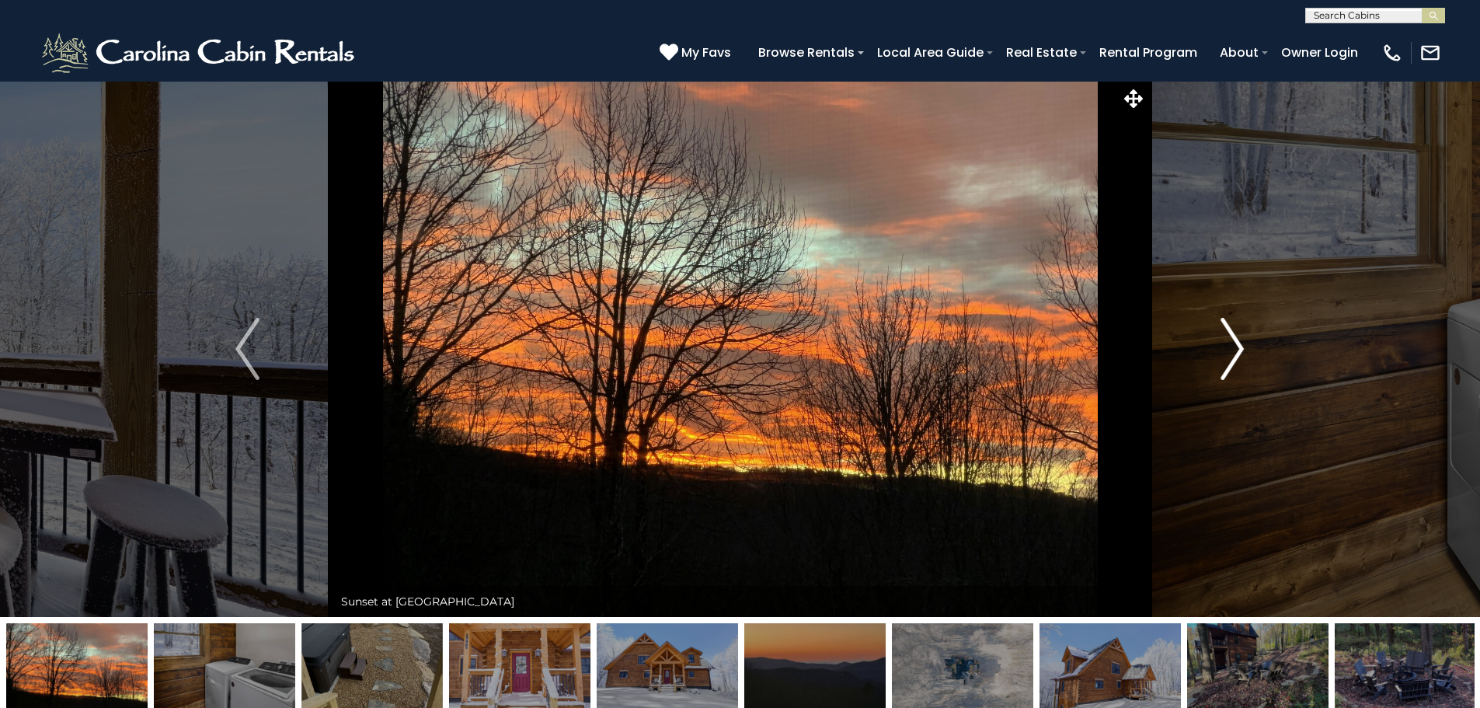
click at [1233, 357] on img "Next" at bounding box center [1231, 349] width 23 height 62
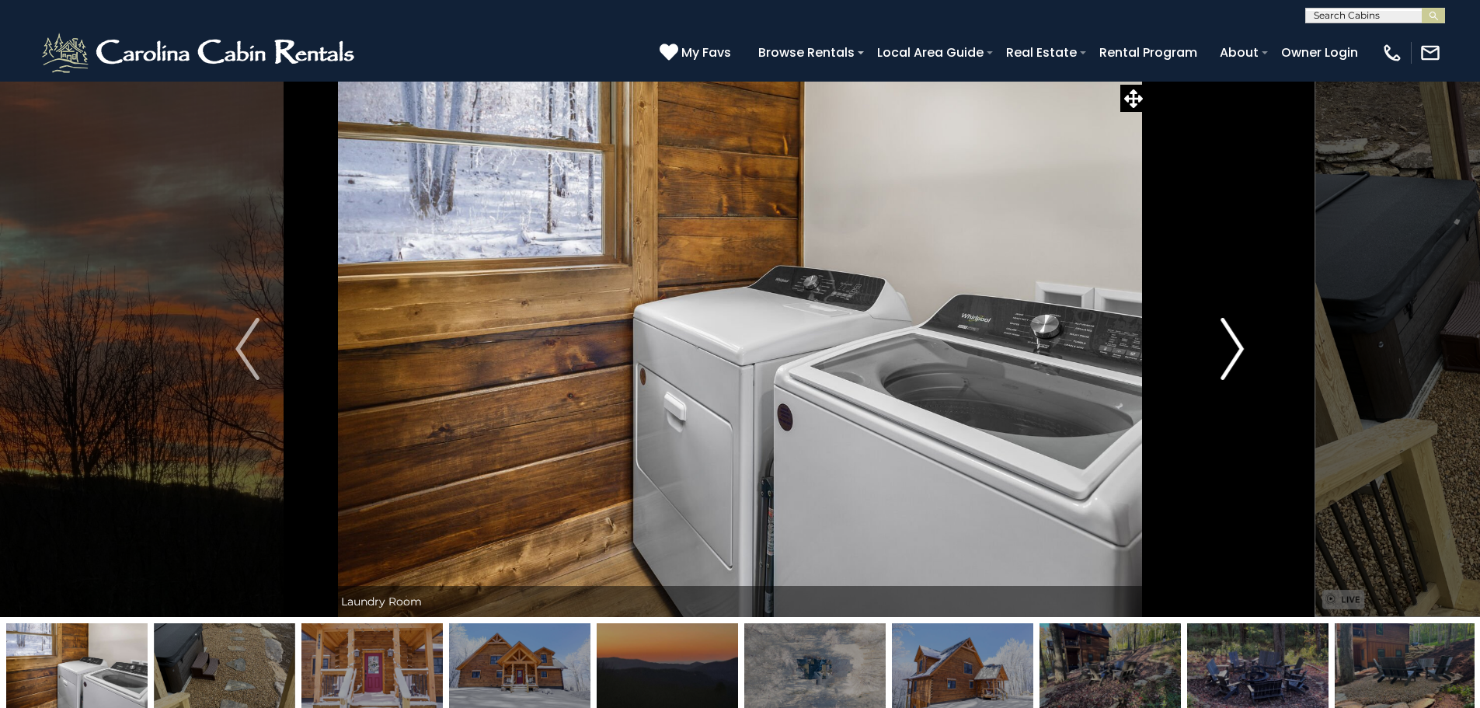
click at [1233, 357] on img "Next" at bounding box center [1231, 349] width 23 height 62
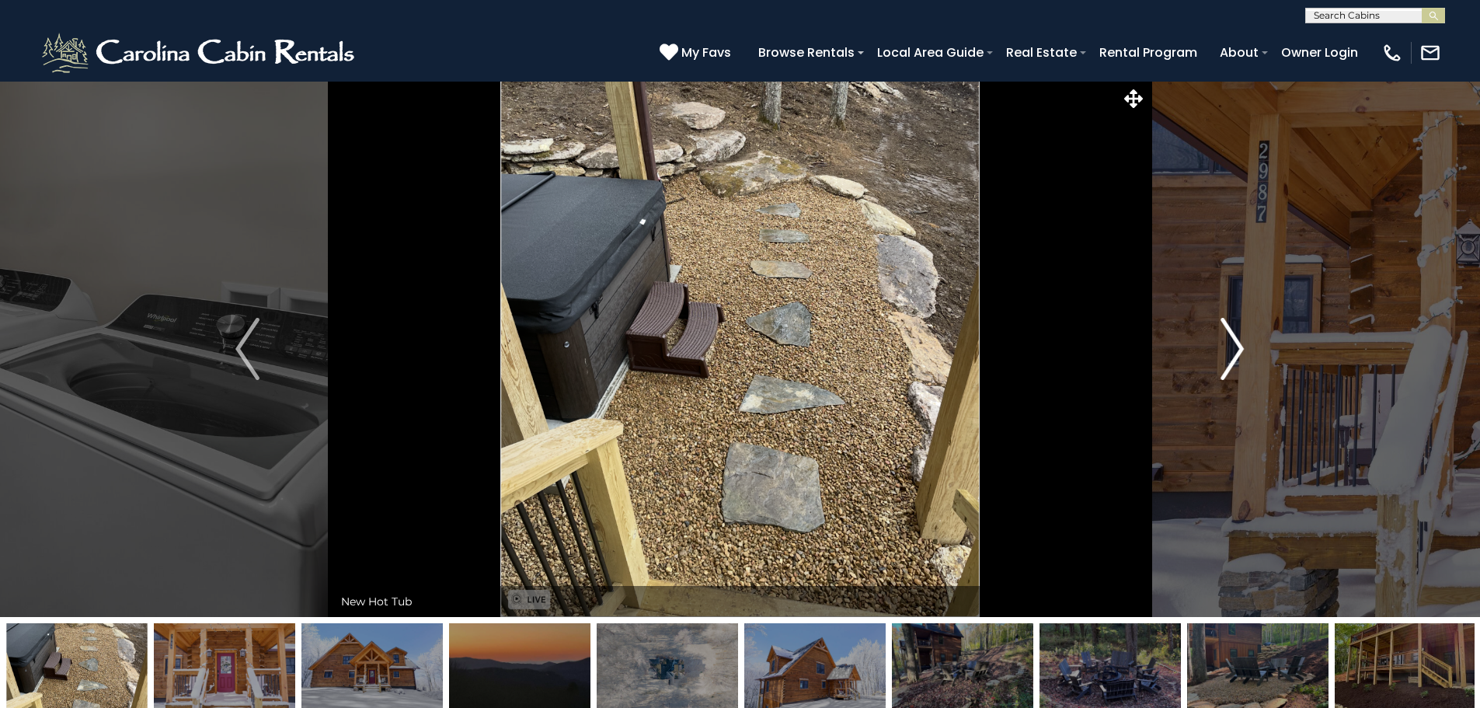
click at [1233, 357] on img "Next" at bounding box center [1231, 349] width 23 height 62
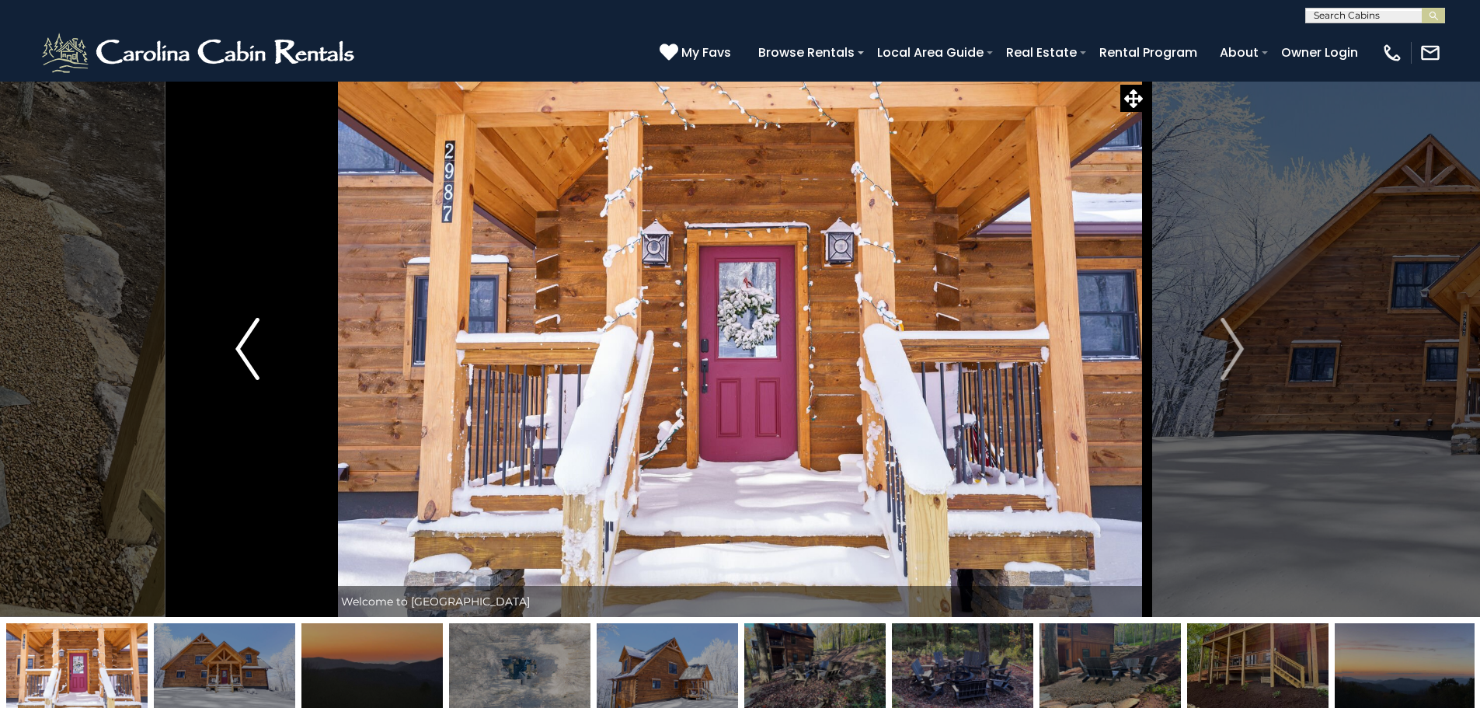
click at [248, 353] on img "Previous" at bounding box center [246, 349] width 23 height 62
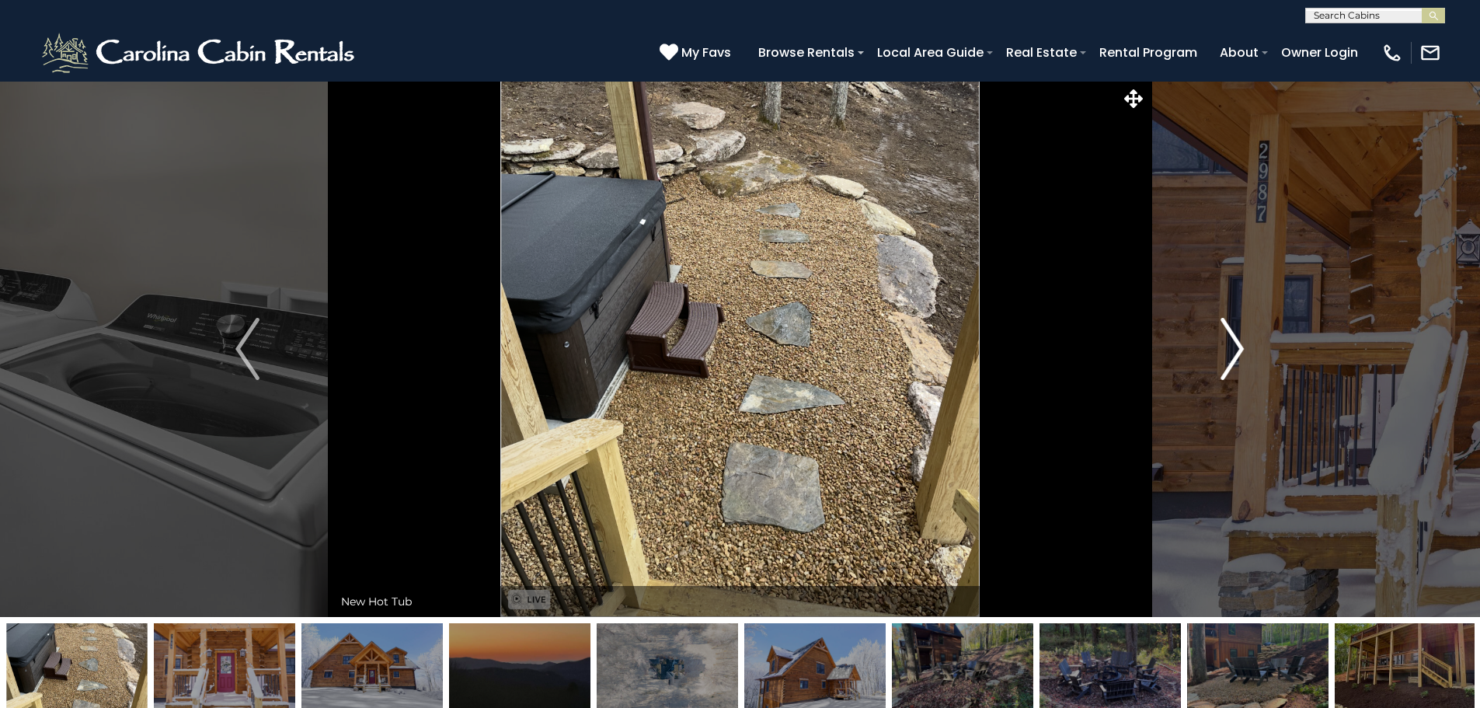
click at [1230, 357] on img "Next" at bounding box center [1231, 349] width 23 height 62
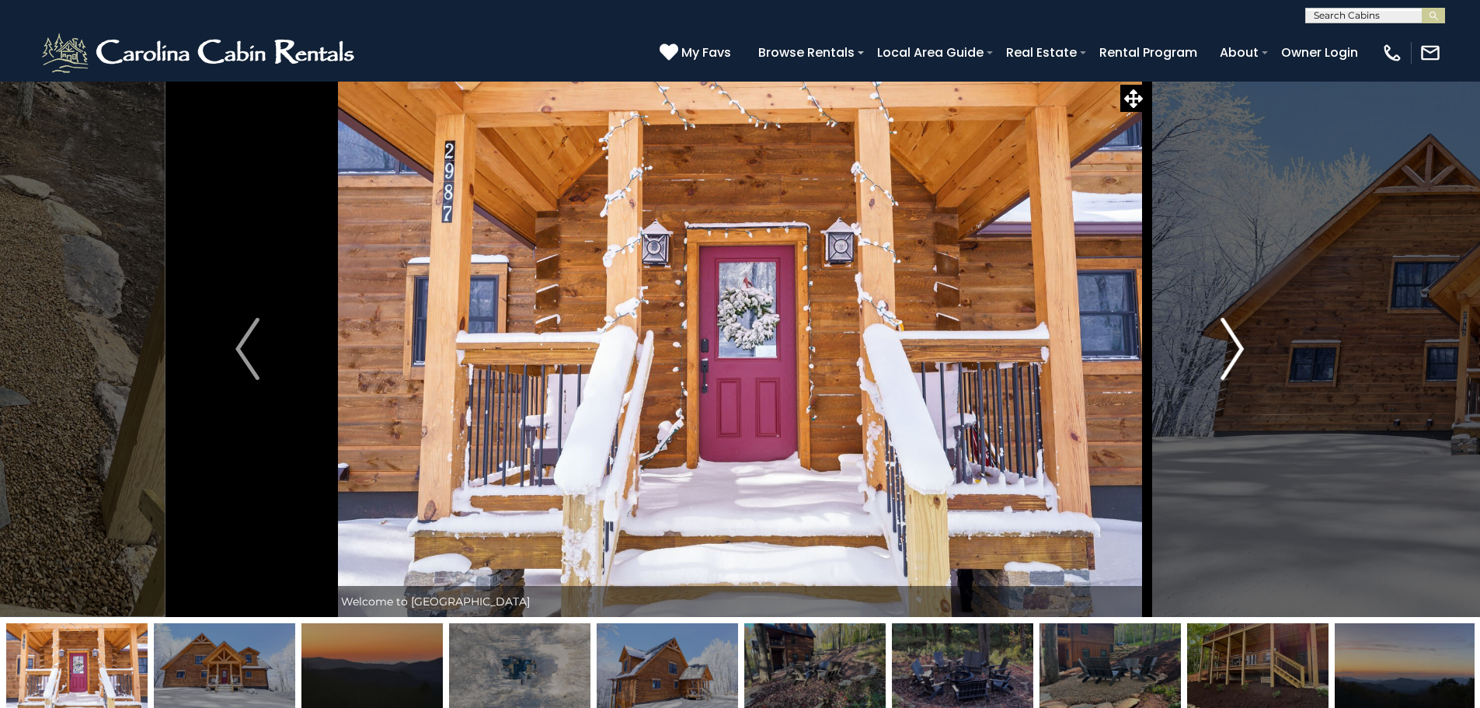
click at [1230, 357] on img "Next" at bounding box center [1231, 349] width 23 height 62
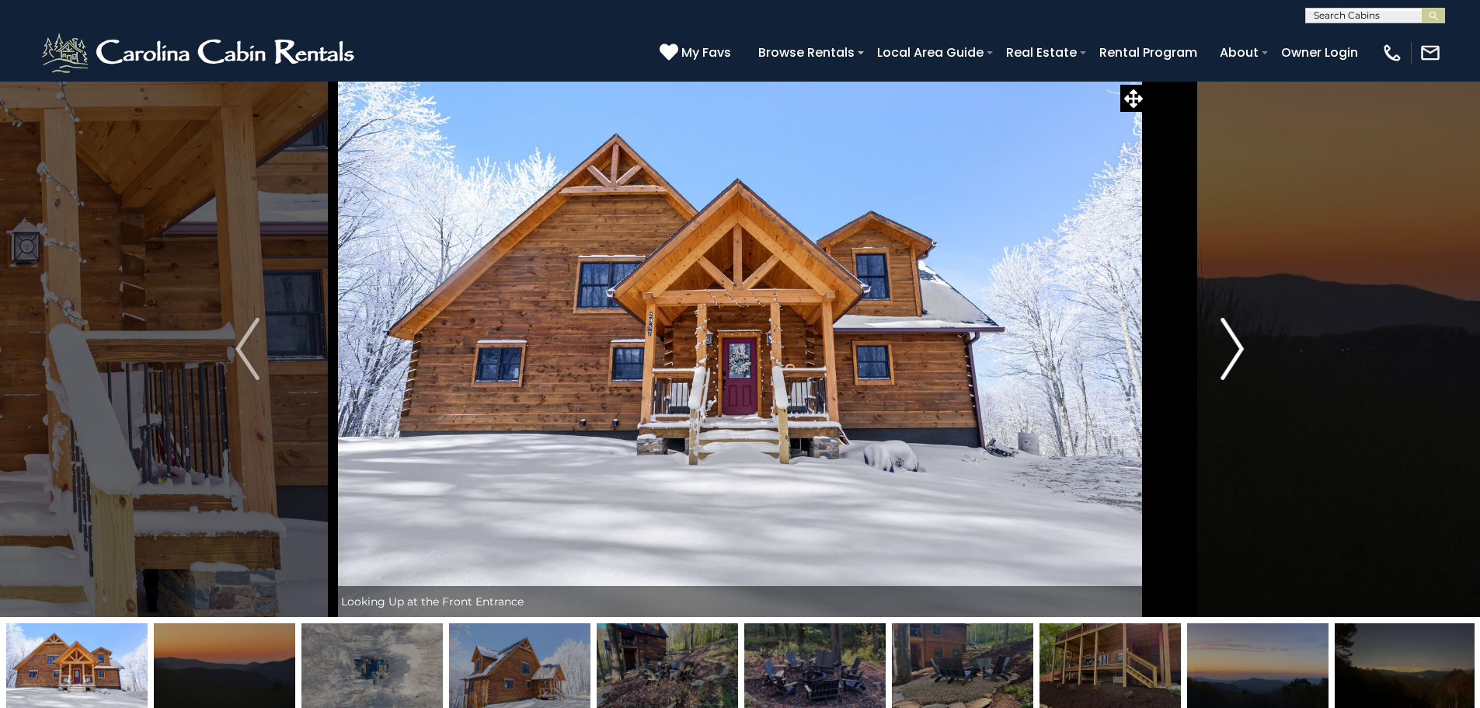
click at [1230, 357] on img "Next" at bounding box center [1231, 349] width 23 height 62
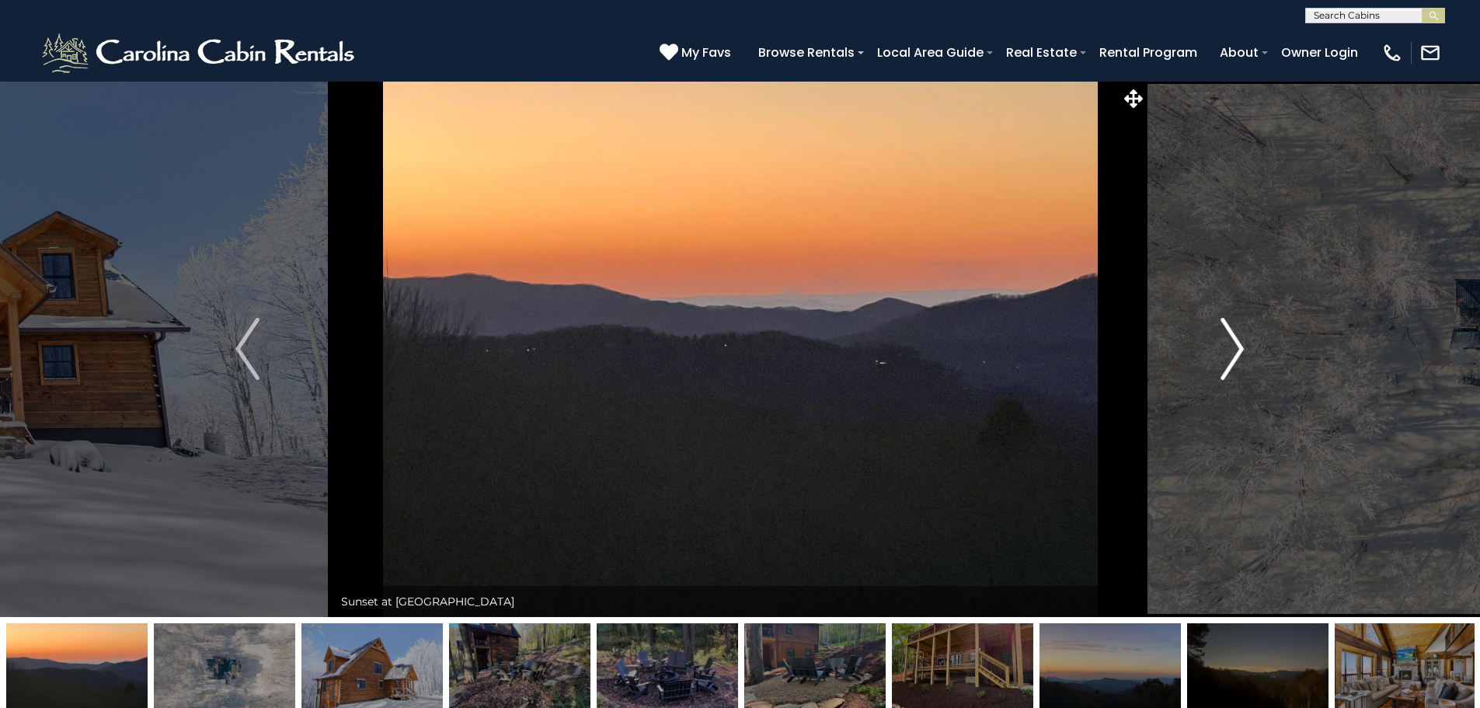
click at [1230, 357] on img "Next" at bounding box center [1231, 349] width 23 height 62
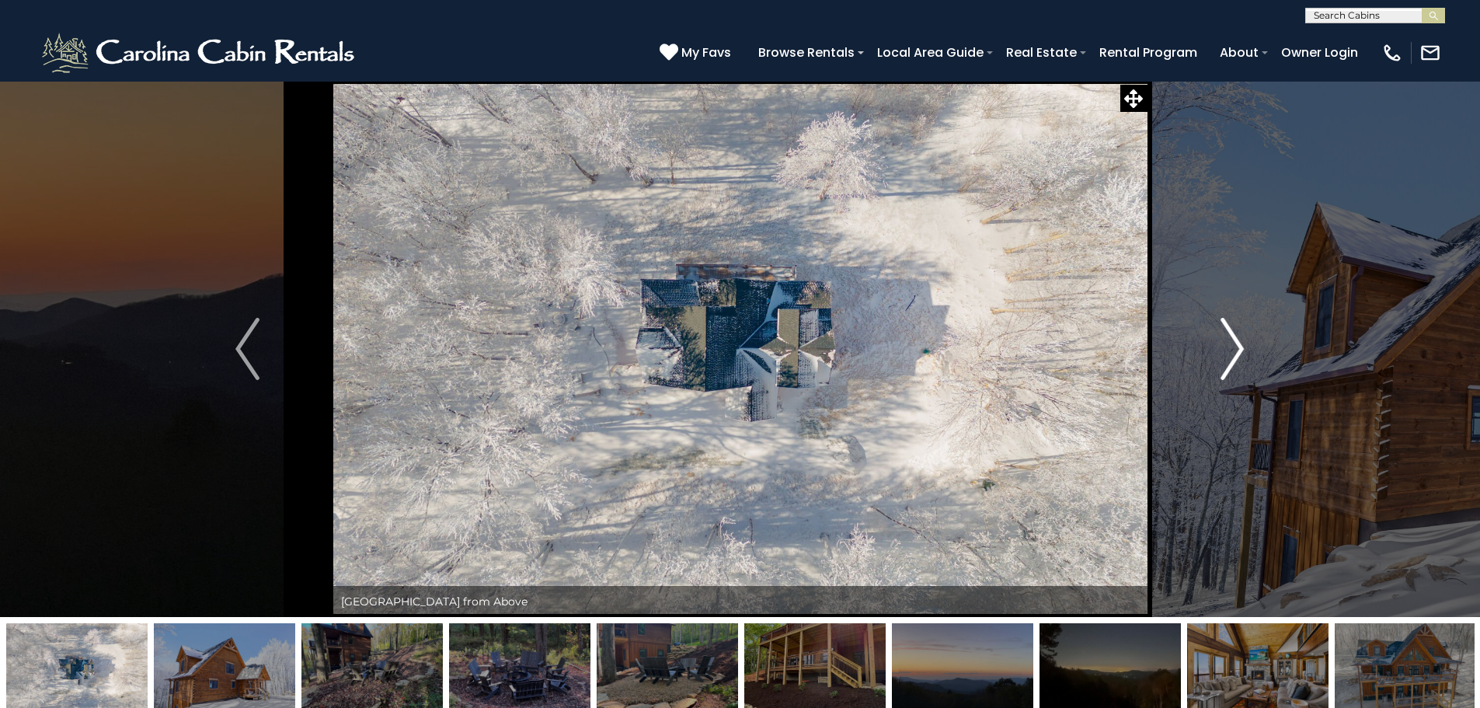
click at [1230, 357] on img "Next" at bounding box center [1231, 349] width 23 height 62
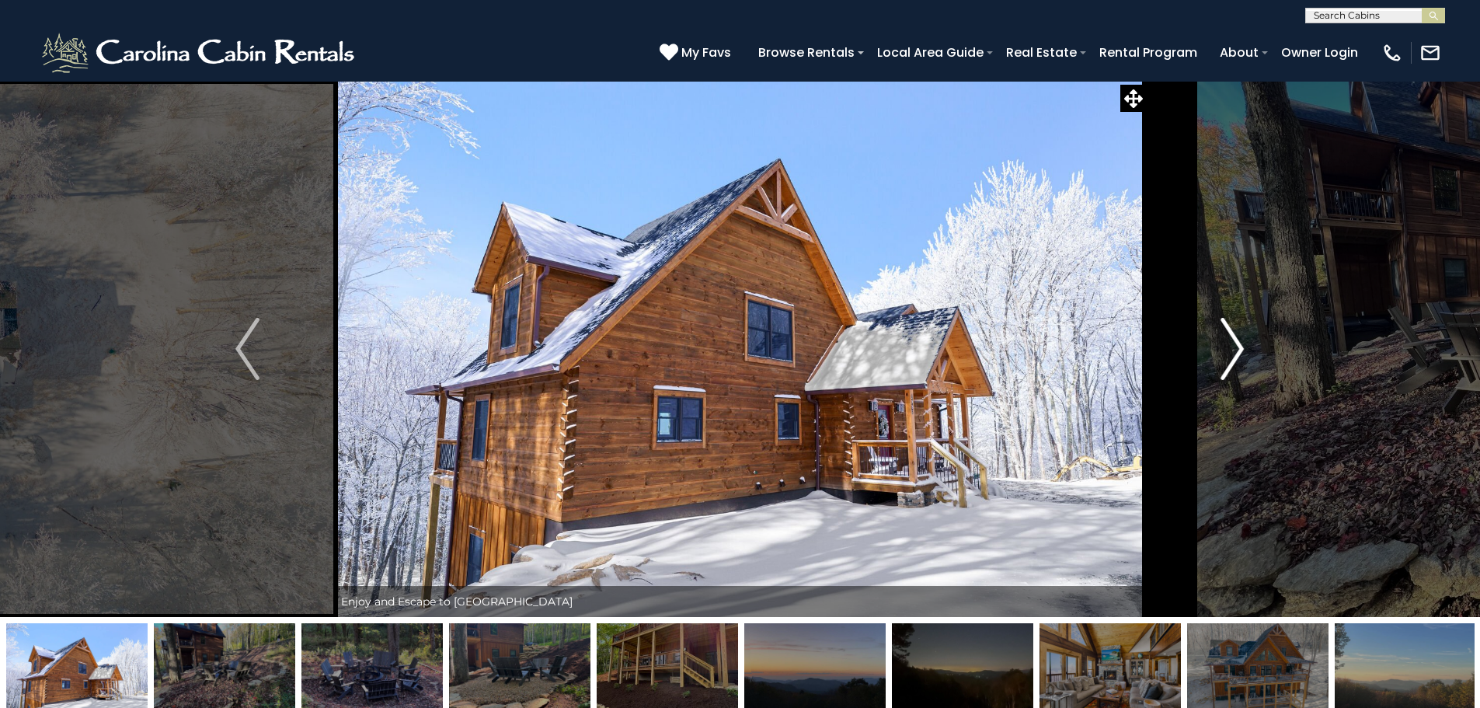
click at [1230, 357] on img "Next" at bounding box center [1231, 349] width 23 height 62
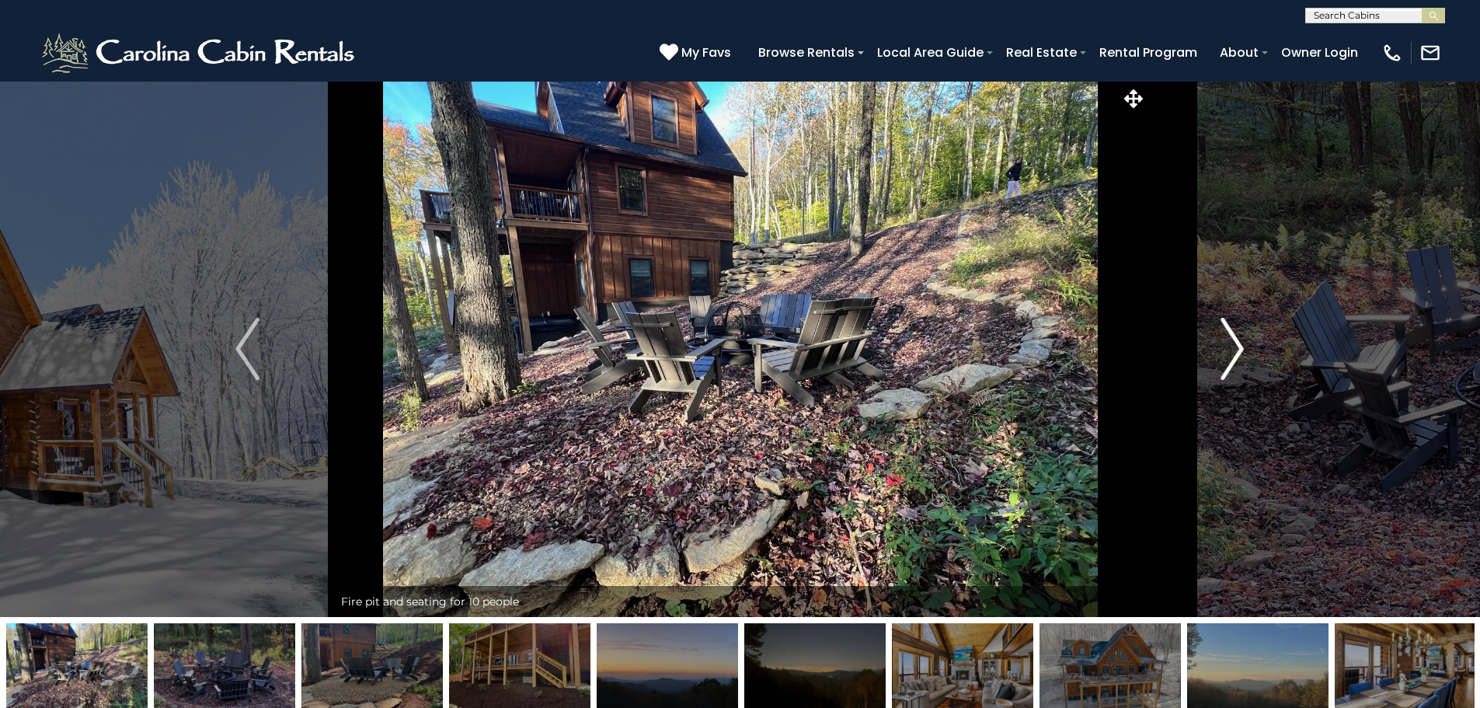
click at [1230, 357] on img "Next" at bounding box center [1231, 349] width 23 height 62
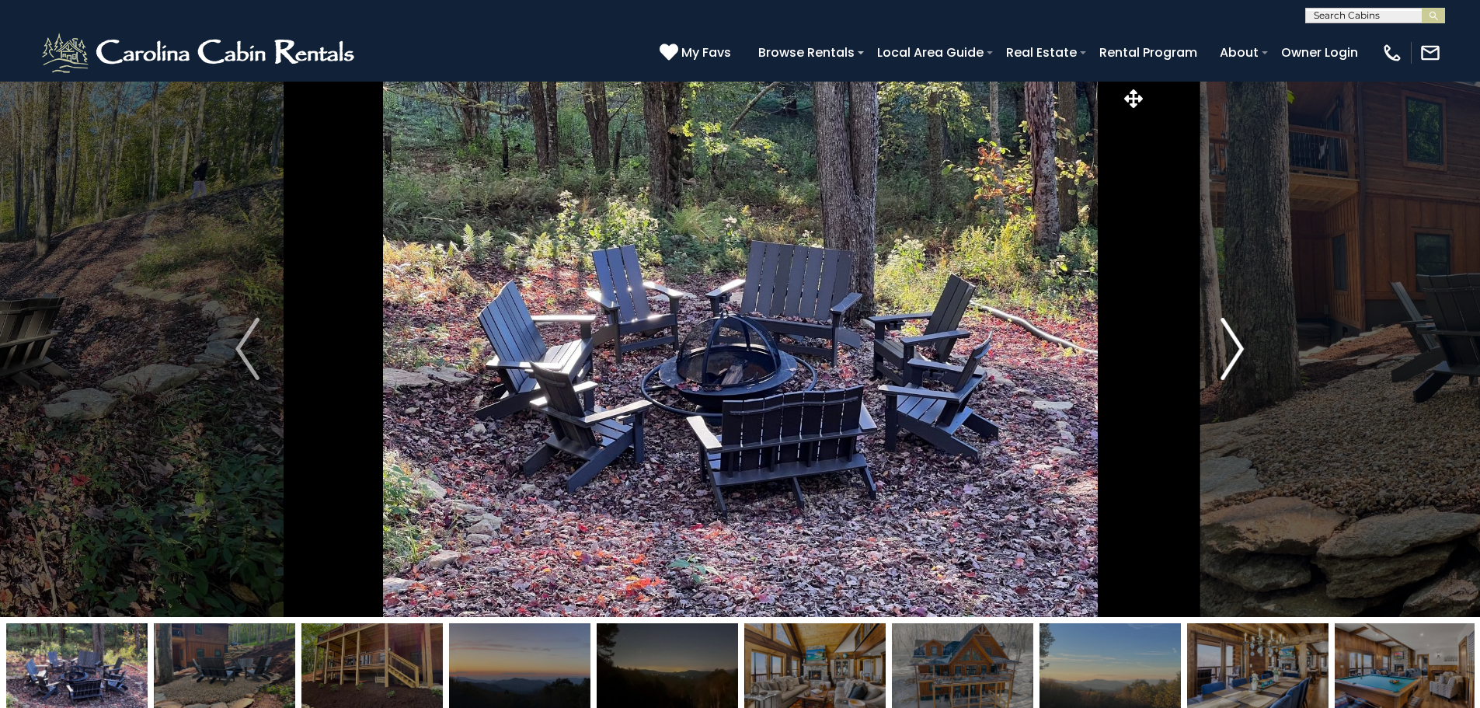
click at [1230, 357] on img "Next" at bounding box center [1231, 349] width 23 height 62
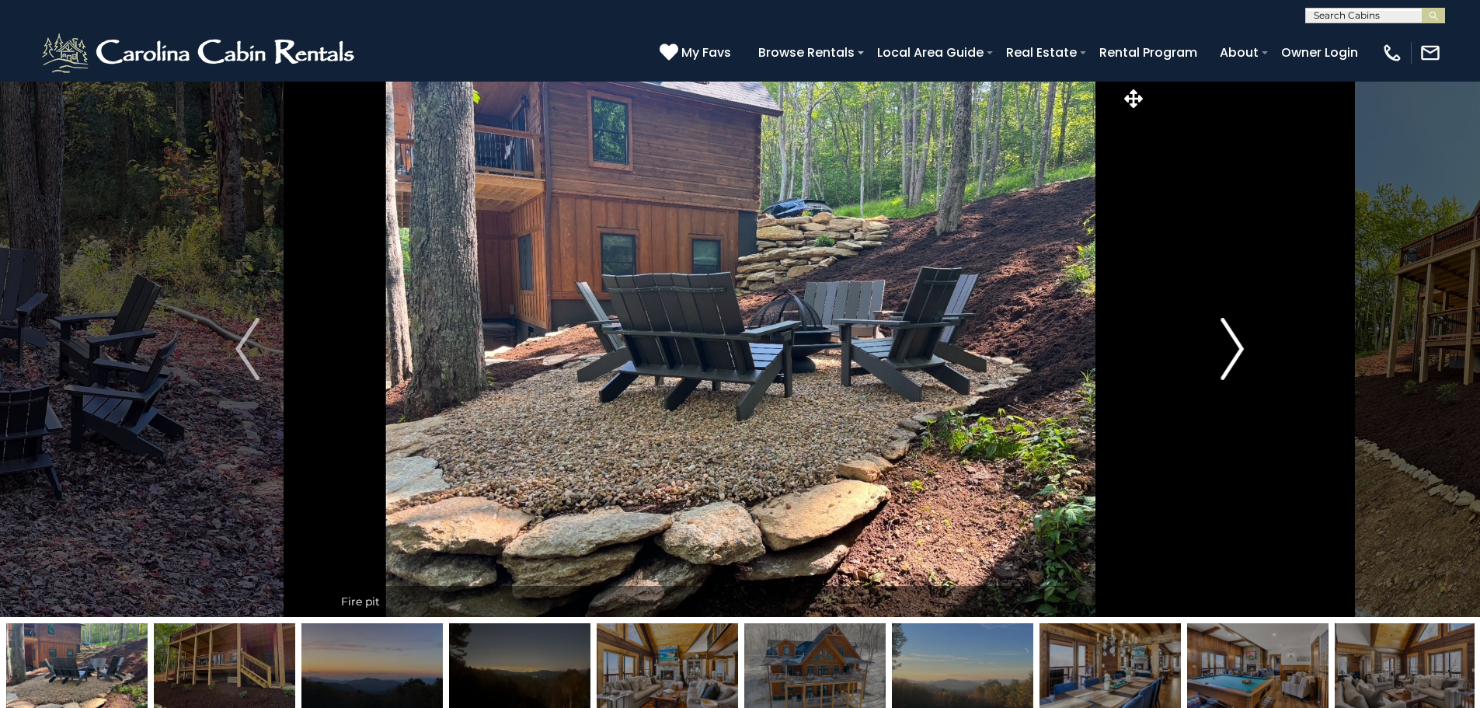
click at [1230, 357] on img "Next" at bounding box center [1231, 349] width 23 height 62
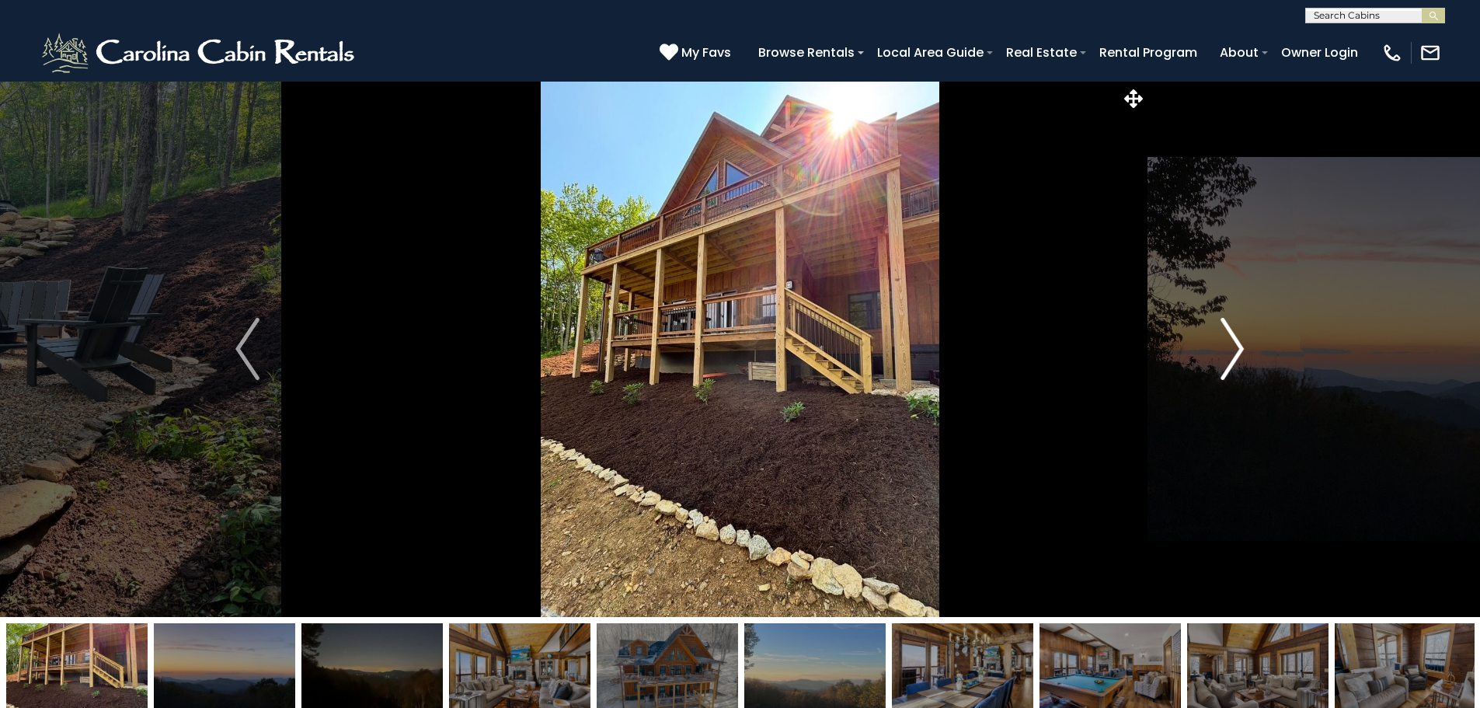
click at [1230, 357] on img "Next" at bounding box center [1231, 349] width 23 height 62
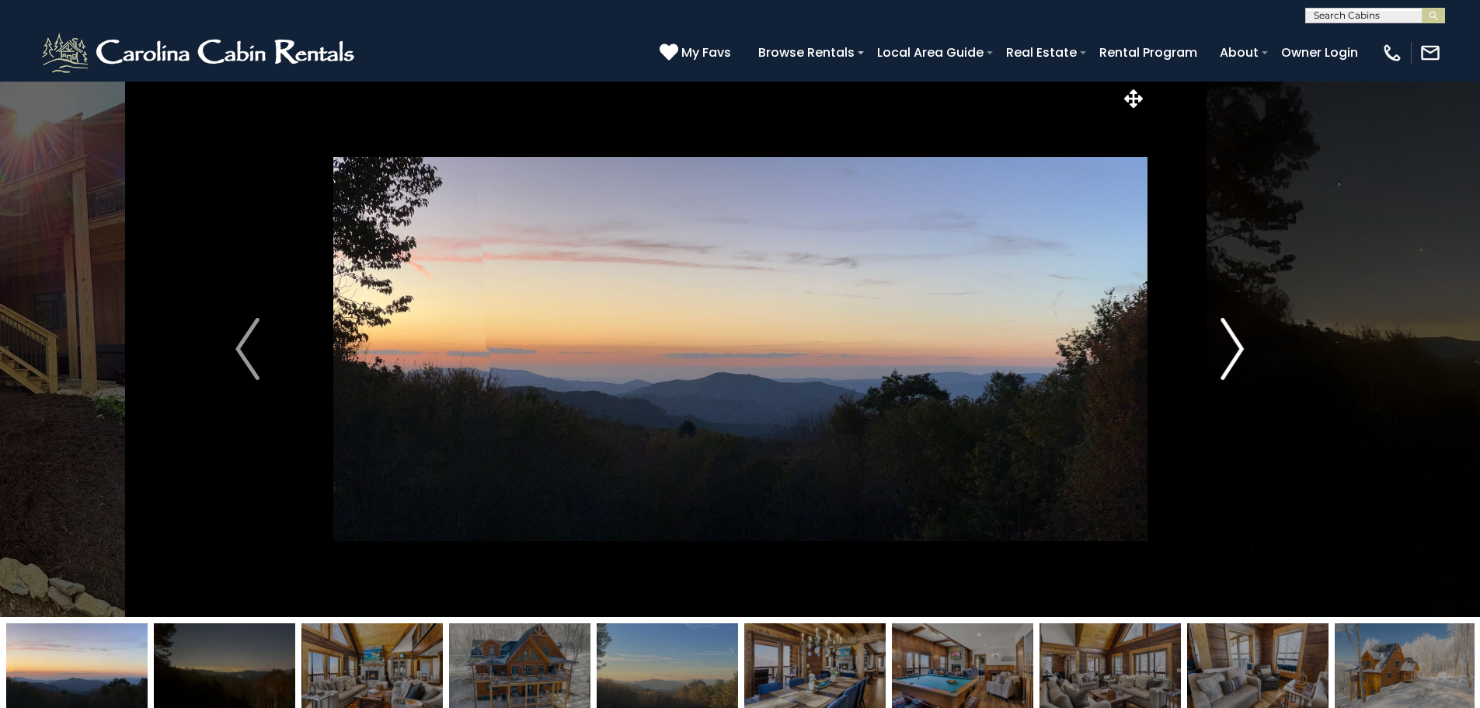
click at [1230, 357] on img "Next" at bounding box center [1231, 349] width 23 height 62
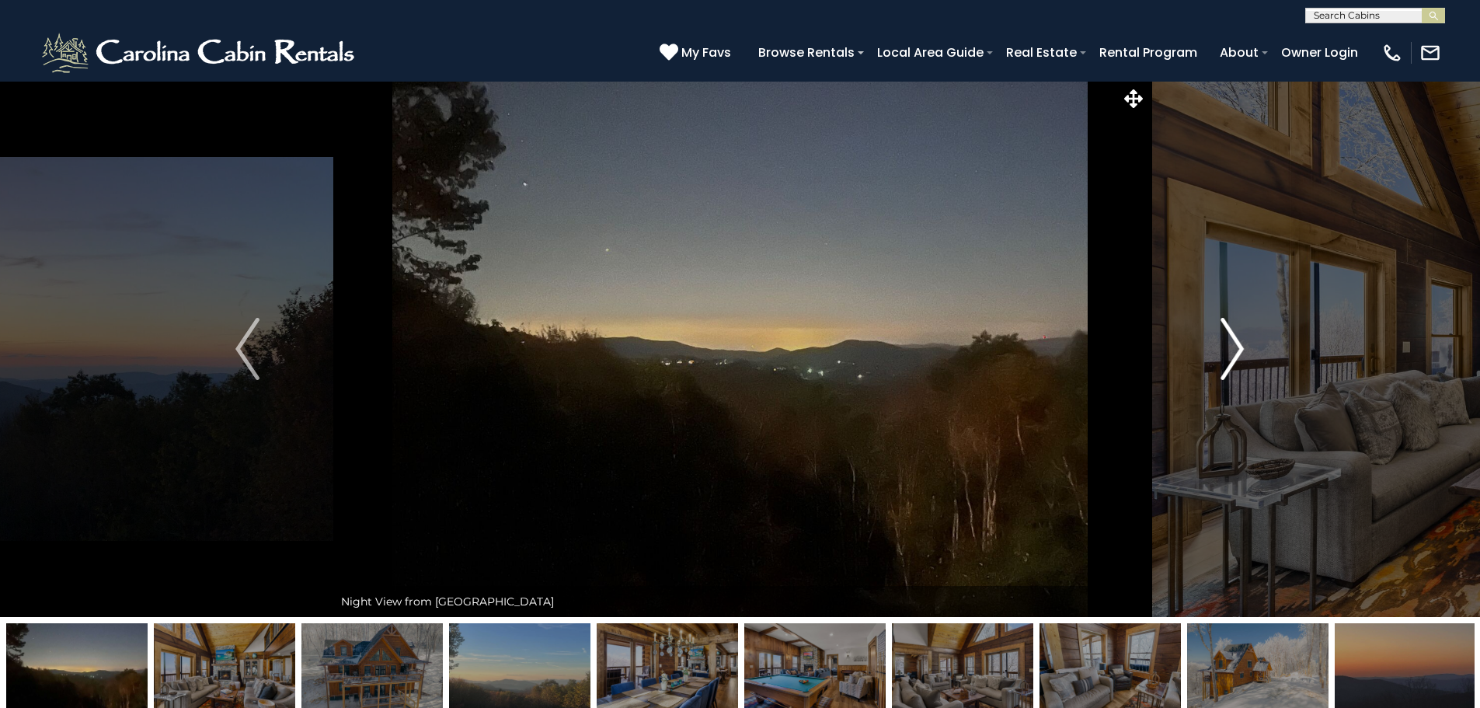
click at [1230, 357] on img "Next" at bounding box center [1231, 349] width 23 height 62
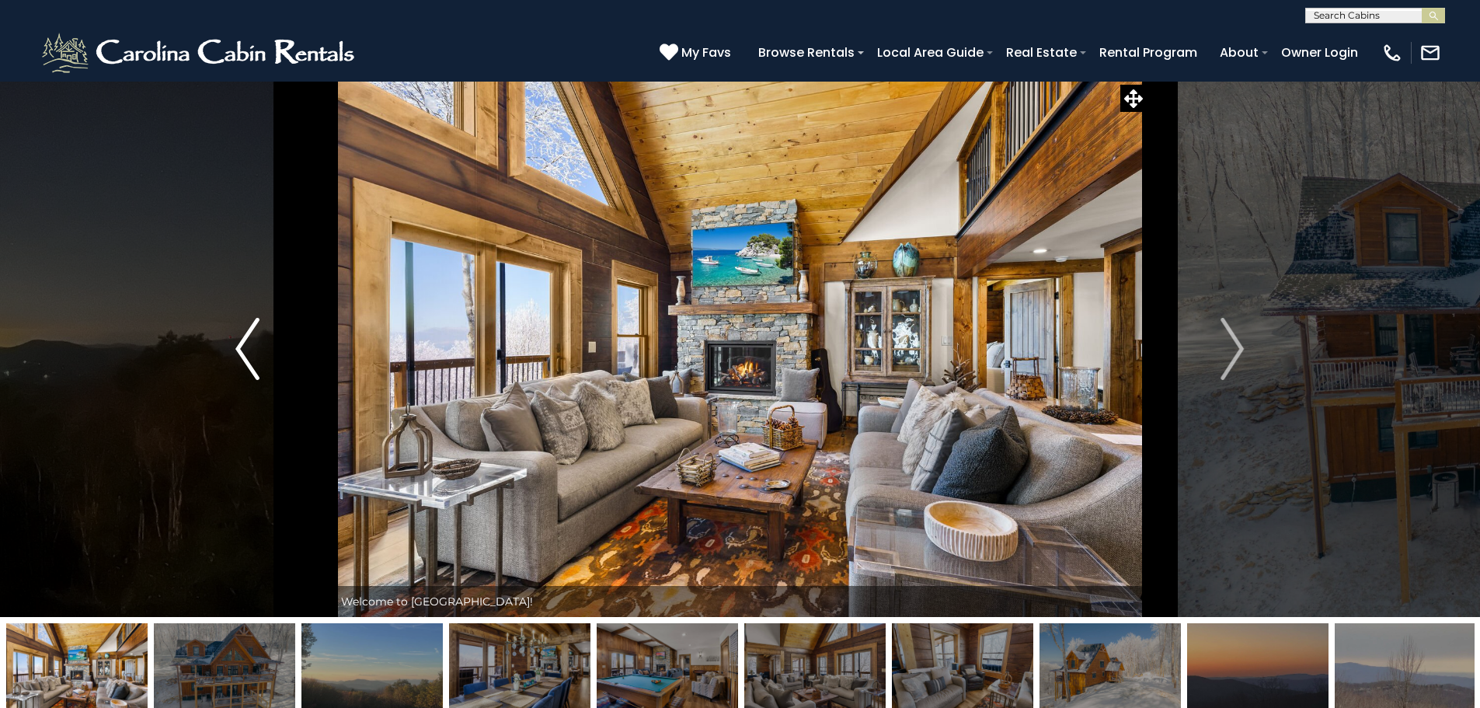
click at [245, 343] on img "Previous" at bounding box center [246, 349] width 23 height 62
